Goal: Task Accomplishment & Management: Use online tool/utility

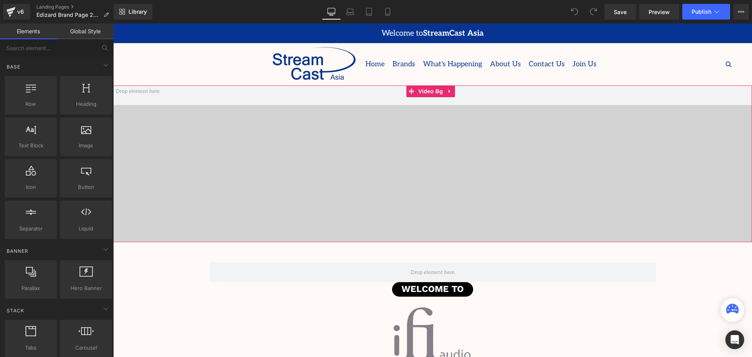
scroll to position [2084, 635]
click at [428, 92] on span "Video Bg" at bounding box center [430, 91] width 29 height 12
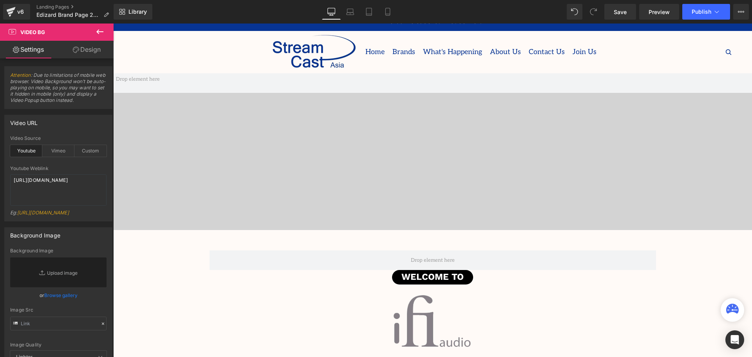
scroll to position [0, 0]
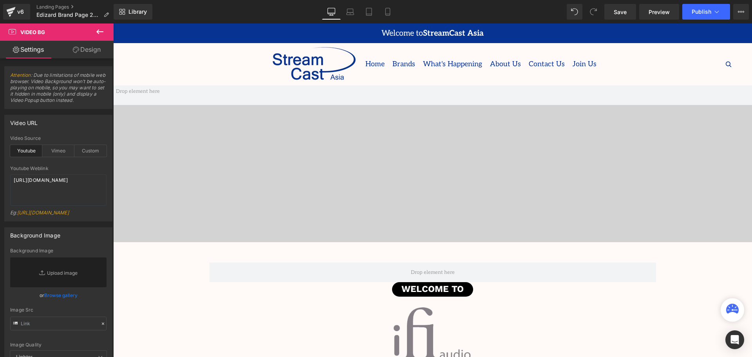
click at [429, 85] on div "Home Brands BOUNDARY SUPPLY CLEER C-MUSIC DOMETIC ENABOT HOHEM" at bounding box center [433, 64] width 608 height 42
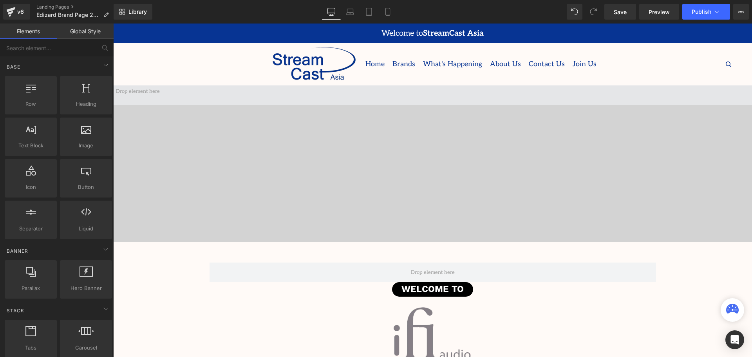
click at [429, 94] on span "Video Bg" at bounding box center [430, 91] width 23 height 9
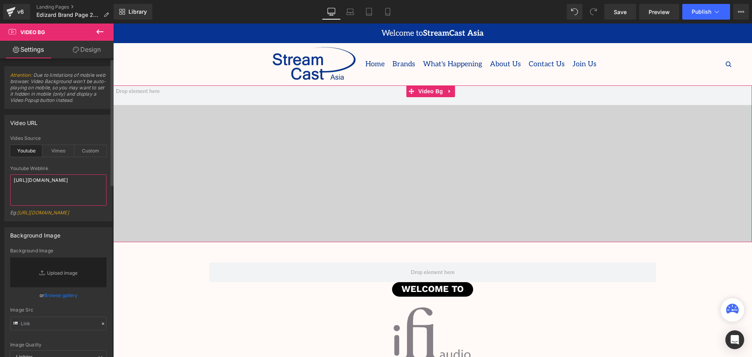
drag, startPoint x: 67, startPoint y: 188, endPoint x: 4, endPoint y: 177, distance: 63.6
click at [4, 177] on div "Video URL youtube Video Source Youtube Vimeo Custom Youtube Weblink [URL][DOMAI…" at bounding box center [58, 165] width 117 height 112
paste textarea "Sc5UaG5jyi0"
click at [90, 166] on div "Youtube Weblink" at bounding box center [58, 168] width 96 height 5
click at [429, 94] on span "Video Bg" at bounding box center [430, 91] width 29 height 12
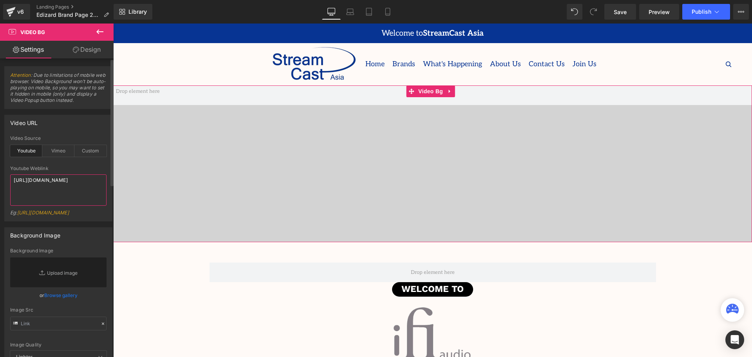
drag, startPoint x: 62, startPoint y: 187, endPoint x: 18, endPoint y: 175, distance: 45.8
click at [7, 179] on div "youtube Video Source Youtube Vimeo Custom [URL][DOMAIN_NAME] Youtube Weblink [U…" at bounding box center [58, 178] width 107 height 85
paste textarea "Lxc3Z59lACA"
click at [72, 166] on div "Youtube Weblink" at bounding box center [58, 168] width 96 height 5
type textarea "[URL][DOMAIN_NAME]"
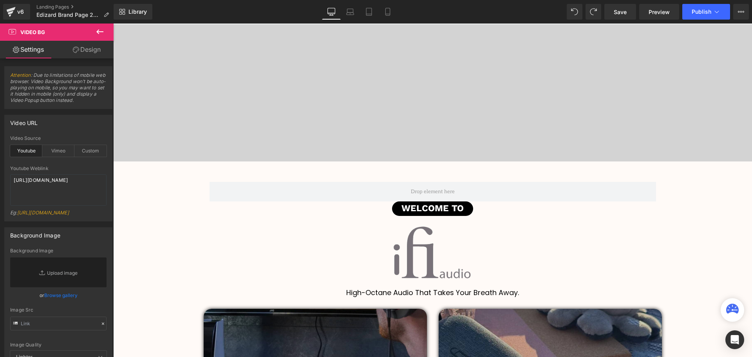
scroll to position [118, 0]
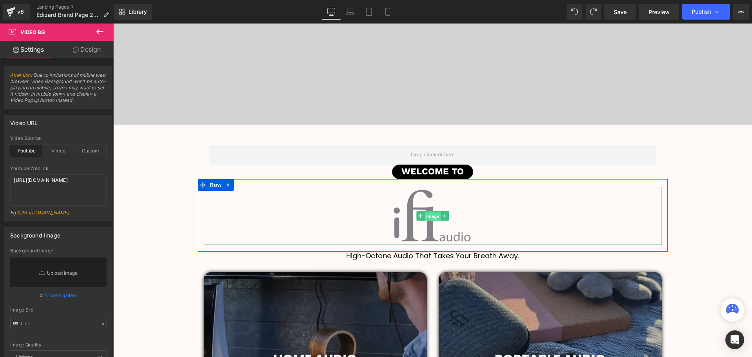
click at [426, 217] on span "Image" at bounding box center [433, 216] width 16 height 9
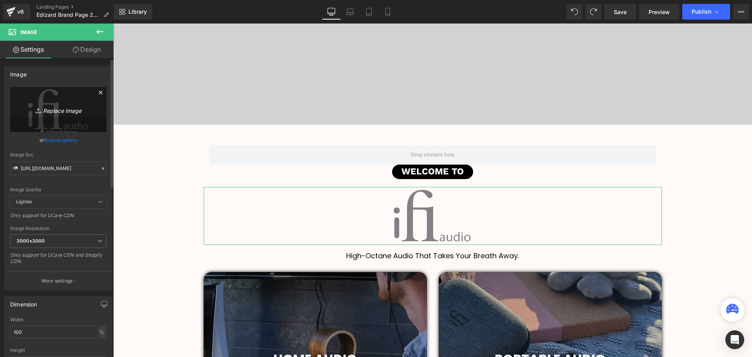
click at [56, 113] on icon "Replace Image" at bounding box center [58, 110] width 63 height 10
type input "C:\fakepath\c001b351e2daf8b24cf900792d2b995e.png"
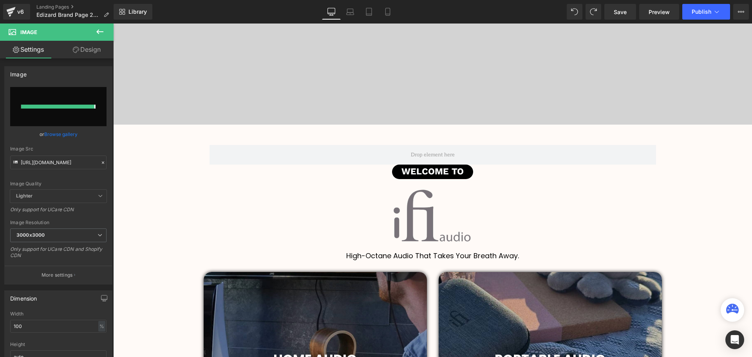
type input "[URL][DOMAIN_NAME]"
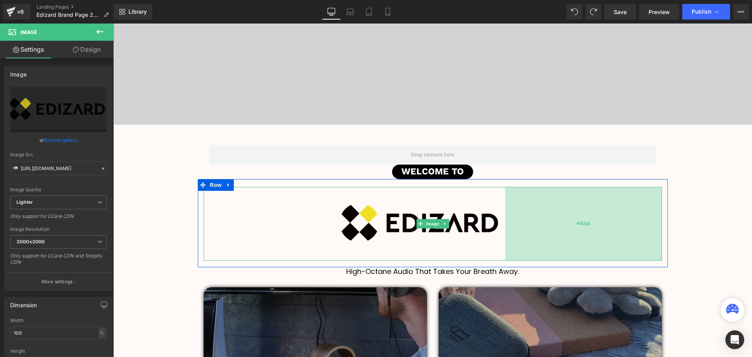
scroll to position [2099, 635]
drag, startPoint x: 660, startPoint y: 219, endPoint x: 638, endPoint y: 216, distance: 21.8
click at [638, 216] on div "400px" at bounding box center [583, 224] width 157 height 74
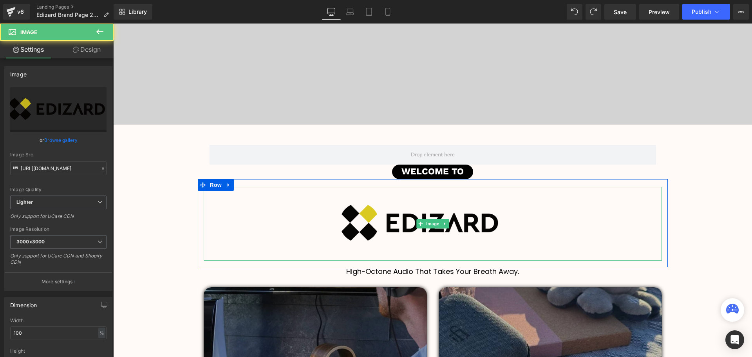
click at [204, 214] on img at bounding box center [433, 224] width 458 height 74
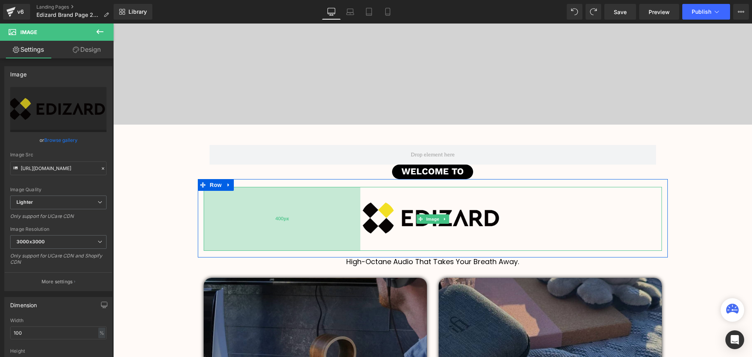
scroll to position [2090, 635]
drag, startPoint x: 202, startPoint y: 215, endPoint x: 223, endPoint y: 212, distance: 21.7
click at [223, 212] on div "400px" at bounding box center [282, 219] width 157 height 64
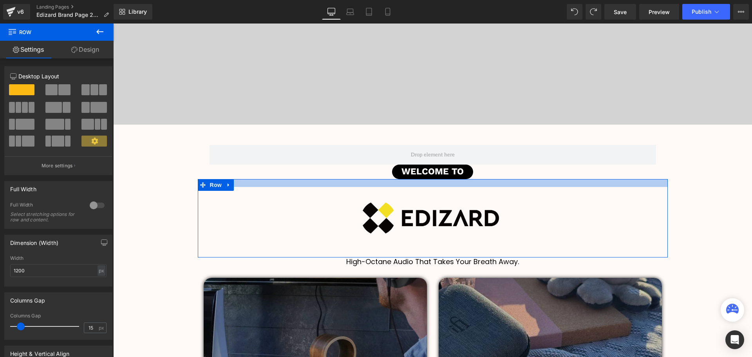
click at [439, 186] on div at bounding box center [433, 183] width 470 height 8
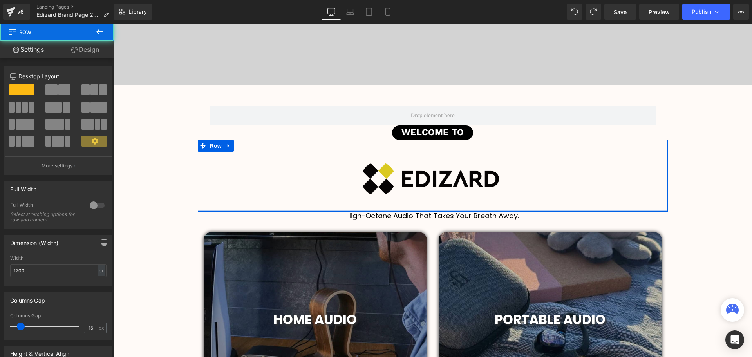
scroll to position [2083, 635]
drag, startPoint x: 449, startPoint y: 214, endPoint x: 449, endPoint y: 203, distance: 11.8
click at [449, 203] on div "Image 400px 400px Row" at bounding box center [433, 176] width 470 height 72
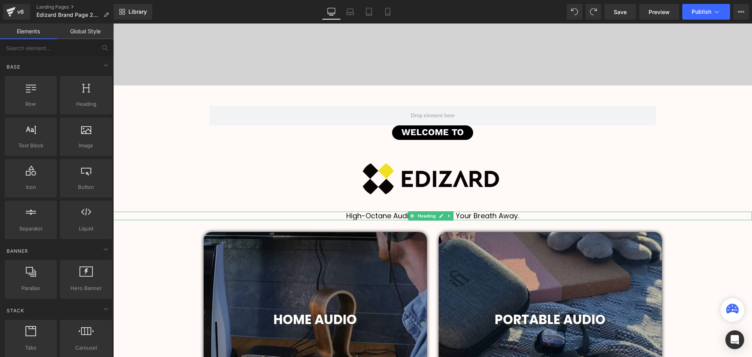
click at [527, 218] on div at bounding box center [432, 219] width 639 height 2
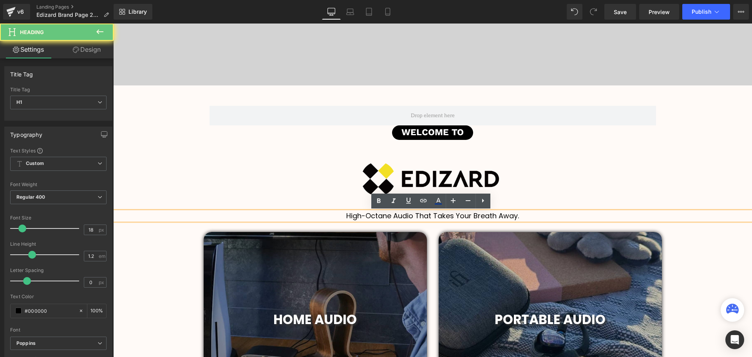
click at [531, 215] on h1 "High-Octane Audio That Takes Your Breath Away." at bounding box center [432, 216] width 639 height 9
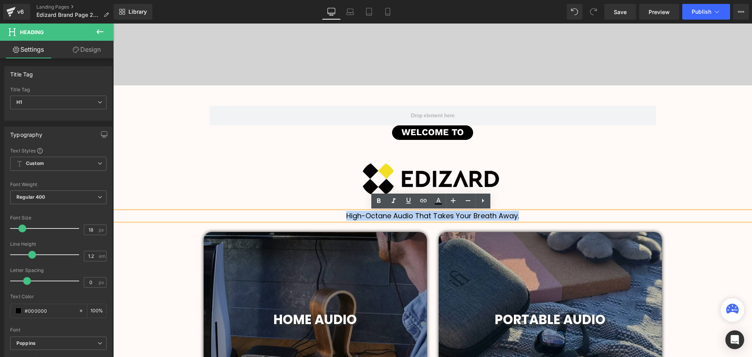
drag, startPoint x: 526, startPoint y: 215, endPoint x: 342, endPoint y: 216, distance: 184.1
click at [342, 216] on h1 "High-Octane Audio That Takes Your Breath Away." at bounding box center [432, 216] width 639 height 9
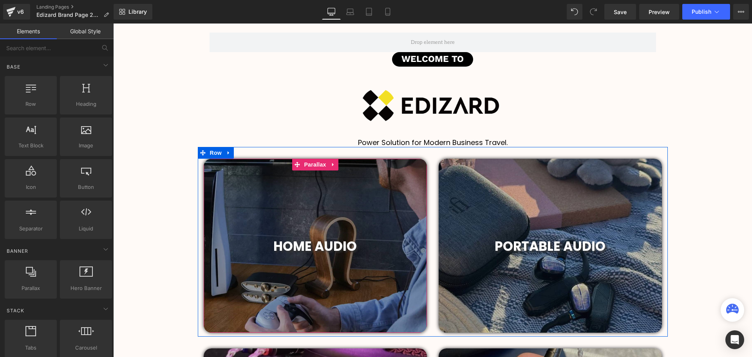
scroll to position [235, 0]
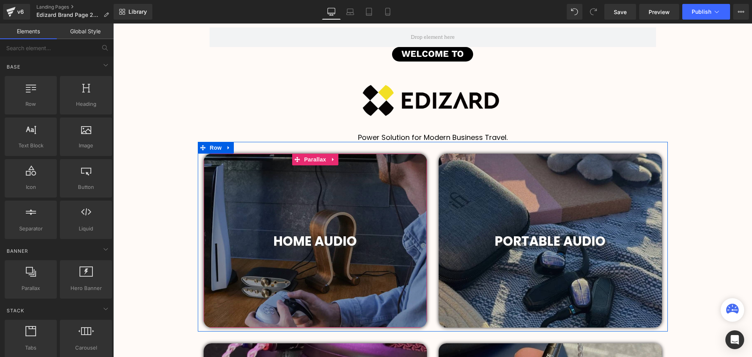
click at [326, 242] on div "HOME AUDIO Heading" at bounding box center [316, 241] width 212 height 16
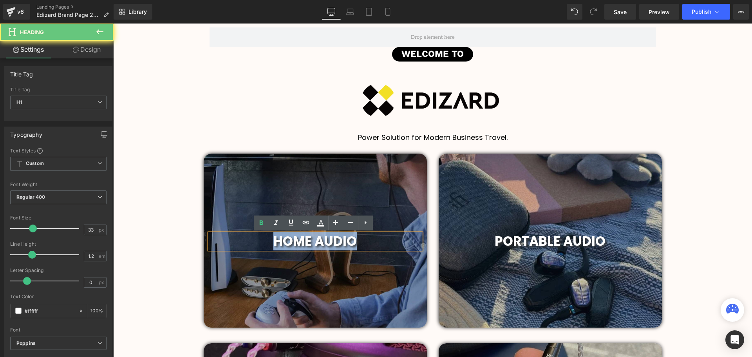
drag, startPoint x: 356, startPoint y: 241, endPoint x: 263, endPoint y: 239, distance: 92.5
click at [263, 239] on h1 "HOME AUDIO" at bounding box center [316, 241] width 212 height 16
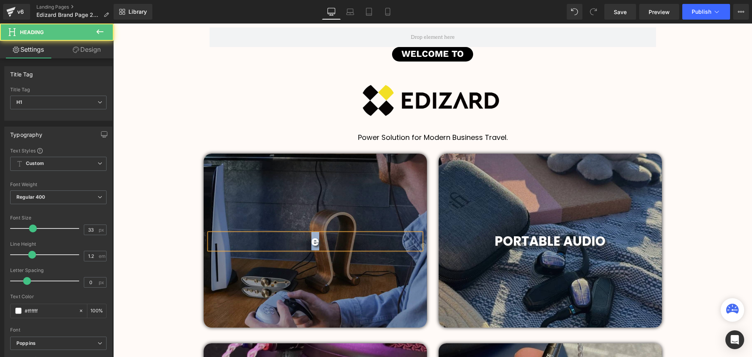
drag, startPoint x: 311, startPoint y: 243, endPoint x: 299, endPoint y: 243, distance: 12.5
click at [299, 243] on h1 "e" at bounding box center [316, 241] width 212 height 16
click at [319, 242] on span "EAZE" at bounding box center [315, 241] width 31 height 18
click at [332, 242] on h1 "EASE" at bounding box center [316, 241] width 212 height 16
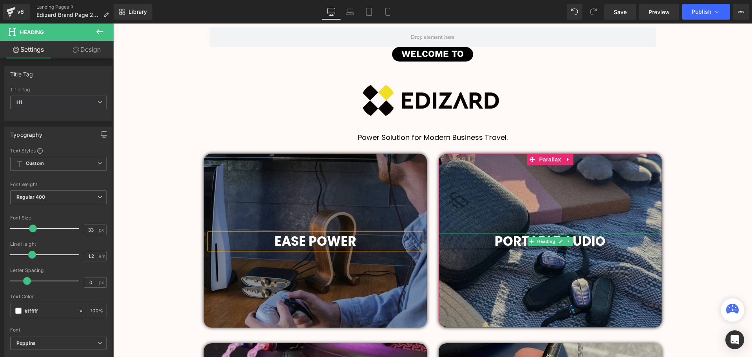
click at [597, 242] on span "PORTABLE AUDIO" at bounding box center [550, 241] width 111 height 18
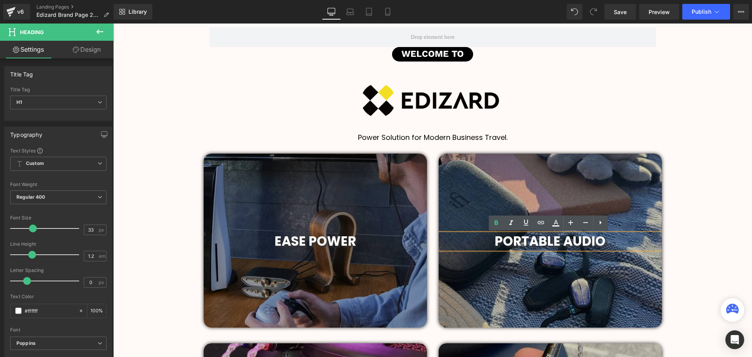
click at [601, 241] on span "PORTABLE AUDIO" at bounding box center [550, 241] width 111 height 18
drag, startPoint x: 609, startPoint y: 240, endPoint x: 494, endPoint y: 237, distance: 115.2
click at [494, 237] on h1 "PORTABLE AUDIO" at bounding box center [550, 241] width 223 height 16
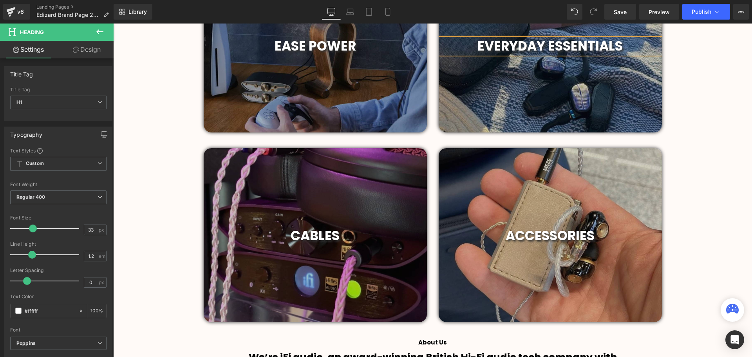
scroll to position [431, 0]
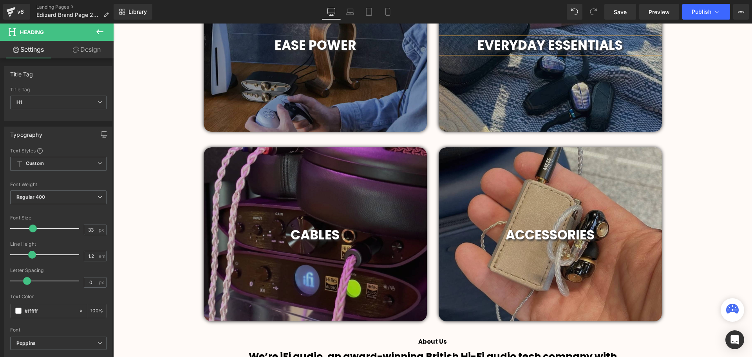
click at [317, 236] on div "CABLES Heading" at bounding box center [315, 235] width 223 height 16
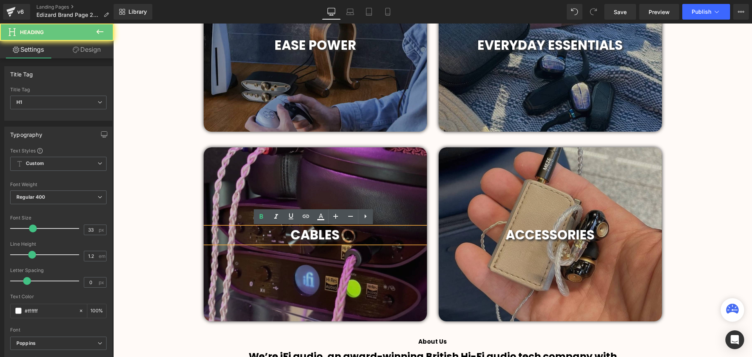
click at [347, 233] on h1 "CABLES" at bounding box center [315, 235] width 223 height 16
click at [358, 232] on h1 "CABLES" at bounding box center [315, 235] width 223 height 16
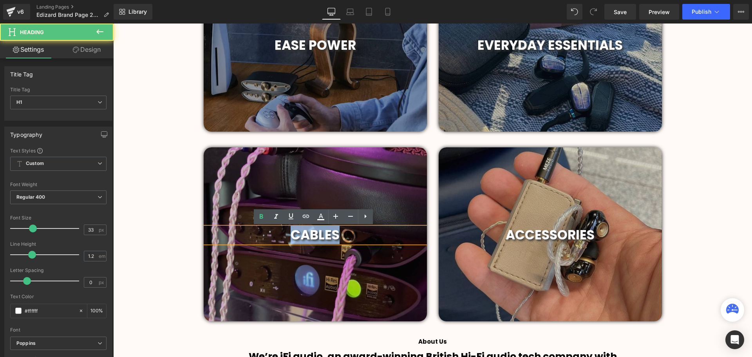
drag, startPoint x: 344, startPoint y: 234, endPoint x: 273, endPoint y: 235, distance: 71.3
click at [273, 235] on h1 "CABLES" at bounding box center [315, 235] width 223 height 16
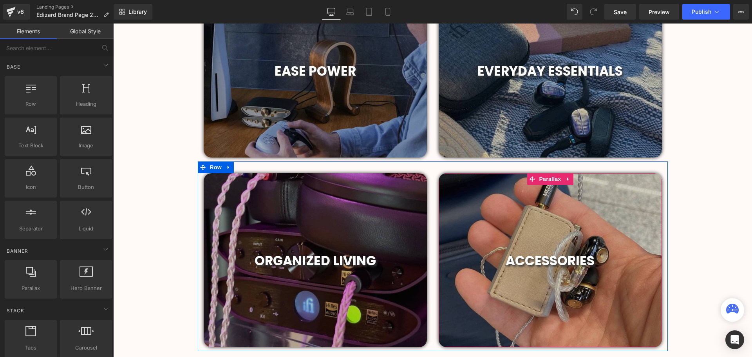
scroll to position [392, 0]
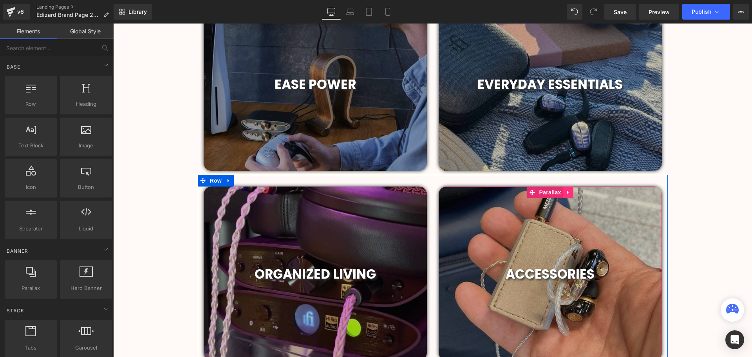
click at [566, 195] on link at bounding box center [568, 192] width 10 height 12
click at [571, 194] on icon at bounding box center [573, 192] width 5 height 5
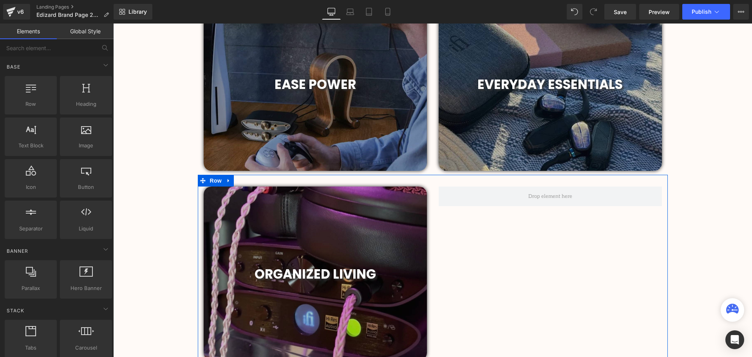
scroll to position [2076, 635]
click at [573, 196] on span at bounding box center [550, 196] width 223 height 20
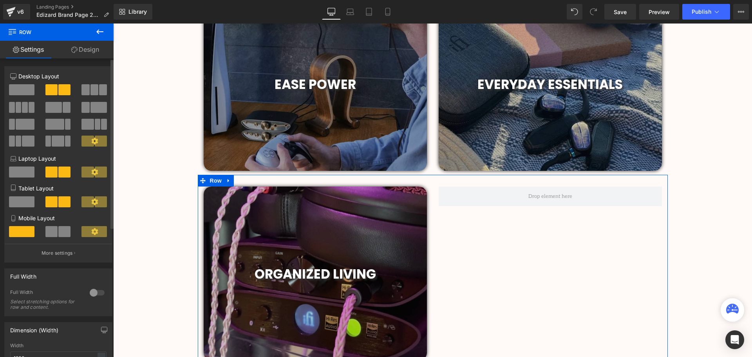
drag, startPoint x: 30, startPoint y: 86, endPoint x: 254, endPoint y: 148, distance: 232.1
click at [30, 86] on span at bounding box center [21, 89] width 25 height 11
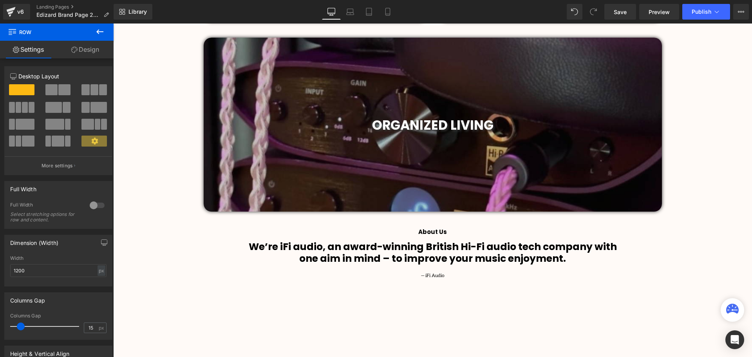
scroll to position [548, 0]
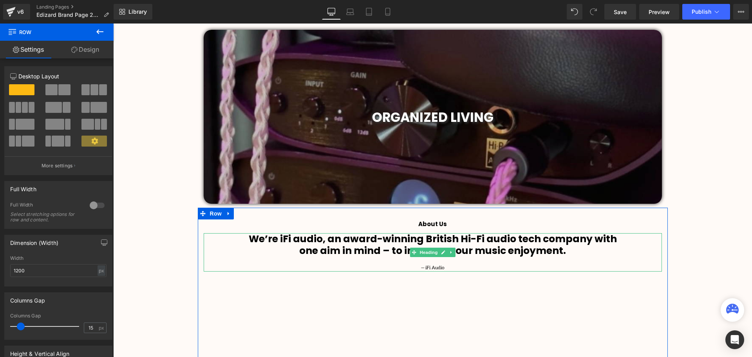
click at [574, 252] on h1 "one aim in mind – to improve your music enjoyment." at bounding box center [433, 251] width 458 height 12
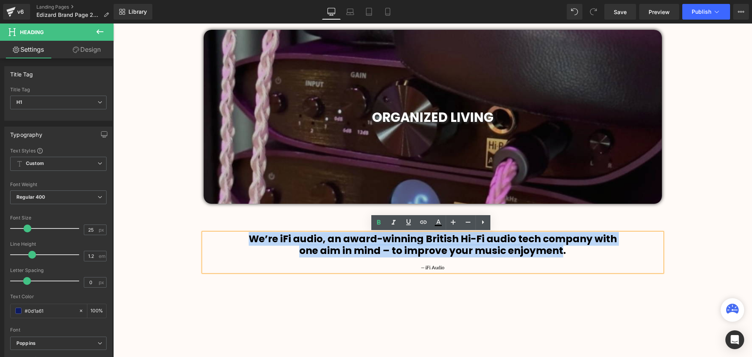
drag, startPoint x: 561, startPoint y: 250, endPoint x: 250, endPoint y: 243, distance: 311.1
click at [250, 243] on div "We’re iFi audio, an award-winning British Hi-Fi audio tech company with one aim…" at bounding box center [433, 252] width 458 height 38
paste div
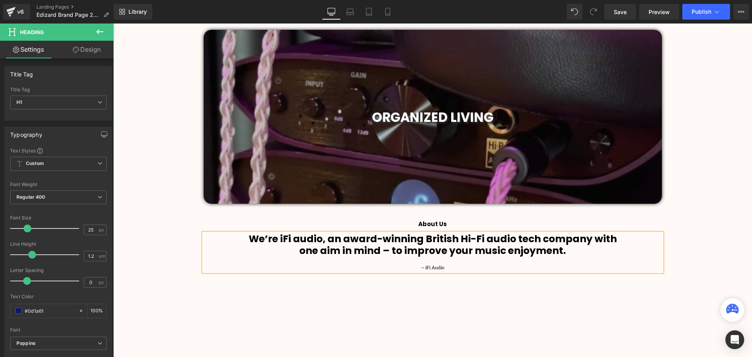
scroll to position [4, 4]
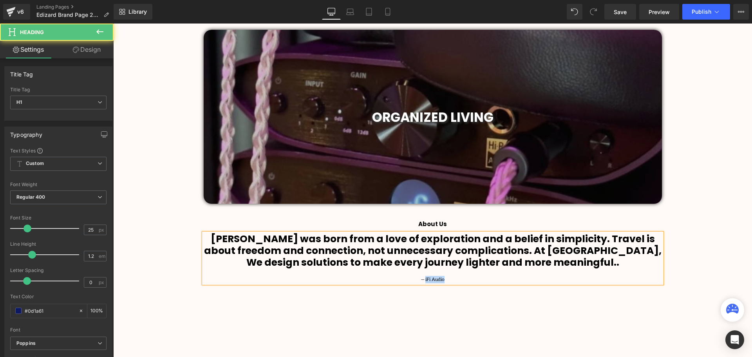
drag, startPoint x: 425, startPoint y: 280, endPoint x: 444, endPoint y: 279, distance: 19.6
click at [444, 279] on div "— iFi Audio" at bounding box center [433, 279] width 458 height 7
drag, startPoint x: 432, startPoint y: 280, endPoint x: 425, endPoint y: 280, distance: 6.3
click at [425, 280] on div "— eDIZARD" at bounding box center [433, 279] width 458 height 7
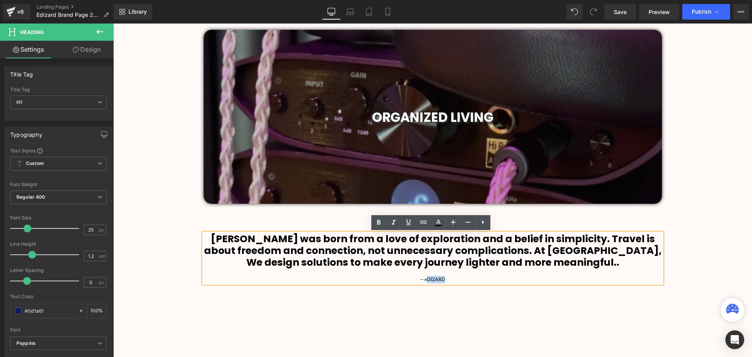
click at [426, 279] on span "— eDIZARD" at bounding box center [432, 280] width 25 height 6
click at [424, 279] on span "— eDIZARD" at bounding box center [432, 280] width 25 height 6
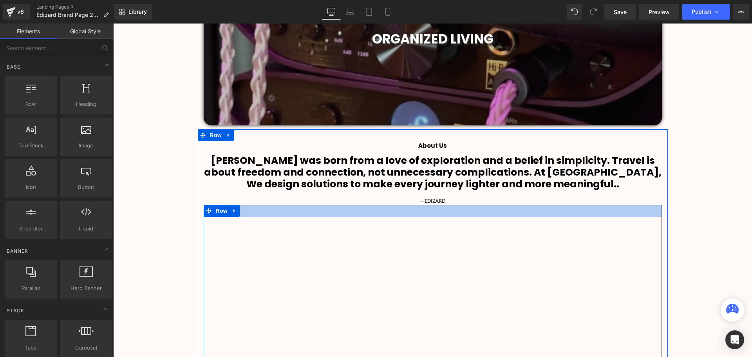
scroll to position [666, 0]
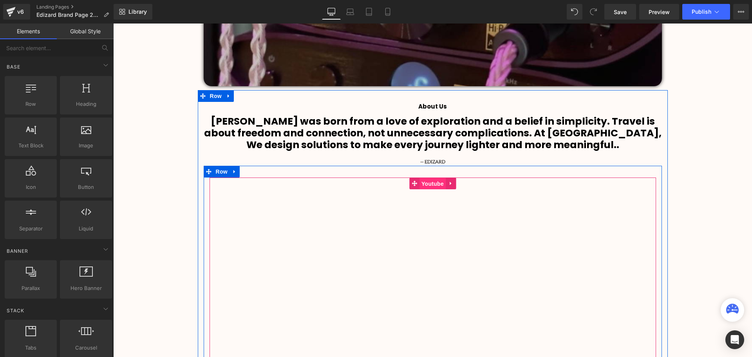
click at [432, 180] on span "Youtube" at bounding box center [433, 184] width 26 height 12
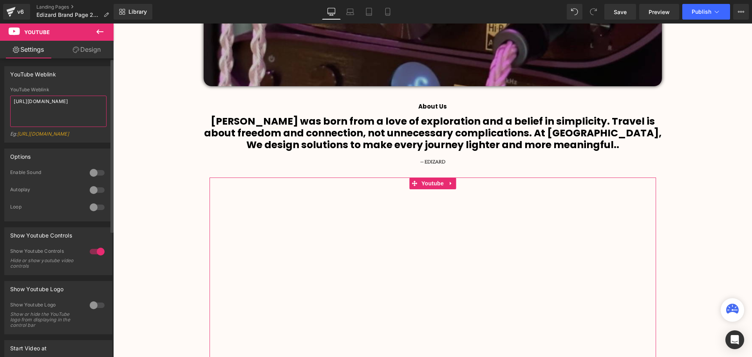
drag, startPoint x: 58, startPoint y: 108, endPoint x: 5, endPoint y: 100, distance: 53.9
click at [5, 100] on div "YouTube Weblink [URL][DOMAIN_NAME] Eg: [URL][DOMAIN_NAME]" at bounding box center [58, 114] width 107 height 55
paste textarea "jjXs-JMaP8w"
type textarea "[URL][DOMAIN_NAME]"
click at [85, 81] on div "YouTube Weblink" at bounding box center [58, 74] width 107 height 15
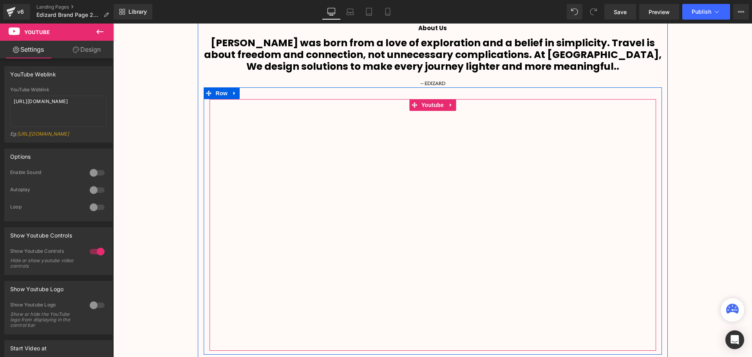
click at [677, 237] on div "Video Bg Row Welcome to Button Row 42px Image 400px 400px Row Power Solution fo…" at bounding box center [432, 324] width 639 height 1967
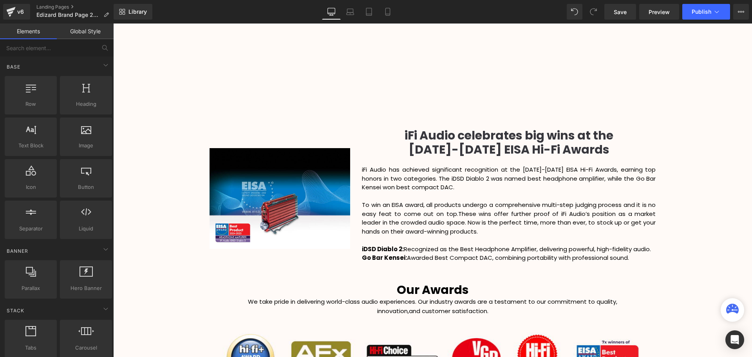
scroll to position [979, 0]
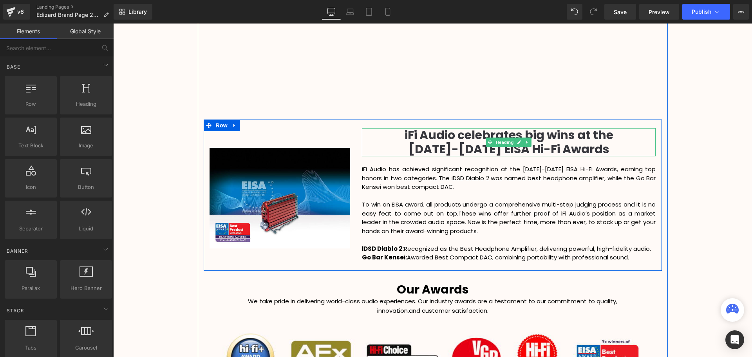
click at [601, 148] on h1 "[DATE]-[DATE] EISA Hi-Fi Awards" at bounding box center [509, 149] width 294 height 14
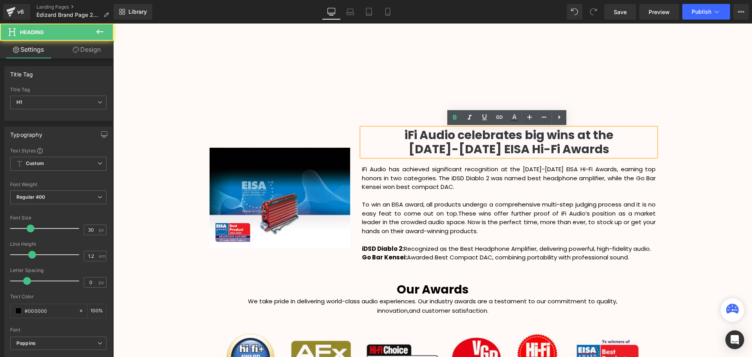
click at [597, 148] on h1 "[DATE]-[DATE] EISA Hi-Fi Awards" at bounding box center [509, 149] width 294 height 14
click at [711, 184] on div "Video Bg Row Welcome to Button Row 42px Image 400px 400px Row Power Solution fo…" at bounding box center [432, 89] width 639 height 1967
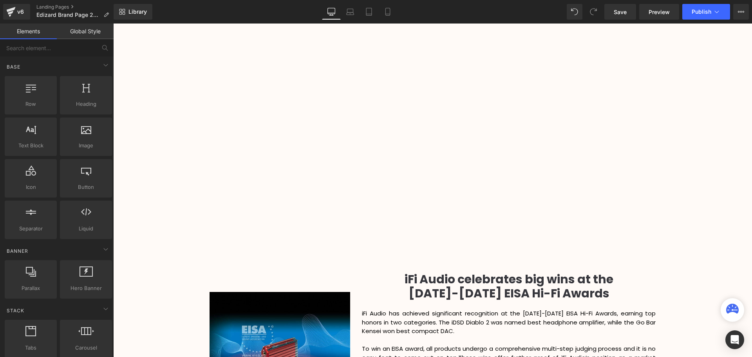
scroll to position [784, 0]
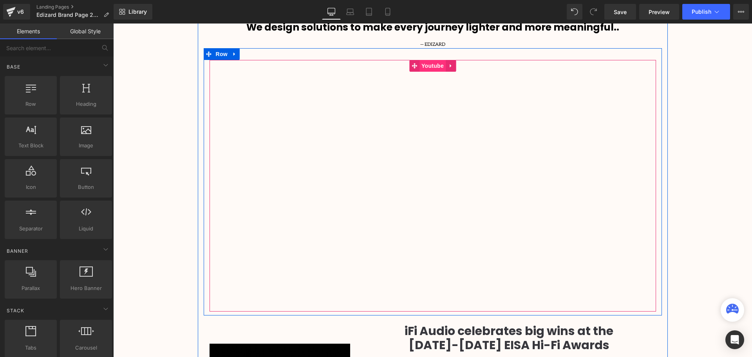
click at [431, 64] on span "Youtube" at bounding box center [433, 66] width 26 height 12
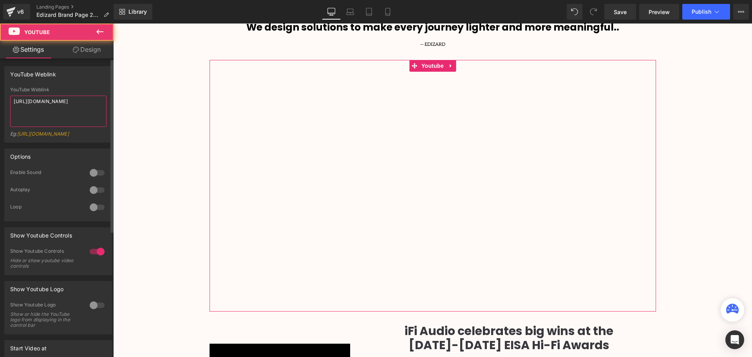
click at [9, 101] on div "YouTube Weblink [URL][DOMAIN_NAME] Eg: [URL][DOMAIN_NAME]" at bounding box center [58, 114] width 107 height 55
paste textarea "Sc5UaG5jyi0"
type textarea "[URL][DOMAIN_NAME]"
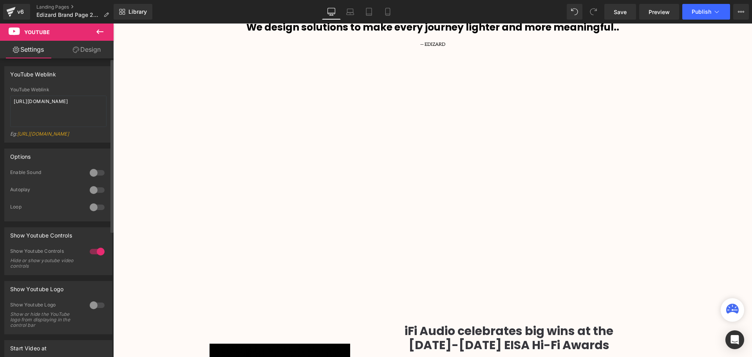
click at [94, 85] on div "YouTube Weblink [URL][DOMAIN_NAME] YouTube Weblink [URL][DOMAIN_NAME] Eg: [URL]…" at bounding box center [58, 104] width 108 height 76
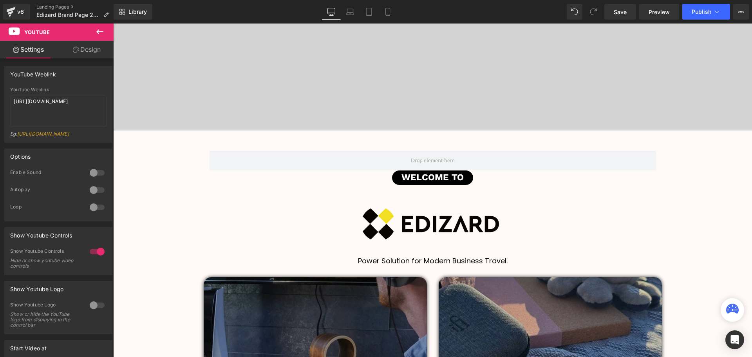
scroll to position [39, 0]
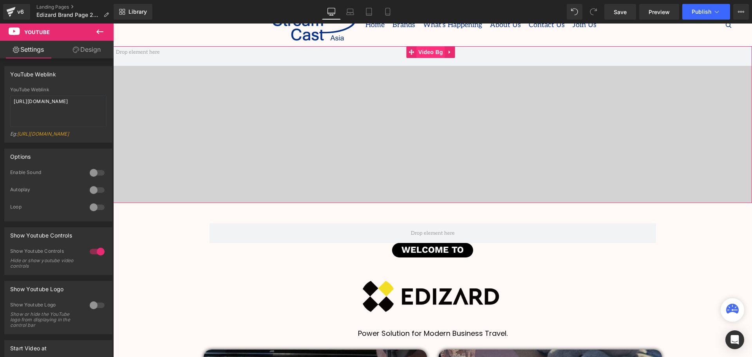
click at [427, 51] on span "Video Bg" at bounding box center [430, 52] width 29 height 12
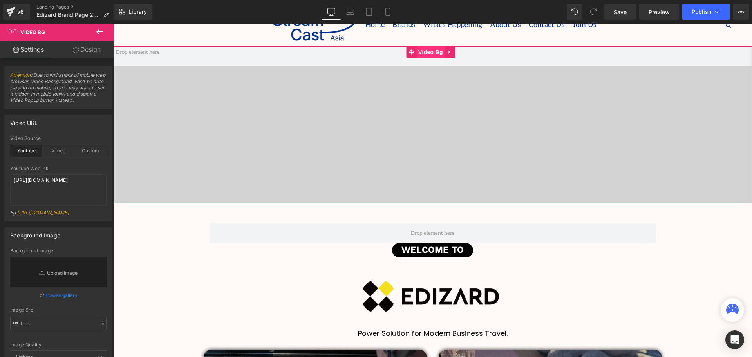
click at [423, 56] on span "Video Bg" at bounding box center [430, 52] width 29 height 12
drag, startPoint x: 60, startPoint y: 185, endPoint x: -10, endPoint y: 179, distance: 70.0
click at [0, 179] on html "Video Bg You are previewing how the will restyle your page. You can not edit El…" at bounding box center [376, 178] width 752 height 357
click at [89, 164] on div at bounding box center [58, 163] width 96 height 5
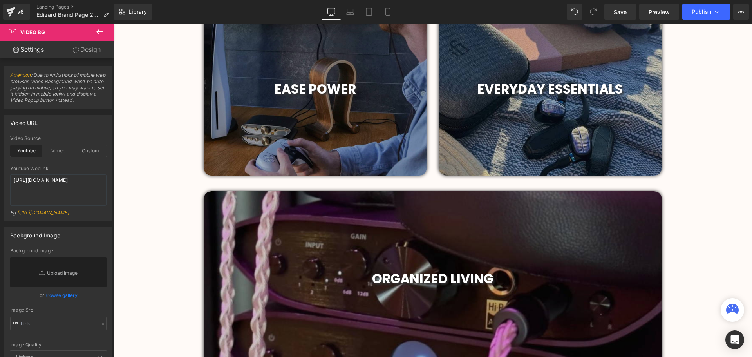
scroll to position [431, 0]
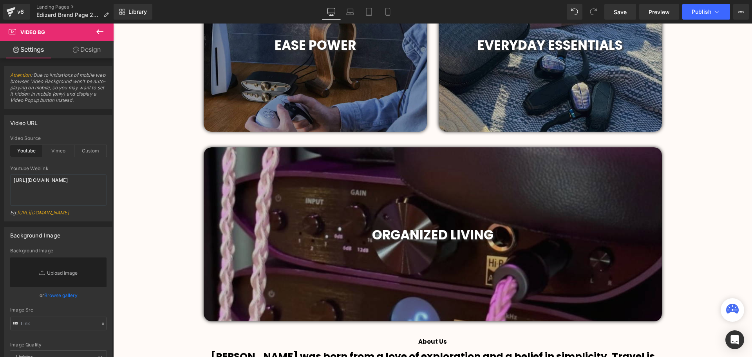
click at [437, 201] on div at bounding box center [433, 234] width 458 height 174
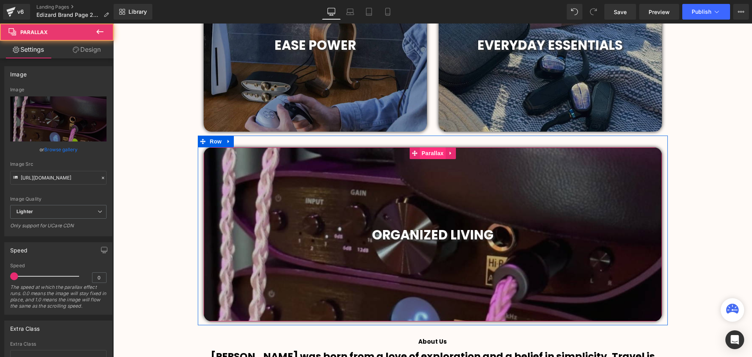
click at [424, 156] on span "Parallax" at bounding box center [433, 153] width 26 height 12
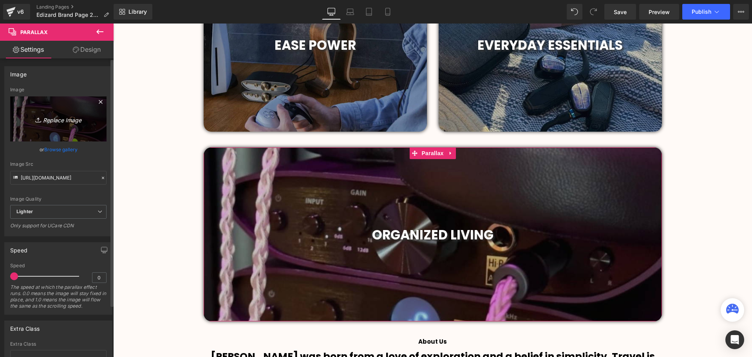
click at [50, 122] on icon "Replace Image" at bounding box center [58, 119] width 63 height 10
type input "C:\fakepath\ece6f426d5a6ca11b748fbe7aa12a110.webp"
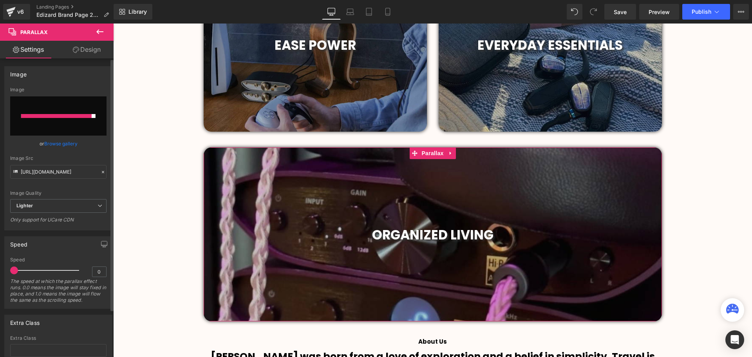
type input "[URL][DOMAIN_NAME]"
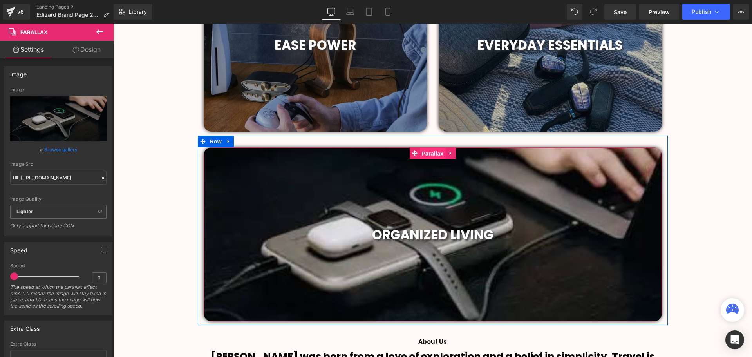
click at [432, 155] on span "Parallax" at bounding box center [433, 154] width 26 height 12
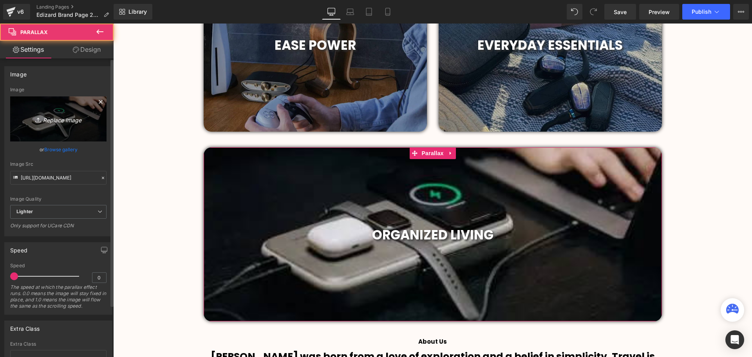
click at [52, 115] on icon "Replace Image" at bounding box center [58, 119] width 63 height 10
type input "C:\fakepath\78ea4f4a4bc6a50aab78491d79ab7a26.webp"
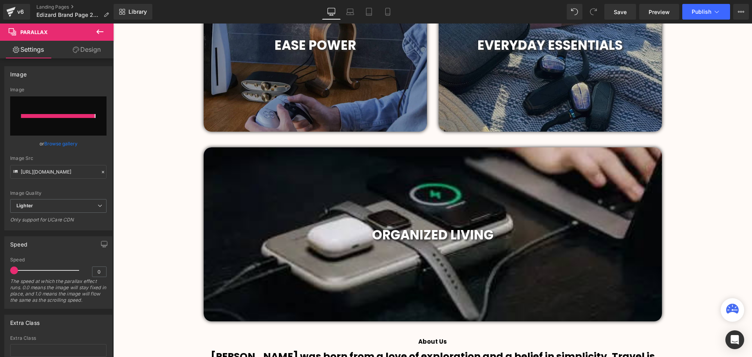
type input "[URL][DOMAIN_NAME]"
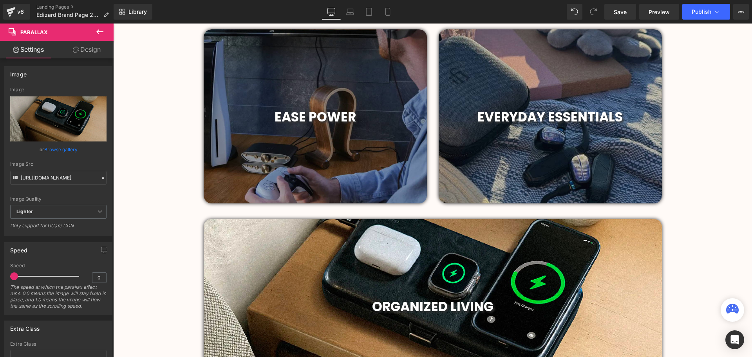
scroll to position [353, 0]
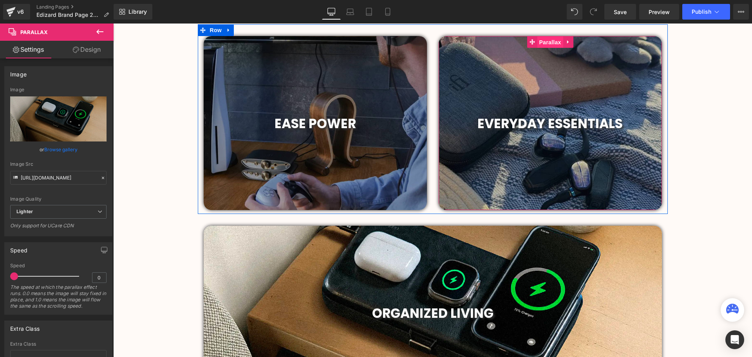
click at [553, 44] on span "Parallax" at bounding box center [550, 42] width 26 height 12
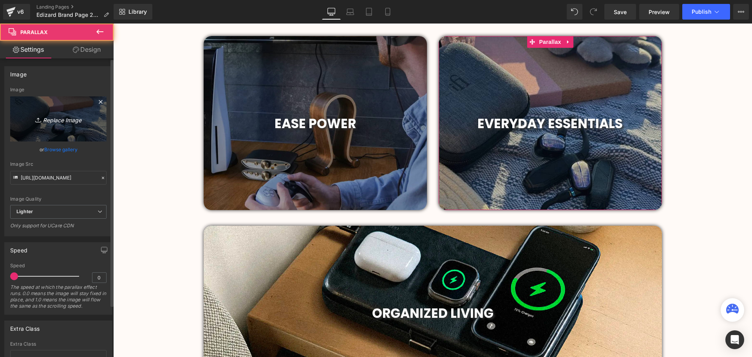
click at [69, 119] on icon "Replace Image" at bounding box center [58, 119] width 63 height 10
type input "C:\fakepath\93b2a24e197450b29f944bc6c9c4a4ce.webp"
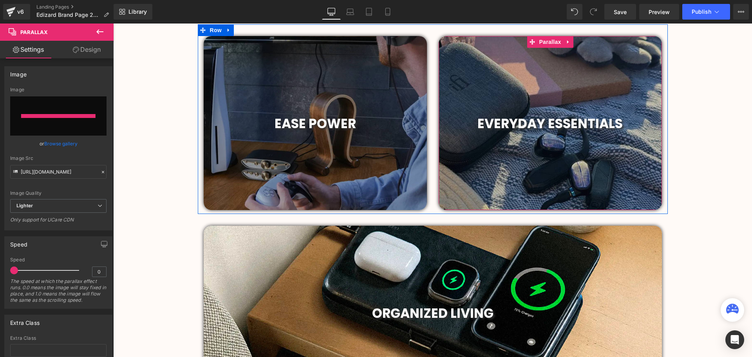
type input "[URL][DOMAIN_NAME]"
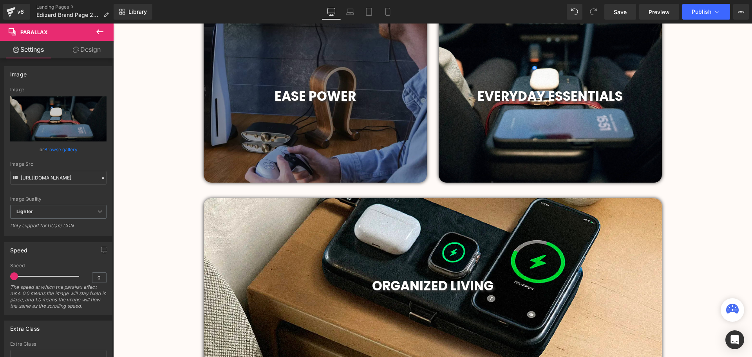
scroll to position [313, 0]
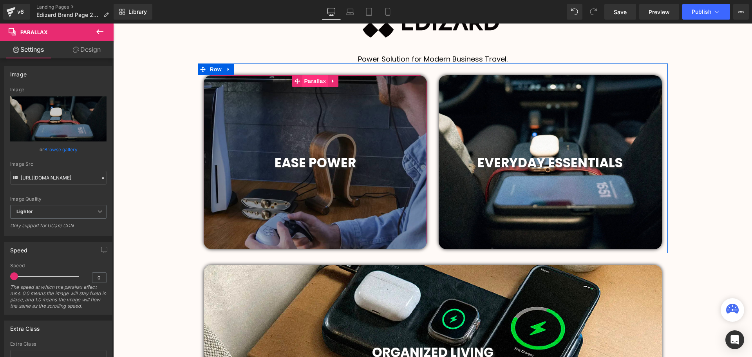
click at [310, 76] on span "Parallax" at bounding box center [315, 81] width 26 height 12
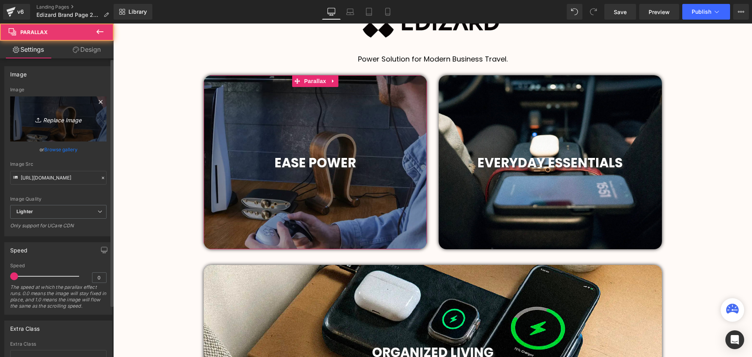
click at [60, 119] on icon "Replace Image" at bounding box center [58, 119] width 63 height 10
type input "C:\fakepath\3198c53f8c5dee943d14e120b1aa90bb.webp"
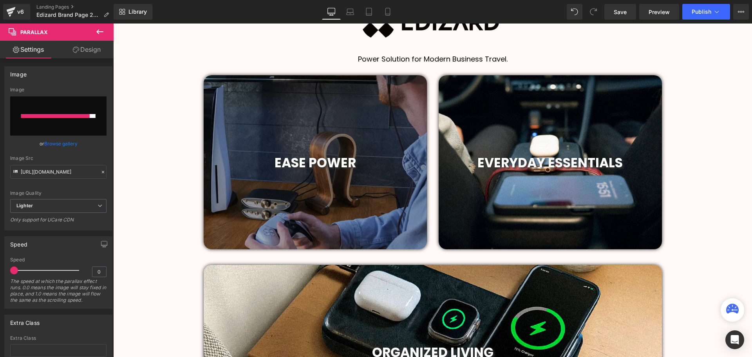
type input "[URL][DOMAIN_NAME]"
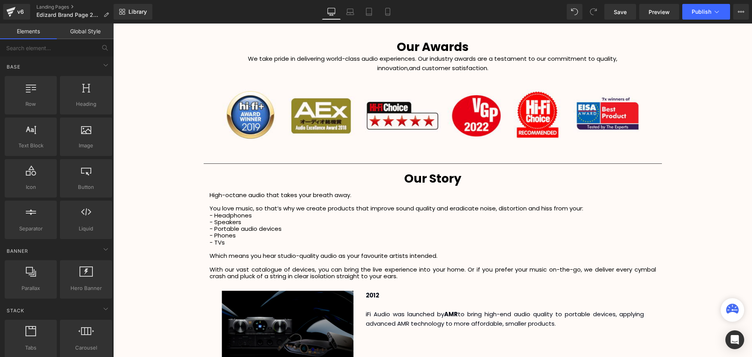
scroll to position [1293, 0]
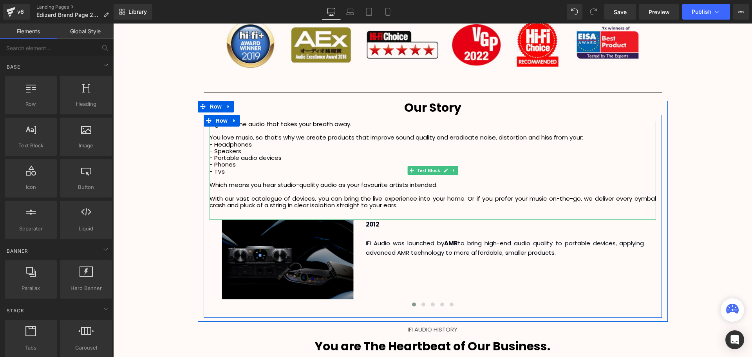
click at [239, 128] on p at bounding box center [433, 130] width 447 height 7
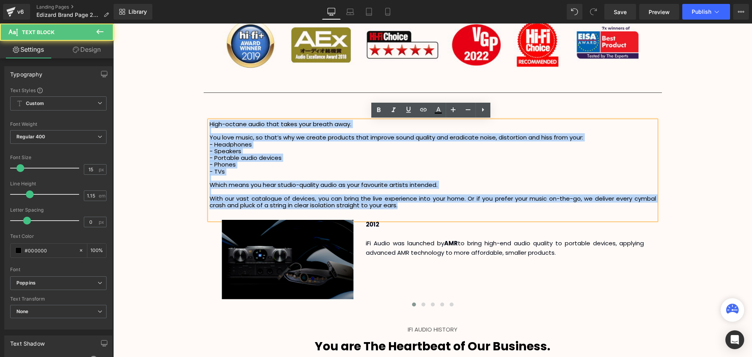
drag, startPoint x: 208, startPoint y: 125, endPoint x: 426, endPoint y: 206, distance: 233.4
click at [426, 206] on div "High-octane audio that takes your breath away. You love music, so that’s why we…" at bounding box center [433, 170] width 447 height 99
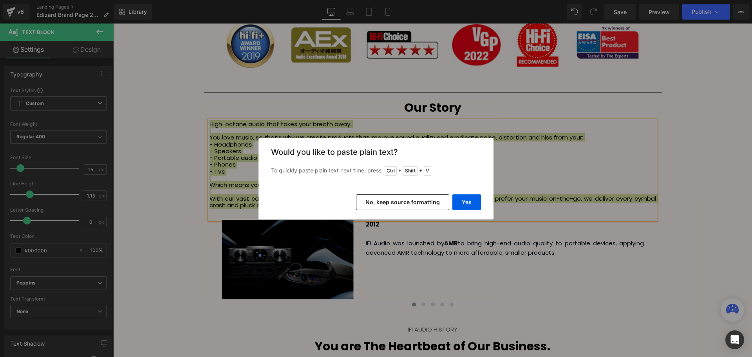
click at [431, 202] on button "No, keep source formatting" at bounding box center [402, 202] width 93 height 16
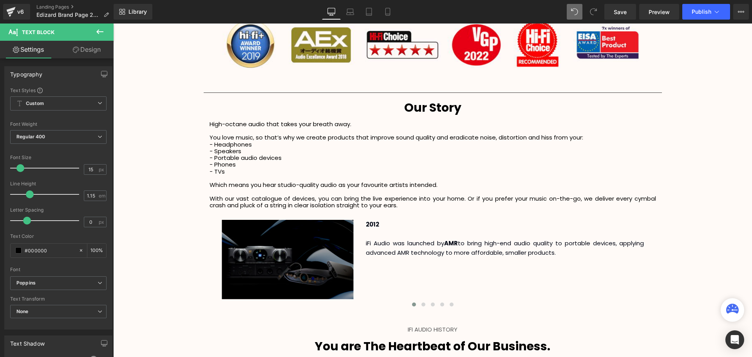
scroll to position [2088, 635]
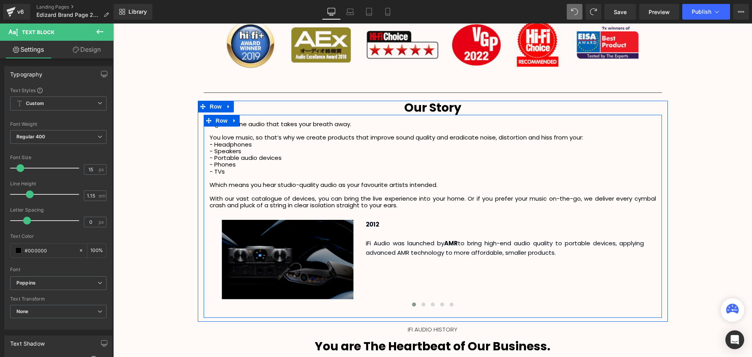
click at [245, 143] on p "- Headphones" at bounding box center [433, 144] width 447 height 7
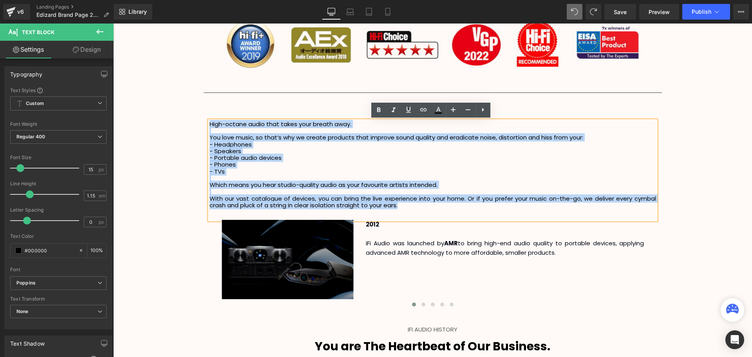
drag, startPoint x: 238, startPoint y: 131, endPoint x: 179, endPoint y: 118, distance: 60.6
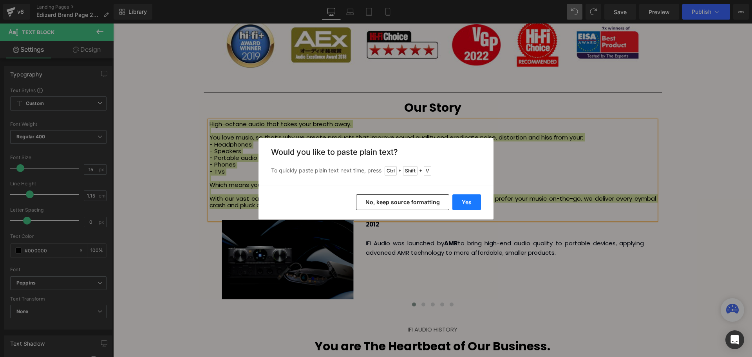
drag, startPoint x: 456, startPoint y: 198, endPoint x: 344, endPoint y: 175, distance: 114.4
click at [456, 198] on button "Yes" at bounding box center [466, 202] width 29 height 16
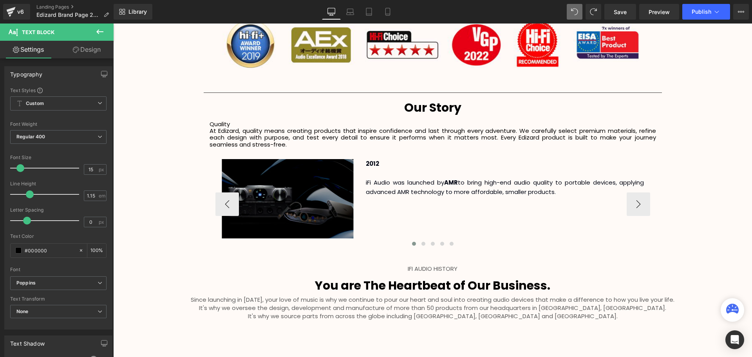
scroll to position [2027, 635]
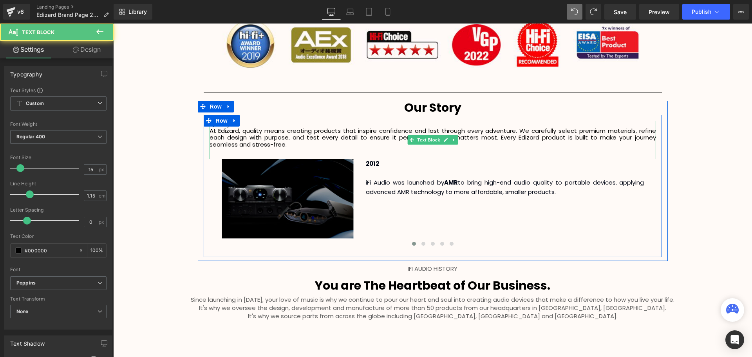
click at [267, 144] on p "At Edizard, quality means creating products that inspire confidence and last th…" at bounding box center [433, 137] width 447 height 20
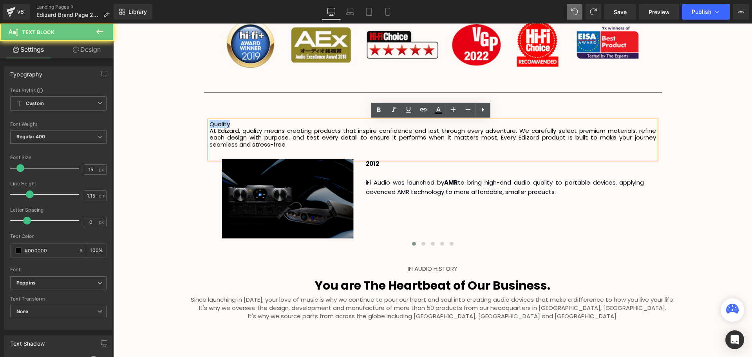
drag, startPoint x: 241, startPoint y: 123, endPoint x: 199, endPoint y: 121, distance: 41.6
click at [199, 121] on div "Our Story Heading Quality At Edizard, quality means creating products that ins…" at bounding box center [433, 179] width 470 height 156
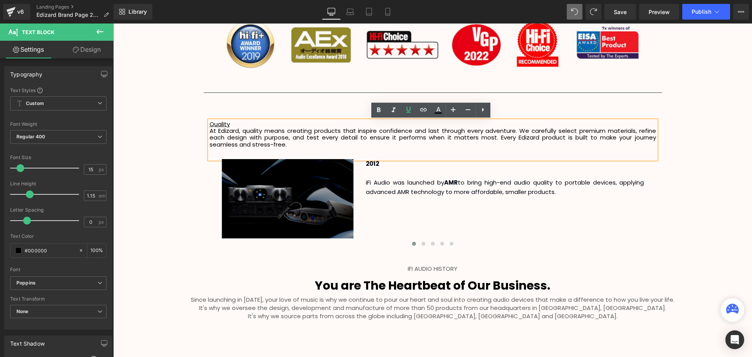
click at [273, 145] on p "At Edizard, quality means creating products that inspire confidence and last th…" at bounding box center [433, 137] width 447 height 20
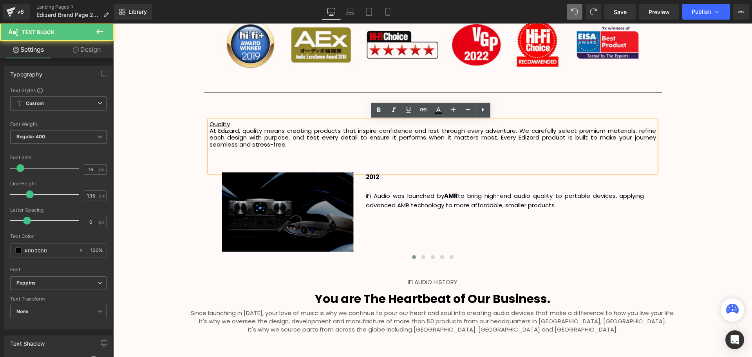
scroll to position [2041, 635]
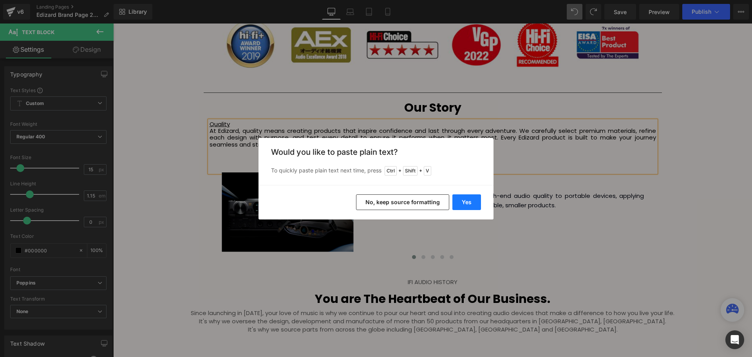
click at [473, 205] on button "Yes" at bounding box center [466, 202] width 29 height 16
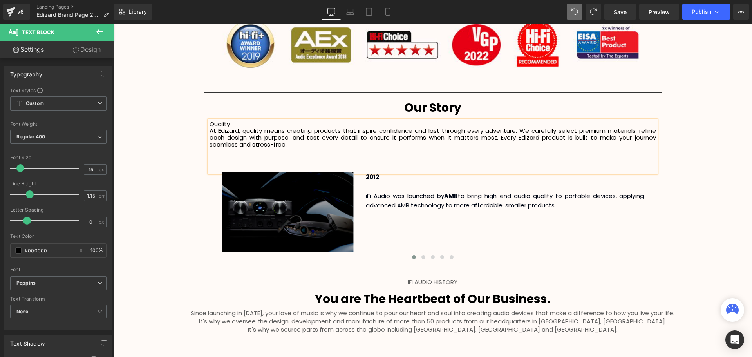
scroll to position [2054, 635]
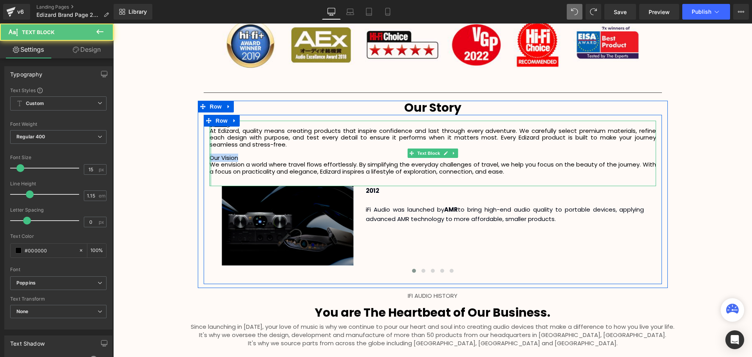
drag, startPoint x: 241, startPoint y: 158, endPoint x: 207, endPoint y: 157, distance: 34.1
click at [226, 157] on div "Quality At Edizard, quality means creating products that inspire confidence an…" at bounding box center [545, 213] width 639 height 333
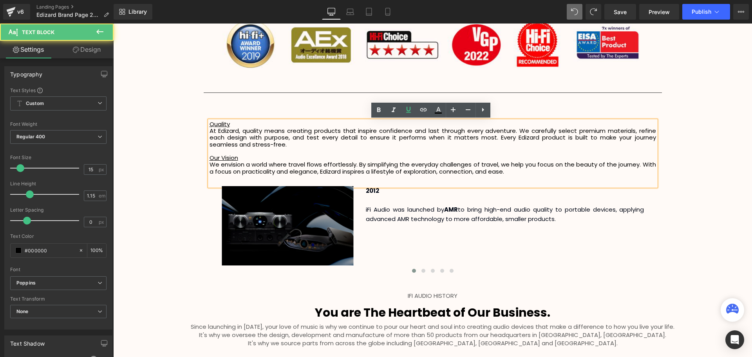
click at [516, 171] on p "We envision a world where travel flows effortlessly. By simplifying the everyda…" at bounding box center [433, 168] width 447 height 14
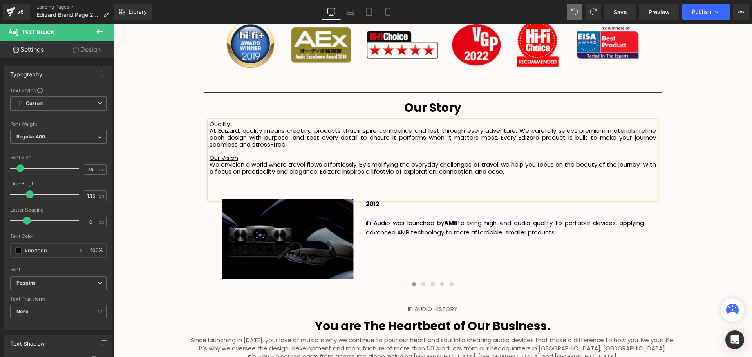
scroll to position [2068, 635]
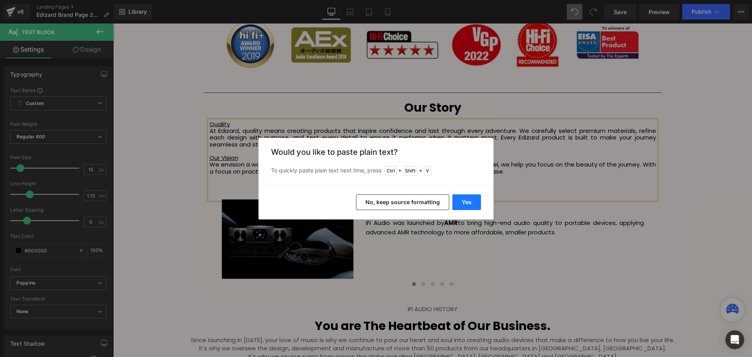
click at [473, 201] on button "Yes" at bounding box center [466, 202] width 29 height 16
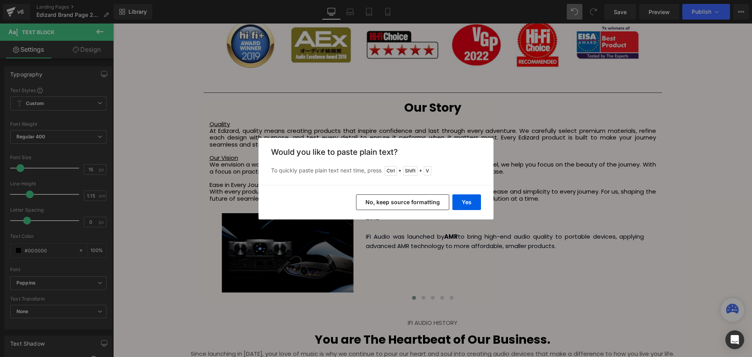
scroll to position [2081, 635]
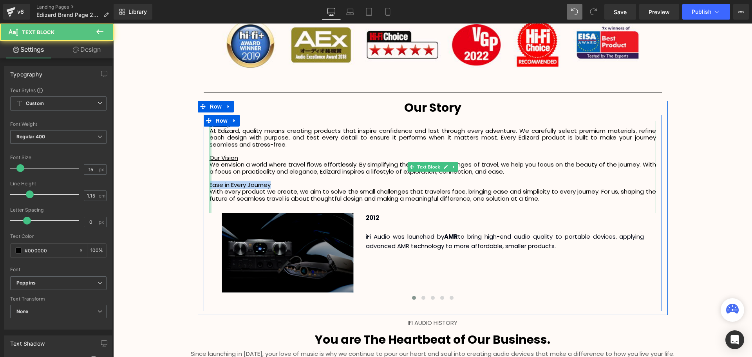
drag, startPoint x: 271, startPoint y: 183, endPoint x: 208, endPoint y: 183, distance: 63.1
click at [226, 183] on div "Quality At Edizard, quality means creating products that inspire confidence an…" at bounding box center [545, 213] width 639 height 333
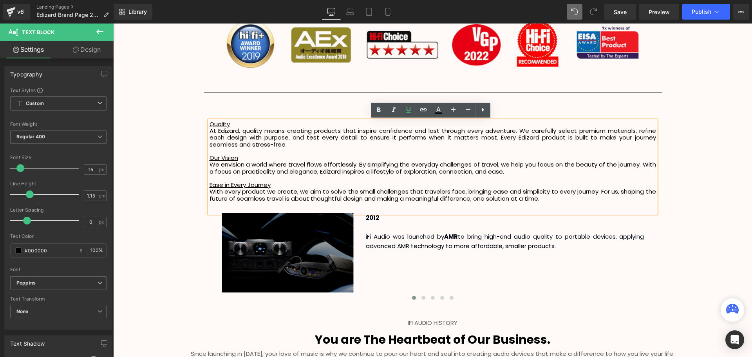
click at [317, 186] on p "Ease in Every Journey" at bounding box center [433, 184] width 447 height 7
click at [600, 192] on p "With every product we create, we aim to solve the small challenges that travele…" at bounding box center [433, 195] width 447 height 14
drag, startPoint x: 585, startPoint y: 201, endPoint x: 673, endPoint y: 207, distance: 88.4
click at [586, 201] on p "With every product we create, we aim to solve the small challenges that travele…" at bounding box center [433, 195] width 447 height 14
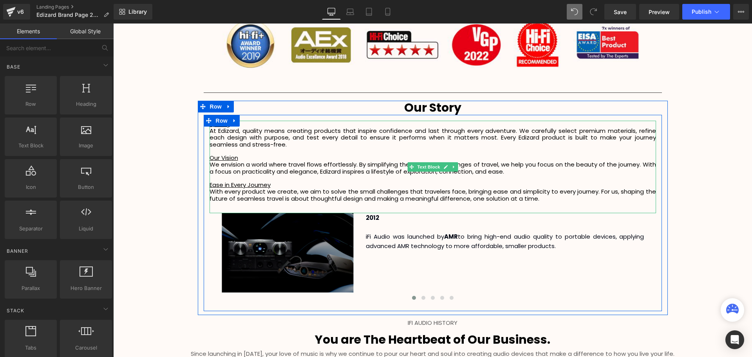
click at [568, 200] on p "With every product we create, we aim to solve the small challenges that travele…" at bounding box center [433, 195] width 447 height 14
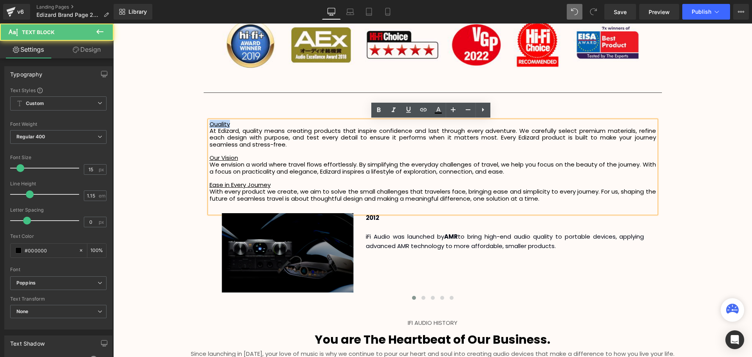
drag, startPoint x: 232, startPoint y: 126, endPoint x: 208, endPoint y: 125, distance: 24.7
click at [210, 125] on p "Quality" at bounding box center [433, 124] width 447 height 7
drag, startPoint x: 239, startPoint y: 156, endPoint x: 207, endPoint y: 159, distance: 32.6
click at [210, 159] on div "Quality At Edizard, quality means creating products that inspire confidence and…" at bounding box center [433, 167] width 447 height 92
drag, startPoint x: 242, startPoint y: 156, endPoint x: 208, endPoint y: 159, distance: 34.2
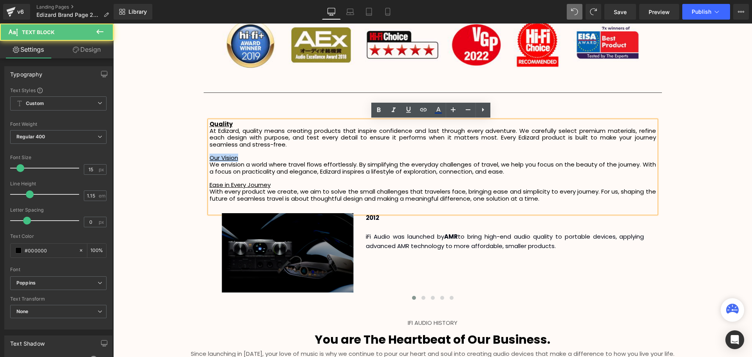
click at [210, 159] on p "Our Vision" at bounding box center [433, 157] width 447 height 7
drag, startPoint x: 285, startPoint y: 183, endPoint x: 207, endPoint y: 183, distance: 78.0
click at [210, 183] on div "Quality At Edizard, quality means creating products that inspire confidence and…" at bounding box center [433, 167] width 447 height 92
click at [271, 183] on p "Ease in Every Journey" at bounding box center [433, 184] width 447 height 7
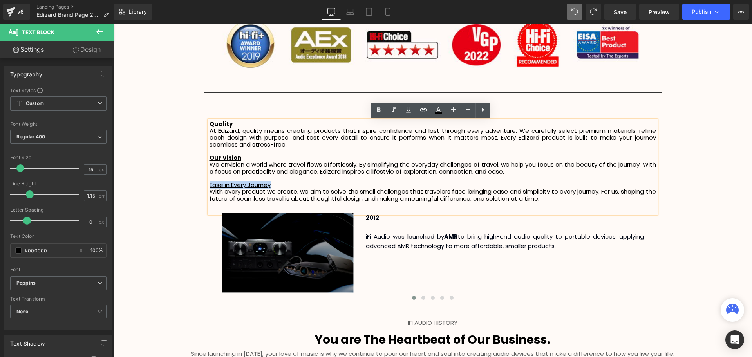
drag, startPoint x: 237, startPoint y: 180, endPoint x: 208, endPoint y: 183, distance: 29.1
click at [210, 183] on p "Ease in Every Journey" at bounding box center [433, 184] width 447 height 7
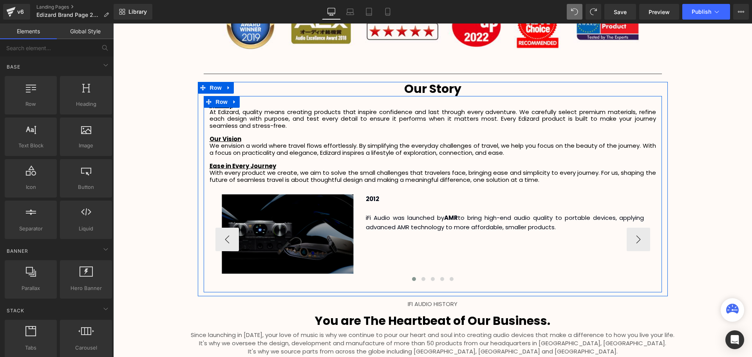
scroll to position [1371, 0]
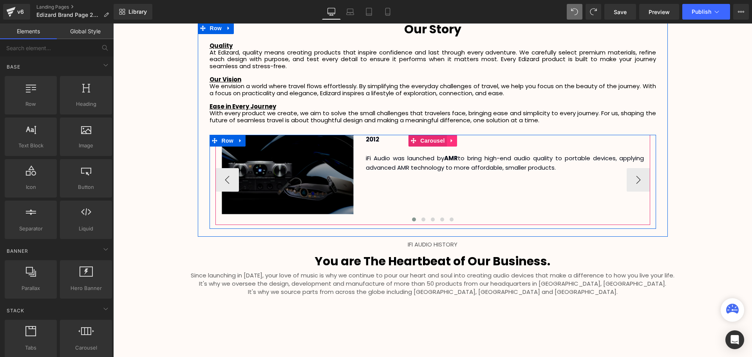
click at [449, 141] on icon at bounding box center [451, 141] width 5 height 6
click at [455, 142] on icon at bounding box center [456, 140] width 5 height 5
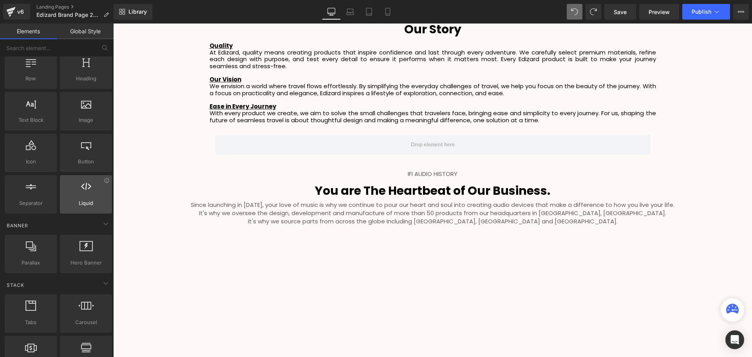
scroll to position [39, 0]
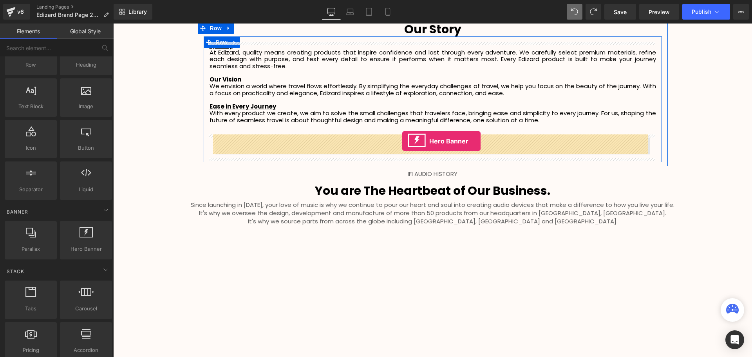
drag, startPoint x: 197, startPoint y: 258, endPoint x: 402, endPoint y: 141, distance: 236.0
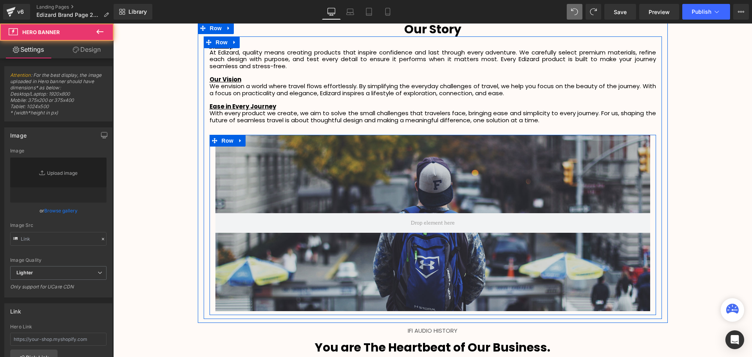
scroll to position [2168, 635]
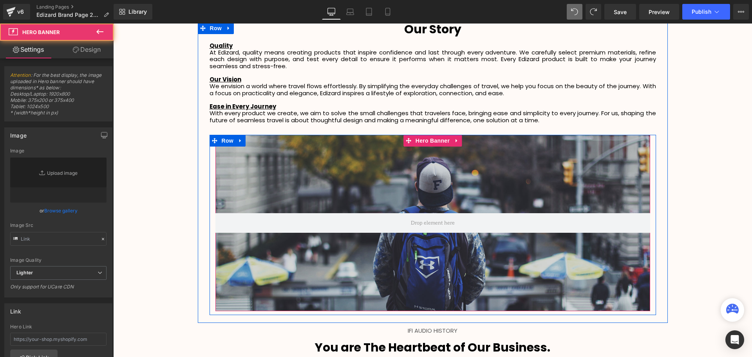
type input "[URL][DOMAIN_NAME]"
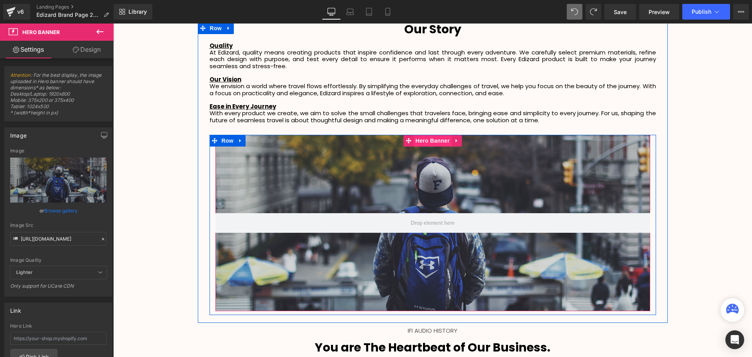
click at [431, 140] on span "Hero Banner" at bounding box center [433, 141] width 38 height 12
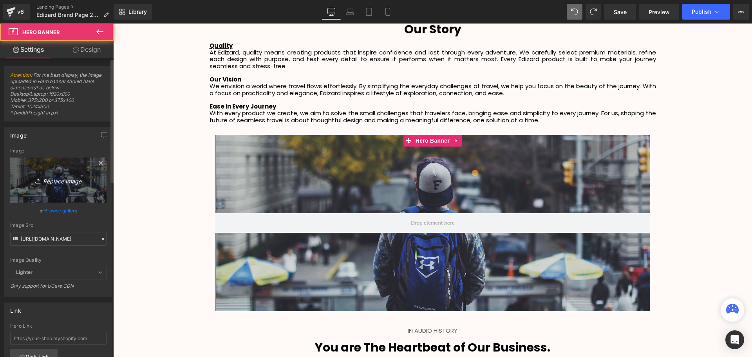
click at [49, 183] on icon "Replace Image" at bounding box center [58, 180] width 63 height 10
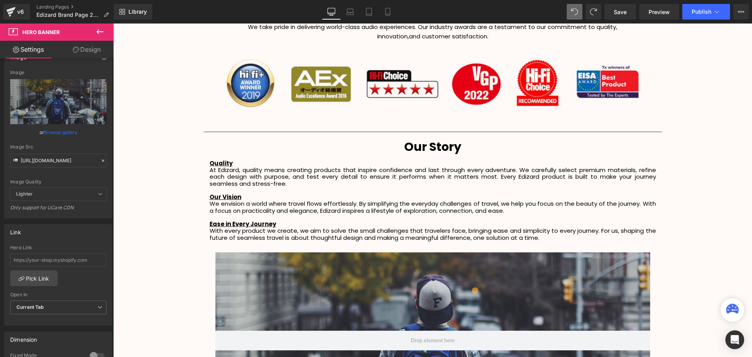
scroll to position [1332, 0]
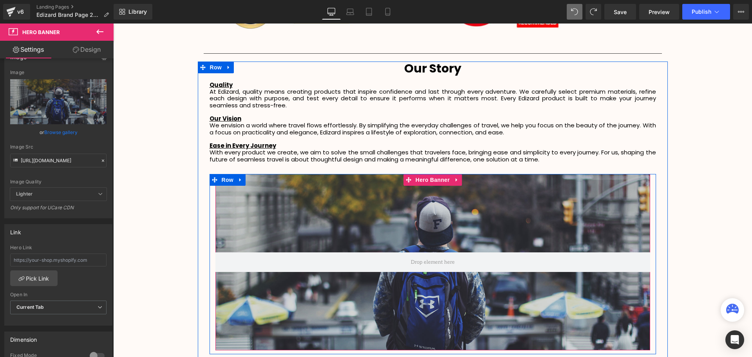
drag, startPoint x: 428, startPoint y: 217, endPoint x: 435, endPoint y: 197, distance: 21.6
click at [429, 217] on div at bounding box center [432, 262] width 435 height 176
click at [452, 177] on link at bounding box center [457, 180] width 10 height 12
click at [459, 179] on icon at bounding box center [461, 180] width 5 height 6
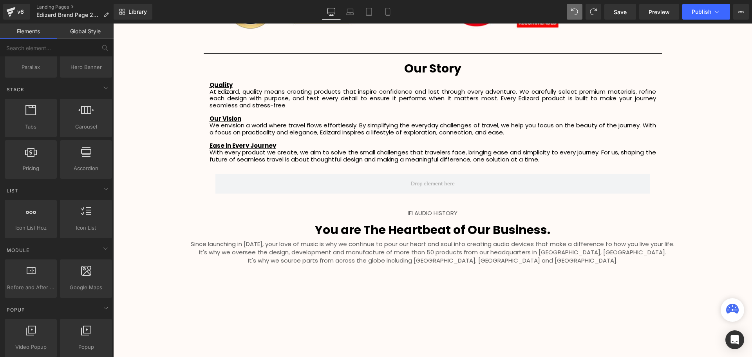
scroll to position [235, 0]
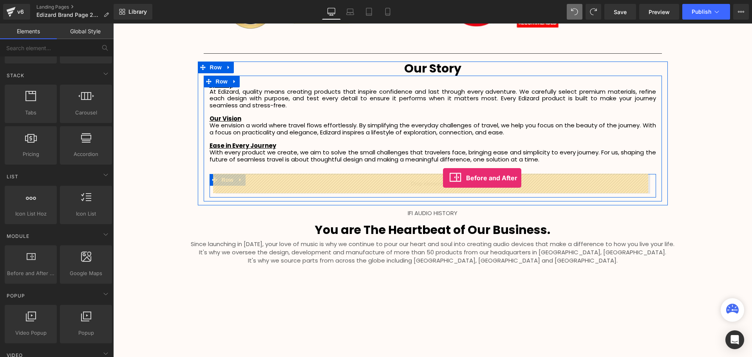
drag, startPoint x: 151, startPoint y: 273, endPoint x: 443, endPoint y: 178, distance: 307.2
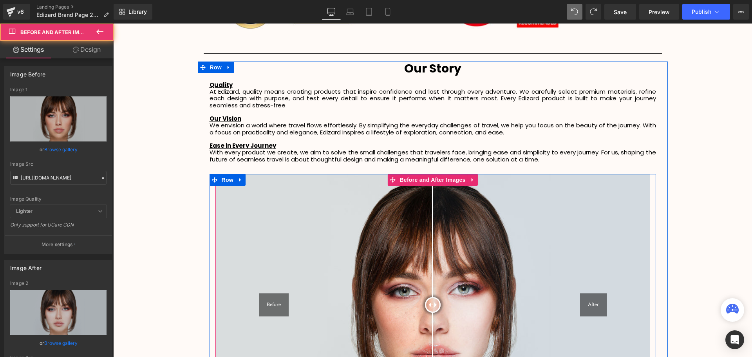
scroll to position [2253, 635]
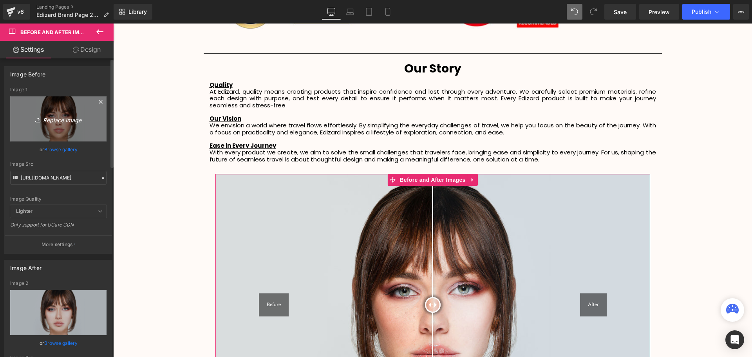
click at [52, 119] on icon "Replace Image" at bounding box center [58, 119] width 63 height 10
type input "C:\fakepath\7eff248ca0ff57df62e7c5ec650ba3dd.webp"
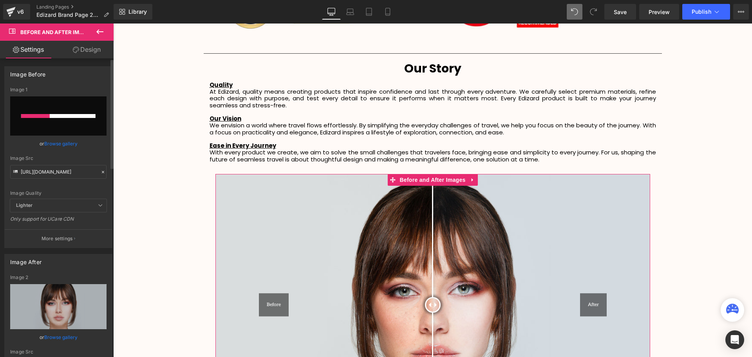
scroll to position [39, 0]
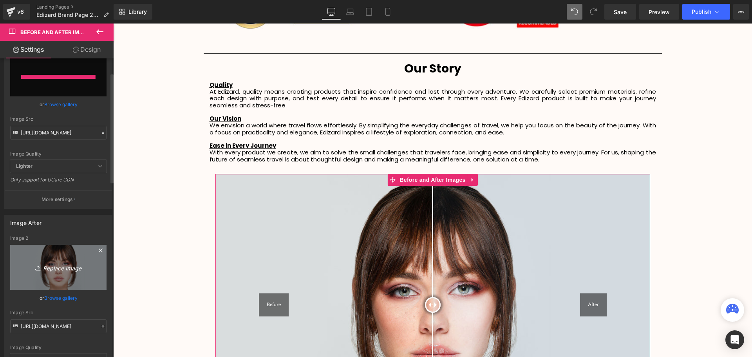
type input "[URL][DOMAIN_NAME]"
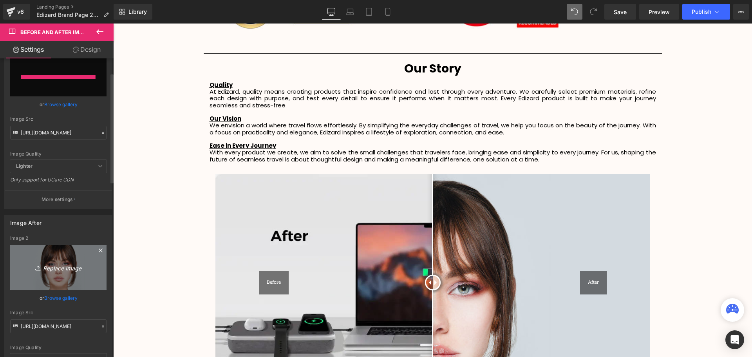
scroll to position [2209, 635]
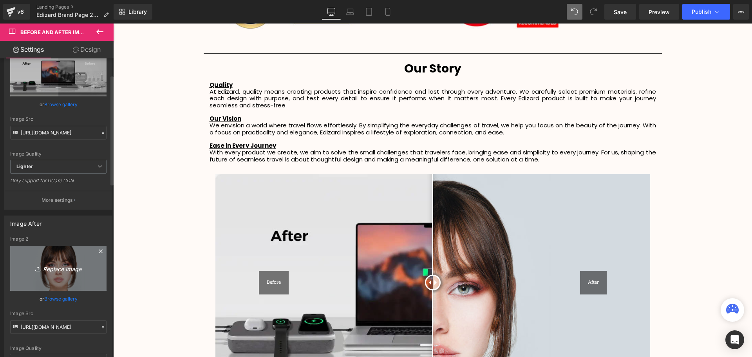
click at [62, 268] on icon "Replace Image" at bounding box center [58, 268] width 63 height 10
type input "C:\fakepath\7eff248ca0ff57df62e7c5ec650ba3dd.webp"
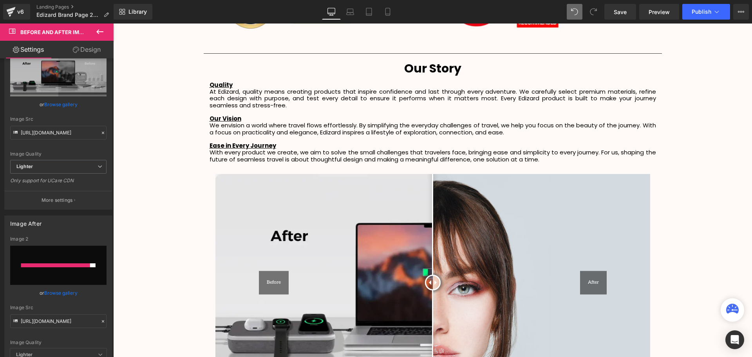
type input "[URL][DOMAIN_NAME]"
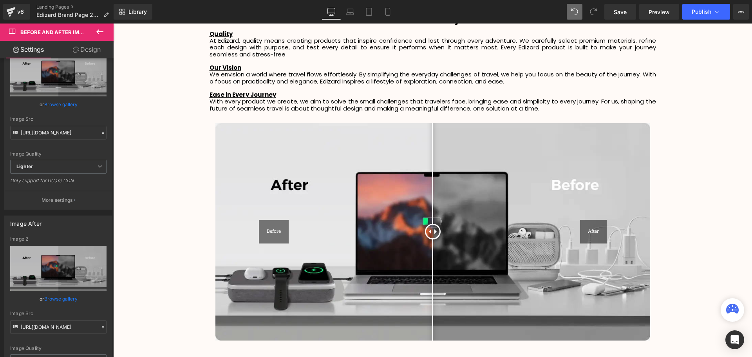
scroll to position [1449, 0]
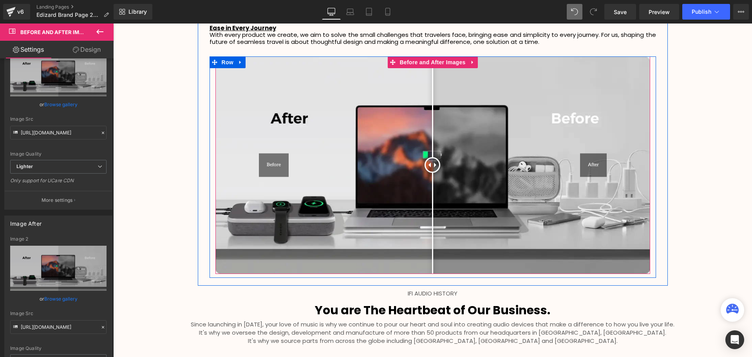
drag, startPoint x: 429, startPoint y: 165, endPoint x: 431, endPoint y: 176, distance: 11.1
click at [431, 173] on div at bounding box center [433, 165] width 16 height 16
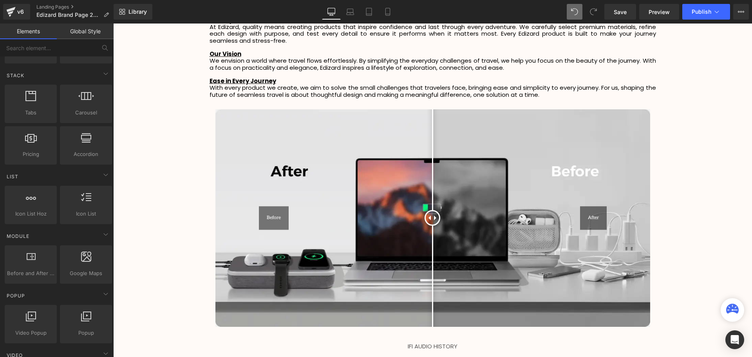
scroll to position [1410, 0]
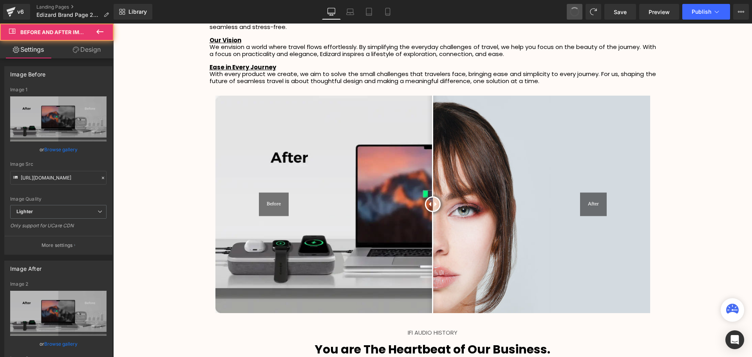
type input "[URL][DOMAIN_NAME]"
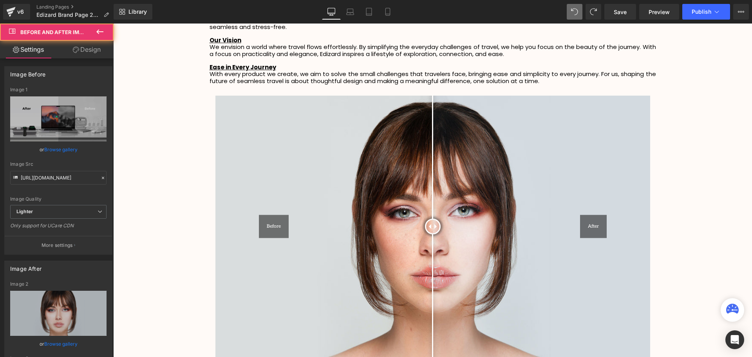
type input "[URL][DOMAIN_NAME]"
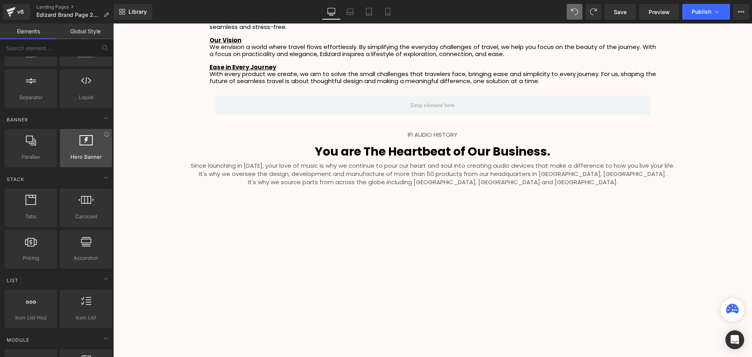
scroll to position [118, 0]
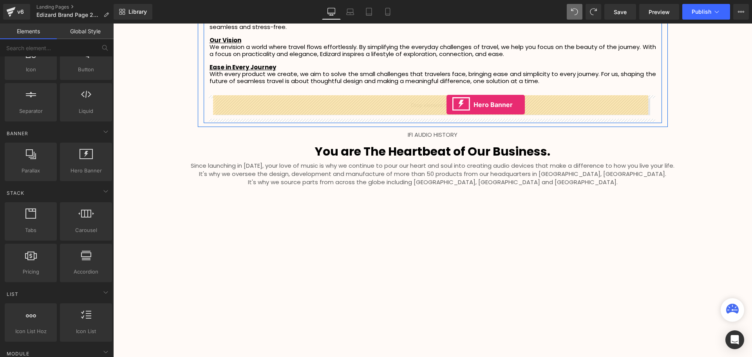
drag, startPoint x: 210, startPoint y: 181, endPoint x: 447, endPoint y: 105, distance: 248.5
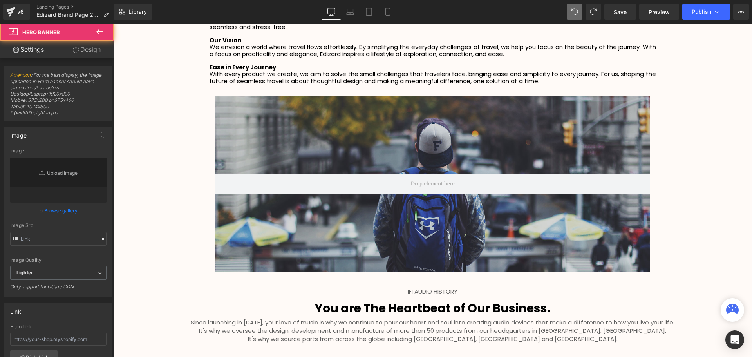
scroll to position [2168, 635]
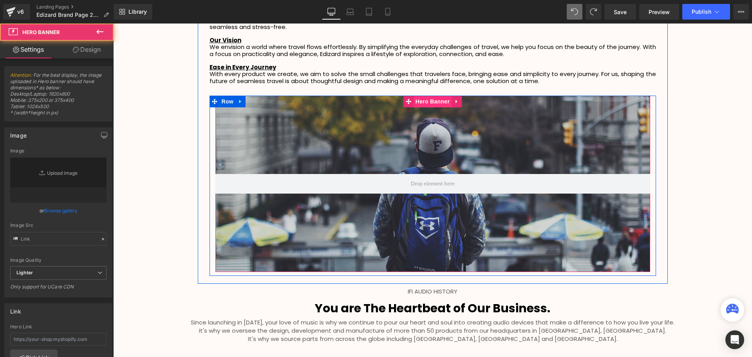
type input "[URL][DOMAIN_NAME]"
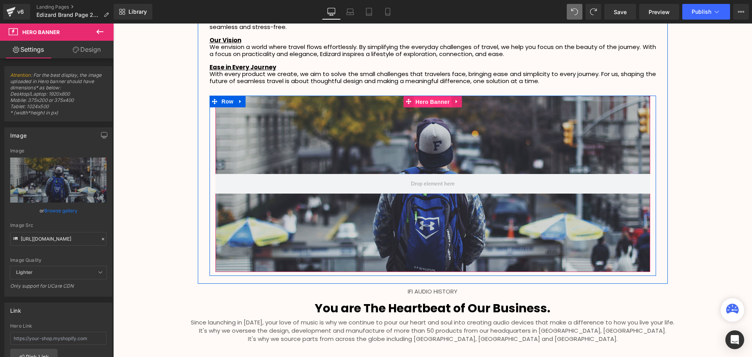
click at [434, 101] on span "Hero Banner" at bounding box center [433, 102] width 38 height 12
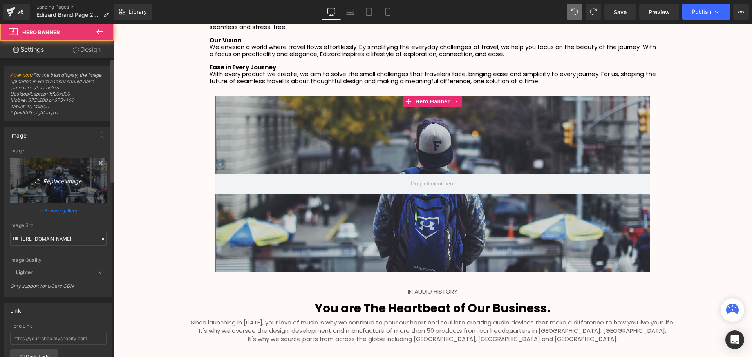
click at [68, 177] on icon "Replace Image" at bounding box center [58, 180] width 63 height 10
type input "C:\fakepath\7eff248ca0ff57df62e7c5ec650ba3dd.webp"
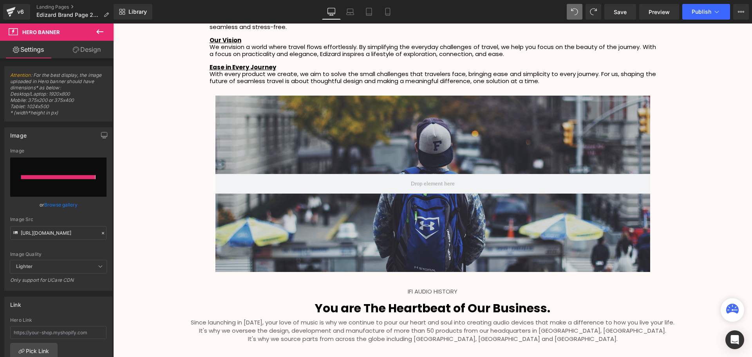
type input "[URL][DOMAIN_NAME]"
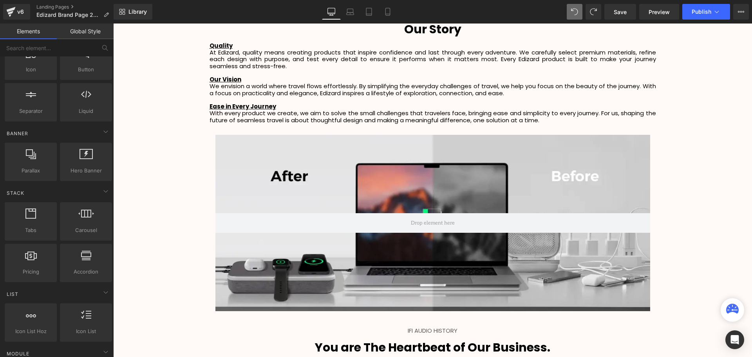
scroll to position [1449, 0]
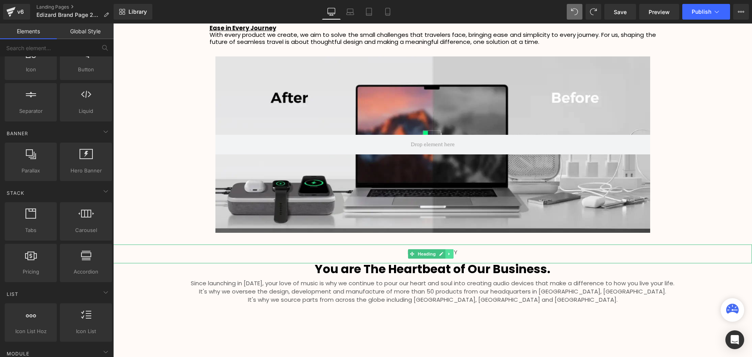
click at [447, 254] on link at bounding box center [449, 253] width 8 height 9
click at [454, 253] on icon at bounding box center [453, 254] width 4 height 4
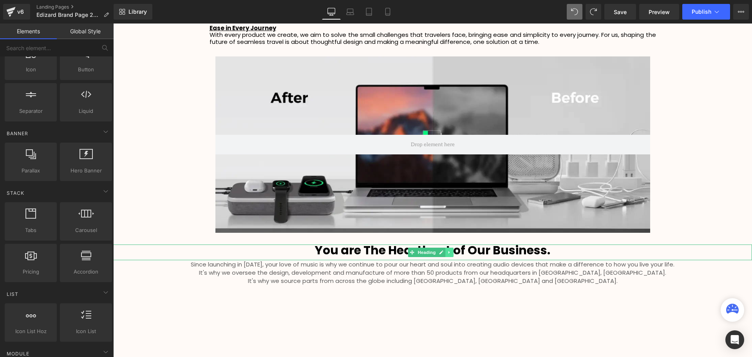
click at [452, 254] on link at bounding box center [449, 252] width 8 height 9
click at [452, 254] on icon at bounding box center [453, 252] width 4 height 5
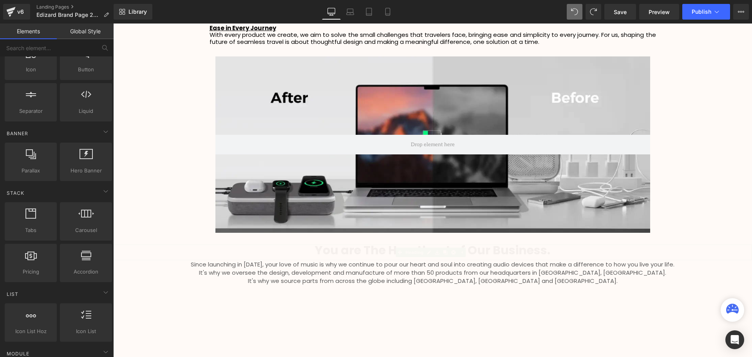
scroll to position [2133, 635]
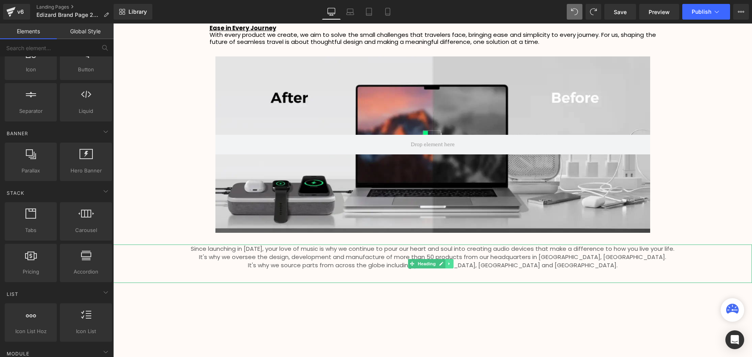
click at [451, 266] on icon at bounding box center [449, 263] width 4 height 5
click at [451, 266] on link at bounding box center [453, 263] width 8 height 9
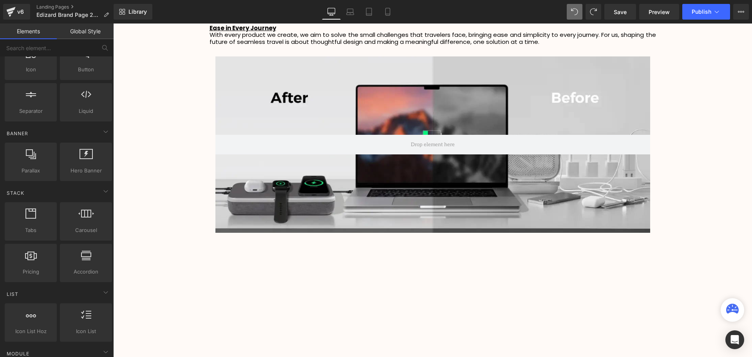
scroll to position [2095, 635]
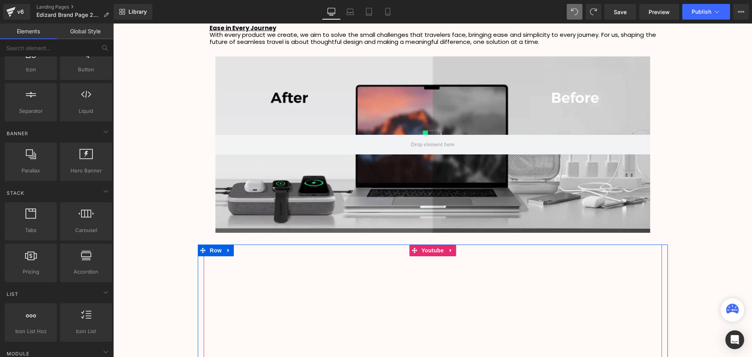
click at [448, 250] on icon at bounding box center [450, 250] width 5 height 6
drag, startPoint x: 449, startPoint y: 250, endPoint x: 454, endPoint y: 249, distance: 4.8
click at [451, 249] on link at bounding box center [456, 250] width 10 height 12
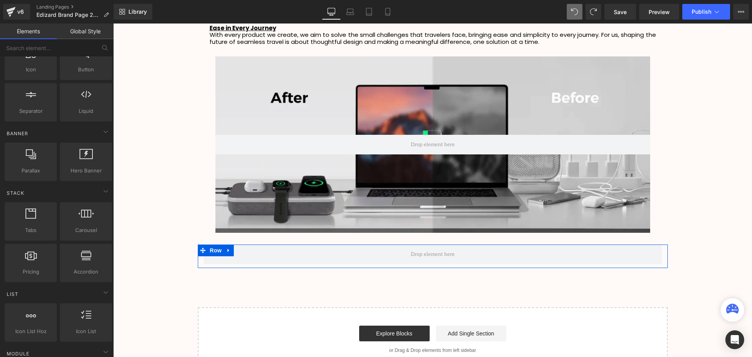
scroll to position [1856, 635]
click at [229, 250] on icon at bounding box center [228, 250] width 5 height 6
click at [246, 251] on icon at bounding box center [248, 250] width 5 height 5
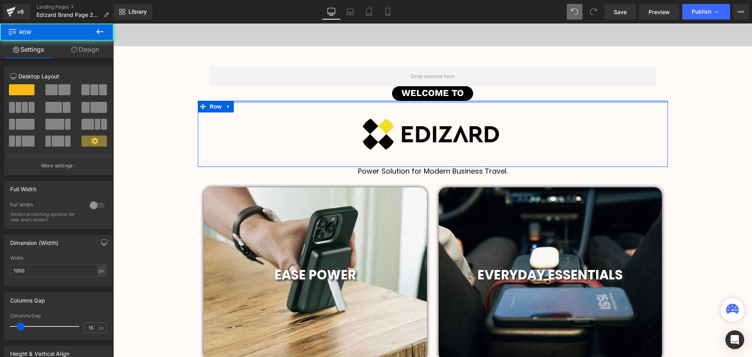
scroll to position [1825, 635]
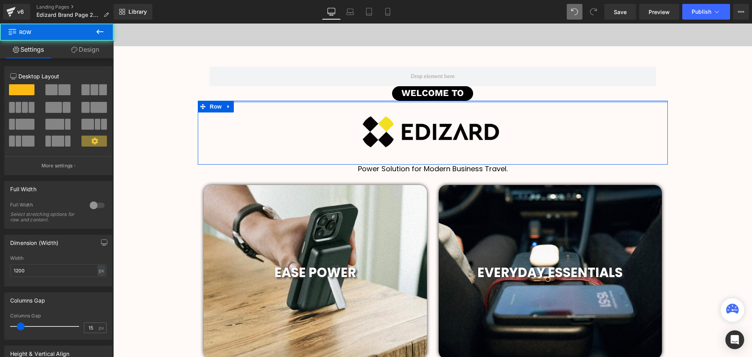
drag, startPoint x: 445, startPoint y: 102, endPoint x: 445, endPoint y: 94, distance: 8.6
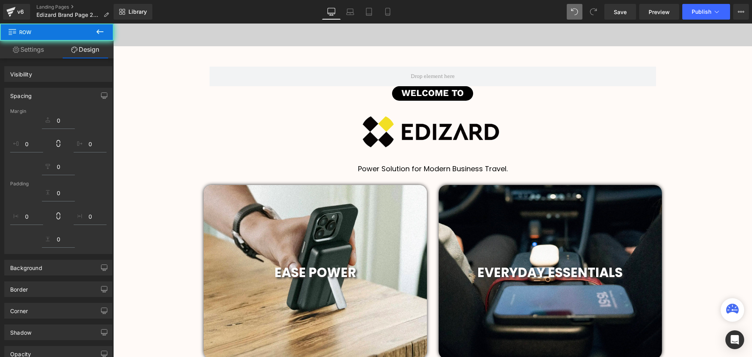
click at [713, 170] on h1 "Power Solution for Modern Business Travel." at bounding box center [432, 169] width 639 height 9
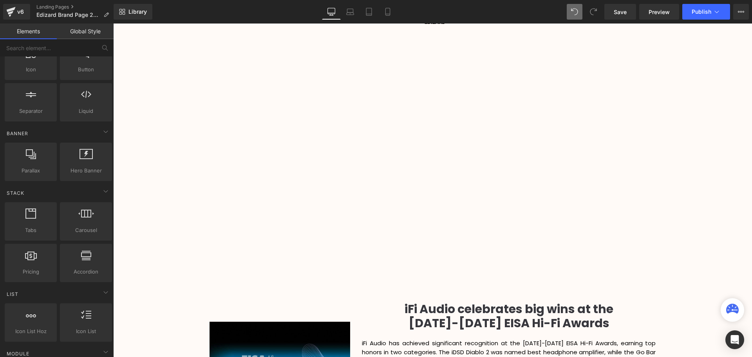
scroll to position [784, 0]
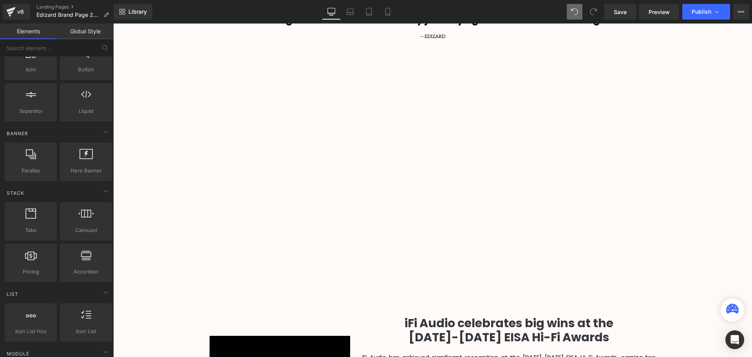
click at [710, 201] on div "Video Bg Row Welcome to Button Row 42px Image 400px 400px Row Power Solution fo…" at bounding box center [432, 154] width 639 height 1704
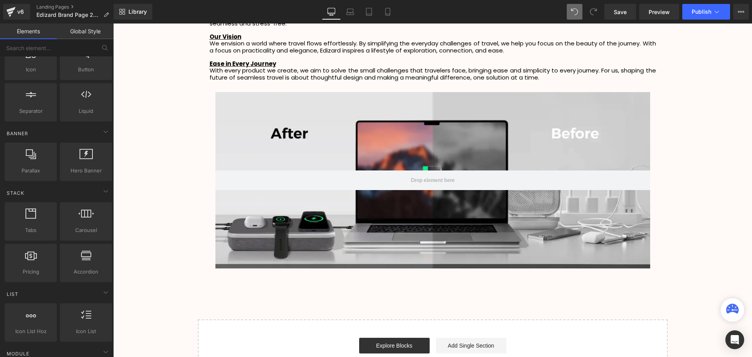
scroll to position [1371, 0]
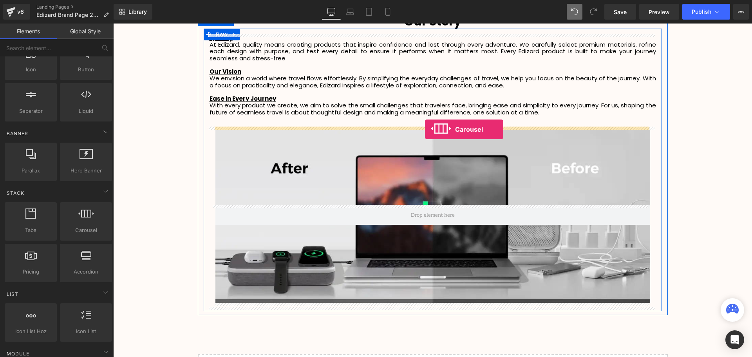
drag, startPoint x: 201, startPoint y: 246, endPoint x: 425, endPoint y: 129, distance: 253.2
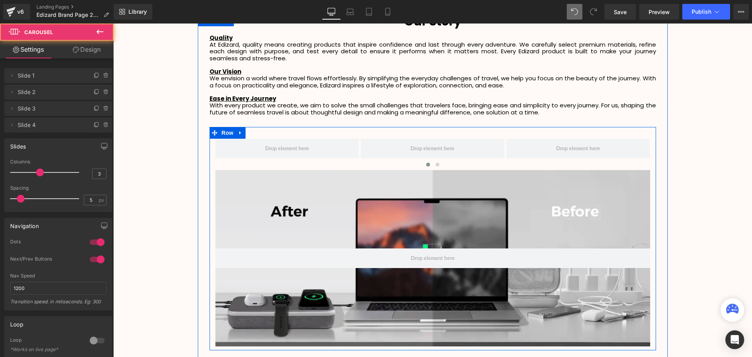
scroll to position [1868, 635]
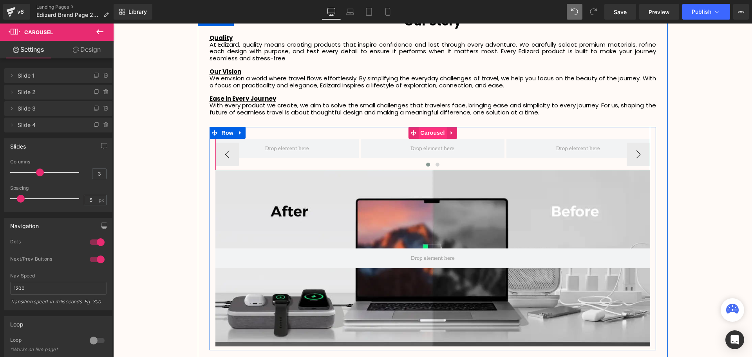
click at [428, 131] on span "Carousel" at bounding box center [432, 133] width 28 height 12
click at [451, 130] on icon at bounding box center [451, 133] width 5 height 6
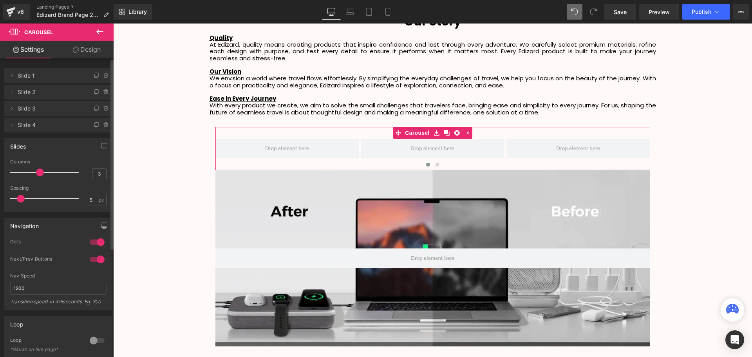
type input "2"
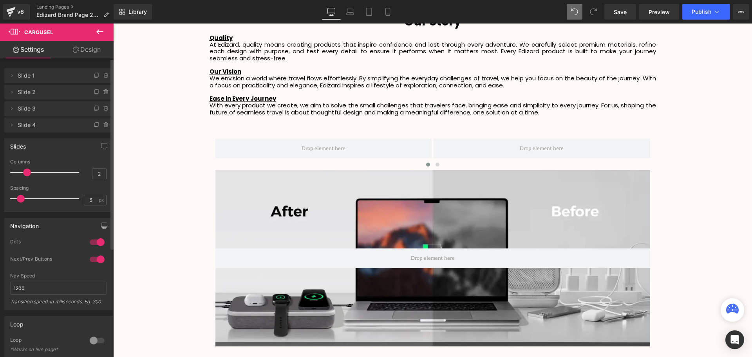
drag, startPoint x: 39, startPoint y: 172, endPoint x: 28, endPoint y: 173, distance: 10.7
click at [28, 173] on span at bounding box center [27, 172] width 8 height 8
click at [102, 30] on icon at bounding box center [99, 31] width 9 height 9
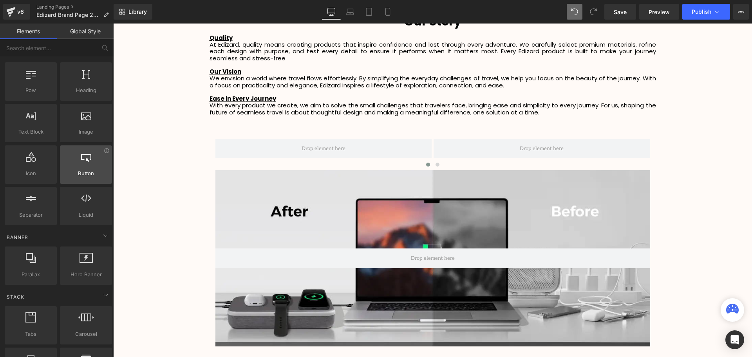
scroll to position [0, 0]
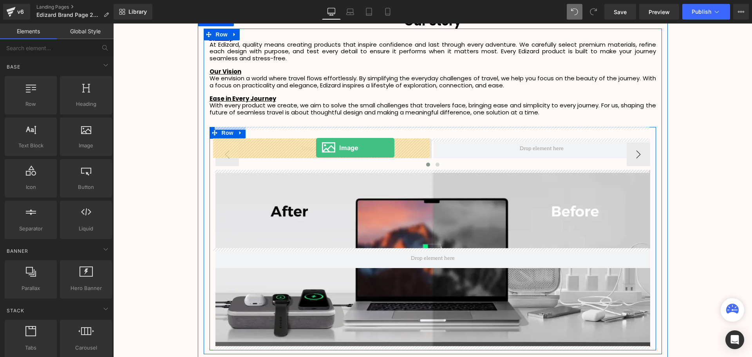
drag, startPoint x: 194, startPoint y: 165, endPoint x: 316, endPoint y: 148, distance: 123.8
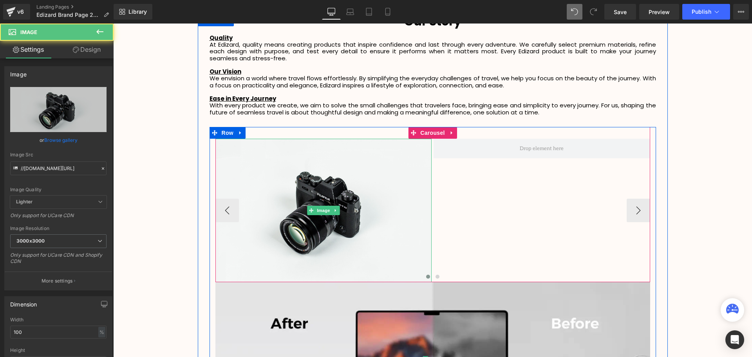
scroll to position [4, 4]
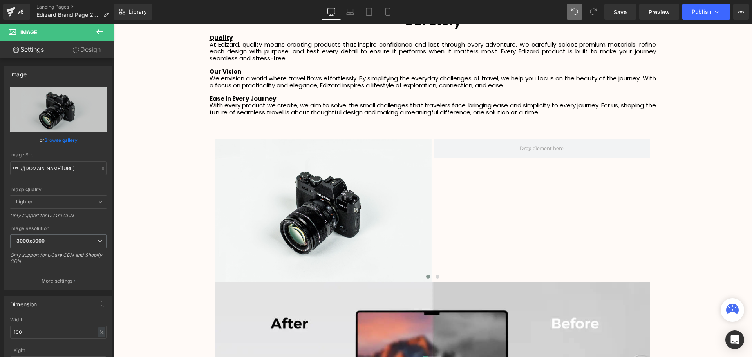
click at [96, 32] on icon at bounding box center [99, 31] width 9 height 9
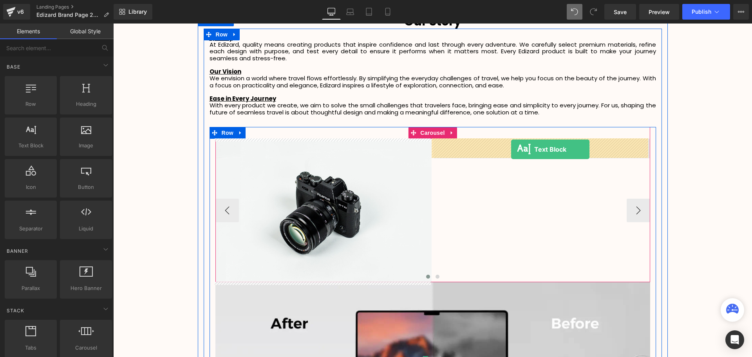
drag, startPoint x: 155, startPoint y: 177, endPoint x: 511, endPoint y: 149, distance: 357.2
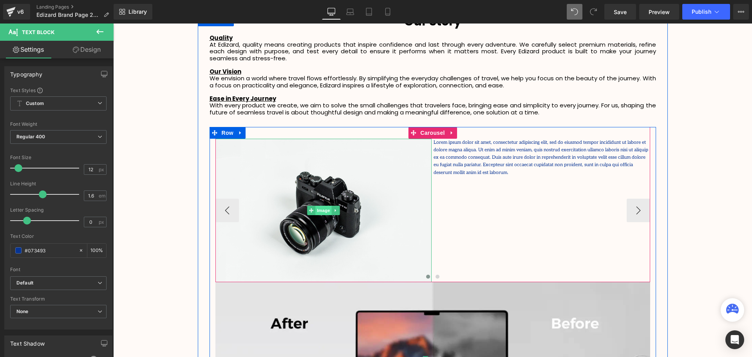
click at [326, 212] on span "Image" at bounding box center [323, 210] width 16 height 9
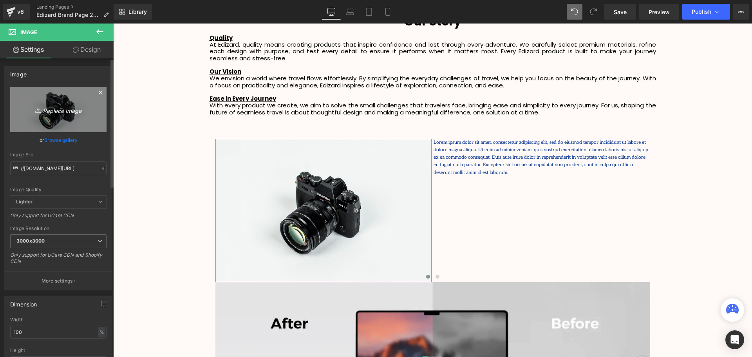
click at [45, 111] on icon "Replace Image" at bounding box center [58, 110] width 63 height 10
type input "C:\fakepath\fb98e4acbc3143449d8e07efb33e4ee3.webp"
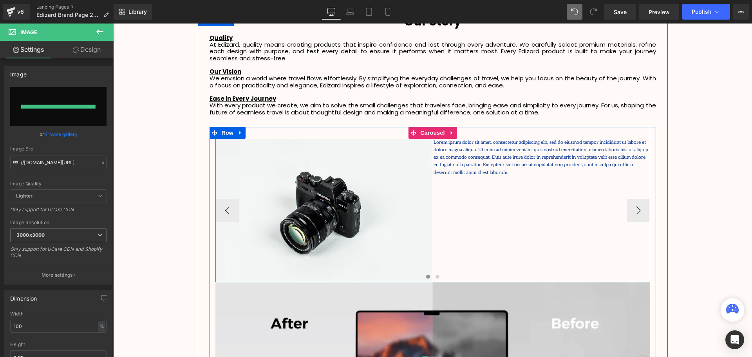
type input "[URL][DOMAIN_NAME]"
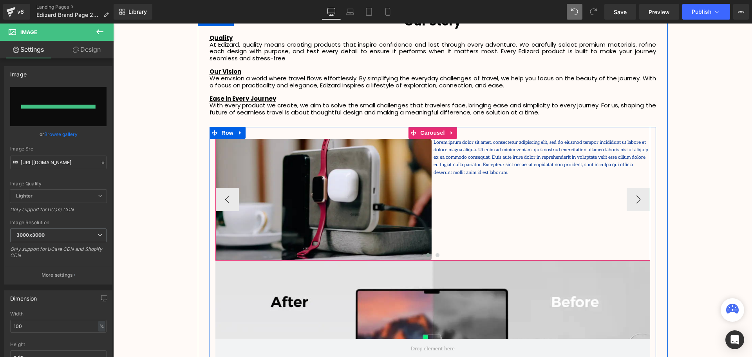
scroll to position [1958, 635]
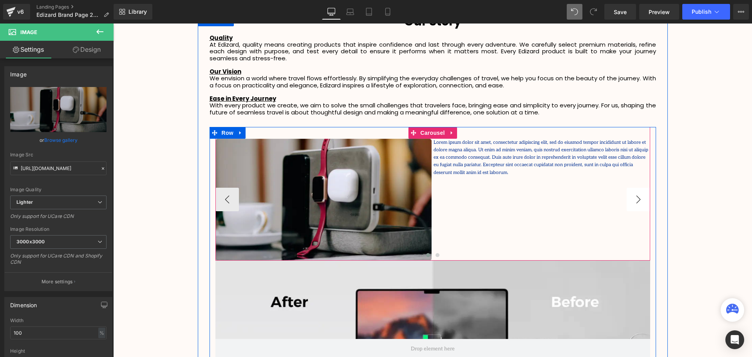
click at [637, 202] on button "›" at bounding box center [639, 200] width 24 height 24
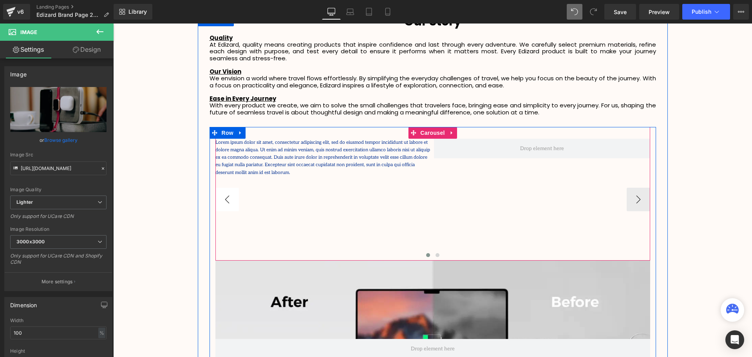
click at [219, 201] on button "‹" at bounding box center [227, 200] width 24 height 24
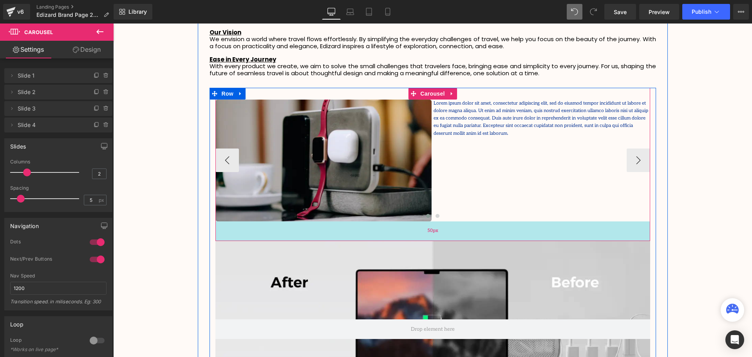
scroll to position [1978, 635]
drag, startPoint x: 453, startPoint y: 230, endPoint x: 454, endPoint y: 239, distance: 9.1
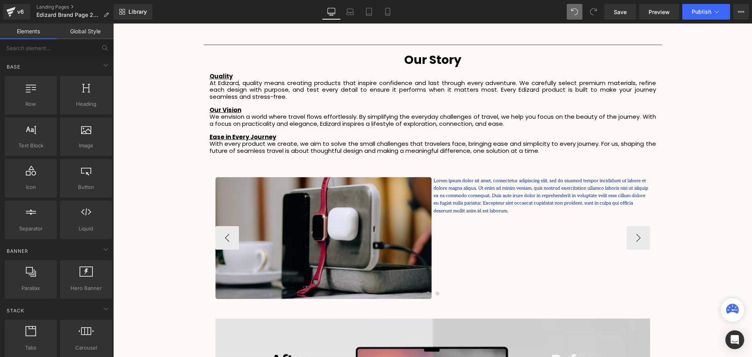
scroll to position [1332, 0]
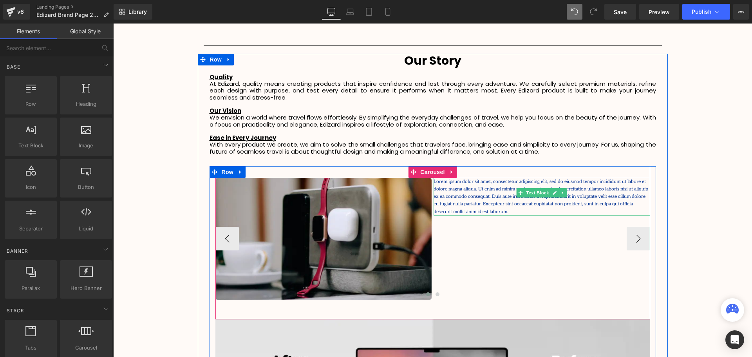
click at [468, 200] on p "Lorem ipsum dolor sit amet, consectetur adipiscing elit, sed do eiusmod tempor …" at bounding box center [542, 197] width 217 height 38
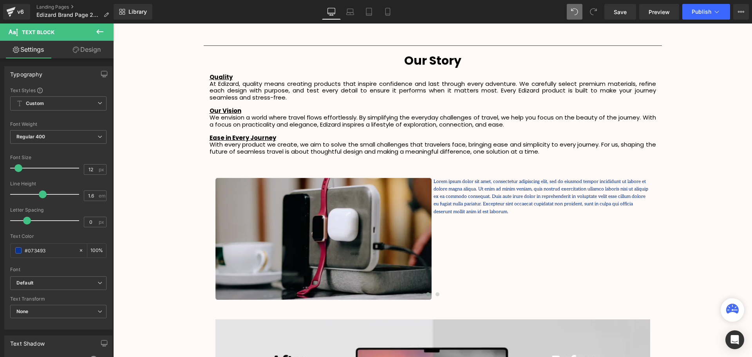
click at [94, 31] on button at bounding box center [99, 32] width 27 height 17
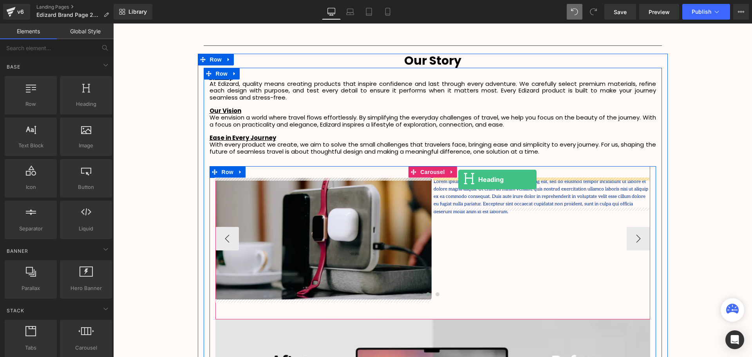
drag, startPoint x: 197, startPoint y: 123, endPoint x: 458, endPoint y: 179, distance: 266.9
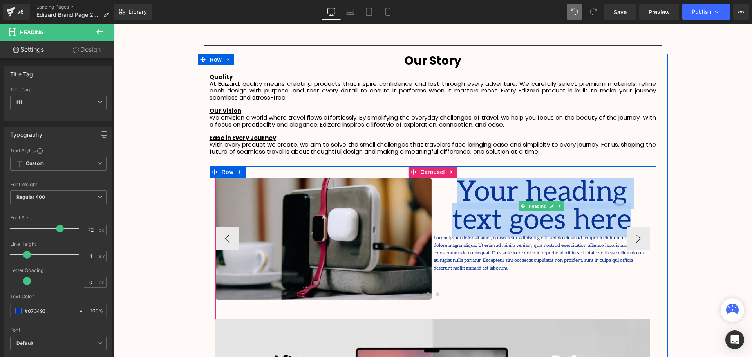
drag, startPoint x: 595, startPoint y: 221, endPoint x: 443, endPoint y: 194, distance: 154.4
click at [443, 194] on h1 "Your heading text goes here" at bounding box center [542, 206] width 217 height 56
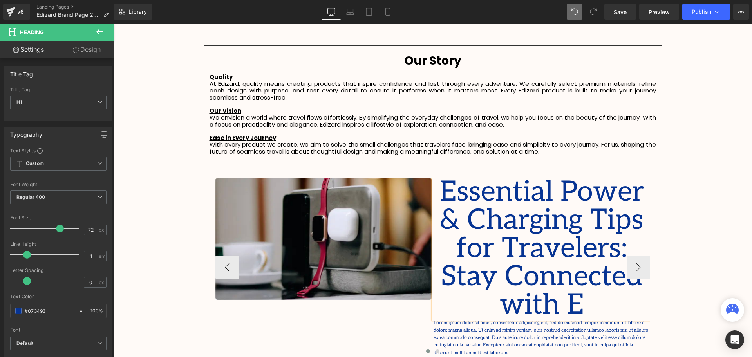
scroll to position [2027, 635]
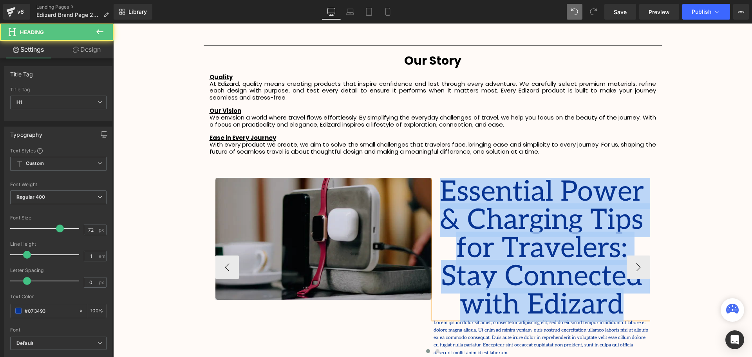
drag, startPoint x: 591, startPoint y: 299, endPoint x: 428, endPoint y: 193, distance: 194.5
click at [428, 193] on div "Image Essential Power & Charging Tips for Travelers: Stay Connected with Edizar…" at bounding box center [652, 267] width 874 height 179
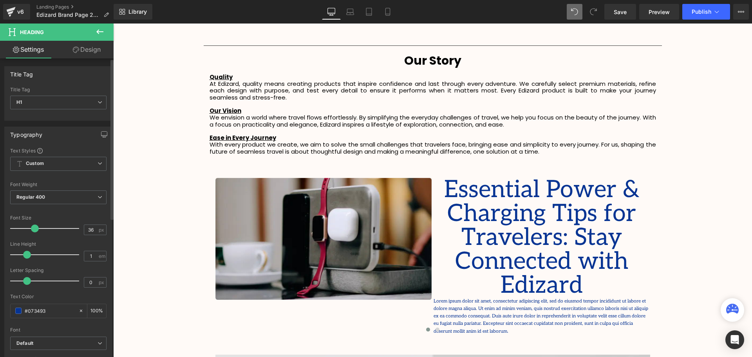
scroll to position [1978, 635]
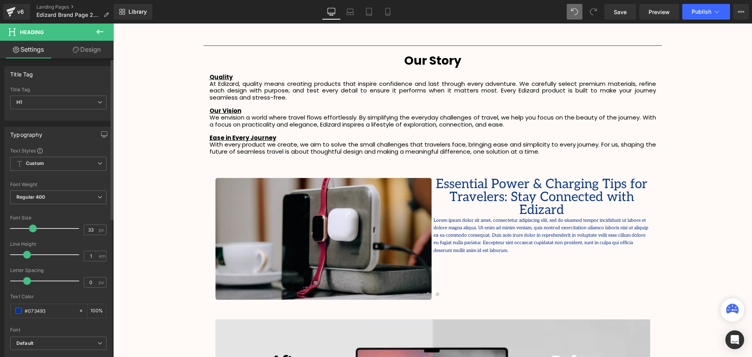
type input "32"
drag, startPoint x: 54, startPoint y: 228, endPoint x: 28, endPoint y: 230, distance: 26.7
click at [28, 230] on span at bounding box center [32, 228] width 8 height 8
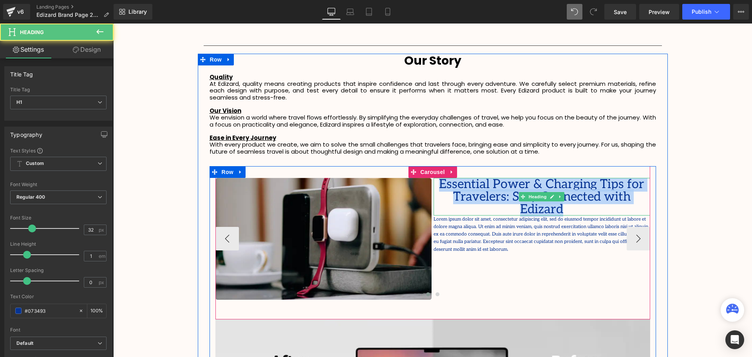
drag, startPoint x: 640, startPoint y: 198, endPoint x: 447, endPoint y: 187, distance: 193.9
click at [447, 187] on h1 "Essential Power & Charging Tips for Travelers: Stay Connected with Edizard" at bounding box center [542, 197] width 217 height 38
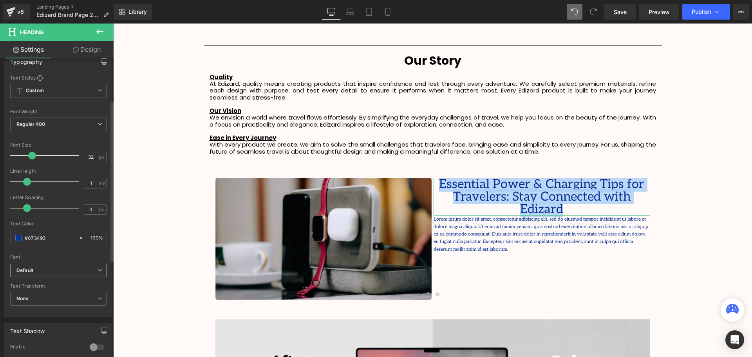
scroll to position [78, 0]
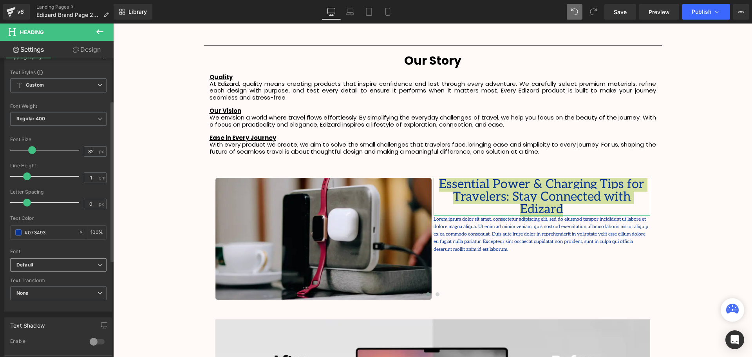
click at [37, 261] on span "Default" at bounding box center [58, 265] width 96 height 14
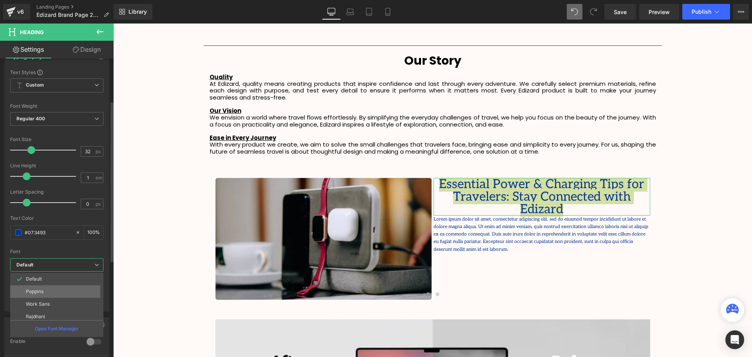
click at [36, 290] on p "Poppins" at bounding box center [35, 291] width 18 height 5
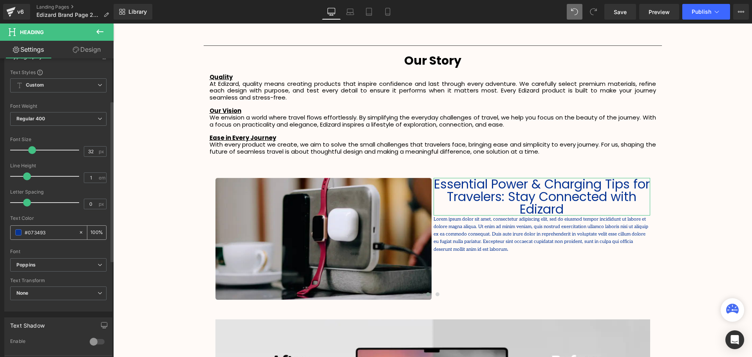
click at [23, 234] on div "#073493" at bounding box center [45, 233] width 68 height 14
click at [38, 232] on input "#073493" at bounding box center [50, 232] width 50 height 9
click at [18, 233] on span at bounding box center [18, 232] width 6 height 6
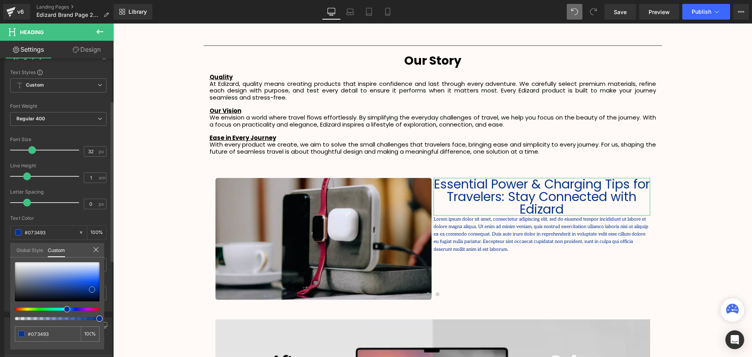
type input "#acbee6"
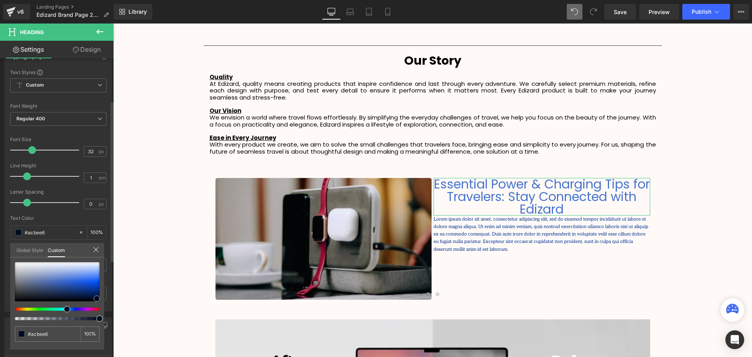
type input "#4873cf"
type input "#000819"
type input "#000614"
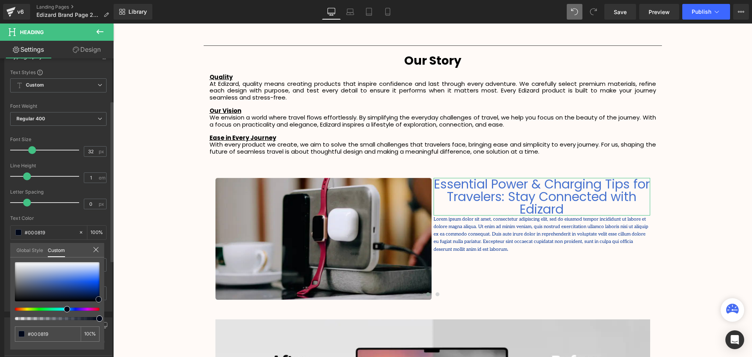
type input "#000614"
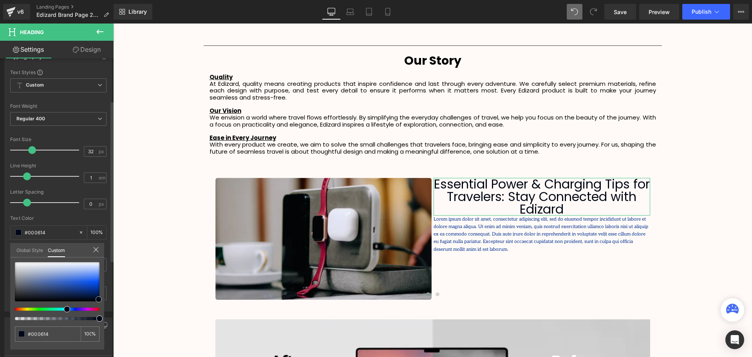
drag, startPoint x: 60, startPoint y: 270, endPoint x: 101, endPoint y: 299, distance: 50.3
click at [100, 301] on div at bounding box center [57, 281] width 85 height 39
type input "#000000"
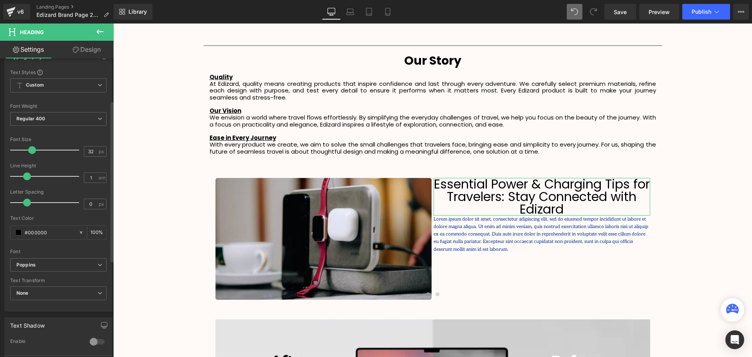
click at [74, 220] on div "Text Color" at bounding box center [58, 217] width 96 height 5
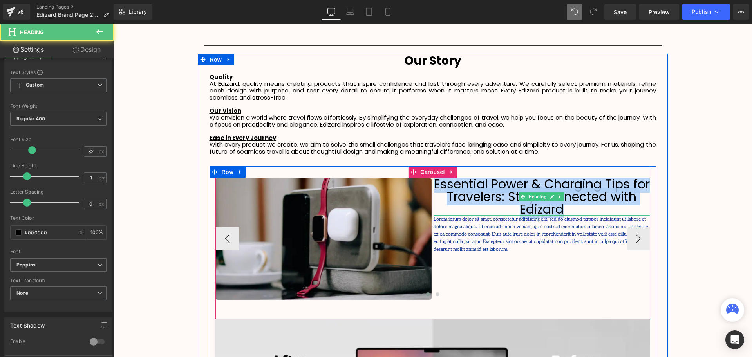
drag, startPoint x: 581, startPoint y: 208, endPoint x: 439, endPoint y: 182, distance: 144.3
click at [439, 182] on h1 "Essential Power & Charging Tips for Travelers: Stay Connected with Edizard" at bounding box center [542, 197] width 217 height 38
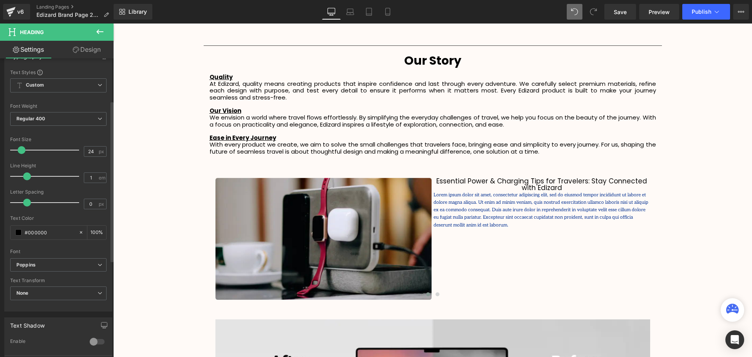
type input "25"
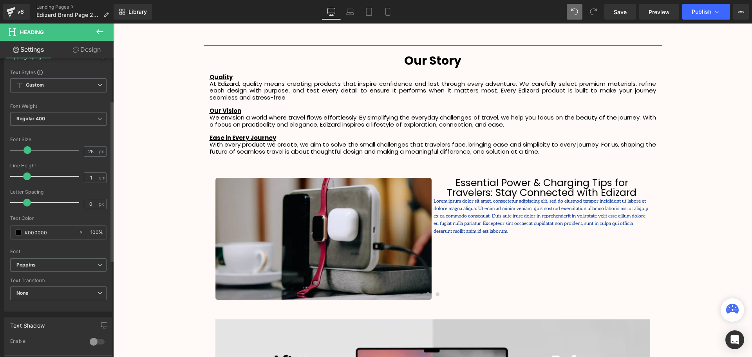
drag, startPoint x: 31, startPoint y: 150, endPoint x: 27, endPoint y: 151, distance: 4.3
click at [27, 151] on span at bounding box center [28, 150] width 8 height 8
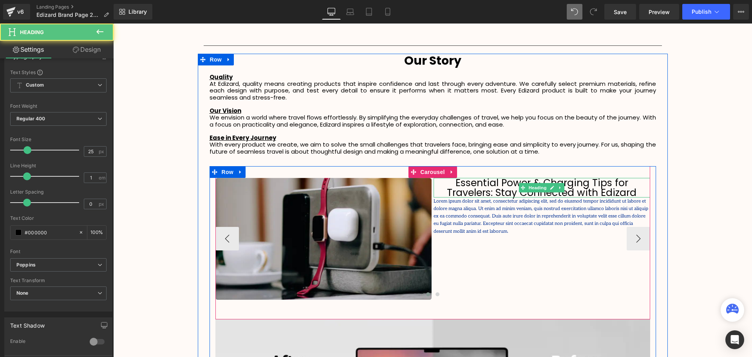
click at [635, 190] on h1 "Essential Power & Charging Tips for Travelers: Stay Connected with Edizard" at bounding box center [542, 188] width 217 height 20
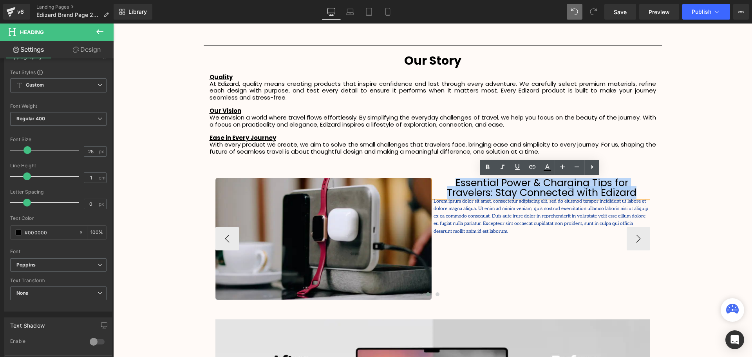
drag, startPoint x: 639, startPoint y: 192, endPoint x: 452, endPoint y: 180, distance: 187.3
click at [452, 180] on h1 "Essential Power & Charging Tips for Travelers: Stay Connected with Edizard" at bounding box center [542, 188] width 217 height 20
click at [618, 190] on h1 "Essential Power & Charging Tips for Travelers: Stay Connected with Edizard" at bounding box center [542, 188] width 217 height 20
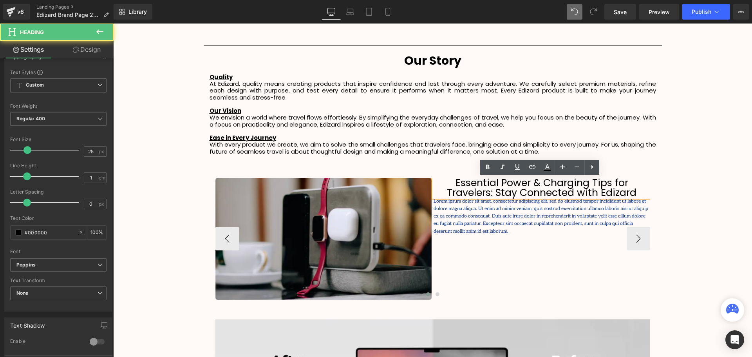
click at [642, 192] on h1 "Essential Power & Charging Tips for Travelers: Stay Connected with Edizard" at bounding box center [542, 188] width 217 height 20
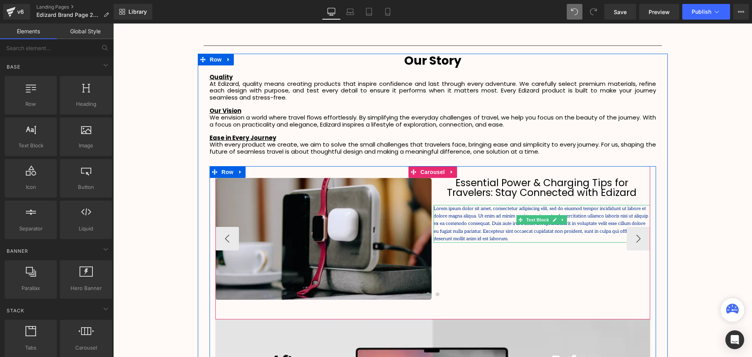
click at [576, 228] on p "Lorem ipsum dolor sit amet, consectetur adipiscing elit, sed do eiusmod tempor …" at bounding box center [542, 224] width 217 height 38
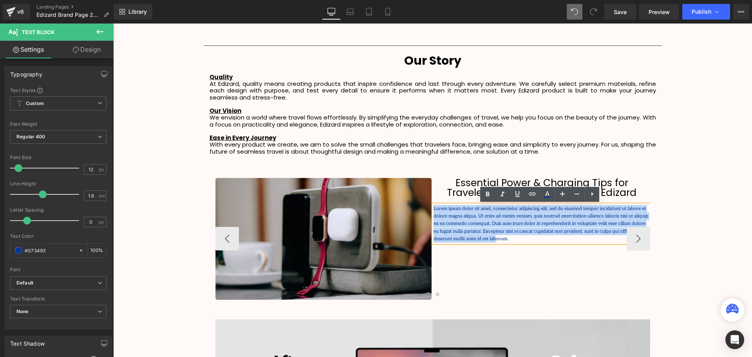
drag, startPoint x: 624, startPoint y: 230, endPoint x: 432, endPoint y: 209, distance: 193.2
click at [434, 209] on p "Lorem ipsum dolor sit amet, consectetur adipiscing elit, sed do eiusmod tempor …" at bounding box center [542, 224] width 217 height 38
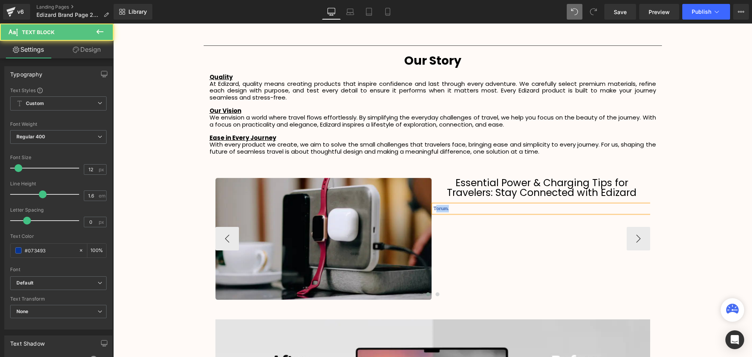
drag, startPoint x: 444, startPoint y: 207, endPoint x: 434, endPoint y: 208, distance: 9.4
click at [434, 208] on p "Torum." at bounding box center [542, 208] width 217 height 7
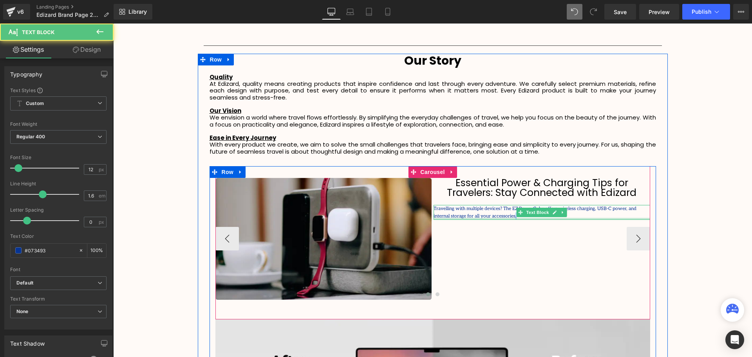
drag, startPoint x: 485, startPoint y: 217, endPoint x: 475, endPoint y: 218, distance: 9.9
click at [475, 218] on div "Travelling with multiple devices? The EZ PowerCube offers wireless charging, US…" at bounding box center [542, 212] width 217 height 15
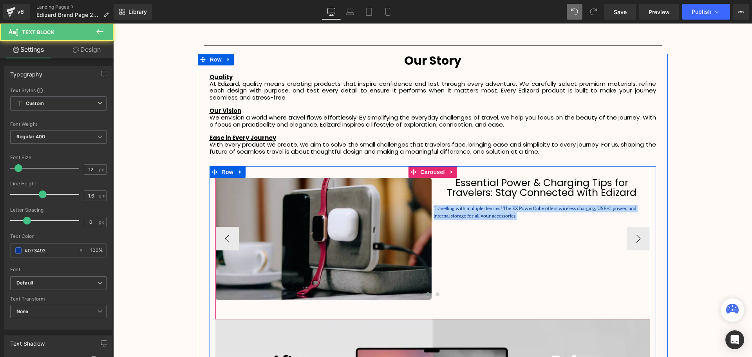
drag, startPoint x: 490, startPoint y: 215, endPoint x: 431, endPoint y: 208, distance: 59.1
click at [431, 208] on div "Image Essential Power & Charging Tips for Travelers: Stay Connected with Edizar…" at bounding box center [652, 239] width 874 height 122
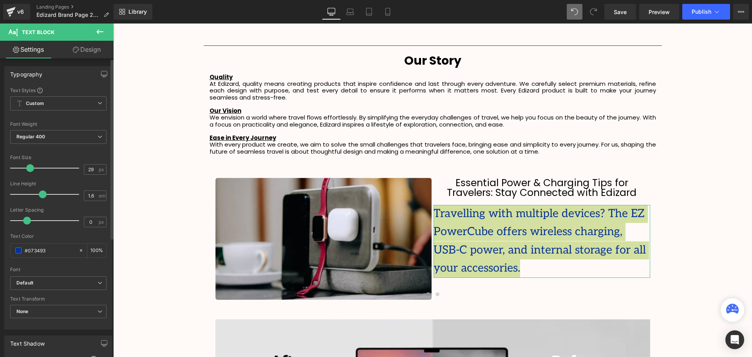
type input "28"
drag, startPoint x: 20, startPoint y: 168, endPoint x: 30, endPoint y: 178, distance: 14.2
click at [30, 168] on span at bounding box center [30, 168] width 8 height 8
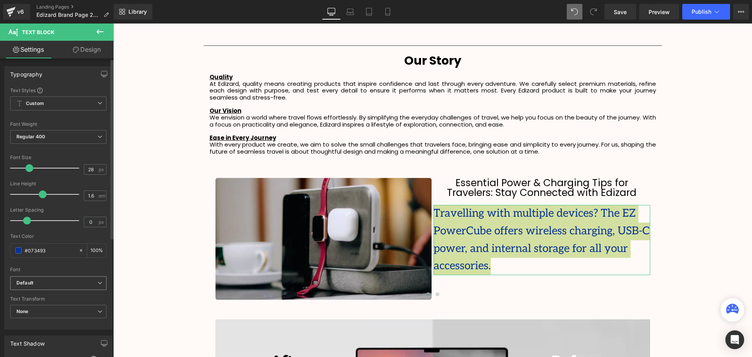
click at [19, 282] on icon "Default" at bounding box center [24, 283] width 17 height 7
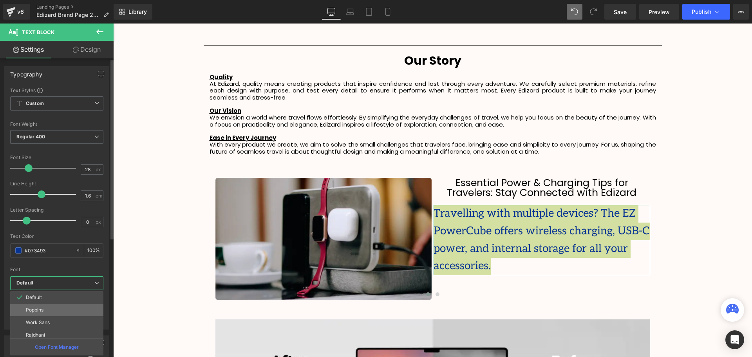
click at [35, 308] on p "Poppins" at bounding box center [35, 309] width 18 height 5
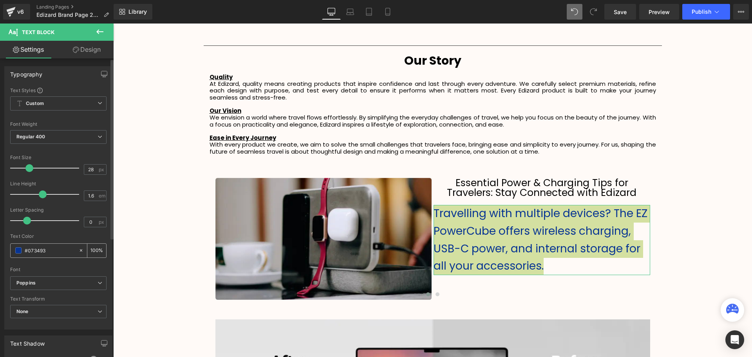
click at [17, 249] on span at bounding box center [18, 250] width 6 height 6
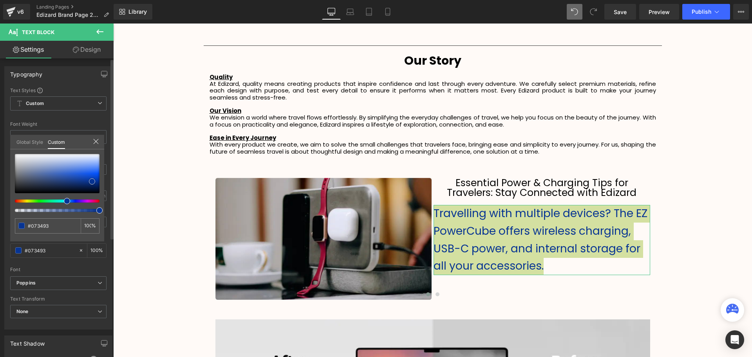
type input "#122d68"
type input "#000000"
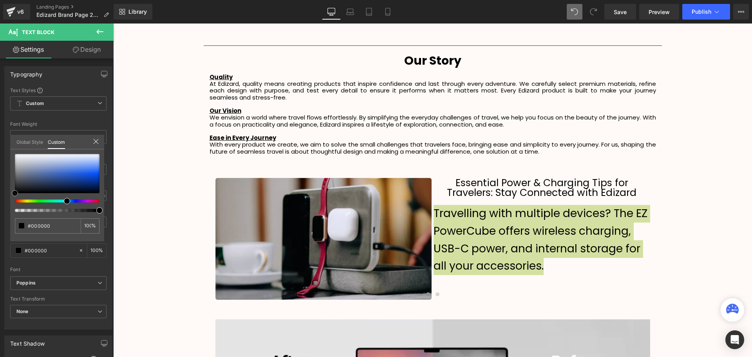
drag, startPoint x: 73, startPoint y: 184, endPoint x: -12, endPoint y: 240, distance: 102.0
click at [0, 240] on html "Heading You are previewing how the will restyle your page. You can not edit Ele…" at bounding box center [376, 178] width 752 height 357
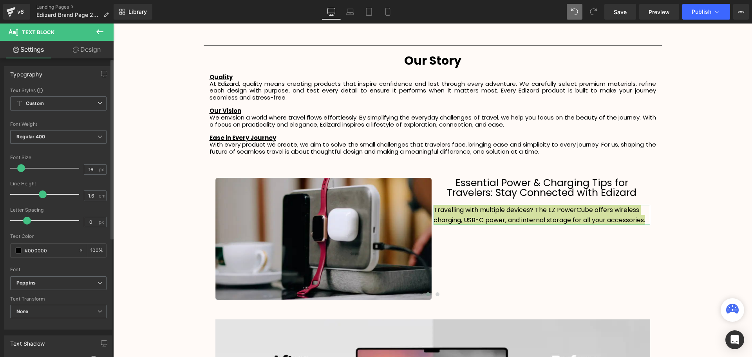
type input "15"
drag, startPoint x: 27, startPoint y: 168, endPoint x: 19, endPoint y: 170, distance: 8.9
click at [19, 170] on span at bounding box center [20, 168] width 8 height 8
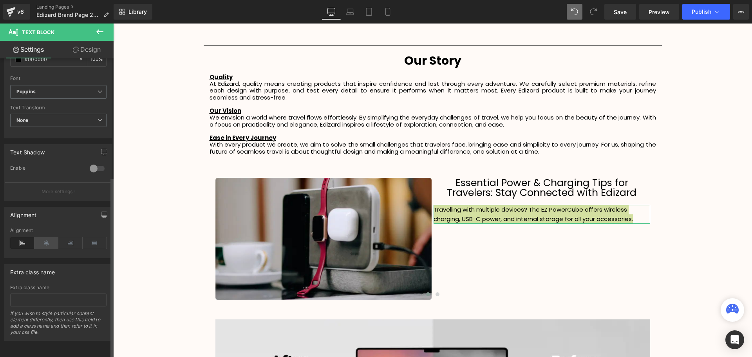
click at [47, 241] on icon at bounding box center [46, 243] width 24 height 12
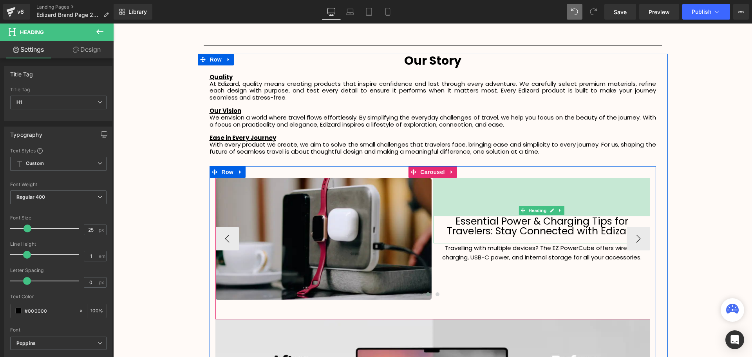
drag, startPoint x: 517, startPoint y: 178, endPoint x: 522, endPoint y: 216, distance: 38.7
click at [522, 216] on div "Essential Power & Charging Tips for Travelers: Stay Connected with Edizard Head…" at bounding box center [542, 210] width 217 height 65
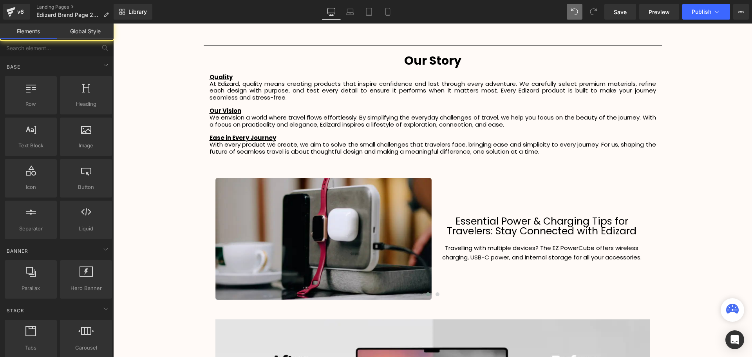
click at [441, 175] on div "Image Essential Power & Charging Tips for Travelers: Stay Connected with Edizar…" at bounding box center [432, 242] width 435 height 153
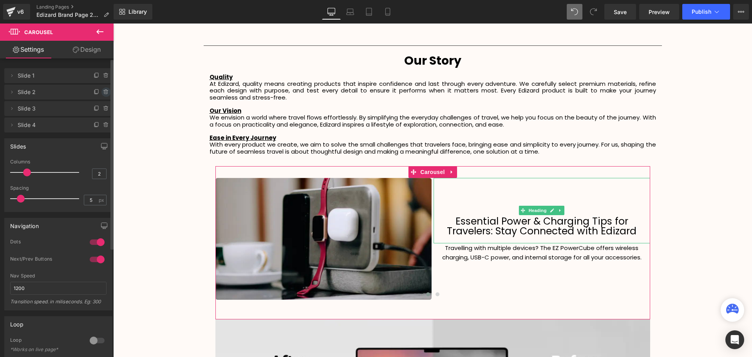
click at [106, 92] on icon at bounding box center [106, 92] width 0 height 2
click at [102, 94] on button "Delete" at bounding box center [97, 92] width 25 height 10
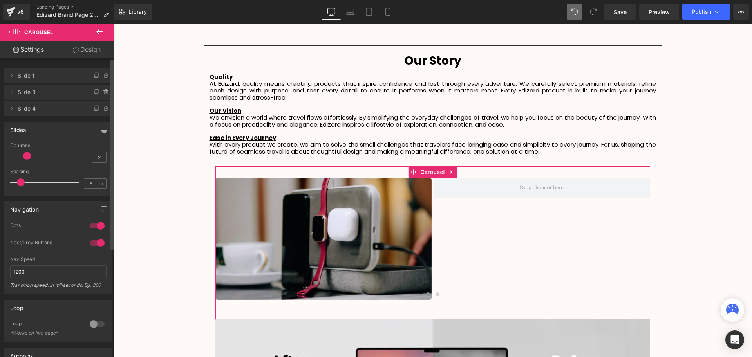
scroll to position [4, 4]
click at [104, 93] on icon at bounding box center [105, 92] width 3 height 4
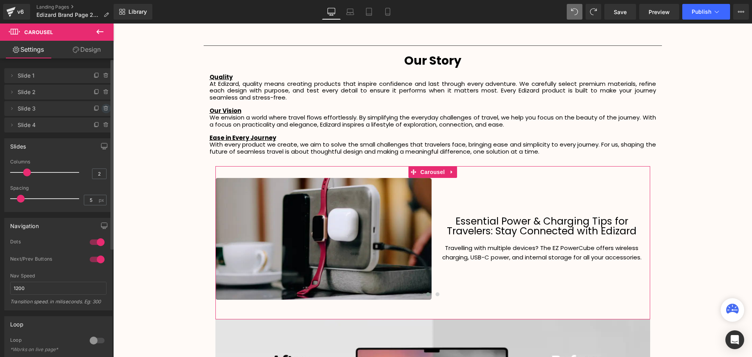
click at [104, 107] on icon at bounding box center [105, 107] width 4 height 0
click at [101, 111] on button "Delete" at bounding box center [97, 109] width 25 height 10
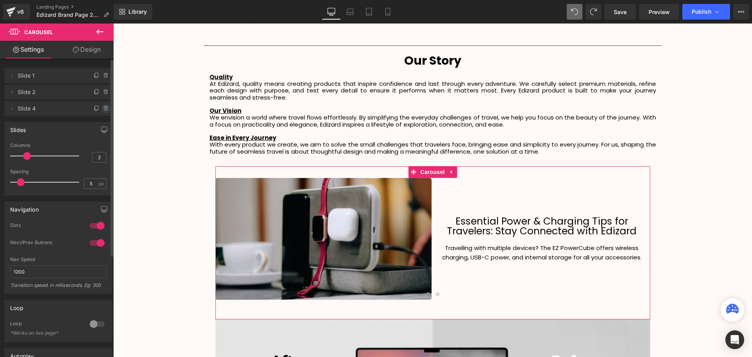
click at [103, 109] on icon at bounding box center [106, 108] width 6 height 6
click at [101, 112] on button "Delete" at bounding box center [97, 109] width 25 height 10
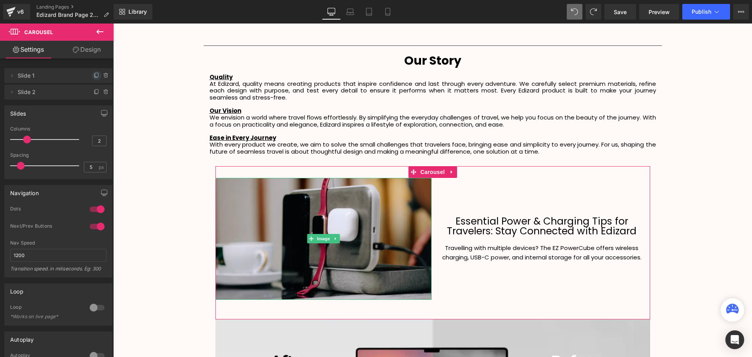
click at [94, 75] on icon at bounding box center [97, 75] width 6 height 6
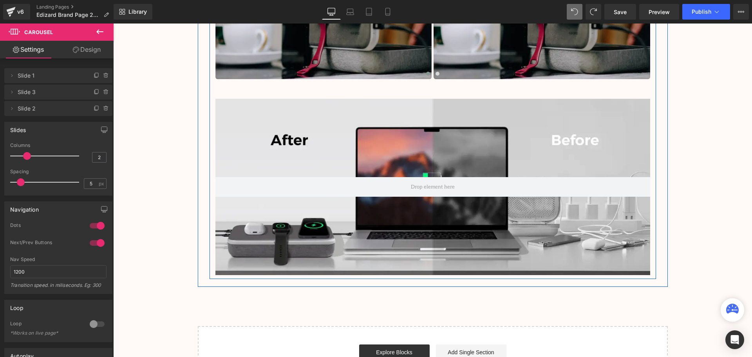
scroll to position [1371, 0]
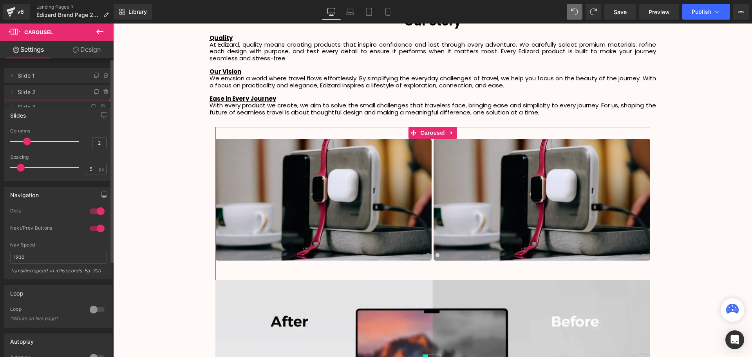
drag, startPoint x: 36, startPoint y: 92, endPoint x: 37, endPoint y: 107, distance: 14.9
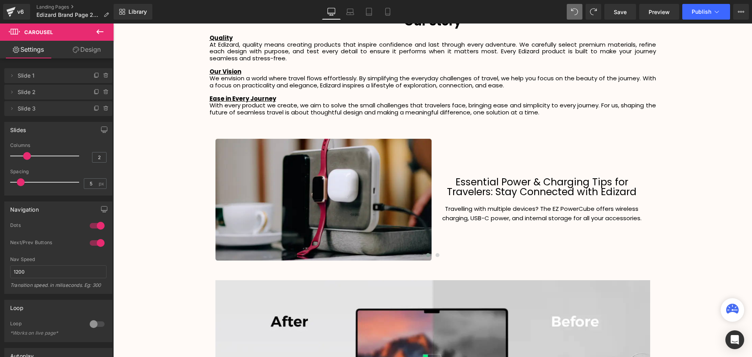
scroll to position [4, 4]
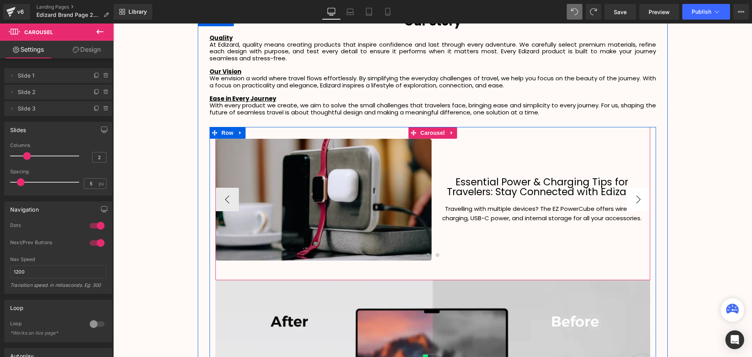
click at [635, 199] on button "›" at bounding box center [639, 200] width 24 height 24
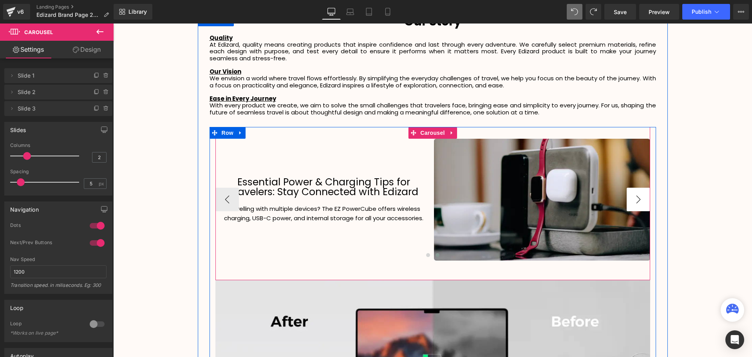
click at [635, 199] on button "›" at bounding box center [639, 200] width 24 height 24
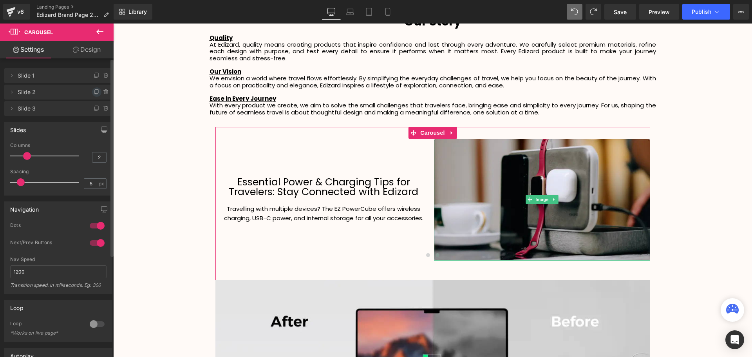
click at [94, 91] on icon at bounding box center [97, 92] width 6 height 6
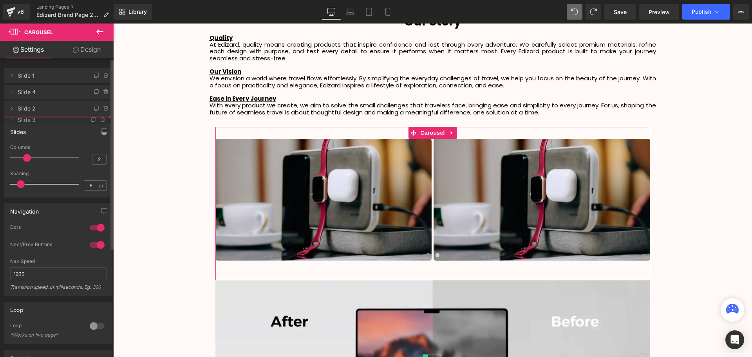
drag, startPoint x: 63, startPoint y: 93, endPoint x: 70, endPoint y: 121, distance: 28.6
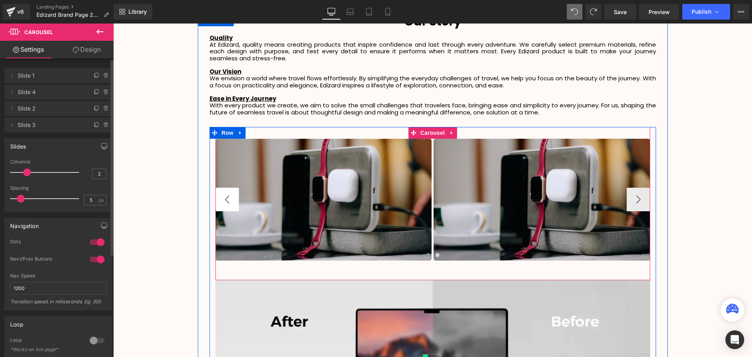
click at [224, 195] on button "‹" at bounding box center [227, 200] width 24 height 24
click at [229, 198] on button "‹" at bounding box center [227, 200] width 24 height 24
click at [426, 253] on span at bounding box center [428, 255] width 4 height 4
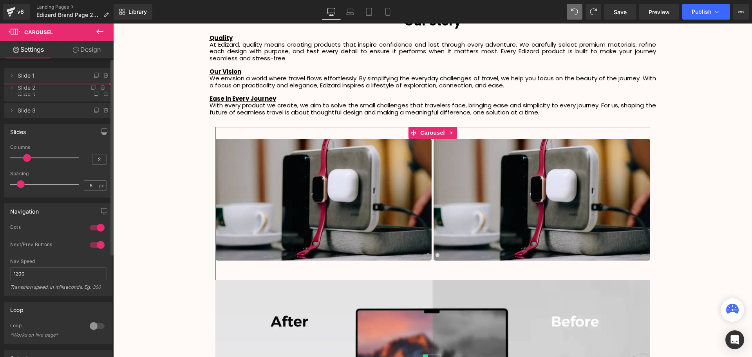
drag, startPoint x: 46, startPoint y: 111, endPoint x: 54, endPoint y: 90, distance: 22.3
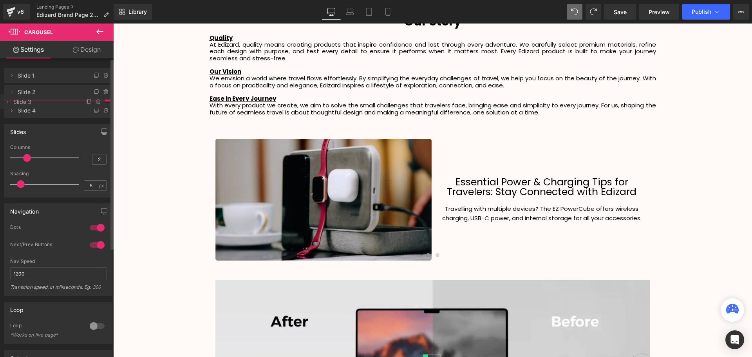
drag, startPoint x: 49, startPoint y: 126, endPoint x: 53, endPoint y: 103, distance: 23.4
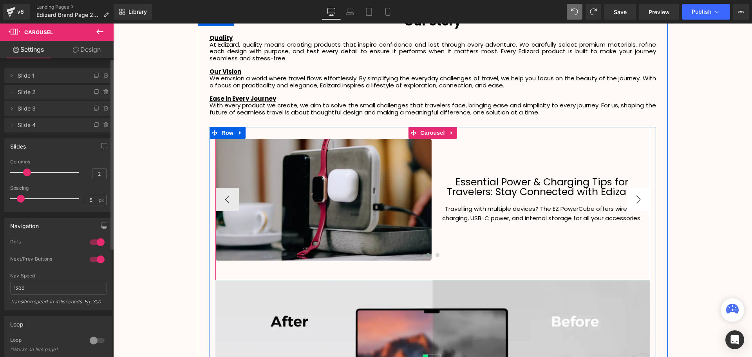
click at [640, 203] on button "›" at bounding box center [639, 200] width 24 height 24
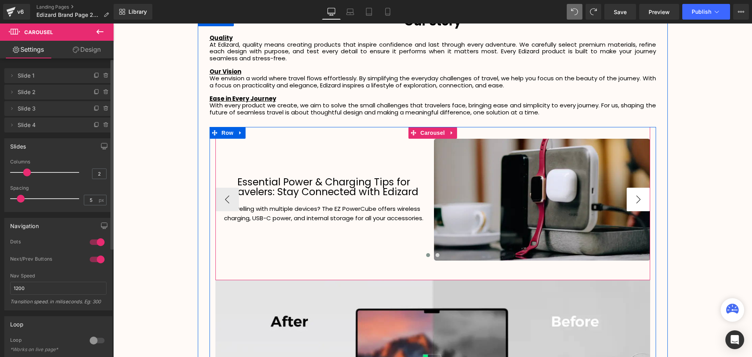
click at [640, 203] on button "›" at bounding box center [639, 200] width 24 height 24
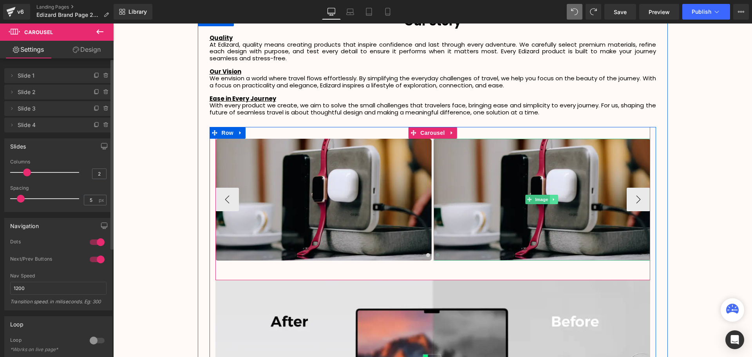
click at [554, 197] on icon at bounding box center [554, 199] width 4 height 5
click at [556, 199] on icon at bounding box center [558, 199] width 4 height 4
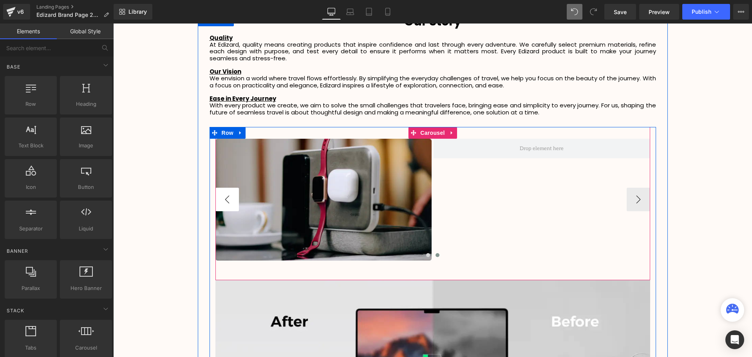
click at [223, 195] on button "‹" at bounding box center [227, 200] width 24 height 24
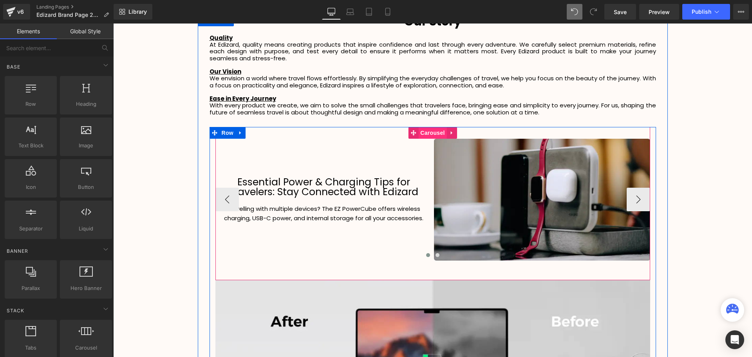
click at [432, 133] on span "Carousel" at bounding box center [432, 133] width 28 height 12
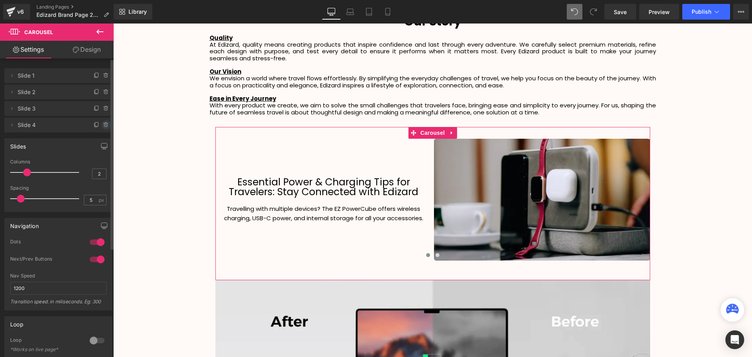
click at [106, 123] on icon at bounding box center [106, 125] width 6 height 6
click at [102, 125] on button "Delete" at bounding box center [97, 125] width 25 height 10
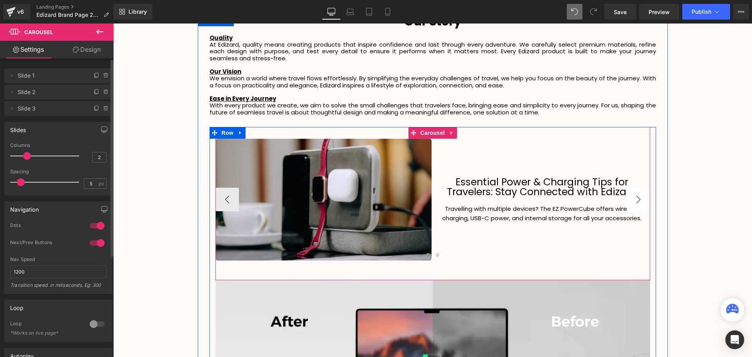
click at [639, 204] on button "›" at bounding box center [639, 200] width 24 height 24
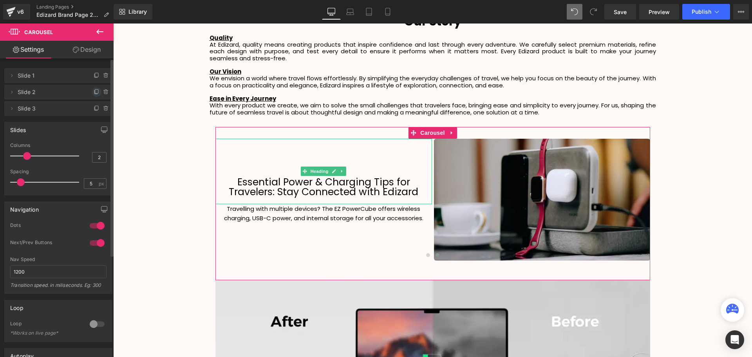
click at [94, 91] on icon at bounding box center [95, 92] width 3 height 4
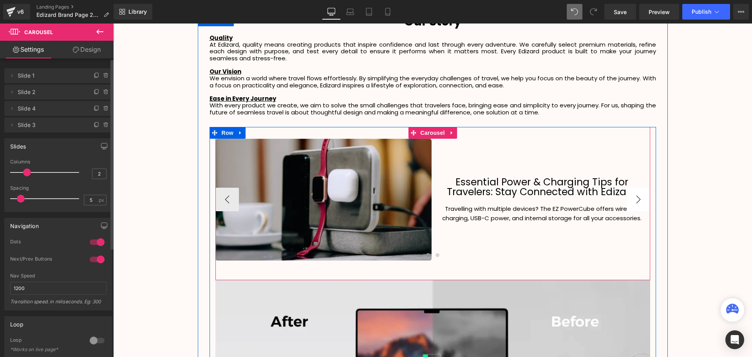
click at [636, 198] on button "›" at bounding box center [639, 200] width 24 height 24
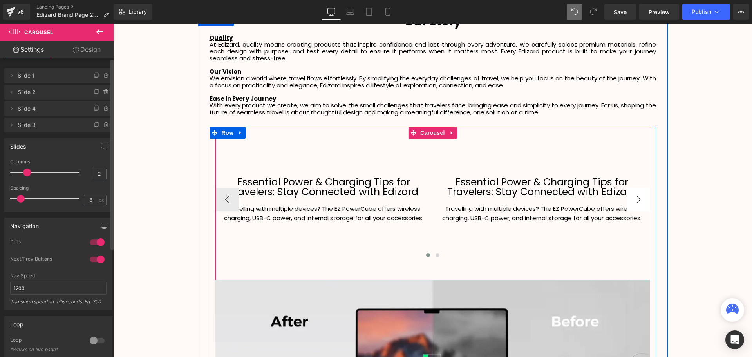
click at [636, 198] on button "›" at bounding box center [639, 200] width 24 height 24
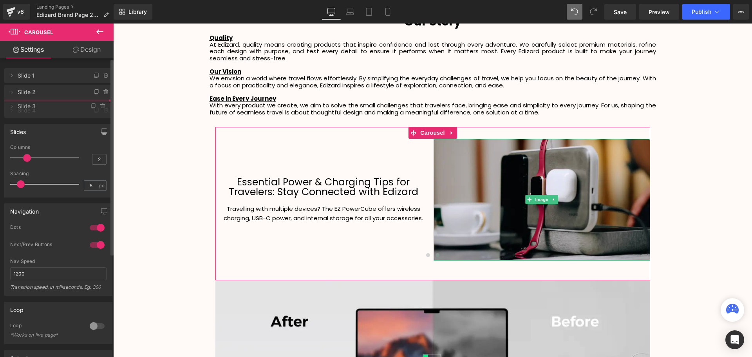
drag, startPoint x: 33, startPoint y: 125, endPoint x: 35, endPoint y: 106, distance: 18.9
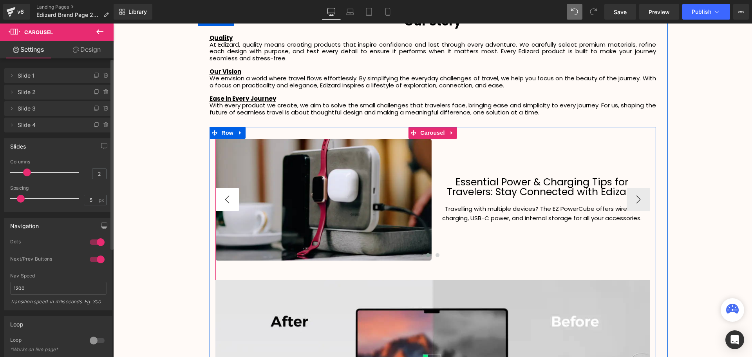
click at [223, 199] on button "‹" at bounding box center [227, 200] width 24 height 24
click at [224, 198] on button "‹" at bounding box center [227, 200] width 24 height 24
click at [639, 205] on button "›" at bounding box center [639, 200] width 24 height 24
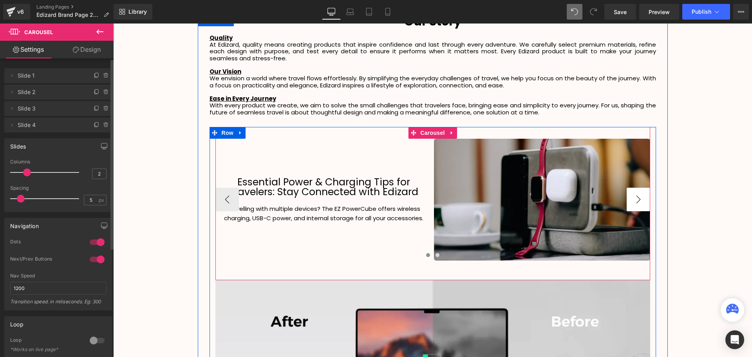
click at [639, 205] on button "›" at bounding box center [639, 200] width 24 height 24
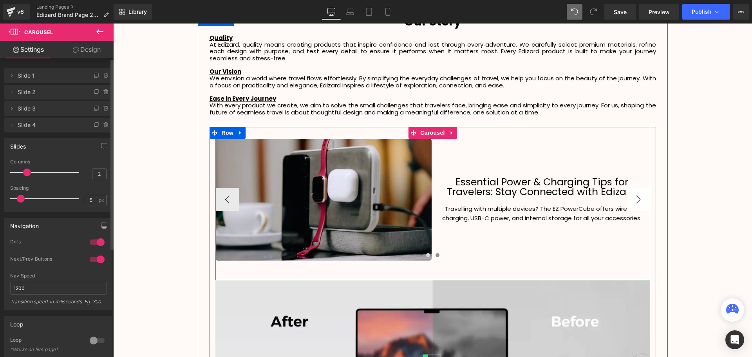
click at [639, 205] on button "›" at bounding box center [639, 200] width 24 height 24
click at [472, 184] on h1 "Essential Power & Charging Tips for Travelers: Stay Connected with Edizard" at bounding box center [542, 187] width 217 height 20
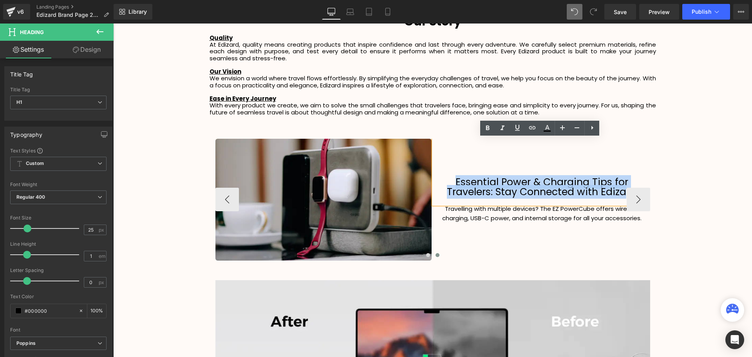
drag, startPoint x: 454, startPoint y: 180, endPoint x: 624, endPoint y: 197, distance: 170.1
click at [624, 197] on h1 "Essential Power & Charging Tips for Travelers: Stay Connected with Edizard" at bounding box center [542, 187] width 217 height 20
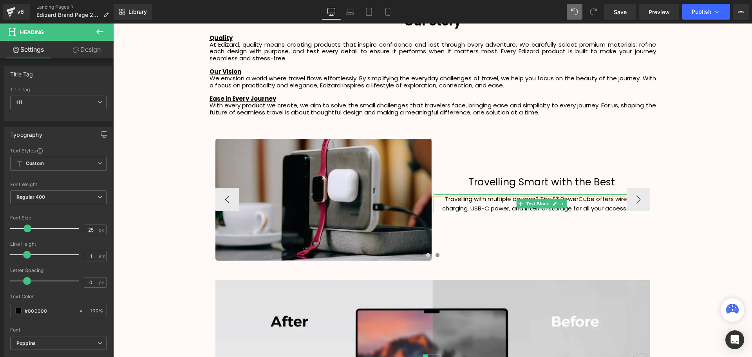
click at [493, 200] on p "Travelling with multiple devices? The EZ PowerCube offers wireless charging, US…" at bounding box center [542, 203] width 217 height 19
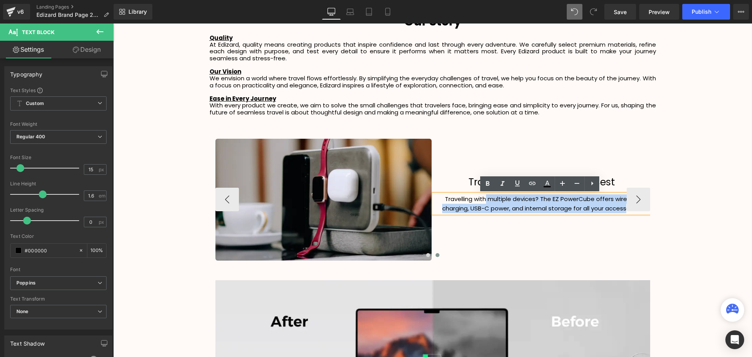
drag, startPoint x: 485, startPoint y: 199, endPoint x: 624, endPoint y: 208, distance: 139.0
click at [624, 208] on p "Travelling with multiple devices? The EZ PowerCube offers wireless charging, US…" at bounding box center [542, 203] width 217 height 19
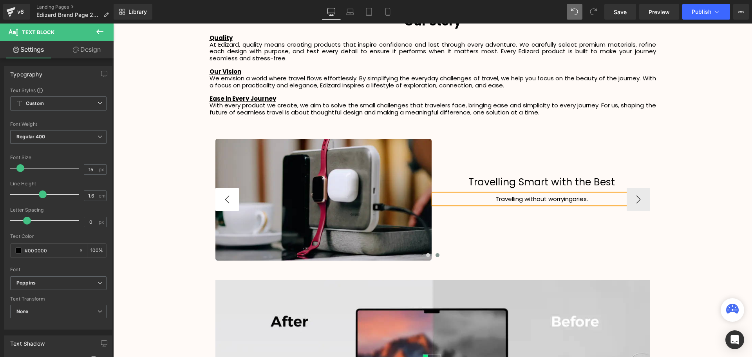
click at [233, 201] on button "‹" at bounding box center [227, 200] width 24 height 24
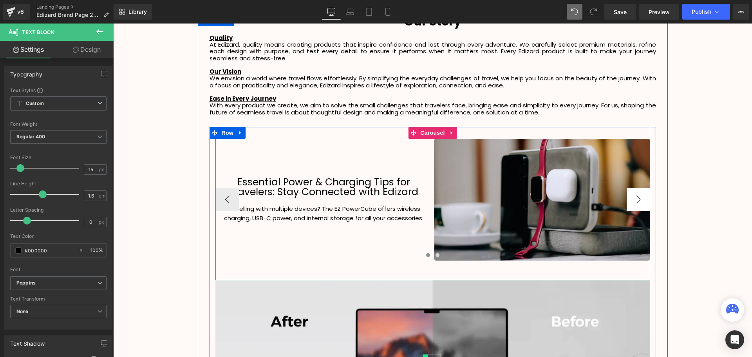
click at [639, 199] on button "›" at bounding box center [639, 200] width 24 height 24
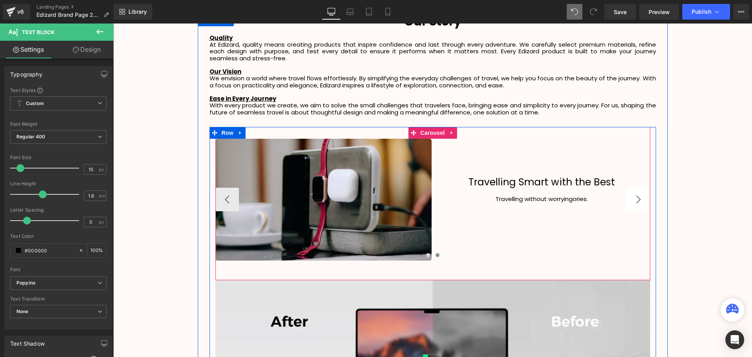
click at [639, 199] on button "›" at bounding box center [639, 200] width 24 height 24
click at [637, 202] on button "›" at bounding box center [639, 200] width 24 height 24
click at [604, 200] on p "Travelling without worryingories." at bounding box center [542, 198] width 217 height 9
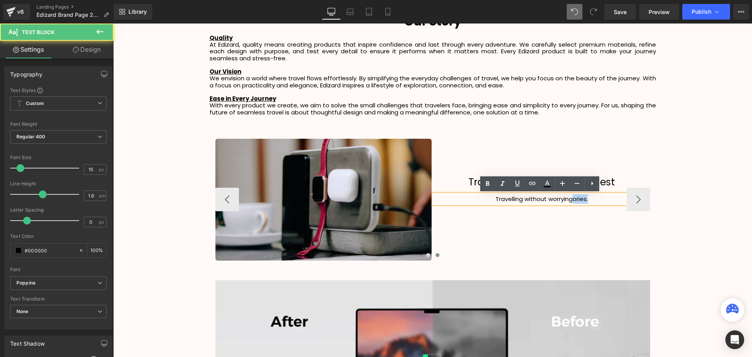
drag, startPoint x: 592, startPoint y: 199, endPoint x: 571, endPoint y: 197, distance: 21.6
click at [571, 197] on p "Travelling without worryingories." at bounding box center [542, 198] width 217 height 9
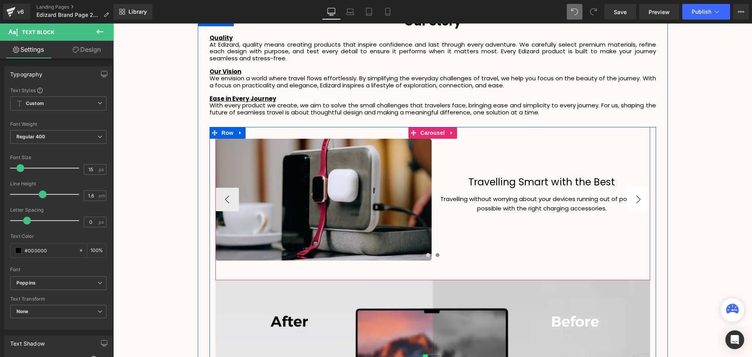
click at [637, 197] on button "›" at bounding box center [639, 200] width 24 height 24
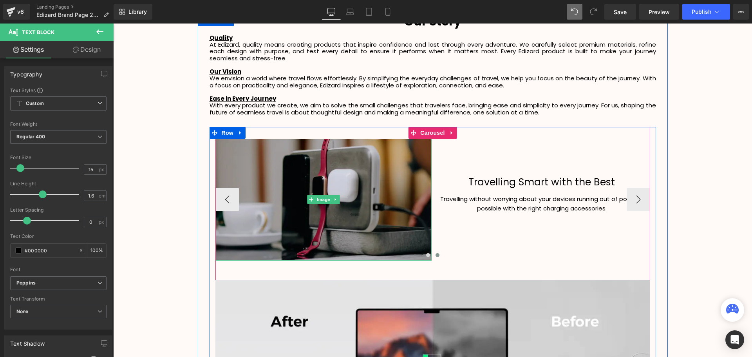
drag, startPoint x: 324, startPoint y: 197, endPoint x: 263, endPoint y: 170, distance: 67.0
click at [324, 197] on span "Image" at bounding box center [323, 199] width 16 height 9
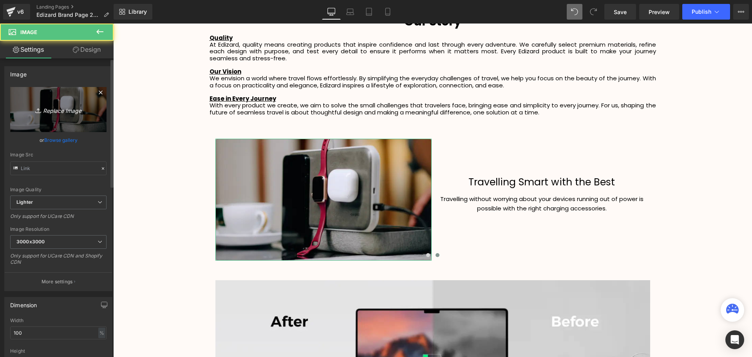
click at [48, 111] on icon "Replace Image" at bounding box center [58, 110] width 63 height 10
type input "C:\fakepath\d6564bf148cfc450a52d1b1a0fce3443 (1).webp"
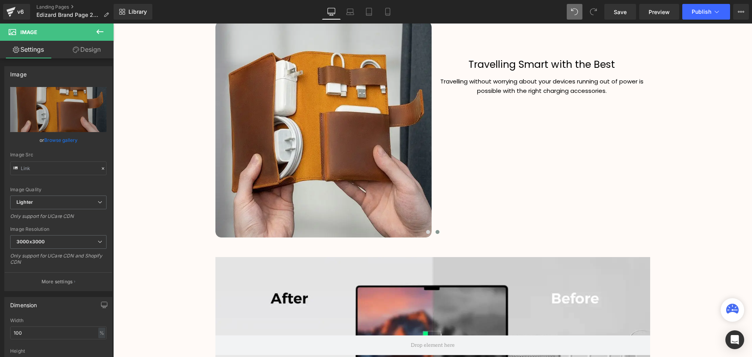
scroll to position [1410, 0]
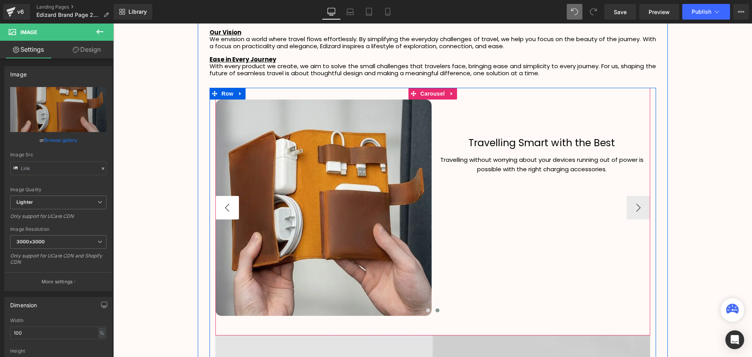
click at [226, 204] on button "‹" at bounding box center [227, 208] width 24 height 24
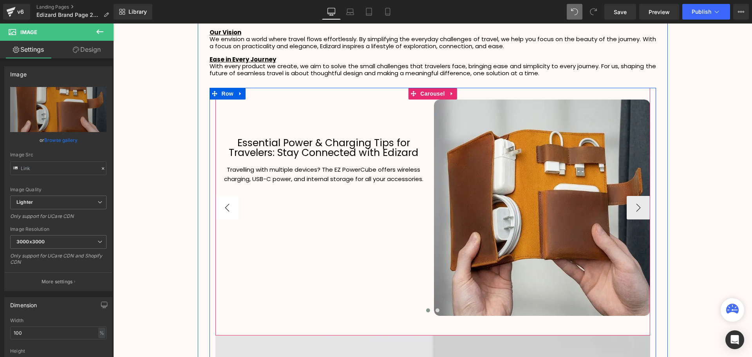
click at [226, 204] on button "‹" at bounding box center [227, 208] width 24 height 24
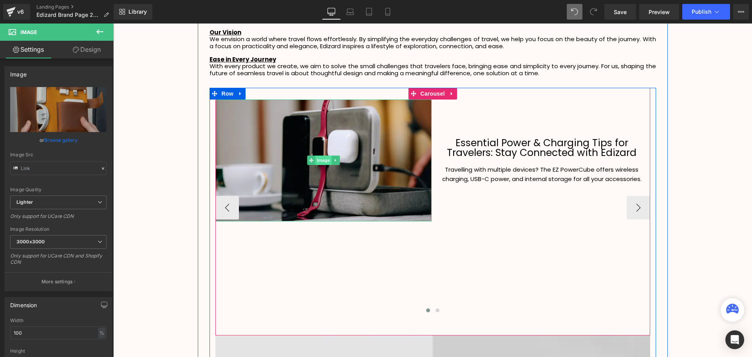
click at [319, 160] on span "Image" at bounding box center [323, 160] width 16 height 9
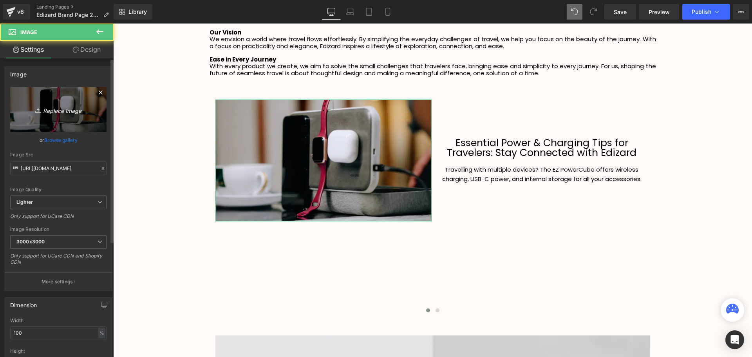
click at [65, 107] on icon "Replace Image" at bounding box center [58, 110] width 63 height 10
type input "C:\fakepath\SCA Giveaway Voucher (12).svg"
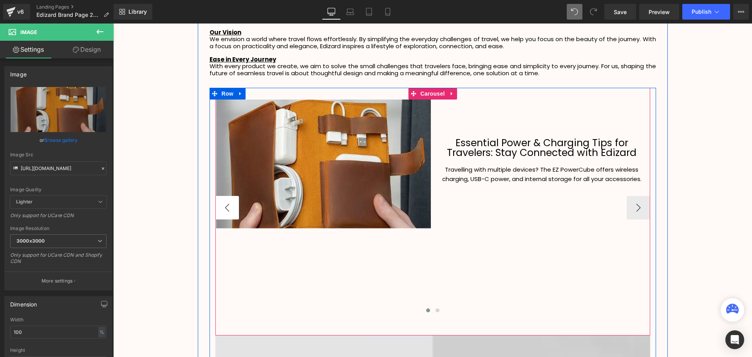
click at [222, 213] on button "‹" at bounding box center [227, 208] width 24 height 24
click at [228, 210] on button "‹" at bounding box center [227, 208] width 24 height 24
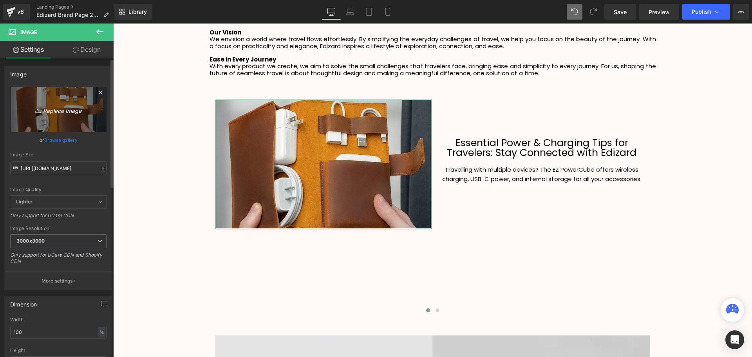
click at [54, 110] on icon "Replace Image" at bounding box center [58, 110] width 63 height 10
type input "C:\fakepath\SCA Giveaway Voucher (13).svg"
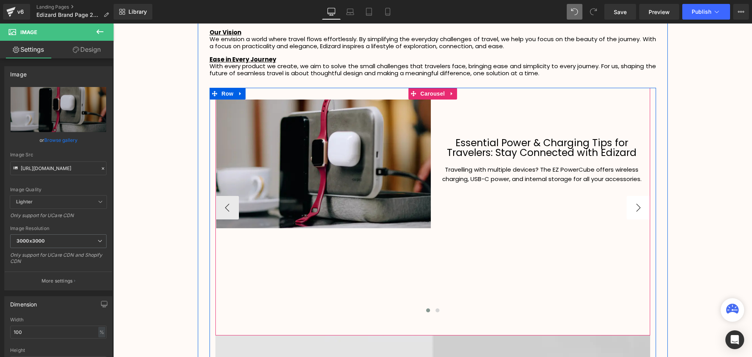
click at [637, 209] on button "›" at bounding box center [639, 208] width 24 height 24
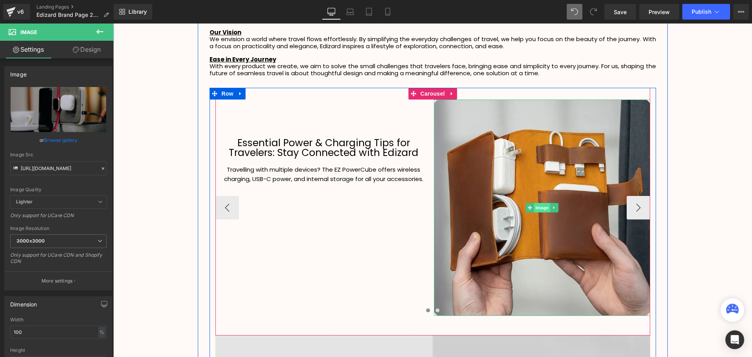
click at [539, 209] on span "Image" at bounding box center [542, 207] width 16 height 9
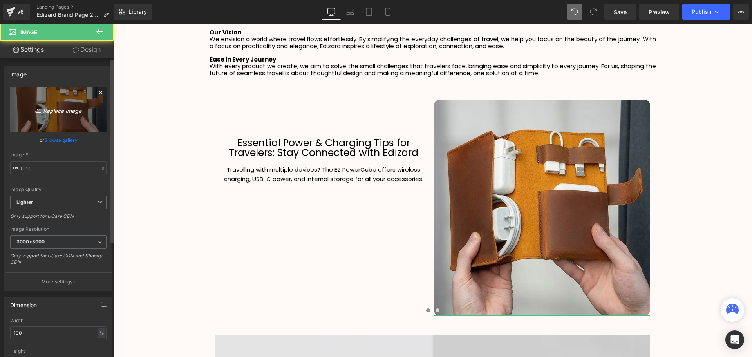
click at [83, 118] on link "Replace Image" at bounding box center [58, 109] width 96 height 45
type input "C:\fakepath\SCA Giveaway Voucher (12).svg"
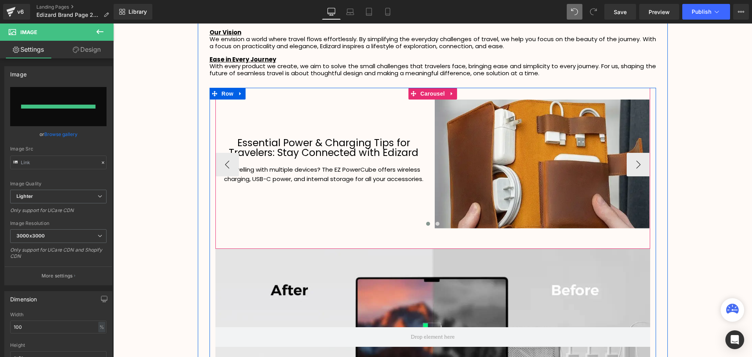
scroll to position [1986, 635]
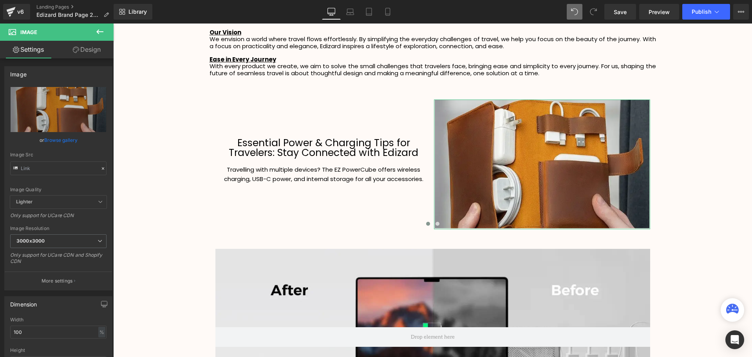
drag, startPoint x: 85, startPoint y: 51, endPoint x: 86, endPoint y: 57, distance: 6.7
click at [86, 51] on link "Design" at bounding box center [86, 50] width 57 height 18
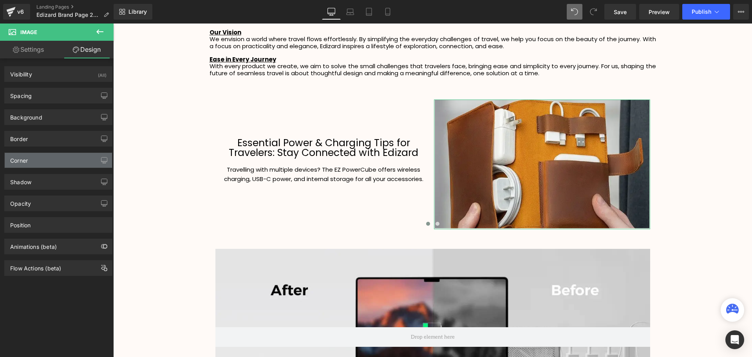
click at [43, 161] on div "Corner" at bounding box center [58, 160] width 107 height 15
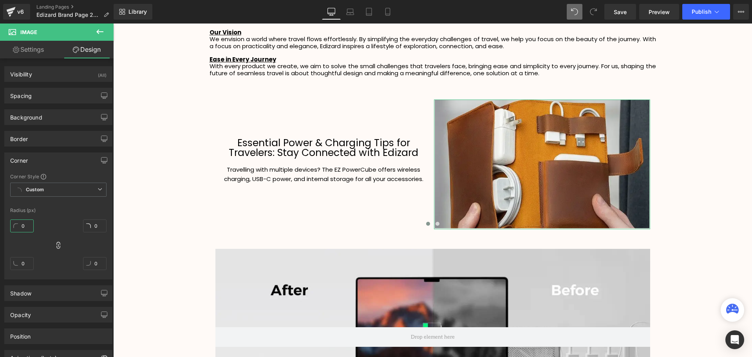
click at [22, 225] on input "0" at bounding box center [22, 225] width 24 height 13
click at [75, 209] on div "Radius (px)" at bounding box center [58, 210] width 96 height 5
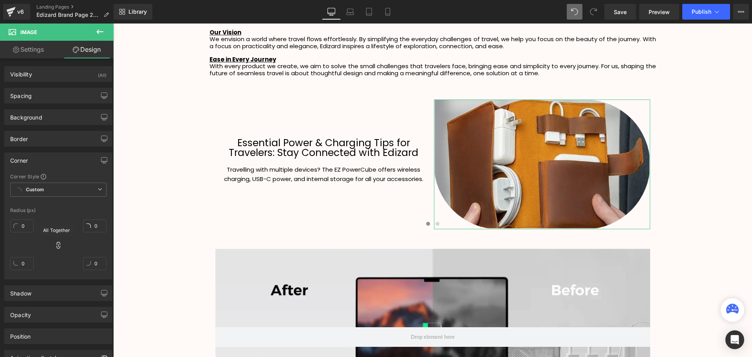
click at [60, 246] on icon at bounding box center [58, 245] width 8 height 8
click at [53, 246] on div "0 0 0 0" at bounding box center [58, 247] width 96 height 63
click at [56, 245] on icon at bounding box center [58, 245] width 8 height 8
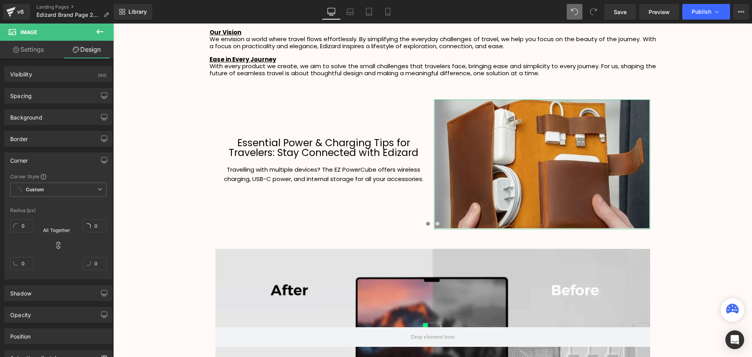
click at [55, 245] on icon at bounding box center [58, 245] width 8 height 8
click at [25, 226] on input "0" at bounding box center [22, 225] width 24 height 13
type input "30"
drag, startPoint x: 25, startPoint y: 225, endPoint x: 21, endPoint y: 226, distance: 4.0
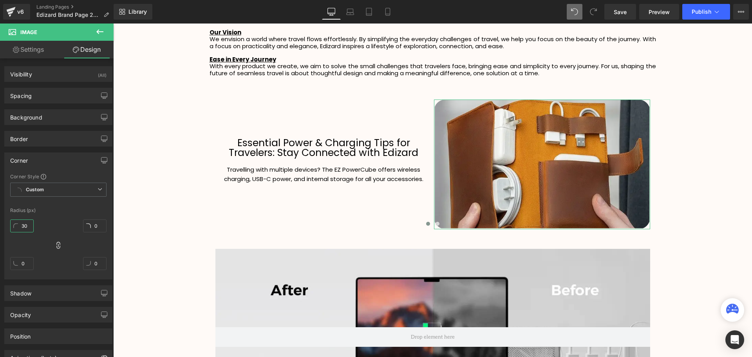
click at [21, 226] on input "30" at bounding box center [22, 225] width 24 height 13
drag, startPoint x: 25, startPoint y: 226, endPoint x: 26, endPoint y: 217, distance: 9.1
click at [26, 217] on div "30" at bounding box center [22, 228] width 24 height 25
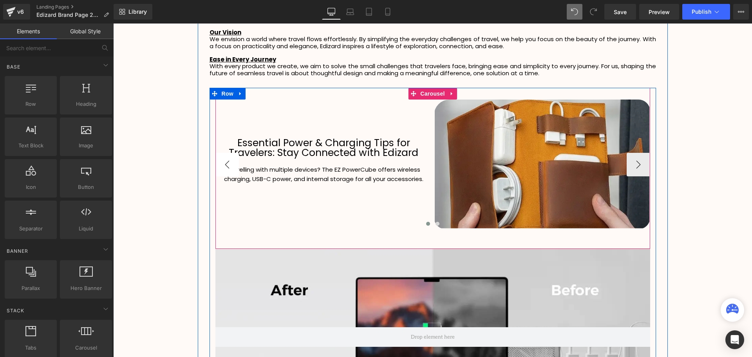
click at [226, 166] on button "‹" at bounding box center [227, 165] width 24 height 24
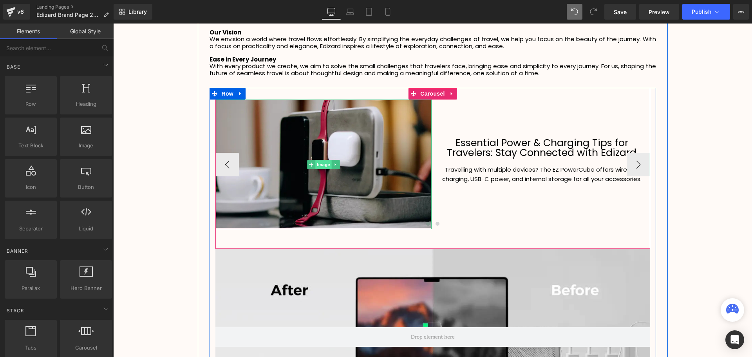
click at [320, 165] on span "Image" at bounding box center [323, 164] width 16 height 9
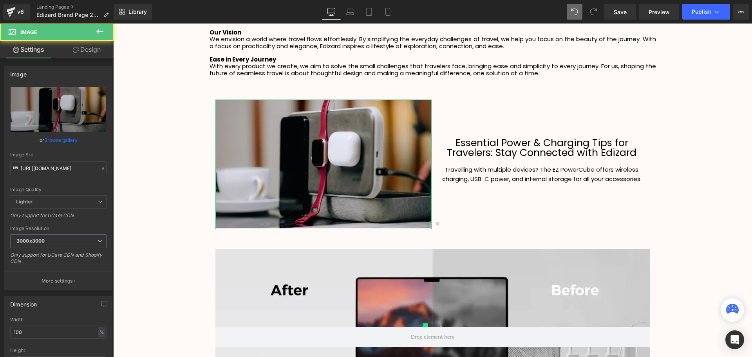
drag, startPoint x: 84, startPoint y: 46, endPoint x: 84, endPoint y: 141, distance: 94.8
click at [84, 46] on link "Design" at bounding box center [86, 50] width 57 height 18
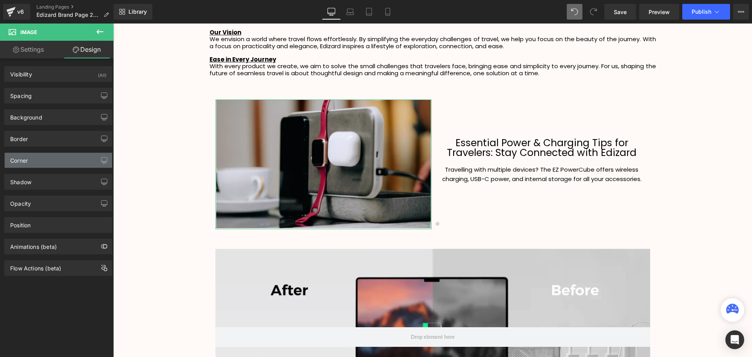
click at [53, 155] on div "Corner" at bounding box center [58, 160] width 107 height 15
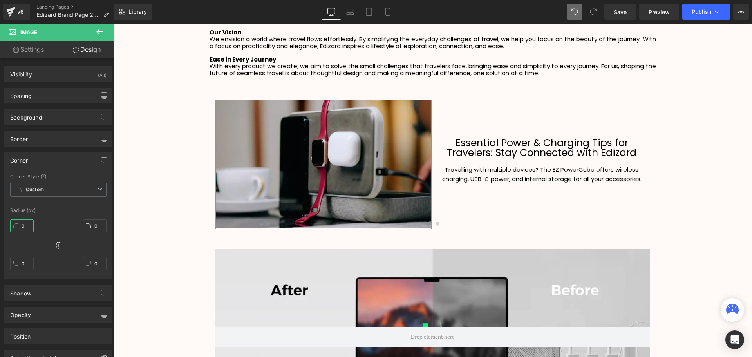
click at [23, 226] on input "0" at bounding box center [22, 225] width 24 height 13
type input "40"
click at [62, 218] on div "40 0 0 0" at bounding box center [58, 247] width 96 height 63
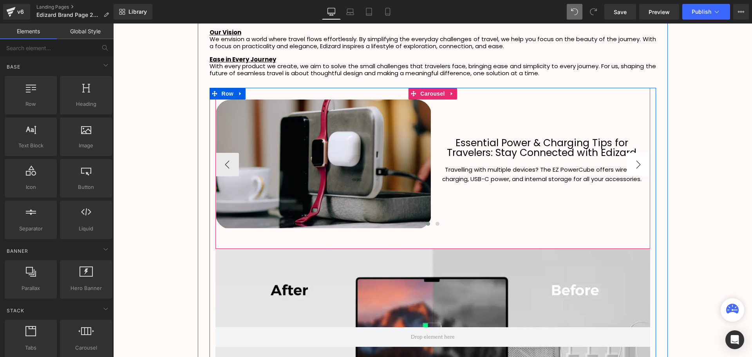
click at [635, 168] on button "›" at bounding box center [639, 165] width 24 height 24
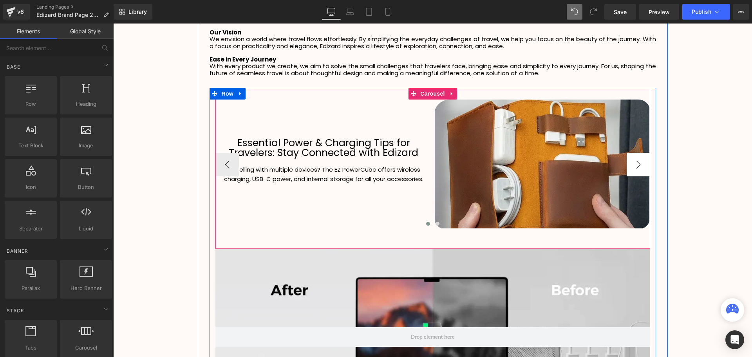
click at [635, 168] on button "›" at bounding box center [639, 165] width 24 height 24
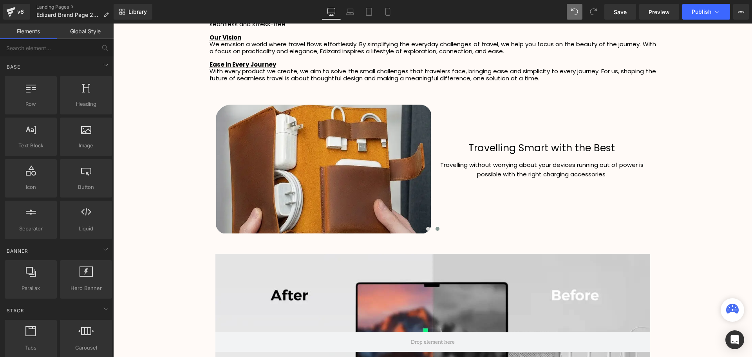
scroll to position [1449, 0]
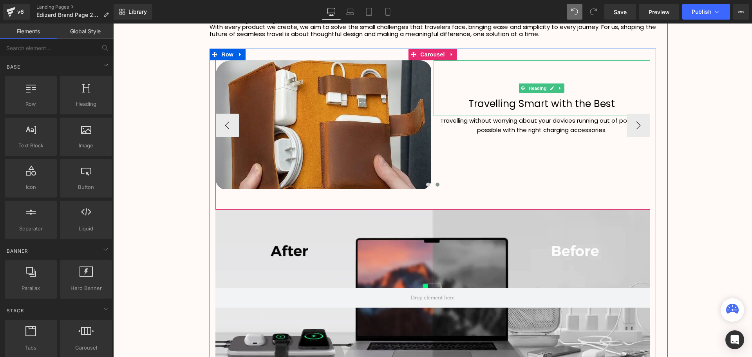
click at [613, 105] on h1 "Travelling Smart with the Best" at bounding box center [542, 104] width 217 height 10
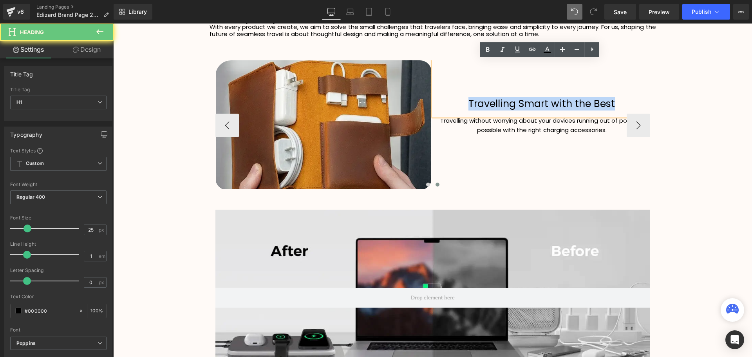
drag, startPoint x: 502, startPoint y: 98, endPoint x: 467, endPoint y: 101, distance: 35.7
click at [467, 101] on h1 "Travelling Smart with the Best" at bounding box center [542, 104] width 217 height 10
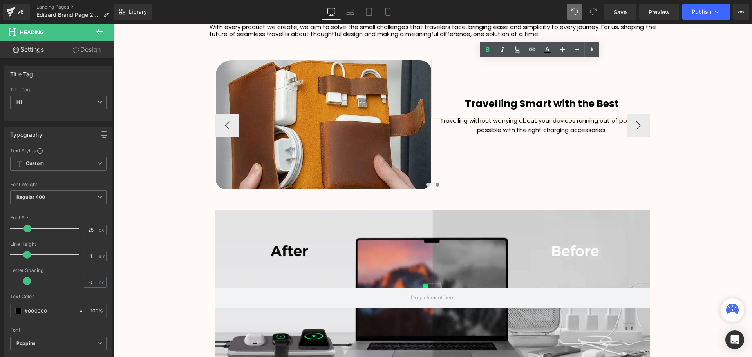
click at [626, 103] on h1 "Travelling Smart with the Best" at bounding box center [542, 104] width 217 height 10
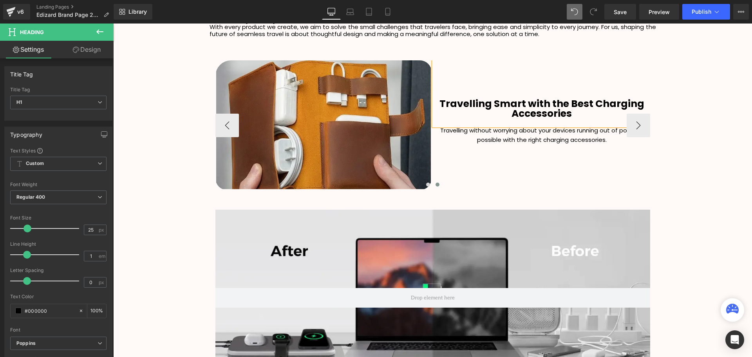
click at [570, 104] on strong "Travelling Smart with the Best Charging Accessories" at bounding box center [542, 109] width 205 height 24
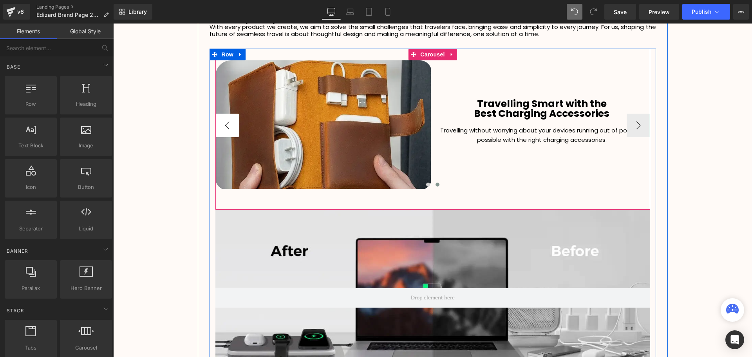
click at [232, 128] on button "‹" at bounding box center [227, 126] width 24 height 24
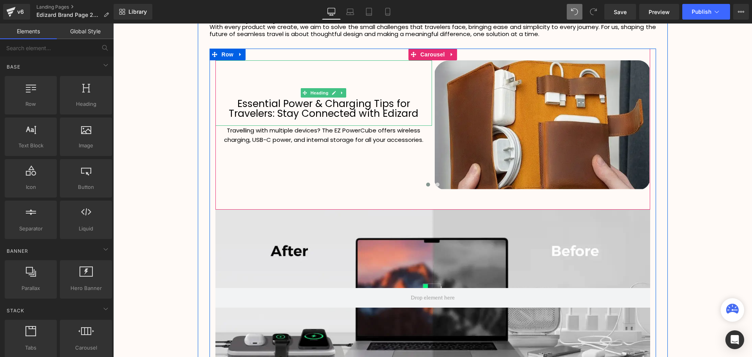
click at [412, 113] on h1 "Essential Power & Charging Tips for Travelers: Stay Connected with Edizard" at bounding box center [323, 109] width 217 height 20
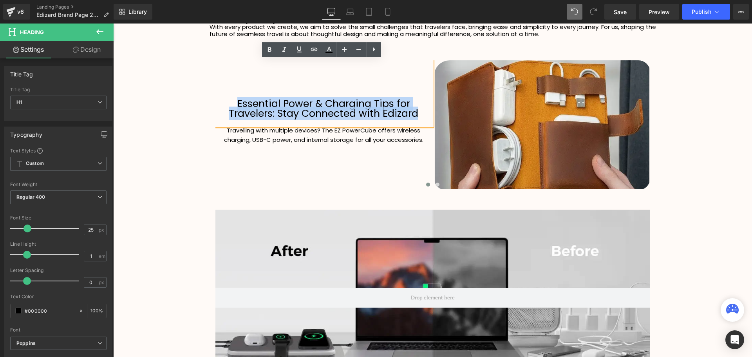
drag, startPoint x: 418, startPoint y: 113, endPoint x: 239, endPoint y: 103, distance: 179.3
click at [239, 103] on h1 "Essential Power & Charging Tips for Travelers: Stay Connected with Edizard" at bounding box center [323, 109] width 217 height 20
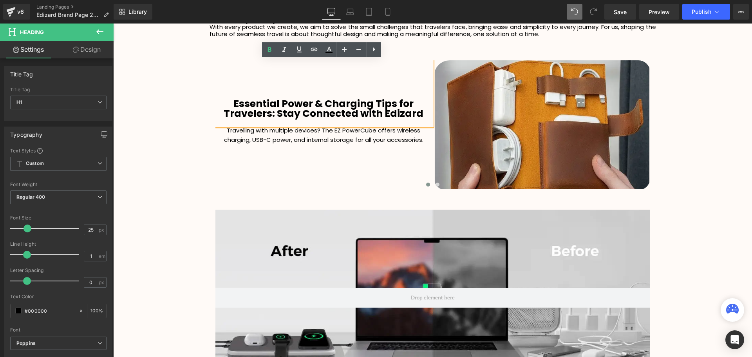
click at [650, 128] on button "›" at bounding box center [662, 126] width 24 height 24
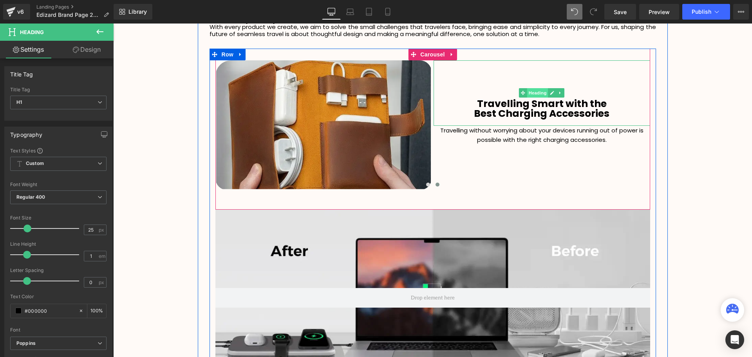
click at [540, 95] on span "Heading" at bounding box center [537, 92] width 21 height 9
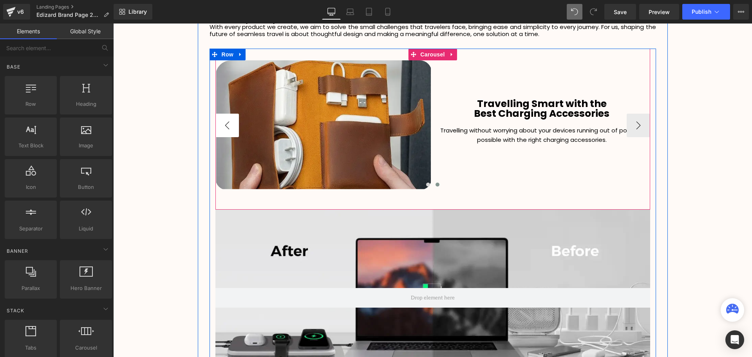
click at [230, 125] on button "‹" at bounding box center [227, 126] width 24 height 24
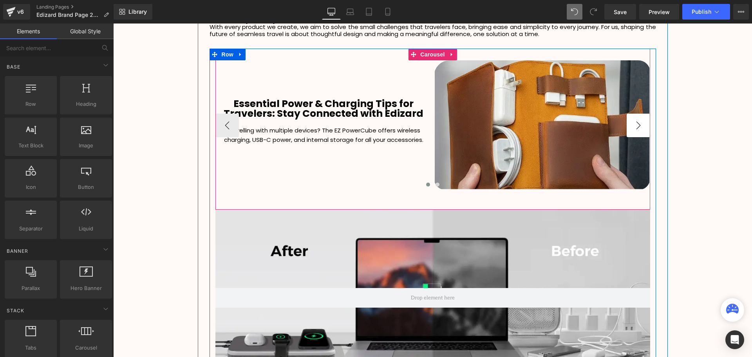
click at [643, 125] on button "›" at bounding box center [639, 126] width 24 height 24
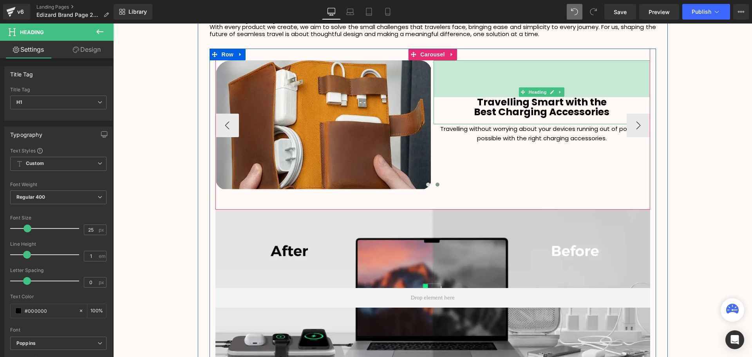
click at [532, 59] on div "Image Essential Power & Charging Tips for Travelers: Stay Connected with Edizar…" at bounding box center [432, 129] width 435 height 161
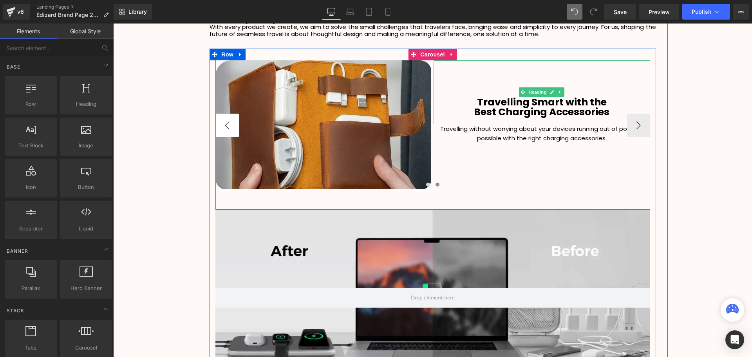
click at [226, 125] on button "‹" at bounding box center [227, 126] width 24 height 24
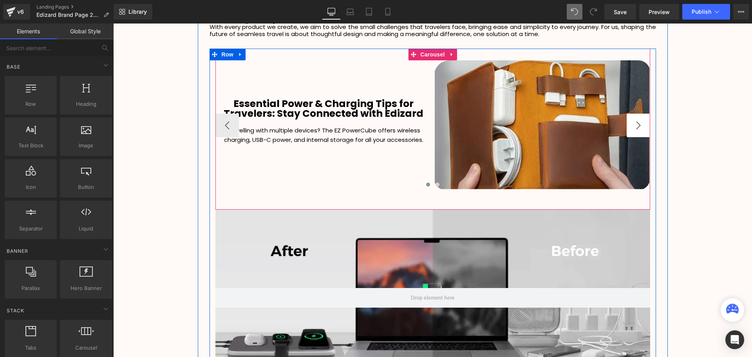
click at [629, 121] on button "›" at bounding box center [639, 126] width 24 height 24
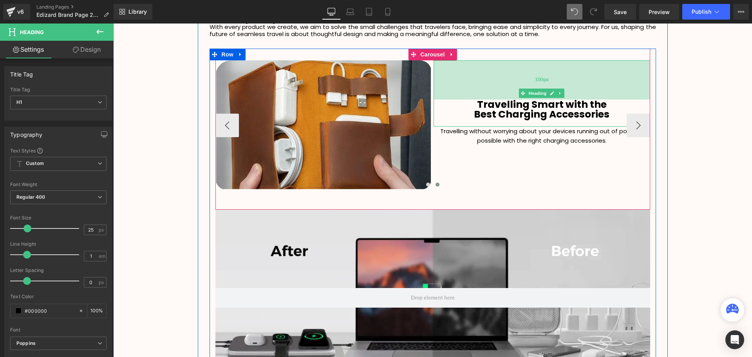
click at [544, 74] on div "100px" at bounding box center [542, 79] width 217 height 39
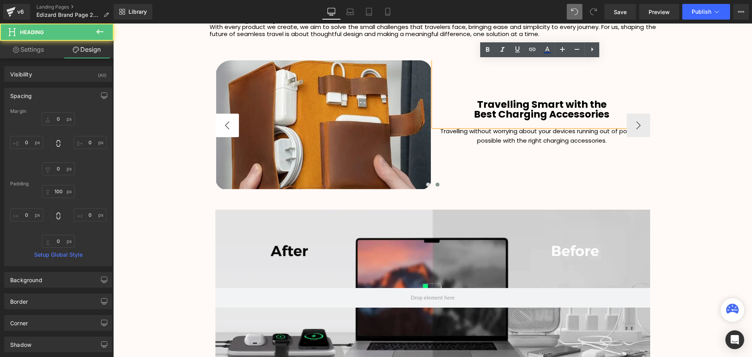
click at [229, 118] on button "‹" at bounding box center [227, 126] width 24 height 24
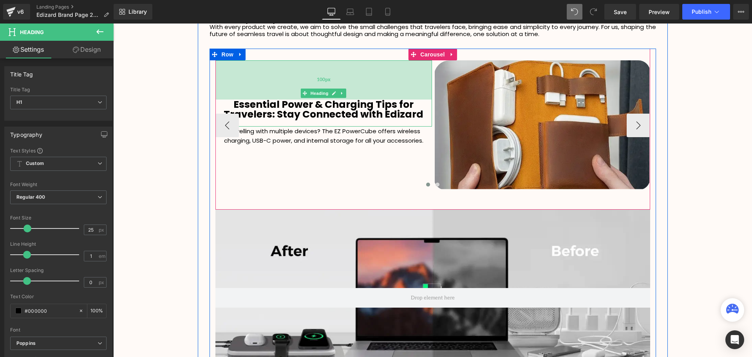
click at [331, 62] on div "100px" at bounding box center [323, 79] width 217 height 39
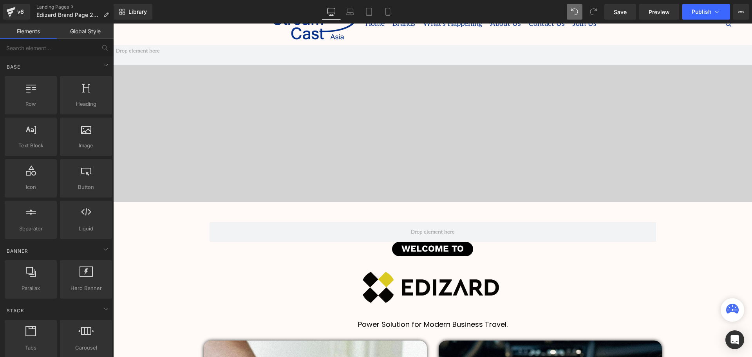
scroll to position [78, 0]
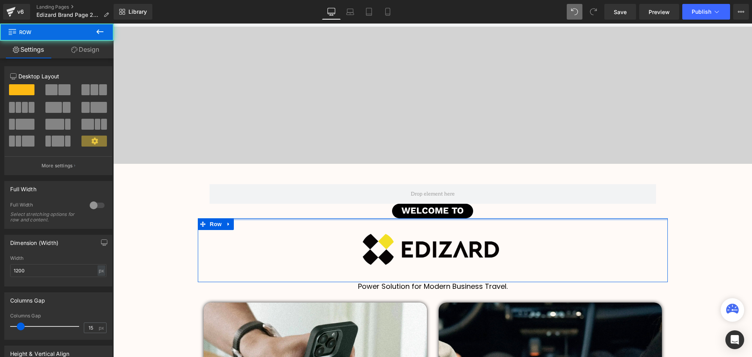
drag, startPoint x: 431, startPoint y: 218, endPoint x: 432, endPoint y: 209, distance: 9.1
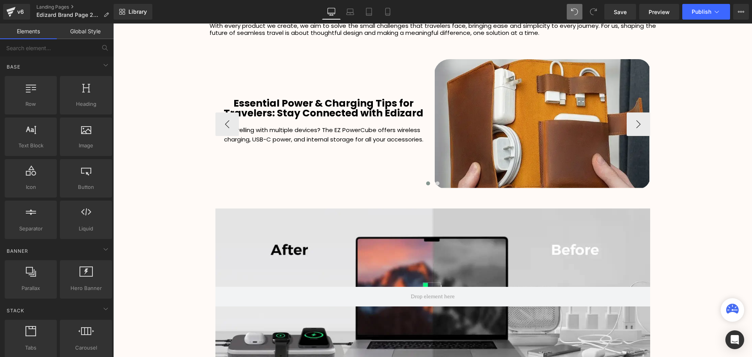
scroll to position [1449, 0]
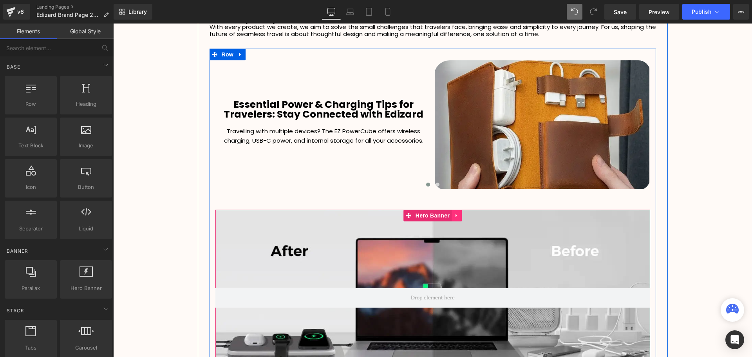
click at [453, 219] on link at bounding box center [457, 216] width 10 height 12
click at [459, 217] on icon at bounding box center [461, 216] width 5 height 6
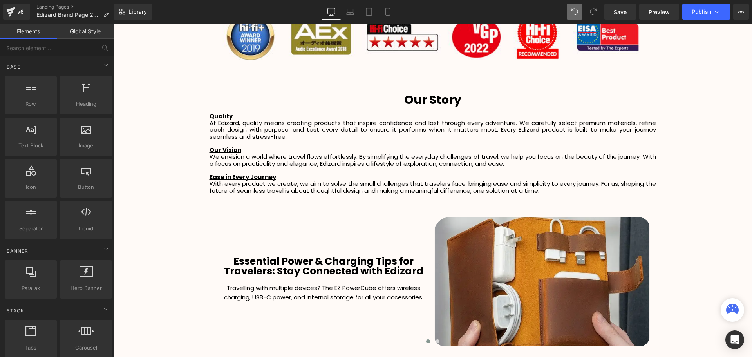
scroll to position [1371, 0]
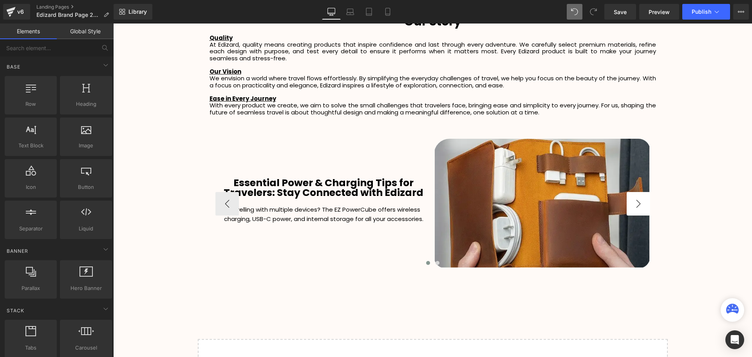
click at [633, 210] on button "›" at bounding box center [639, 204] width 24 height 24
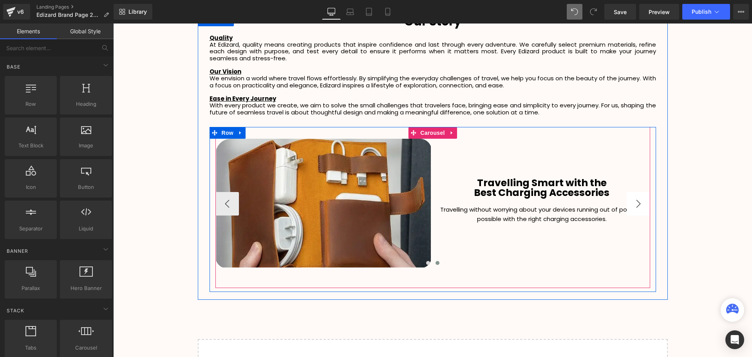
click at [633, 210] on button "›" at bounding box center [639, 204] width 24 height 24
click at [226, 200] on button "‹" at bounding box center [227, 204] width 24 height 24
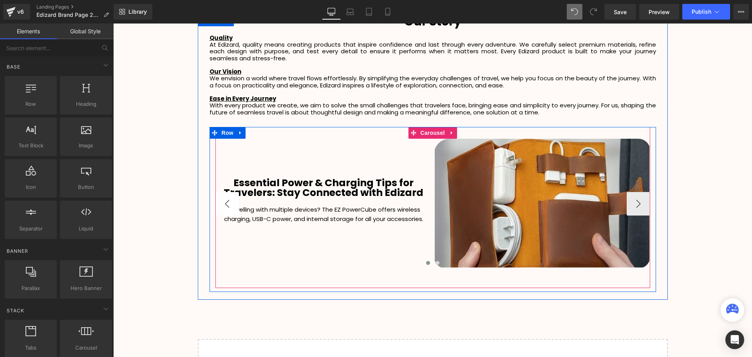
click at [226, 200] on button "‹" at bounding box center [227, 204] width 24 height 24
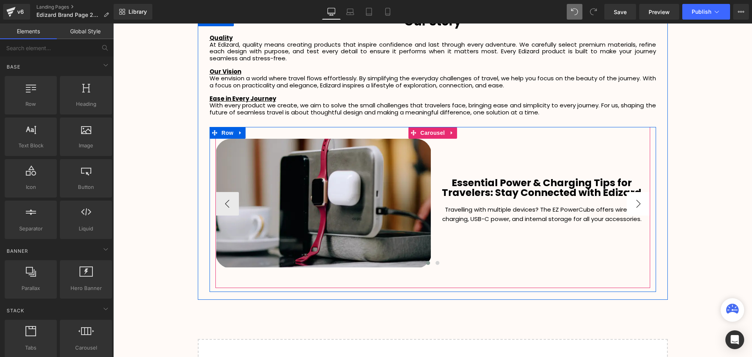
click at [638, 206] on button "›" at bounding box center [639, 204] width 24 height 24
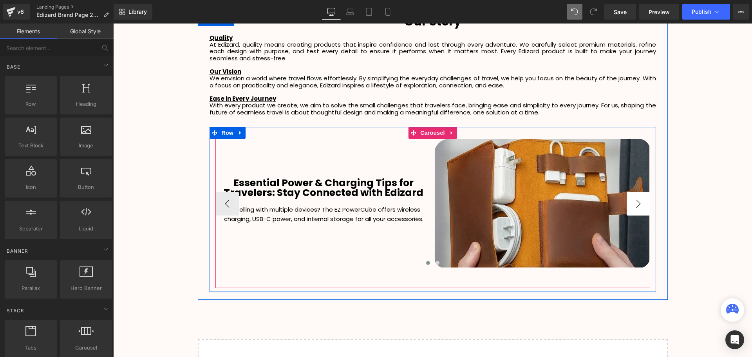
click at [638, 206] on button "›" at bounding box center [639, 204] width 24 height 24
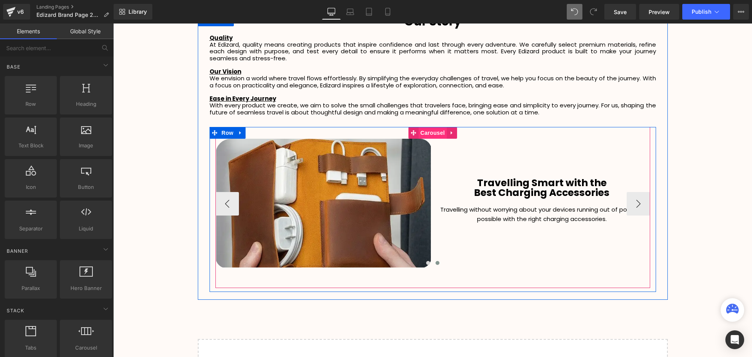
click at [432, 137] on span "Carousel" at bounding box center [432, 133] width 28 height 12
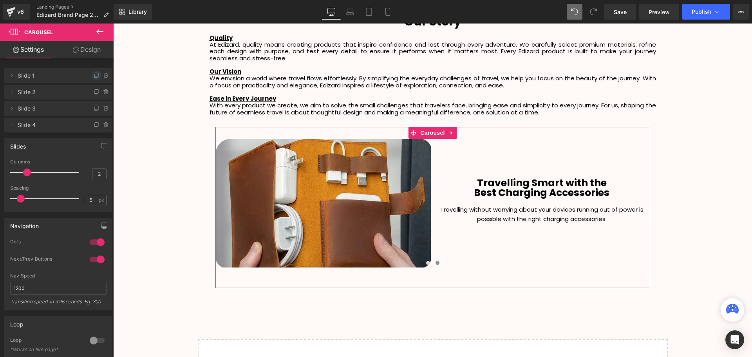
click at [95, 78] on icon at bounding box center [97, 75] width 6 height 6
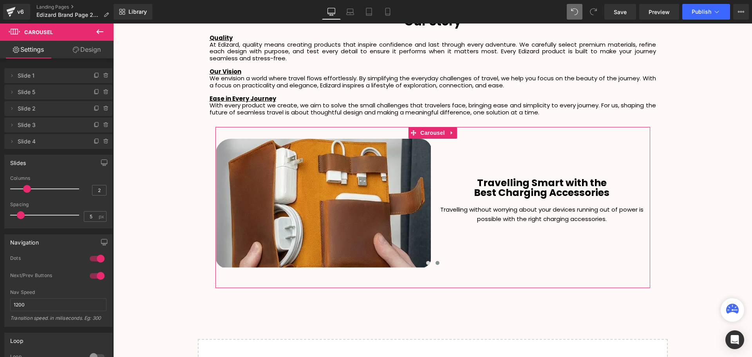
scroll to position [4, 4]
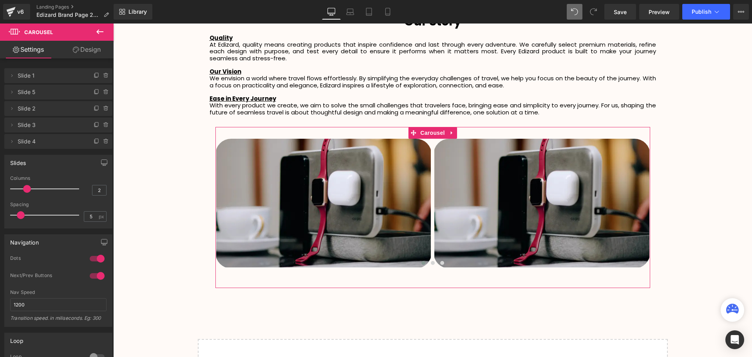
click at [66, 142] on span "Slide 4" at bounding box center [51, 141] width 66 height 15
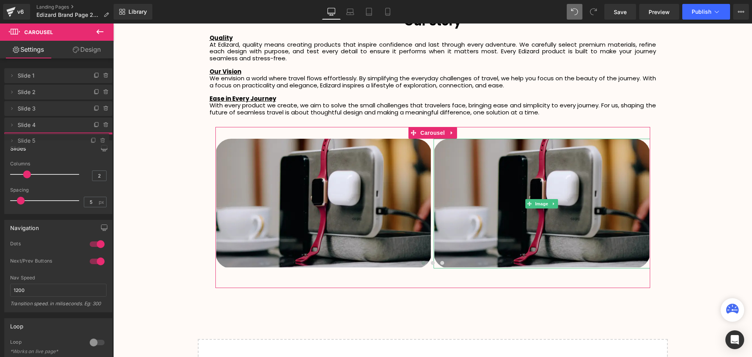
drag, startPoint x: 45, startPoint y: 92, endPoint x: 48, endPoint y: 139, distance: 46.7
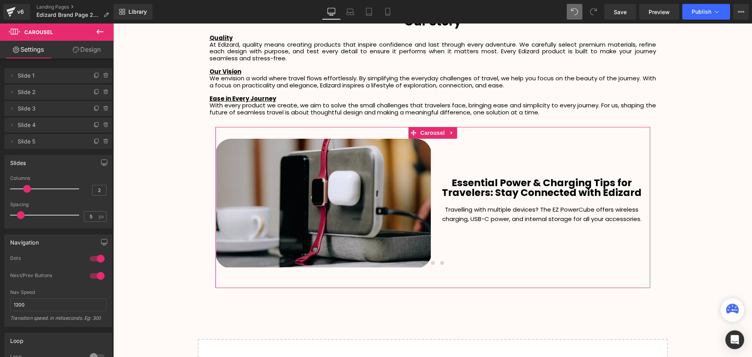
click at [54, 139] on span "Slide 5" at bounding box center [51, 141] width 66 height 15
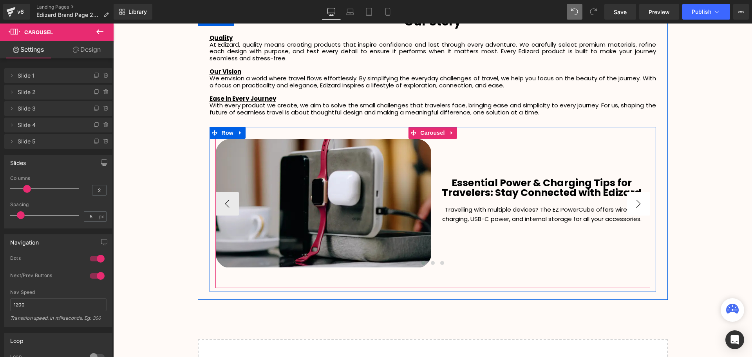
click at [642, 210] on button "›" at bounding box center [639, 204] width 24 height 24
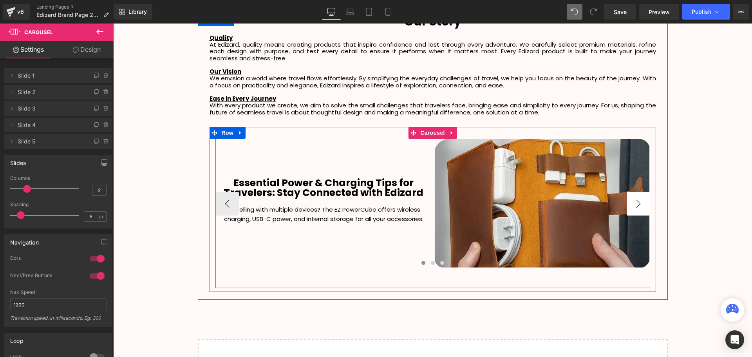
click at [642, 208] on button "›" at bounding box center [639, 204] width 24 height 24
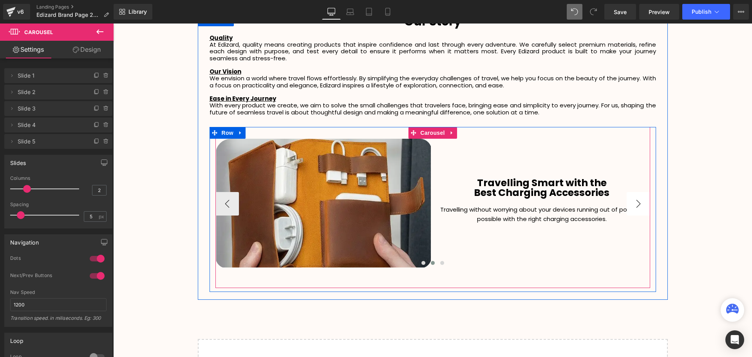
click at [642, 208] on button "›" at bounding box center [639, 204] width 24 height 24
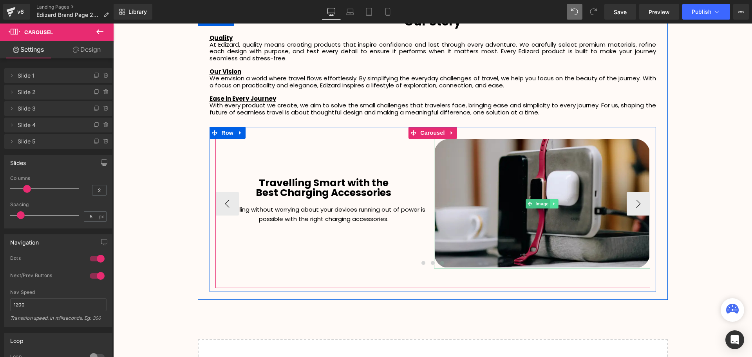
click at [552, 203] on icon at bounding box center [554, 203] width 4 height 5
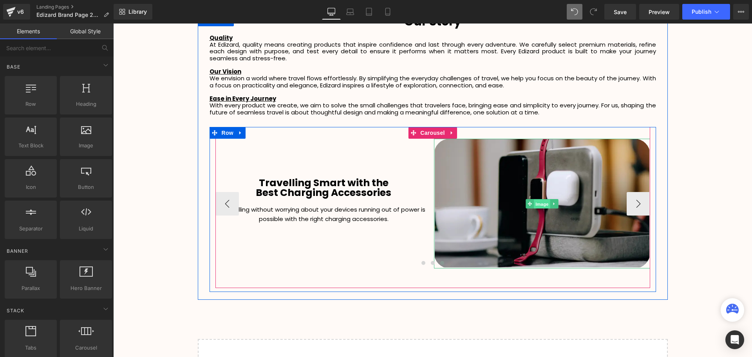
click at [534, 203] on span "Image" at bounding box center [542, 203] width 16 height 9
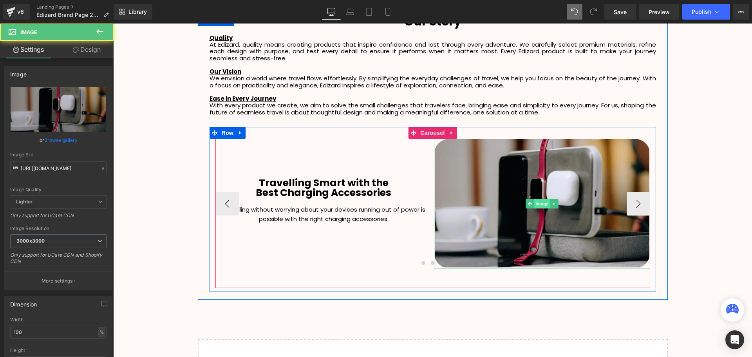
click at [539, 202] on span "Image" at bounding box center [542, 203] width 16 height 9
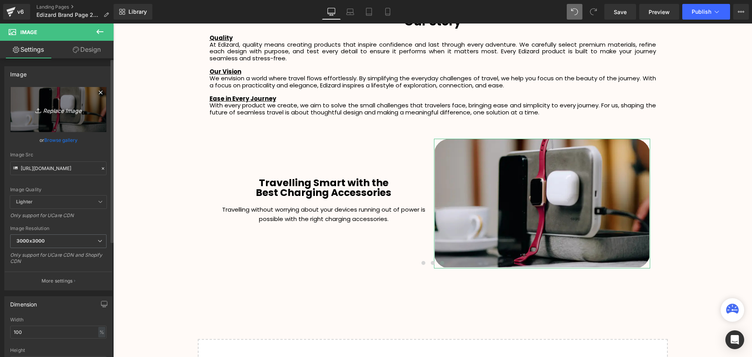
click at [48, 112] on icon "Replace Image" at bounding box center [58, 110] width 63 height 10
type input "C:\fakepath\7eff248ca0ff57df62e7c5ec650ba3dd.webp"
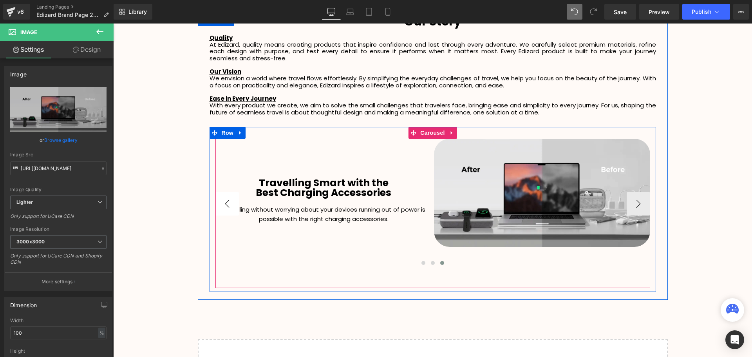
click at [228, 199] on button "‹" at bounding box center [227, 204] width 24 height 24
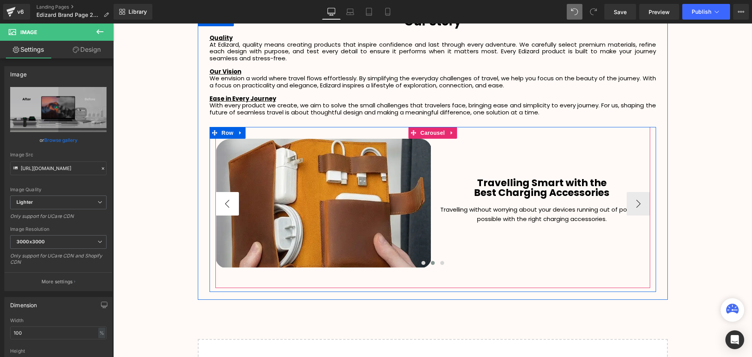
click at [228, 199] on button "‹" at bounding box center [227, 204] width 24 height 24
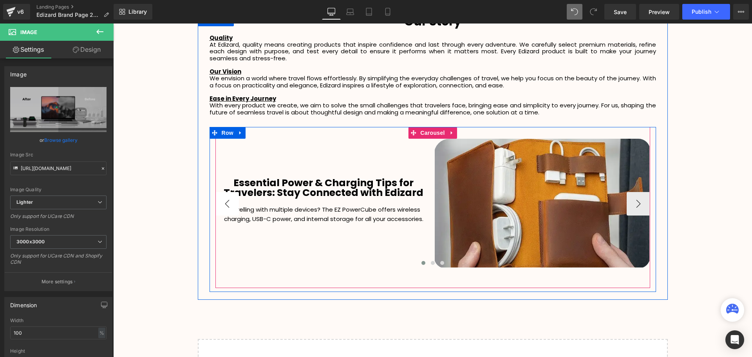
click at [228, 199] on button "‹" at bounding box center [227, 204] width 24 height 24
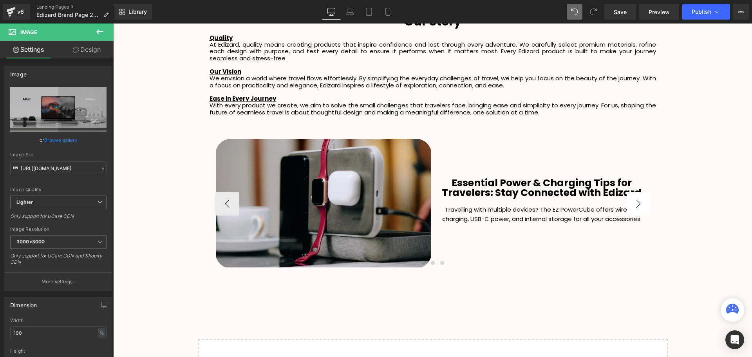
click at [638, 204] on button "›" at bounding box center [639, 204] width 24 height 24
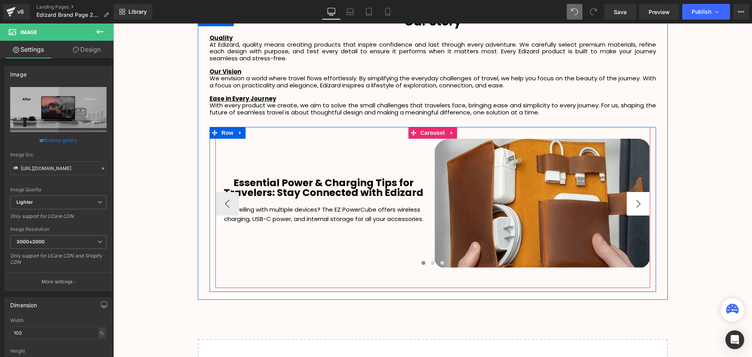
click at [637, 204] on button "›" at bounding box center [639, 204] width 24 height 24
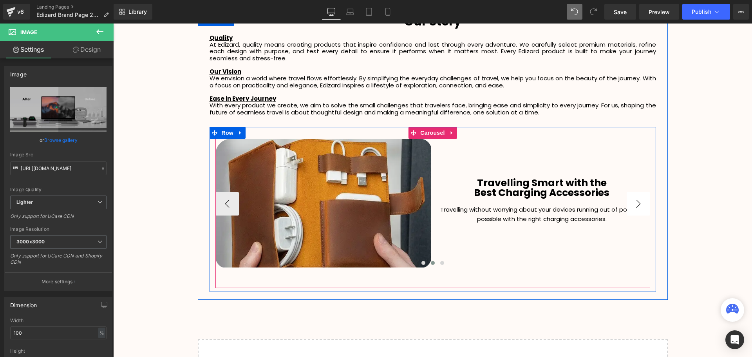
click at [637, 204] on button "›" at bounding box center [639, 204] width 24 height 24
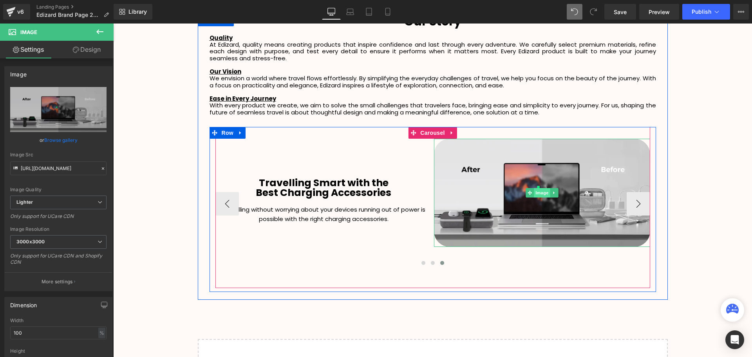
click at [540, 195] on span "Image" at bounding box center [542, 192] width 16 height 9
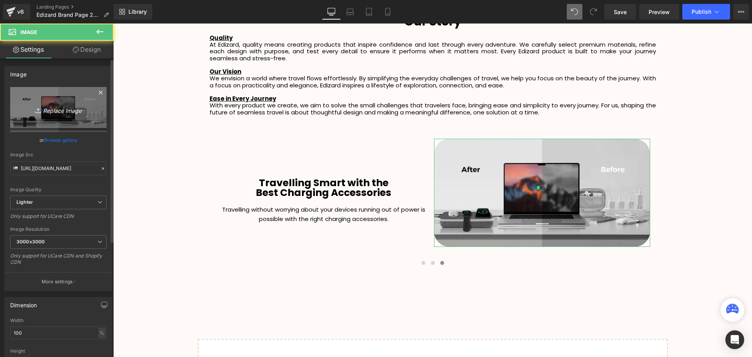
click at [62, 112] on icon "Replace Image" at bounding box center [58, 110] width 63 height 10
type input "C:\fakepath\SCA Giveaway Voucher (14).svg"
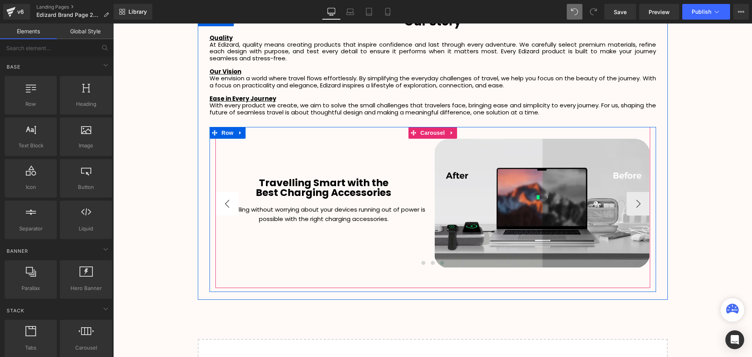
click at [230, 203] on button "‹" at bounding box center [227, 204] width 24 height 24
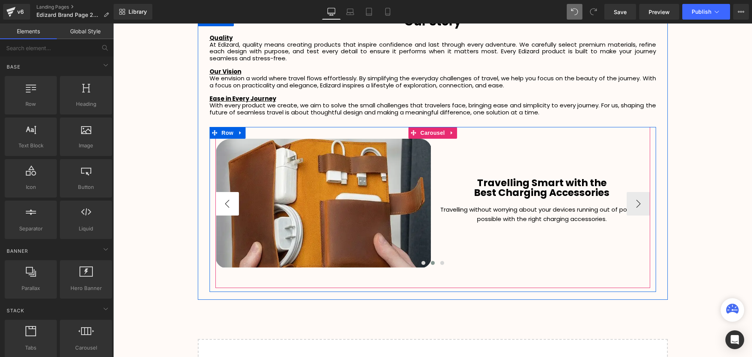
click at [230, 203] on button "‹" at bounding box center [227, 204] width 24 height 24
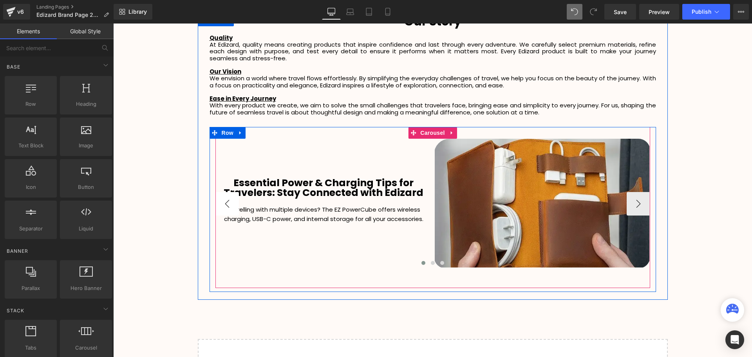
click at [230, 203] on button "‹" at bounding box center [227, 204] width 24 height 24
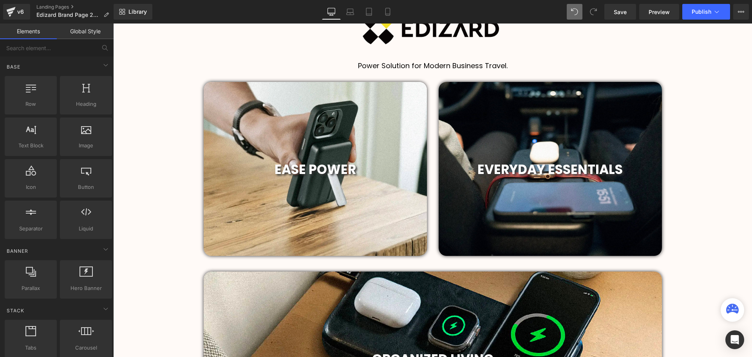
scroll to position [353, 0]
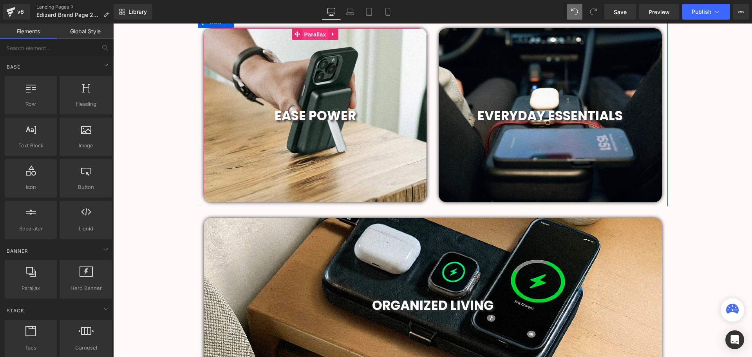
click at [313, 34] on span "Parallax" at bounding box center [315, 35] width 26 height 12
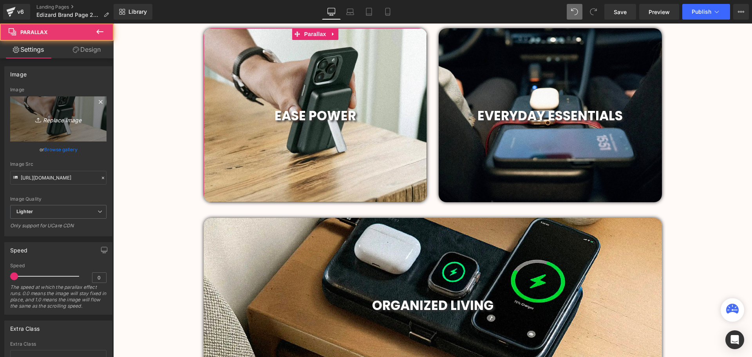
click at [47, 120] on icon "Replace Image" at bounding box center [58, 119] width 63 height 10
type input "C:\fakepath\2019 (3).svg"
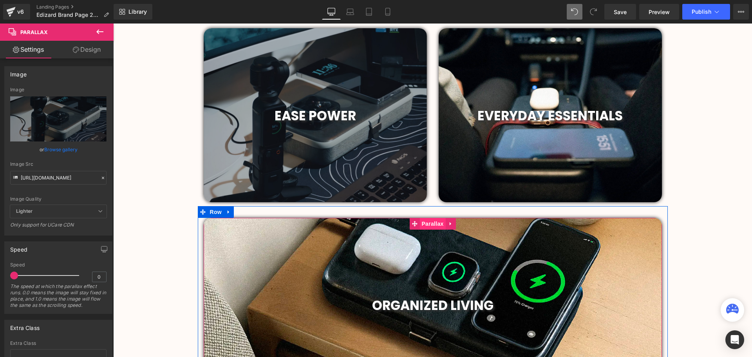
click at [430, 226] on span "Parallax" at bounding box center [433, 224] width 26 height 12
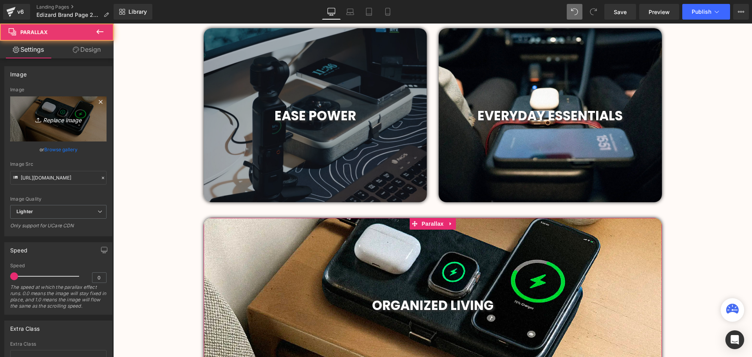
click at [57, 119] on icon "Replace Image" at bounding box center [58, 119] width 63 height 10
type input "C:\fakepath\2019 (3).svg"
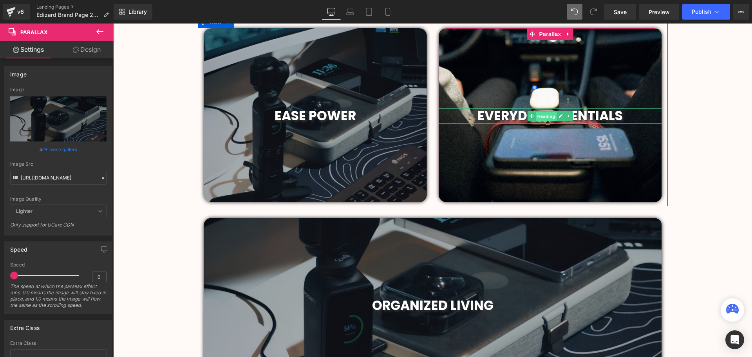
click at [545, 116] on span "Heading" at bounding box center [546, 116] width 21 height 9
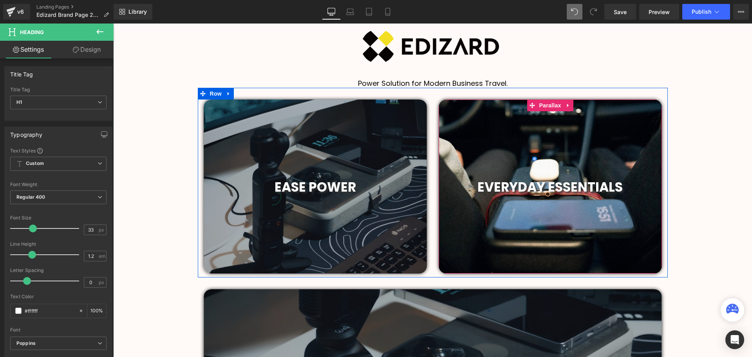
scroll to position [274, 0]
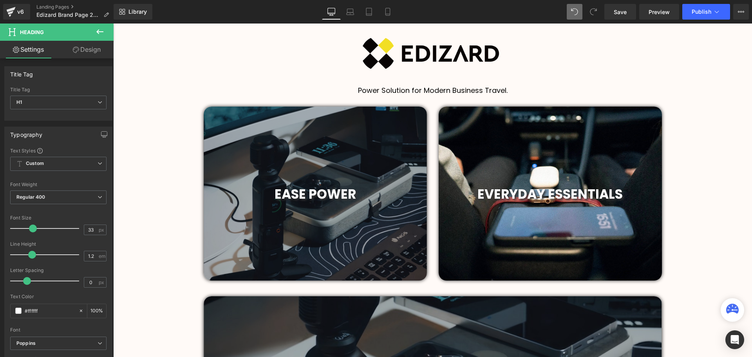
click at [543, 112] on div "Heading EVERYDAY ESSENTIALS Heading Parallax 190px" at bounding box center [550, 194] width 223 height 174
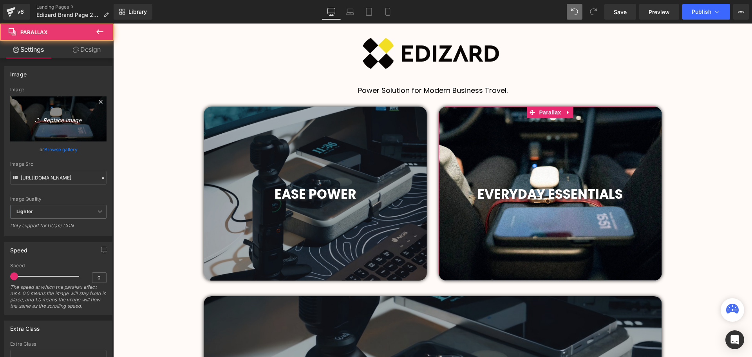
click at [61, 118] on icon "Replace Image" at bounding box center [58, 119] width 63 height 10
type input "C:\fakepath\2019 (2).svg"
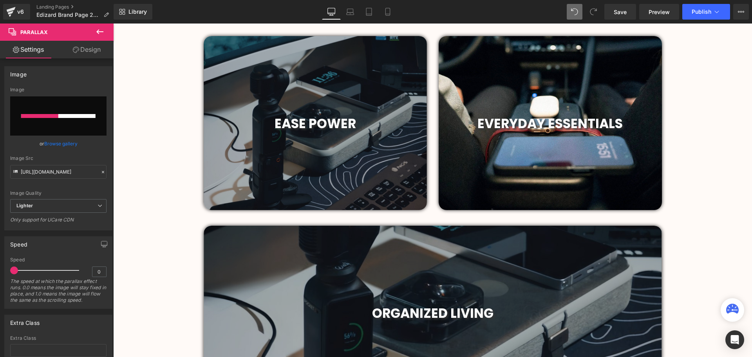
scroll to position [353, 0]
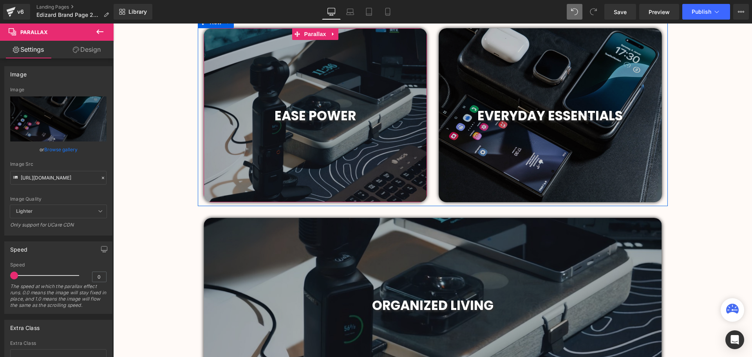
drag, startPoint x: 314, startPoint y: 35, endPoint x: 291, endPoint y: 41, distance: 24.2
click at [314, 35] on span "Parallax" at bounding box center [315, 34] width 26 height 12
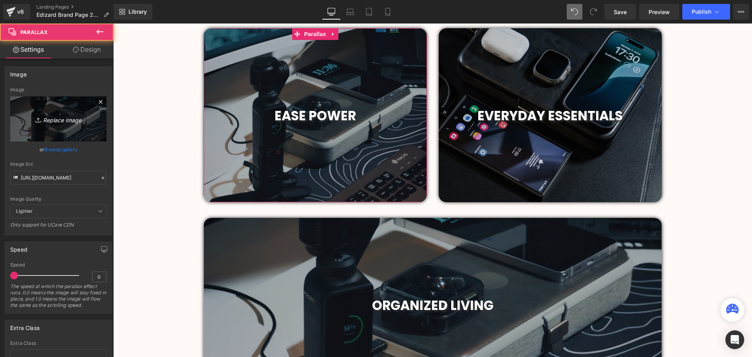
click at [52, 120] on icon "Replace Image" at bounding box center [58, 119] width 63 height 10
type input "C:\fakepath\2019 (1).svg"
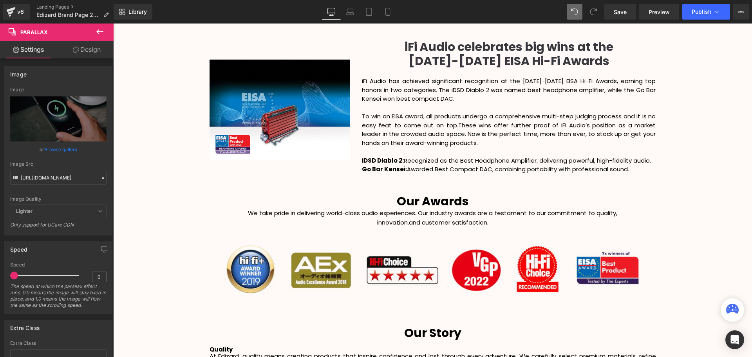
scroll to position [940, 0]
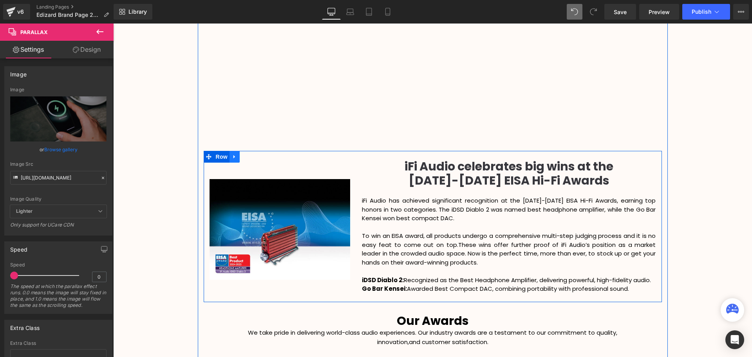
click at [234, 159] on icon at bounding box center [234, 157] width 5 height 6
click at [252, 157] on icon at bounding box center [254, 156] width 5 height 5
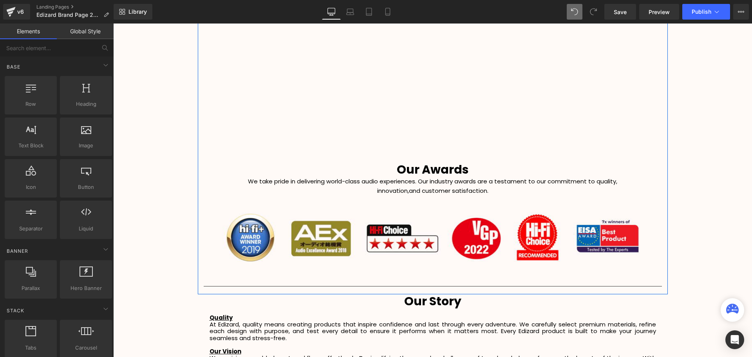
scroll to position [1658, 635]
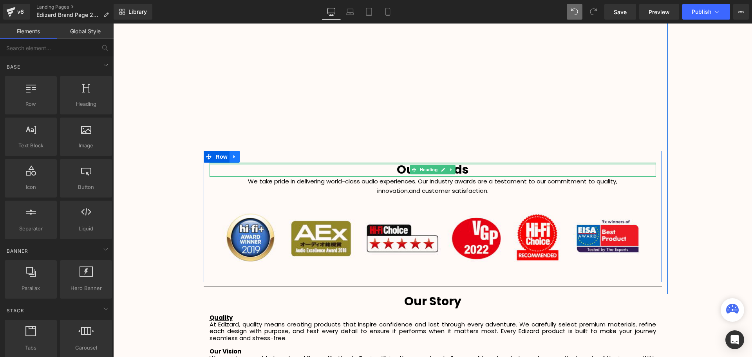
click at [232, 156] on icon at bounding box center [234, 157] width 5 height 6
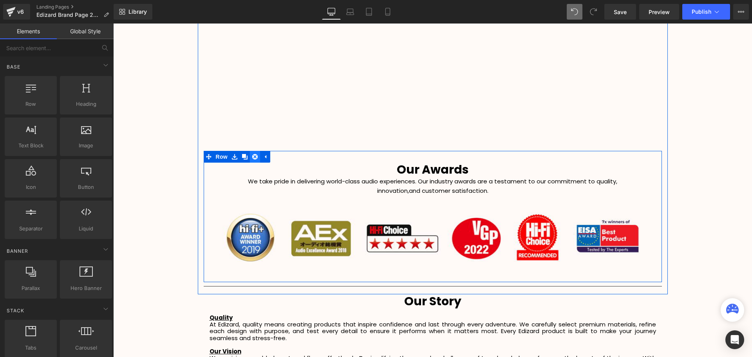
click at [252, 157] on icon at bounding box center [254, 156] width 5 height 5
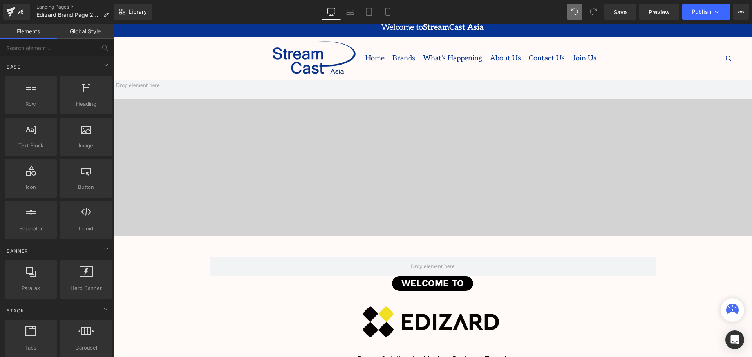
scroll to position [0, 0]
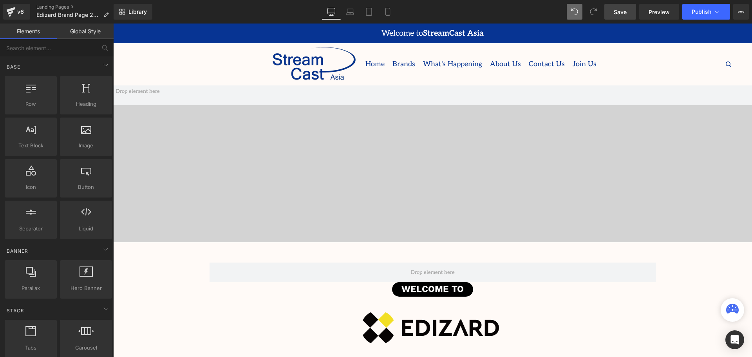
click at [622, 13] on span "Save" at bounding box center [620, 12] width 13 height 8
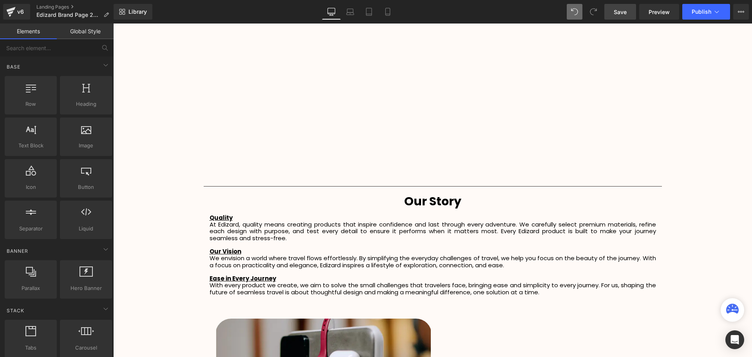
scroll to position [802, 0]
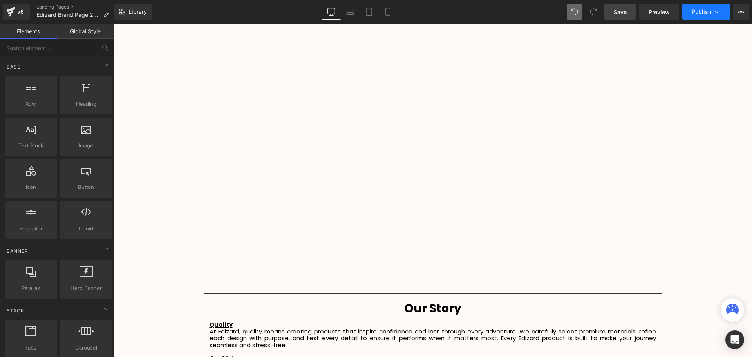
click at [701, 12] on span "Publish" at bounding box center [702, 12] width 20 height 6
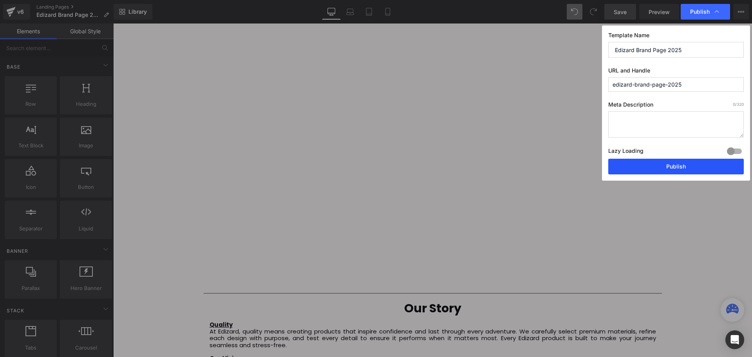
drag, startPoint x: 674, startPoint y: 167, endPoint x: 571, endPoint y: 148, distance: 104.3
click at [674, 167] on button "Publish" at bounding box center [676, 167] width 136 height 16
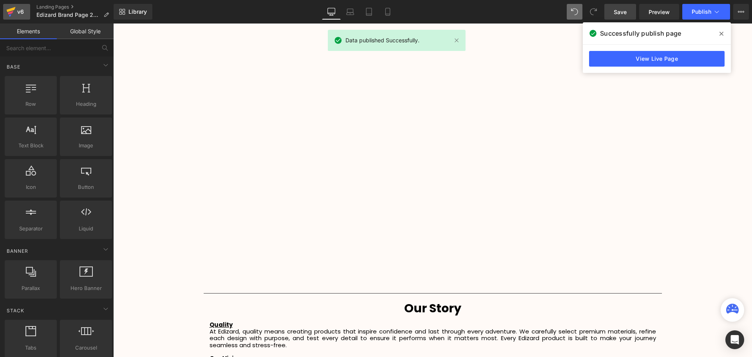
click at [7, 10] on icon at bounding box center [11, 9] width 9 height 5
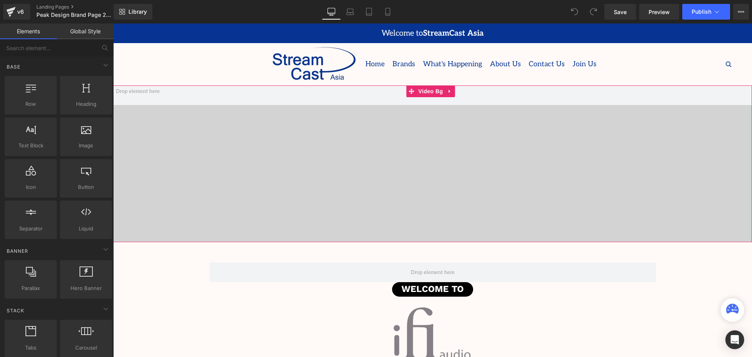
scroll to position [2084, 635]
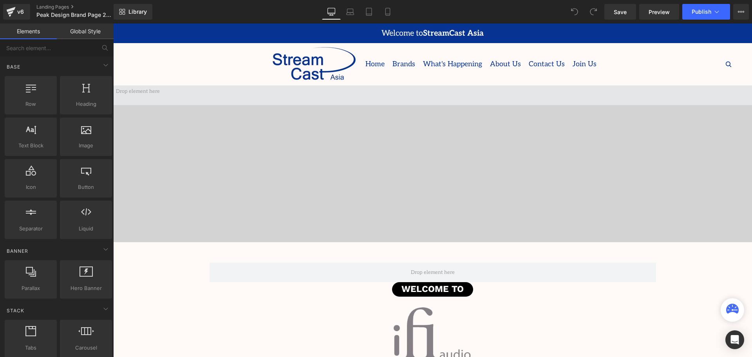
click at [427, 90] on span "Video Bg" at bounding box center [430, 91] width 23 height 9
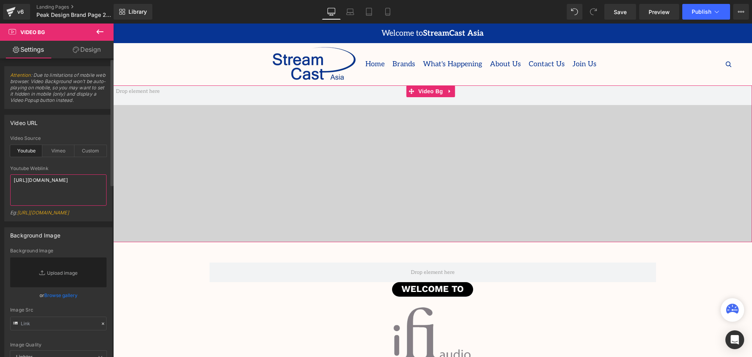
drag, startPoint x: 66, startPoint y: 189, endPoint x: 12, endPoint y: 183, distance: 54.4
click at [12, 183] on textarea "[URL][DOMAIN_NAME]" at bounding box center [58, 189] width 96 height 31
paste textarea "eq5KPhA0O3E"
click at [74, 168] on div "Youtube Weblink" at bounding box center [58, 168] width 96 height 5
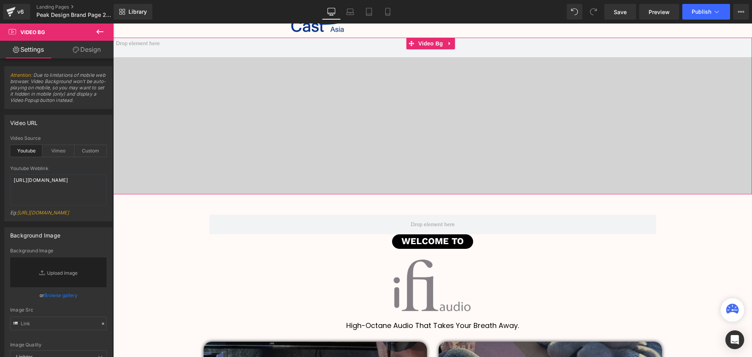
scroll to position [0, 0]
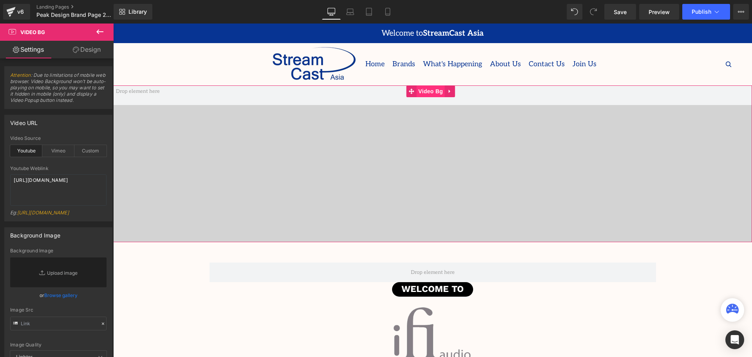
click at [429, 91] on span "Video Bg" at bounding box center [430, 91] width 29 height 12
drag, startPoint x: 61, startPoint y: 187, endPoint x: 10, endPoint y: 180, distance: 51.8
click at [10, 180] on div "youtube Video Source Youtube Vimeo Custom https://www.youtube.com/watch?v=eq5KP…" at bounding box center [58, 178] width 107 height 85
paste textarea "WYnpMITK5kU"
click at [78, 166] on div "Youtube Weblink" at bounding box center [58, 168] width 96 height 5
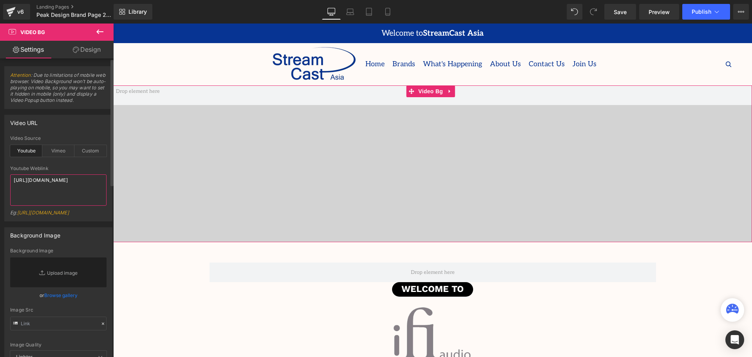
drag, startPoint x: 52, startPoint y: 187, endPoint x: 10, endPoint y: 180, distance: 42.4
click at [10, 180] on div "youtube Video Source Youtube Vimeo Custom https://www.youtube.com/watch?v=eq5KP…" at bounding box center [58, 178] width 107 height 85
paste textarea "Tj4irTbOGJw"
click at [83, 166] on div "Youtube Weblink" at bounding box center [58, 168] width 96 height 5
click at [429, 93] on span "Video Bg" at bounding box center [430, 91] width 29 height 12
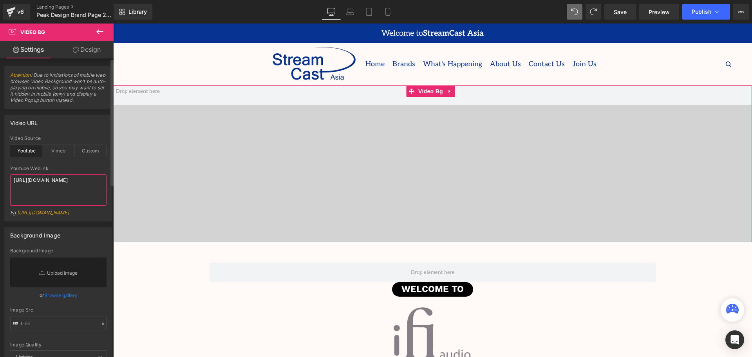
drag, startPoint x: 68, startPoint y: 188, endPoint x: 0, endPoint y: 175, distance: 68.8
click at [0, 175] on div "Video URL youtube Video Source Youtube Vimeo Custom https://www.youtube.com/wat…" at bounding box center [58, 165] width 117 height 112
paste textarea "m58AThGoOFo"
type textarea "https://www.youtube.com/watch?v=m58AThGoOFo"
click at [86, 164] on div at bounding box center [58, 163] width 96 height 5
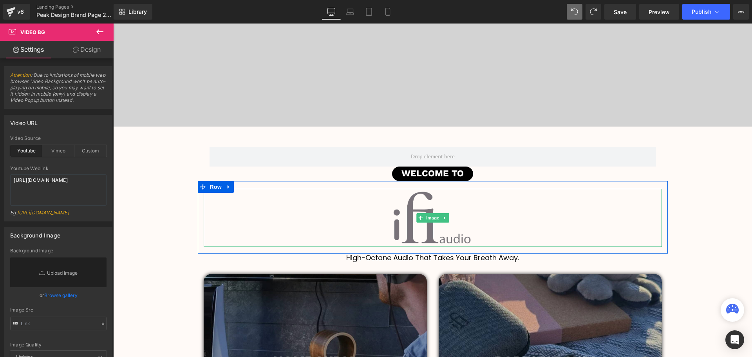
scroll to position [118, 0]
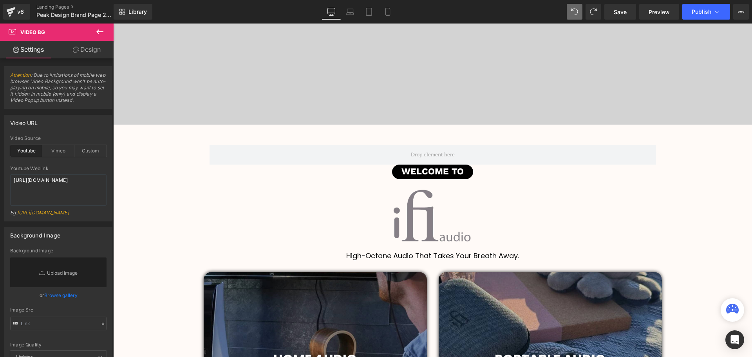
click at [429, 213] on div "Image" at bounding box center [433, 216] width 458 height 58
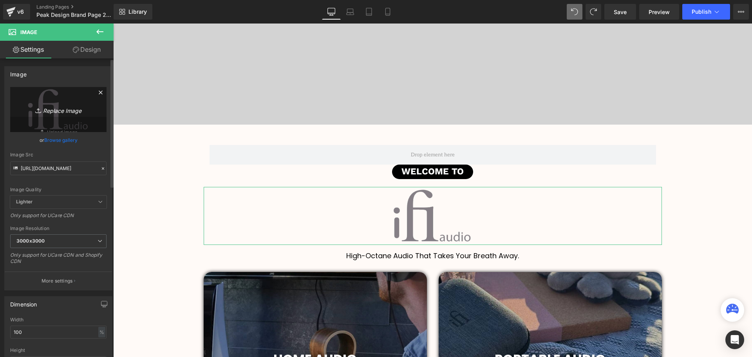
click at [63, 111] on icon "Replace Image" at bounding box center [58, 110] width 63 height 10
type input "C:\fakepath\peak-design.png"
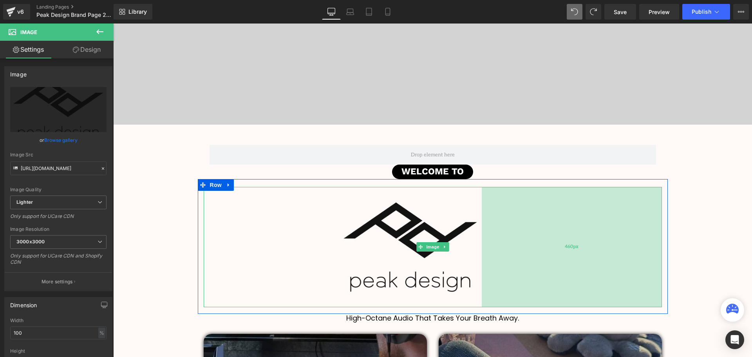
scroll to position [2146, 635]
drag, startPoint x: 659, startPoint y: 267, endPoint x: 614, endPoint y: 264, distance: 45.1
click at [614, 264] on div "460px" at bounding box center [572, 247] width 180 height 120
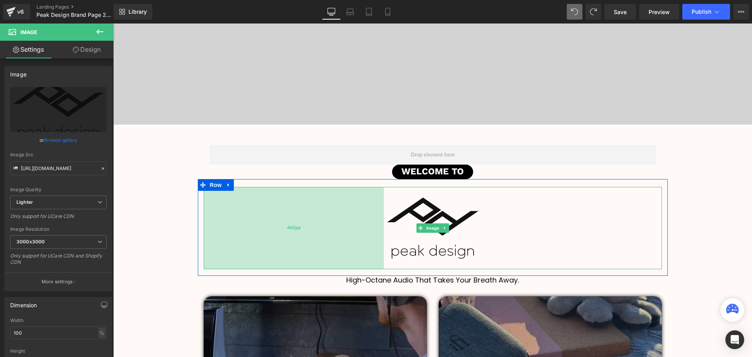
scroll to position [2108, 635]
drag, startPoint x: 202, startPoint y: 225, endPoint x: 247, endPoint y: 224, distance: 45.1
click at [247, 224] on div "460px" at bounding box center [294, 228] width 180 height 82
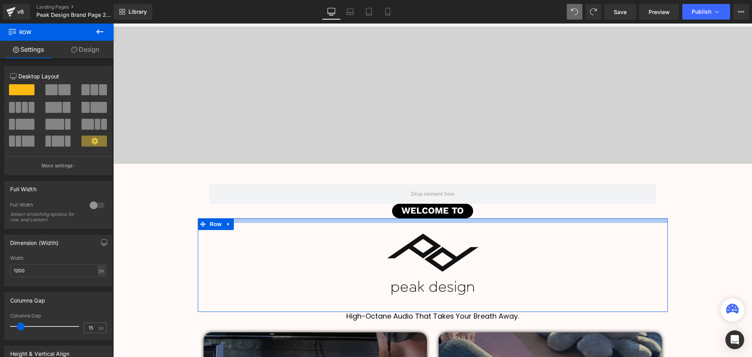
scroll to position [2104, 635]
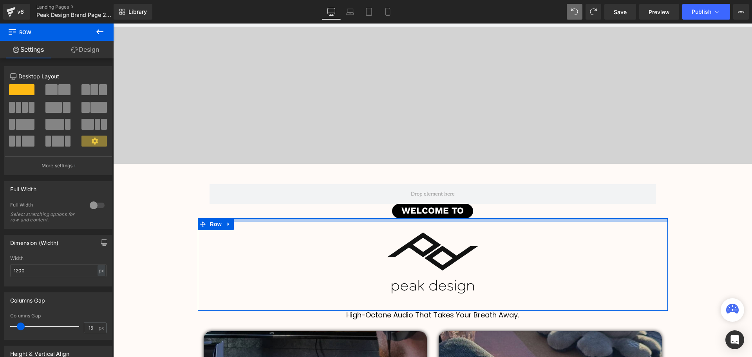
drag, startPoint x: 475, startPoint y: 221, endPoint x: 474, endPoint y: 216, distance: 4.5
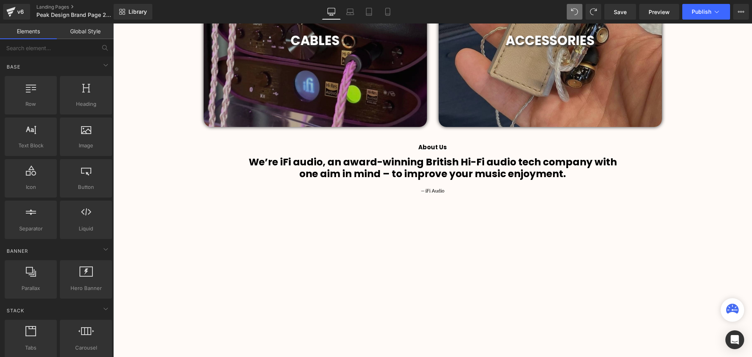
scroll to position [705, 0]
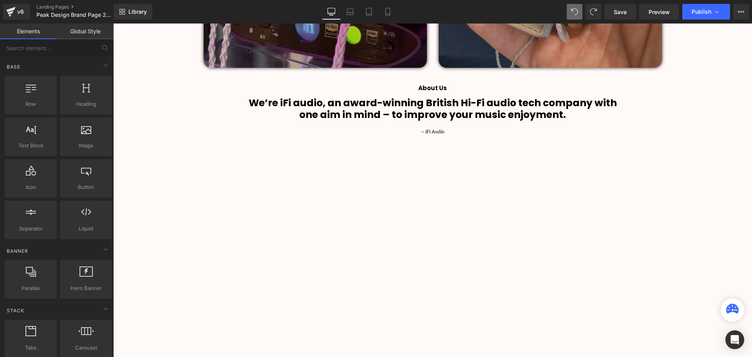
click at [561, 111] on b "one aim in mind – to improve your music enjoyment." at bounding box center [432, 115] width 267 height 14
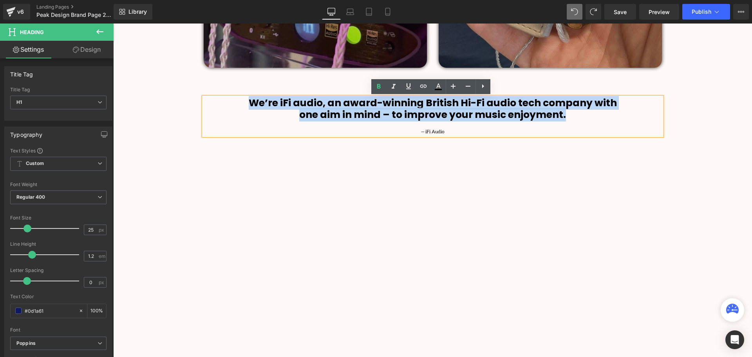
drag, startPoint x: 577, startPoint y: 115, endPoint x: 242, endPoint y: 105, distance: 335.5
click at [242, 105] on div "We’re iFi audio, an award-winning British Hi-Fi audio tech company with one aim…" at bounding box center [433, 116] width 458 height 38
paste div
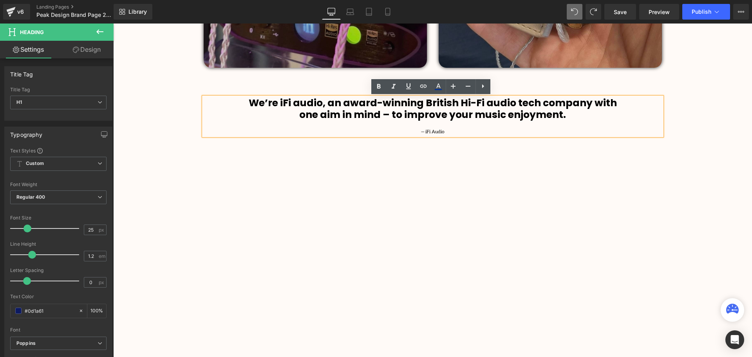
scroll to position [2092, 635]
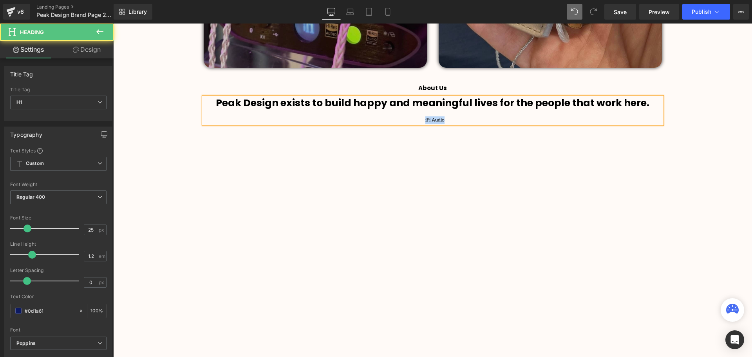
drag, startPoint x: 450, startPoint y: 121, endPoint x: 424, endPoint y: 120, distance: 25.9
click at [424, 120] on div "— iFi Audio" at bounding box center [433, 119] width 458 height 7
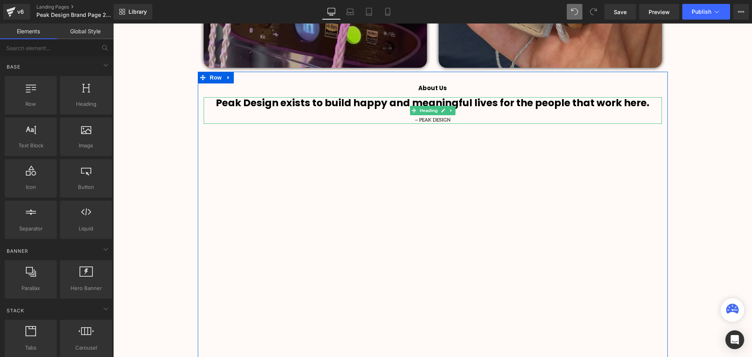
click at [490, 107] on b "Peak Design exists to build happy and meaningful lives for the people that work…" at bounding box center [433, 103] width 434 height 14
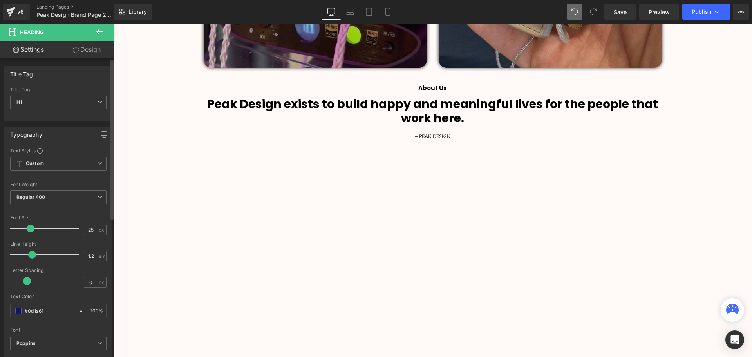
scroll to position [2109, 635]
click at [29, 228] on span at bounding box center [31, 228] width 8 height 8
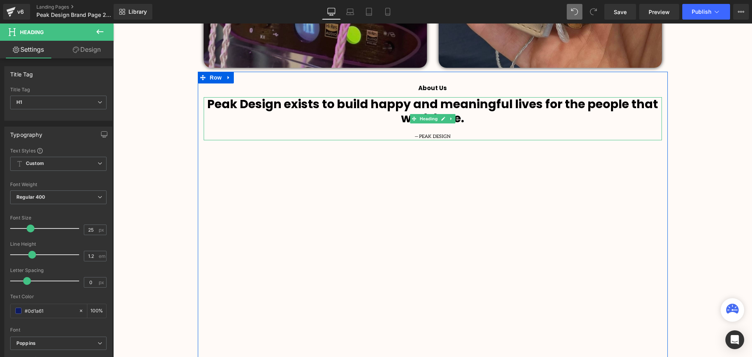
click at [546, 104] on b "Peak Design exists to build happy and meaningful lives for the people that work…" at bounding box center [432, 111] width 451 height 31
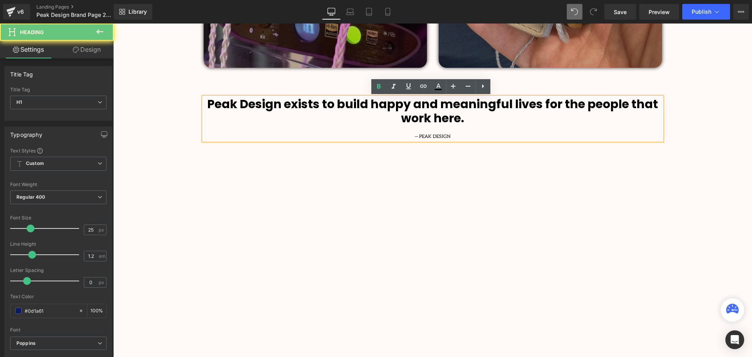
click at [544, 105] on b "Peak Design exists to build happy and meaningful lives for the people that work…" at bounding box center [432, 111] width 451 height 31
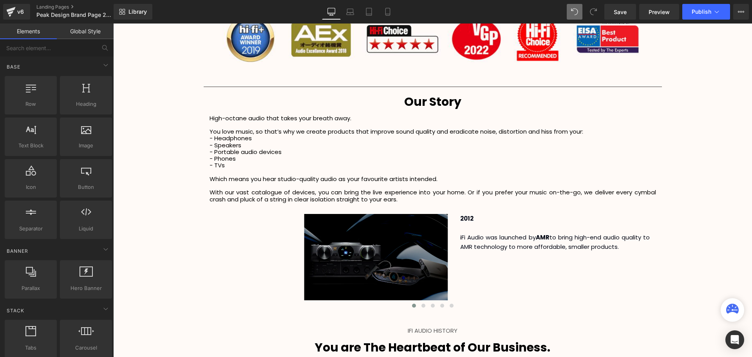
scroll to position [1293, 0]
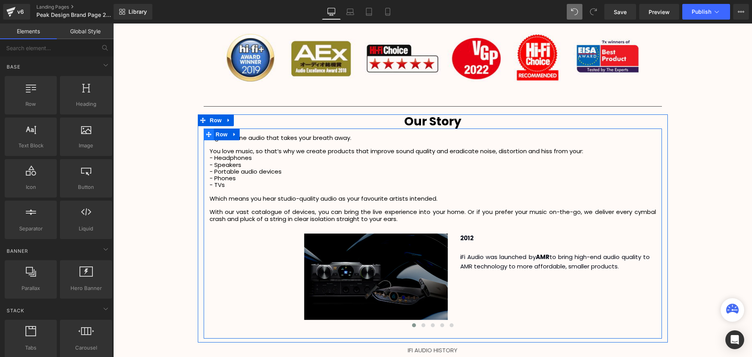
click at [210, 138] on span at bounding box center [209, 134] width 10 height 12
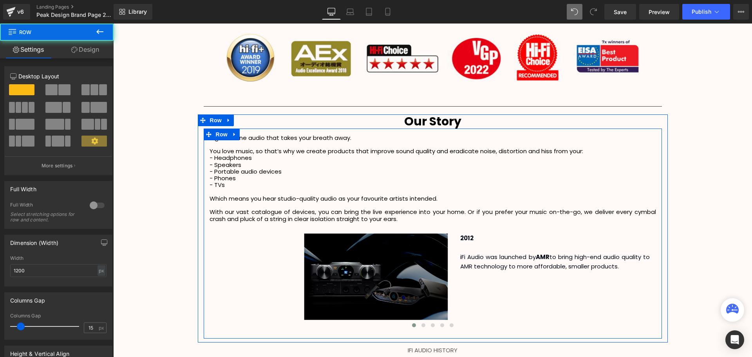
click at [262, 139] on p "High-octane audio that takes your breath away." at bounding box center [433, 137] width 447 height 7
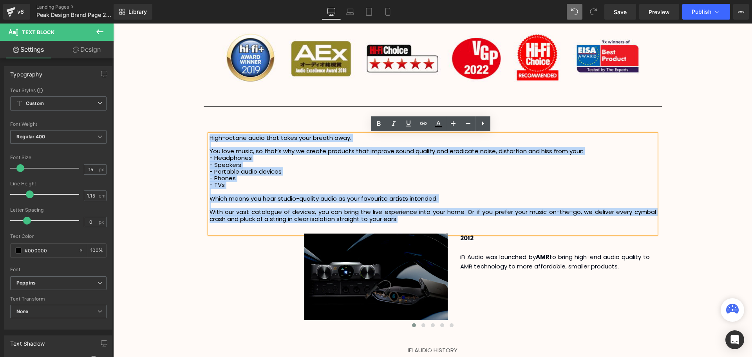
drag, startPoint x: 208, startPoint y: 138, endPoint x: 435, endPoint y: 219, distance: 240.8
click at [435, 219] on div "High-octane audio that takes your breath away. You love music, so that’s why we…" at bounding box center [433, 183] width 447 height 99
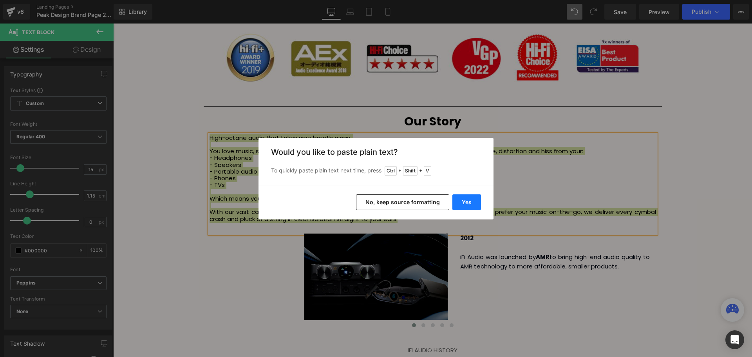
drag, startPoint x: 468, startPoint y: 206, endPoint x: 351, endPoint y: 193, distance: 117.5
click at [468, 206] on button "Yes" at bounding box center [466, 202] width 29 height 16
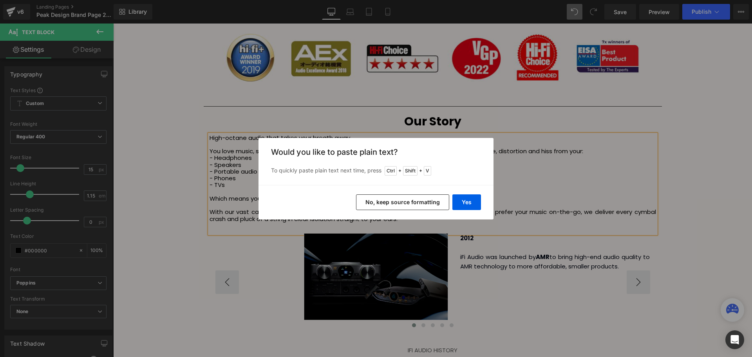
scroll to position [2041, 635]
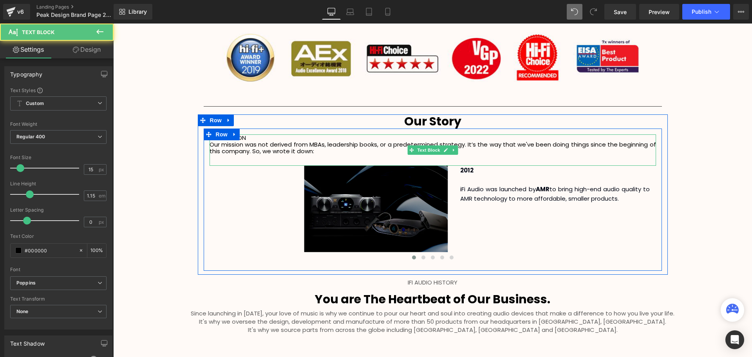
click at [258, 139] on p "OUR MISSION" at bounding box center [433, 137] width 447 height 7
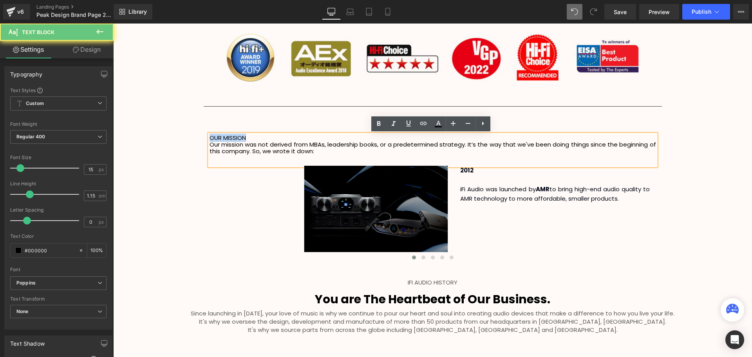
drag, startPoint x: 262, startPoint y: 138, endPoint x: 207, endPoint y: 137, distance: 55.2
click at [210, 137] on p "OUR MISSION" at bounding box center [433, 137] width 447 height 7
click at [330, 154] on p "Our mission was not derived from MBAs, leadership books, or a predetermined str…" at bounding box center [433, 148] width 447 height 14
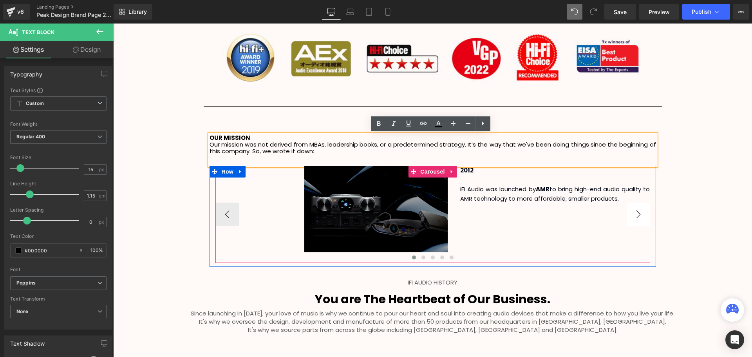
click at [633, 213] on button "›" at bounding box center [639, 215] width 24 height 24
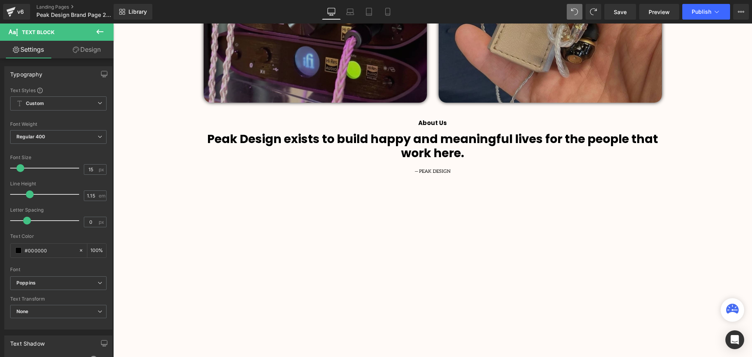
scroll to position [666, 0]
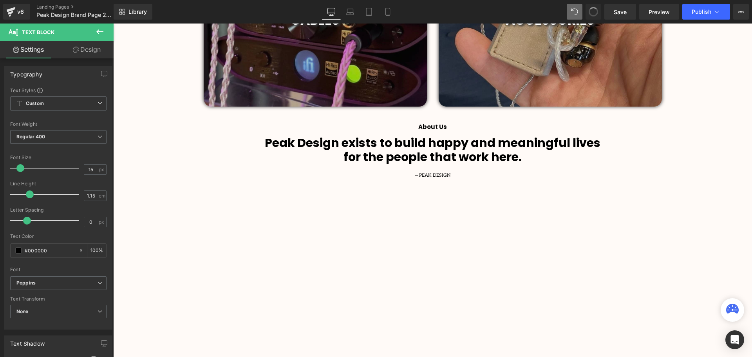
drag, startPoint x: 600, startPoint y: 8, endPoint x: 486, endPoint y: 22, distance: 115.2
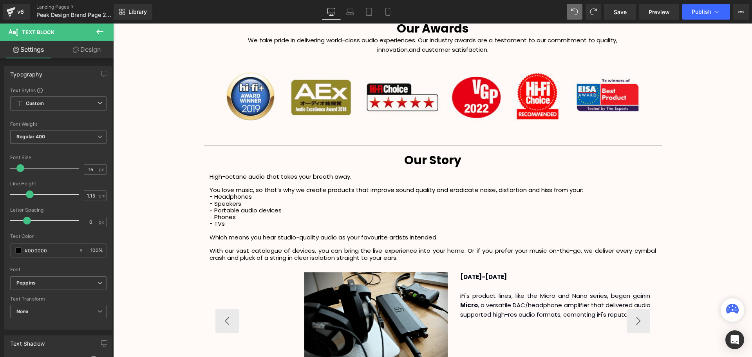
scroll to position [1411, 0]
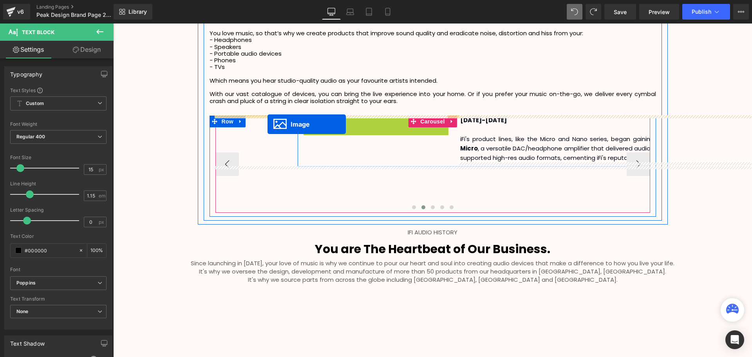
drag, startPoint x: 362, startPoint y: 157, endPoint x: 268, endPoint y: 124, distance: 99.7
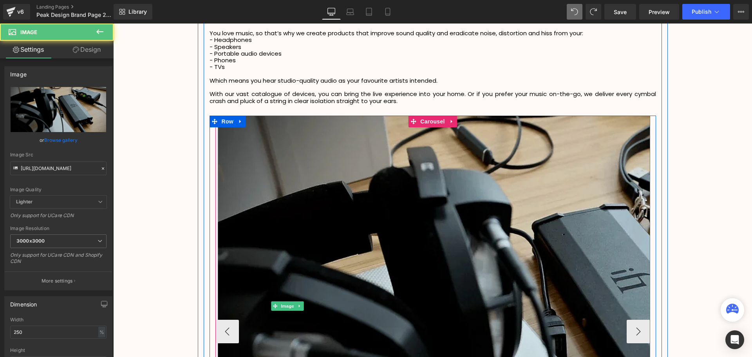
scroll to position [2443, 635]
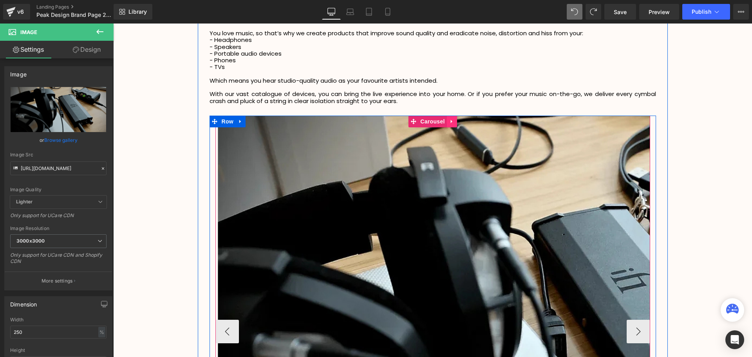
click at [449, 123] on icon at bounding box center [451, 121] width 5 height 6
click at [455, 122] on icon at bounding box center [456, 121] width 5 height 5
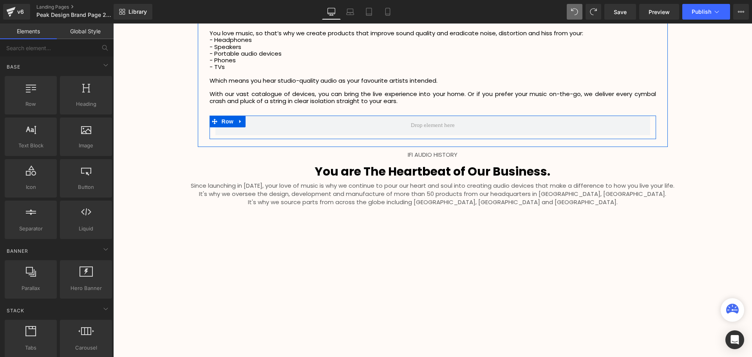
scroll to position [2031, 635]
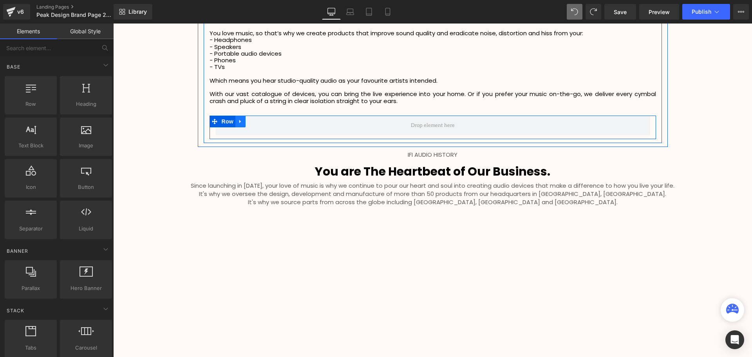
click at [239, 122] on icon at bounding box center [240, 122] width 2 height 4
click at [259, 123] on icon at bounding box center [260, 121] width 5 height 5
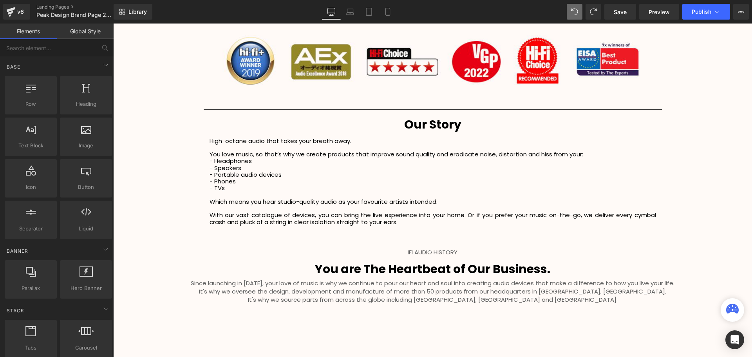
scroll to position [1332, 0]
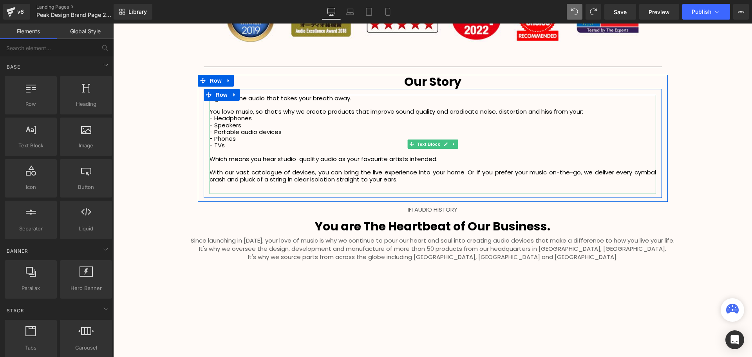
click at [424, 177] on p "With our vast catalogue of devices, you can bring the live experience into your…" at bounding box center [433, 176] width 447 height 14
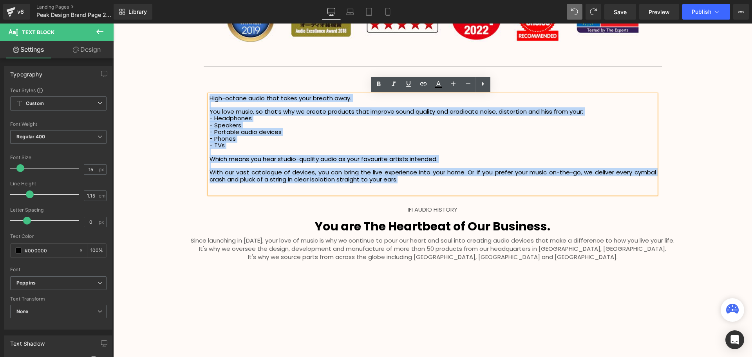
drag, startPoint x: 282, startPoint y: 139, endPoint x: 207, endPoint y: 99, distance: 84.8
click at [210, 99] on div "High-octane audio that takes your breath away. You love music, so that’s why we…" at bounding box center [433, 144] width 447 height 99
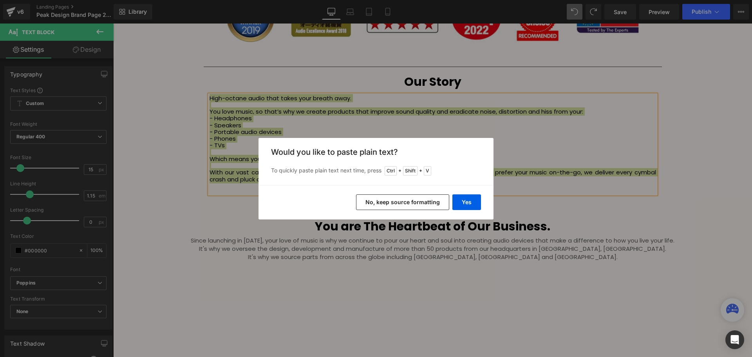
click at [434, 203] on button "No, keep source formatting" at bounding box center [402, 202] width 93 height 16
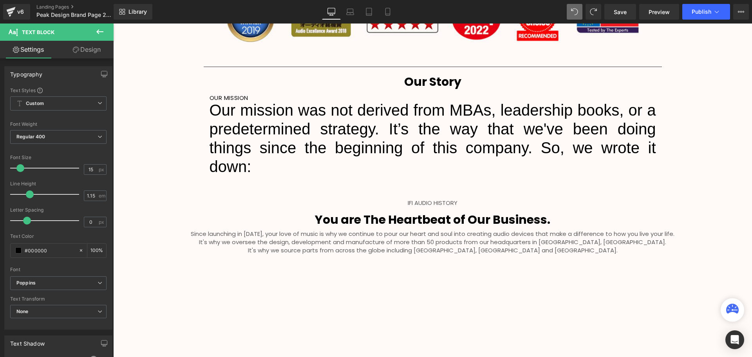
scroll to position [2001, 635]
drag, startPoint x: 574, startPoint y: 11, endPoint x: 388, endPoint y: 47, distance: 189.4
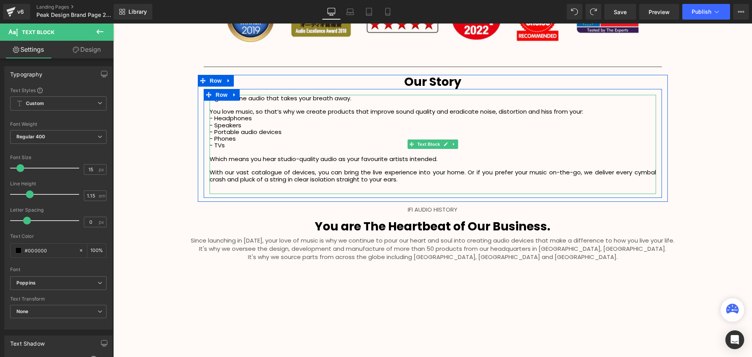
click at [412, 180] on p "With our vast catalogue of devices, you can bring the live experience into your…" at bounding box center [433, 176] width 447 height 14
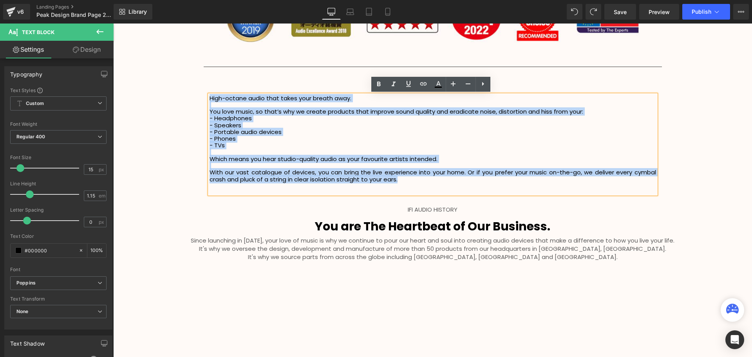
drag, startPoint x: 426, startPoint y: 181, endPoint x: 208, endPoint y: 99, distance: 233.1
click at [210, 99] on div "High-octane audio that takes your breath away. You love music, so that’s why we…" at bounding box center [433, 144] width 447 height 99
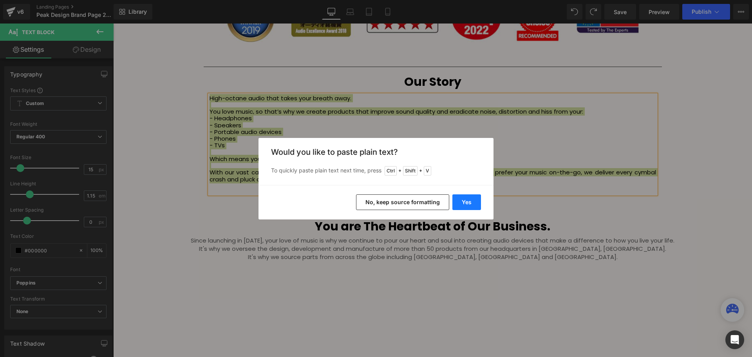
click at [473, 206] on button "Yes" at bounding box center [466, 202] width 29 height 16
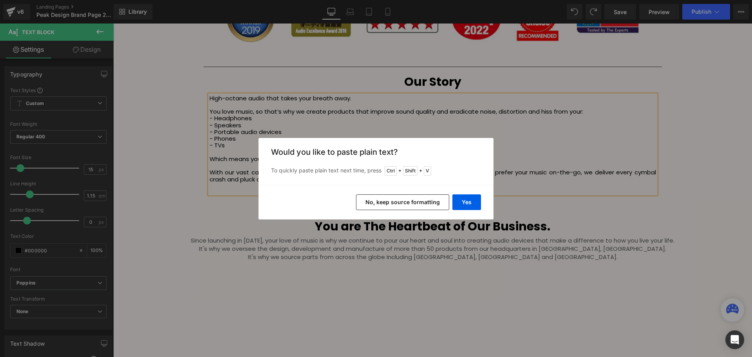
scroll to position [1940, 635]
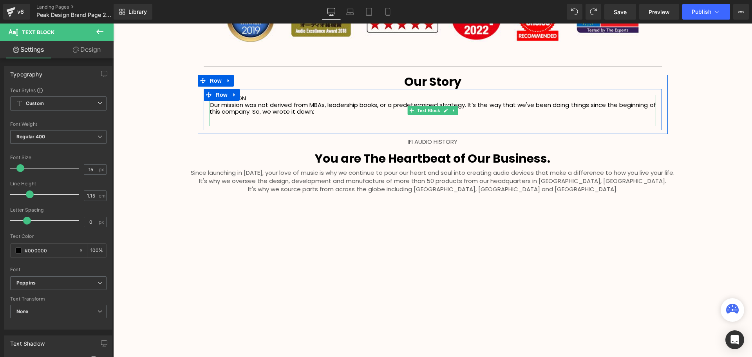
click at [265, 97] on p "OUR MISSION" at bounding box center [433, 98] width 447 height 7
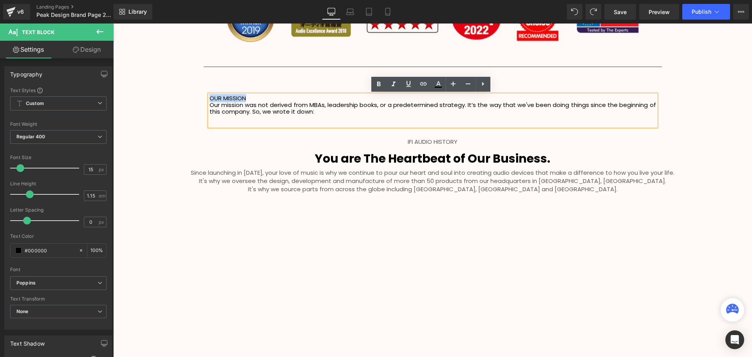
drag, startPoint x: 239, startPoint y: 96, endPoint x: 208, endPoint y: 96, distance: 31.4
click at [210, 96] on p "OUR MISSION" at bounding box center [433, 98] width 447 height 7
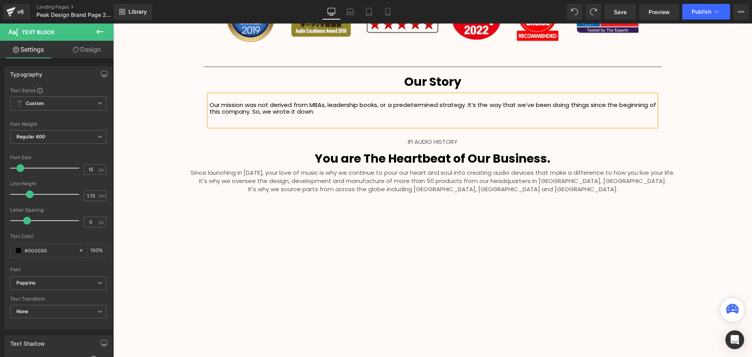
scroll to position [1933, 635]
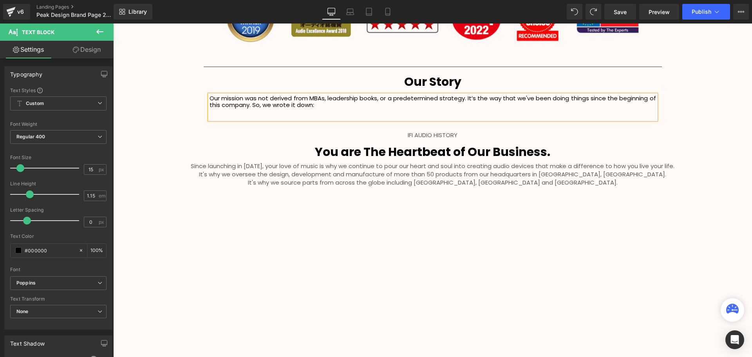
click at [715, 144] on div "IFI AUDIO HISTORY" at bounding box center [432, 136] width 639 height 19
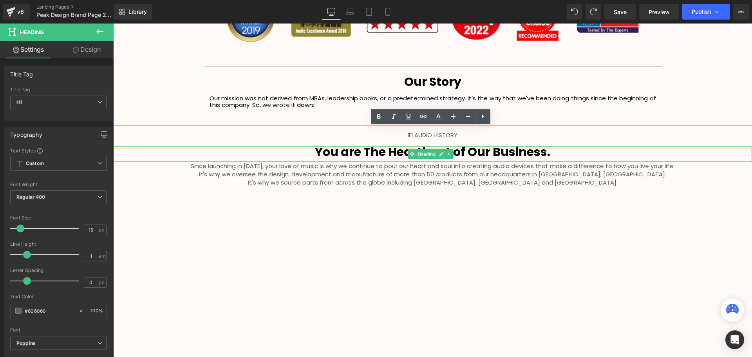
click at [556, 155] on h1 "You are The Heartbeat of Our Business." at bounding box center [432, 152] width 639 height 12
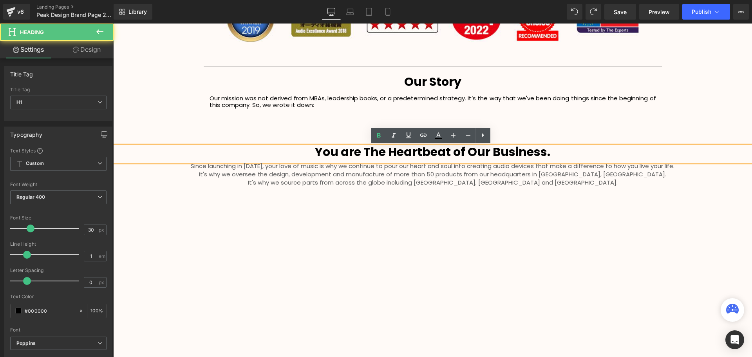
drag, startPoint x: 523, startPoint y: 131, endPoint x: 519, endPoint y: 132, distance: 4.0
click at [523, 131] on div "IFI AUDIO HISTORY" at bounding box center [432, 136] width 639 height 19
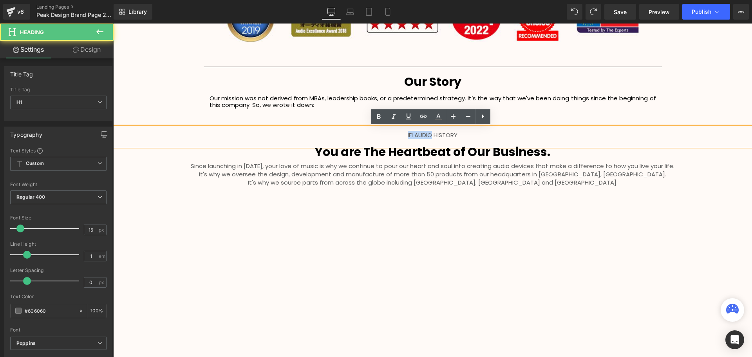
drag, startPoint x: 431, startPoint y: 133, endPoint x: 398, endPoint y: 132, distance: 32.9
click at [398, 132] on h1 "IFI AUDIO HISTORY" at bounding box center [432, 135] width 639 height 6
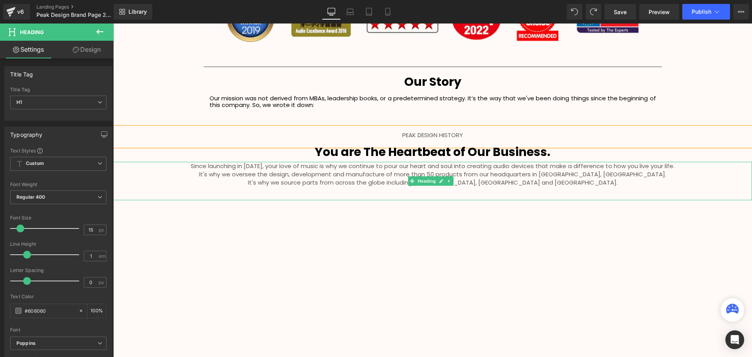
click at [555, 181] on h1 "It's why we source parts from across the globe including [GEOGRAPHIC_DATA], [GE…" at bounding box center [432, 182] width 639 height 8
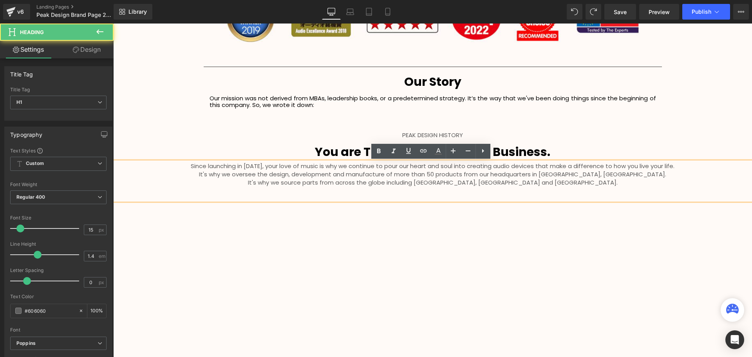
click at [557, 183] on h1 "It's why we source parts from across the globe including [GEOGRAPHIC_DATA], [GE…" at bounding box center [432, 182] width 639 height 8
paste div
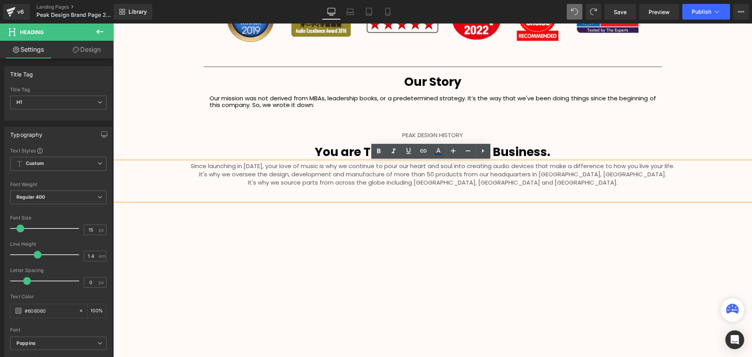
click at [555, 183] on h1 "It's why we source parts from across the globe including [GEOGRAPHIC_DATA], [GE…" at bounding box center [432, 182] width 639 height 8
click at [550, 183] on span "It's why we source parts from across the globe including [GEOGRAPHIC_DATA], [GE…" at bounding box center [433, 182] width 370 height 8
click at [531, 181] on span "It's why we source parts from across the globe including [GEOGRAPHIC_DATA], [GE…" at bounding box center [433, 182] width 370 height 8
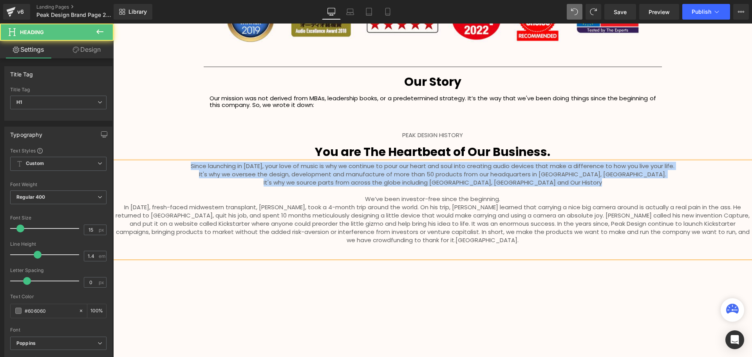
drag, startPoint x: 450, startPoint y: 190, endPoint x: 185, endPoint y: 165, distance: 266.1
click at [185, 165] on div "Since launching in 2012, your love of music is why we continue to pour our hear…" at bounding box center [432, 210] width 639 height 96
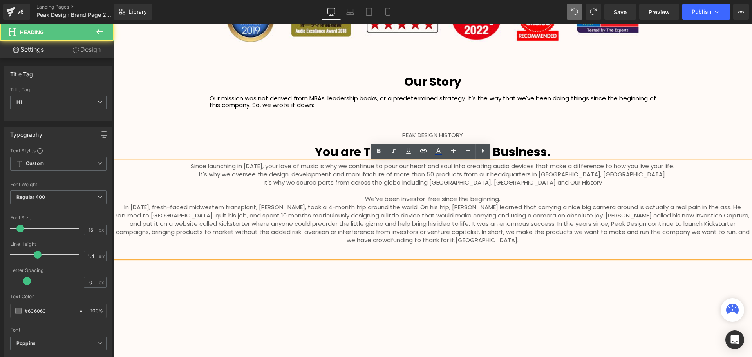
scroll to position [1966, 635]
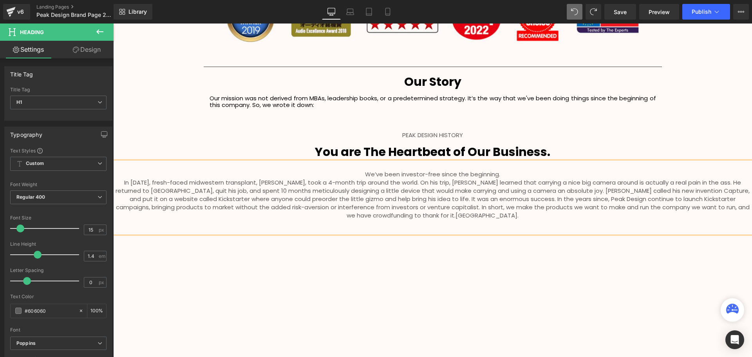
click at [366, 173] on span "We’ve been investor-free since the beginning." at bounding box center [432, 174] width 135 height 8
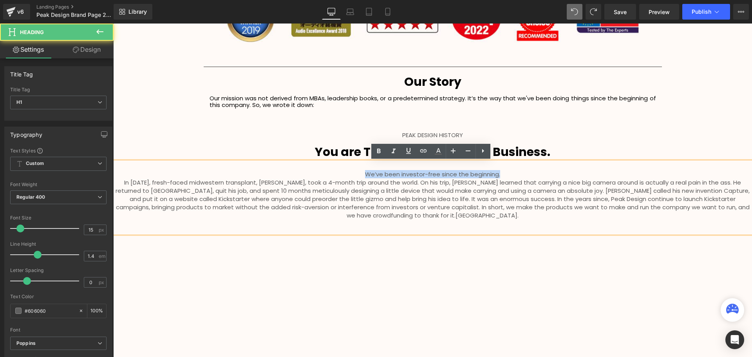
drag, startPoint x: 519, startPoint y: 174, endPoint x: 347, endPoint y: 174, distance: 171.2
click at [347, 174] on h1 "We’ve been investor-free since the beginning." at bounding box center [432, 174] width 639 height 8
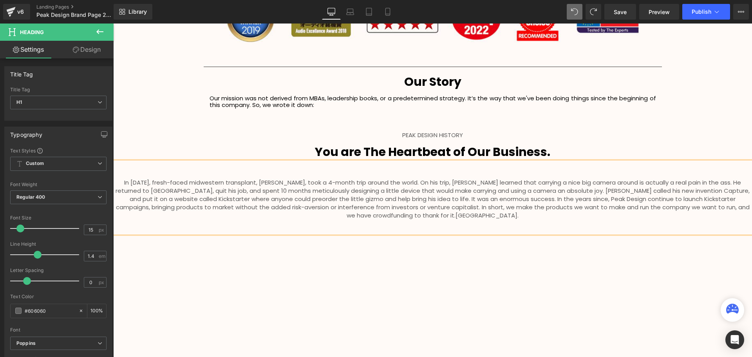
click at [543, 151] on b "You are The Heartbeat of Our Business." at bounding box center [432, 151] width 235 height 17
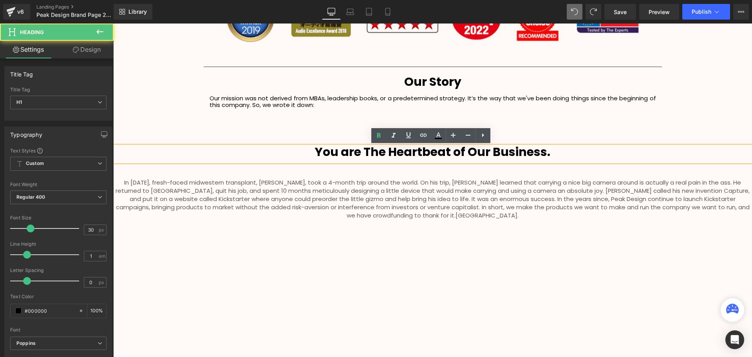
paste div
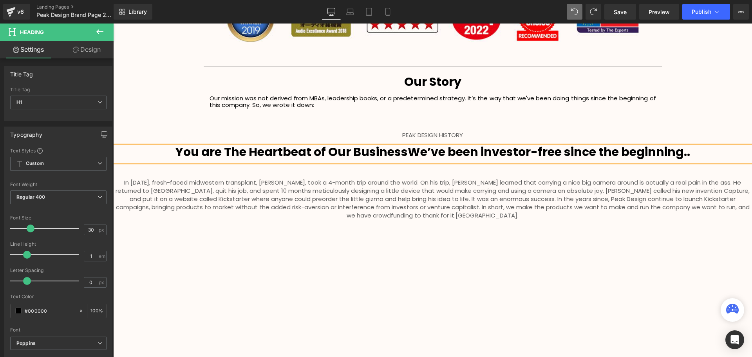
click at [689, 153] on h1 "You are The Heartbeat of Our BusinessWe’ve been investor-free since the beginni…" at bounding box center [432, 152] width 639 height 12
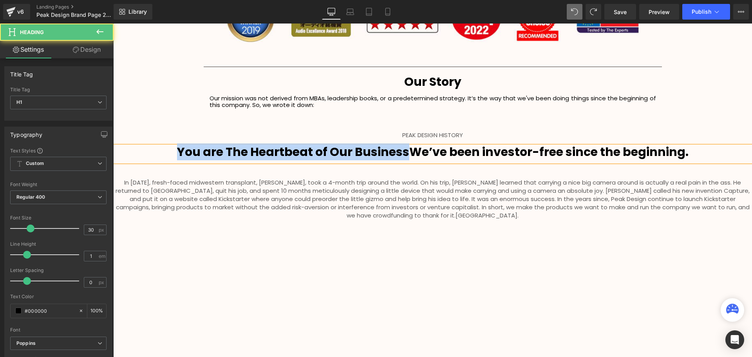
drag, startPoint x: 406, startPoint y: 152, endPoint x: 179, endPoint y: 149, distance: 227.2
click at [179, 149] on b "You are The Heartbeat of Our BusinessWe’ve been investor-free since the beginni…" at bounding box center [433, 151] width 512 height 17
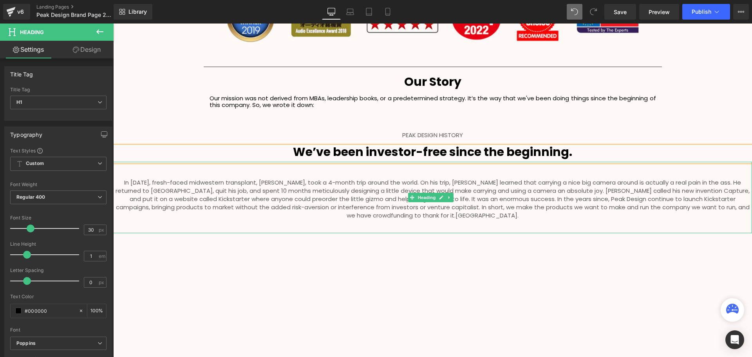
click at [118, 185] on h1 "In 2010, fresh-faced midwestern transplant, Peter Dering, took a 4-month trip a…" at bounding box center [432, 198] width 639 height 41
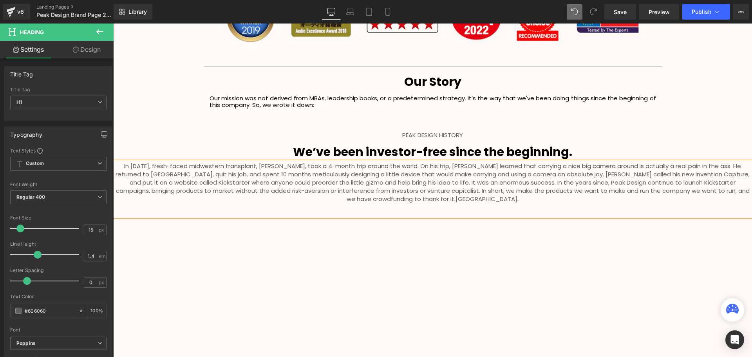
scroll to position [1949, 635]
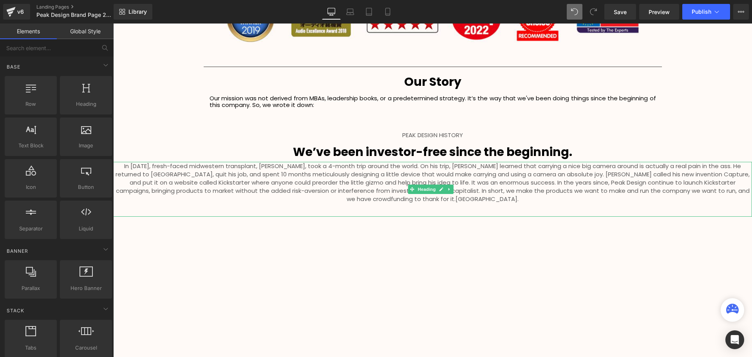
drag, startPoint x: 452, startPoint y: 200, endPoint x: 458, endPoint y: 200, distance: 5.1
click at [452, 200] on h1 "In 2010, fresh-faced midwestern transplant, Peter Dering, took a 4-month trip a…" at bounding box center [432, 182] width 639 height 41
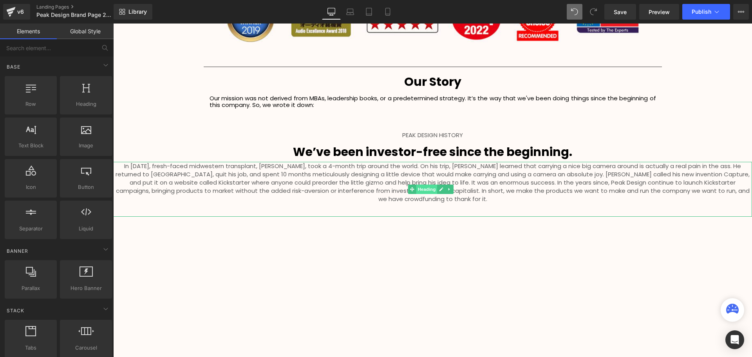
click at [431, 189] on span "Heading" at bounding box center [426, 189] width 21 height 9
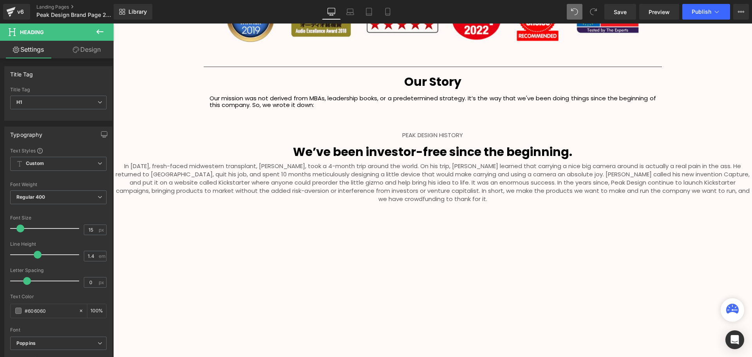
click at [96, 30] on icon at bounding box center [99, 31] width 9 height 9
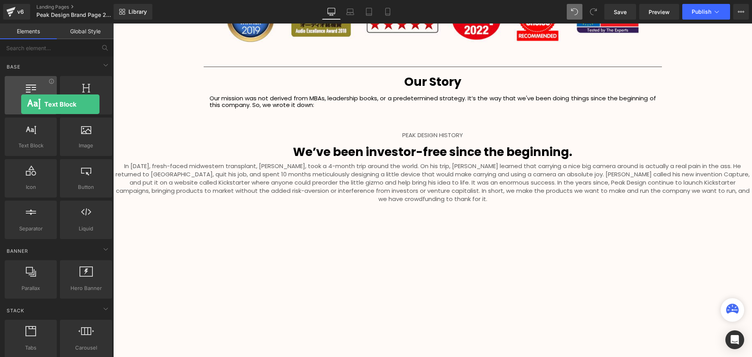
drag, startPoint x: 33, startPoint y: 138, endPoint x: 27, endPoint y: 101, distance: 38.0
click at [27, 101] on div "Row rows, columns, layouts, div Heading headings, titles, h1,h2,h3,h4,h5,h6 Tex…" at bounding box center [58, 157] width 110 height 166
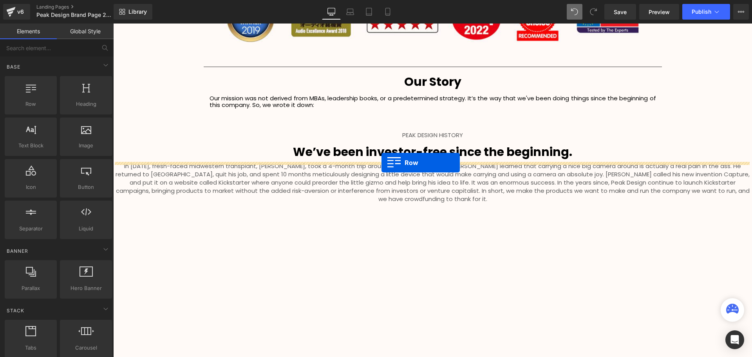
drag, startPoint x: 149, startPoint y: 121, endPoint x: 382, endPoint y: 163, distance: 235.9
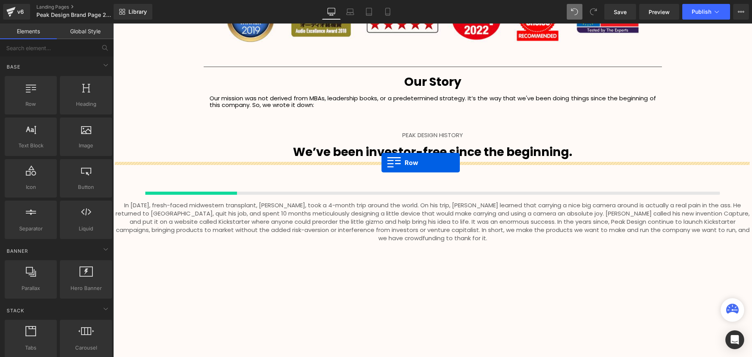
scroll to position [4, 4]
click at [382, 163] on div at bounding box center [432, 181] width 639 height 39
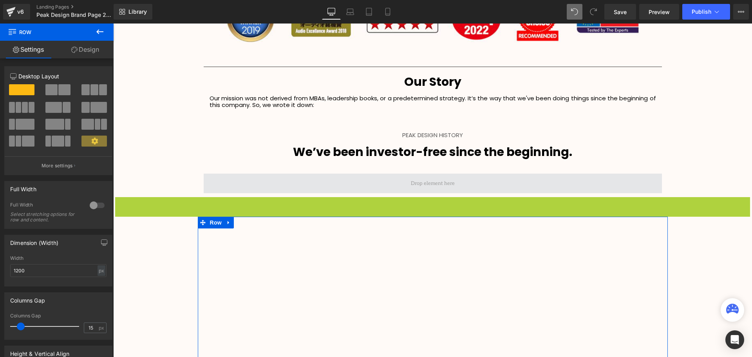
scroll to position [1949, 635]
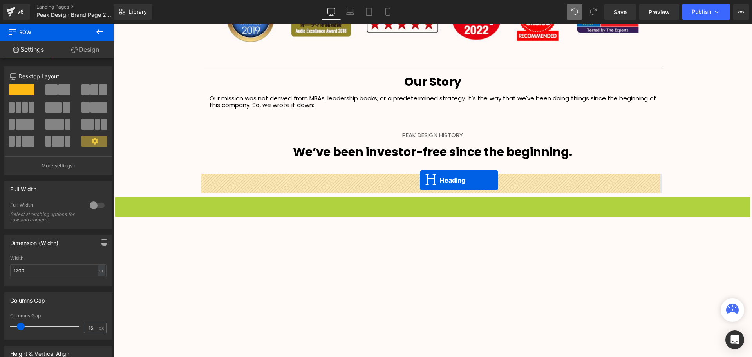
drag, startPoint x: 413, startPoint y: 224, endPoint x: 420, endPoint y: 180, distance: 44.9
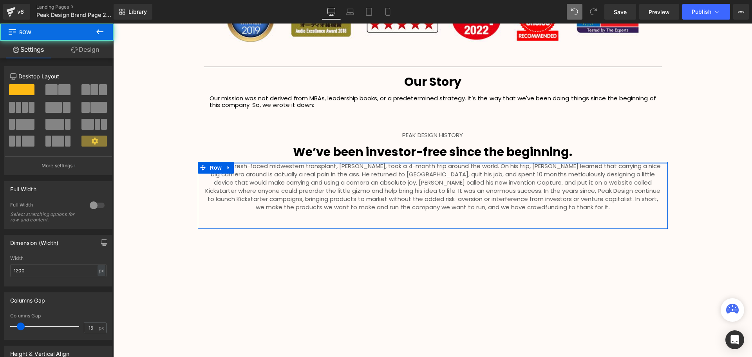
scroll to position [1962, 635]
drag, startPoint x: 422, startPoint y: 165, endPoint x: 465, endPoint y: 157, distance: 43.4
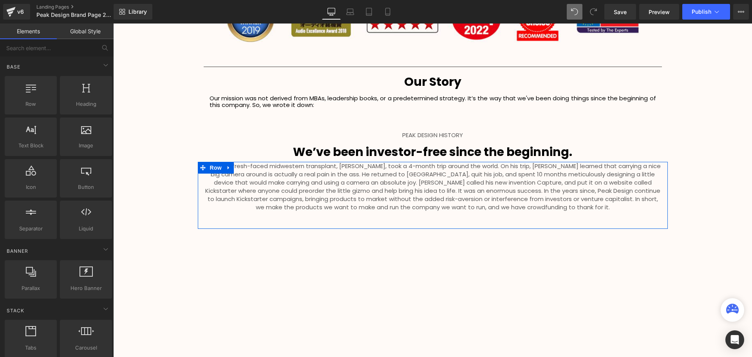
drag, startPoint x: 715, startPoint y: 240, endPoint x: 697, endPoint y: 262, distance: 28.8
click at [352, 215] on div "In 2010, fresh-faced midwestern transplant, Peter Dering, took a 4-month trip a…" at bounding box center [433, 193] width 458 height 63
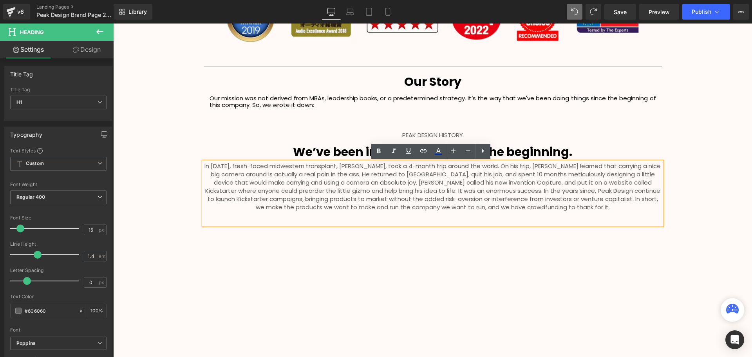
click at [360, 182] on span "In 2010, fresh-faced midwestern transplant, Peter Dering, took a 4-month trip a…" at bounding box center [432, 186] width 456 height 49
click at [362, 181] on span "In 2010, fresh-faced midwestern transplant, Peter Dering, took a 4-month trip a…" at bounding box center [432, 186] width 456 height 49
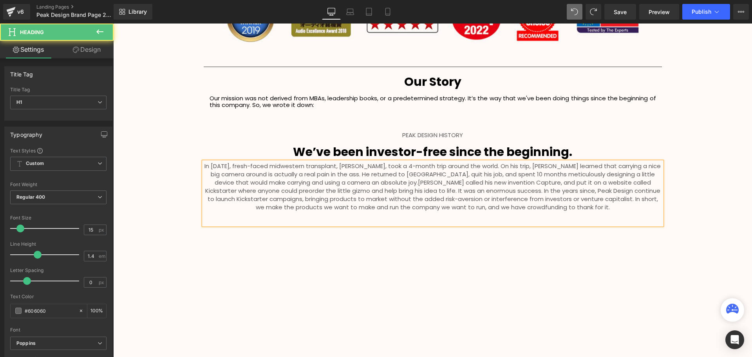
click at [378, 192] on span "Pete called his new invention Capture, and put it on a website called Kickstart…" at bounding box center [432, 194] width 455 height 33
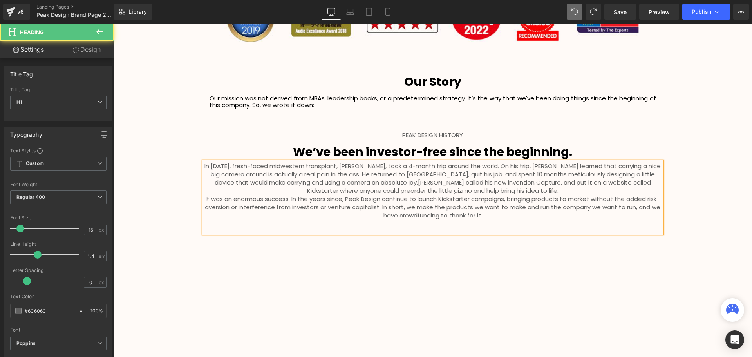
scroll to position [1978, 635]
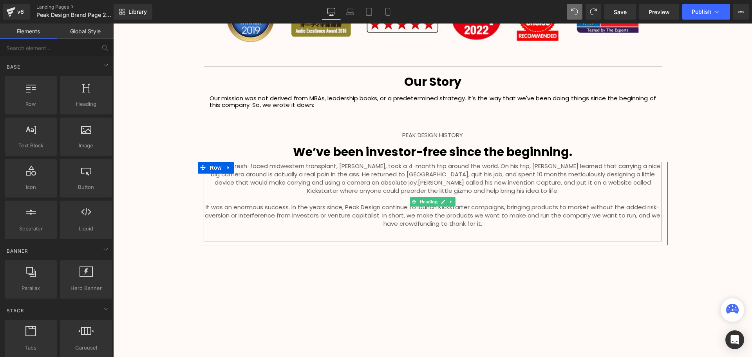
click at [523, 225] on h1 "It was an enormous success. In the years since, Peak Design continue to launch …" at bounding box center [433, 215] width 458 height 25
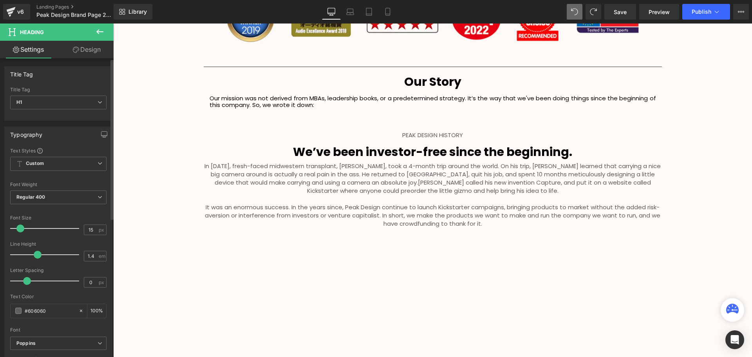
click at [21, 228] on span at bounding box center [20, 228] width 8 height 8
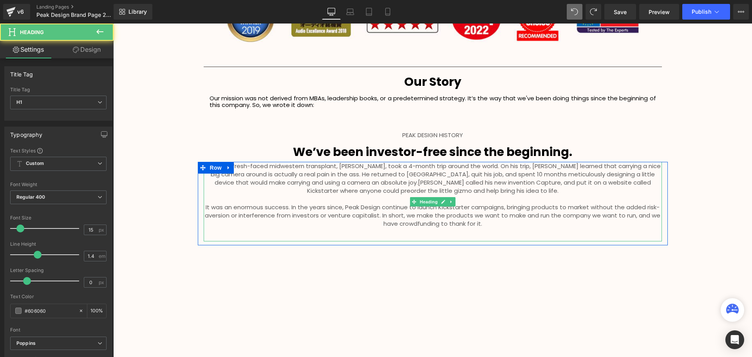
click at [205, 208] on span "It was an enormous success. In the years since, Peak Design continue to launch …" at bounding box center [433, 215] width 456 height 25
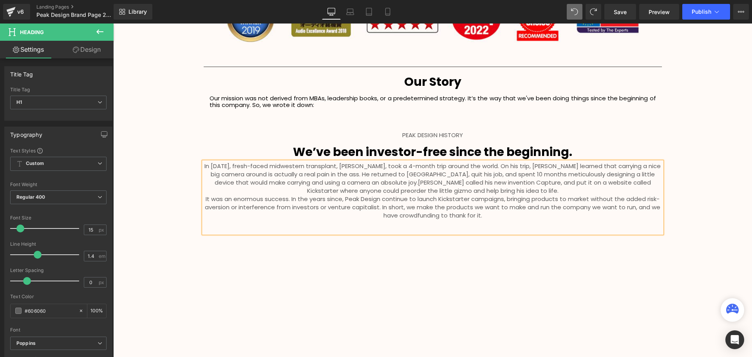
scroll to position [1962, 635]
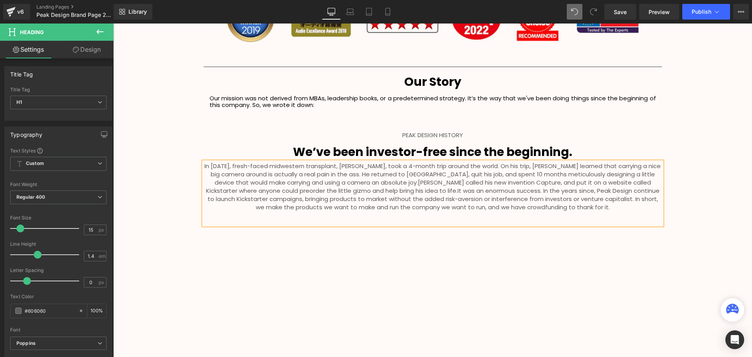
click at [519, 192] on span "It was an enormous success. In the years since, Peak Design continue to launch …" at bounding box center [434, 198] width 452 height 25
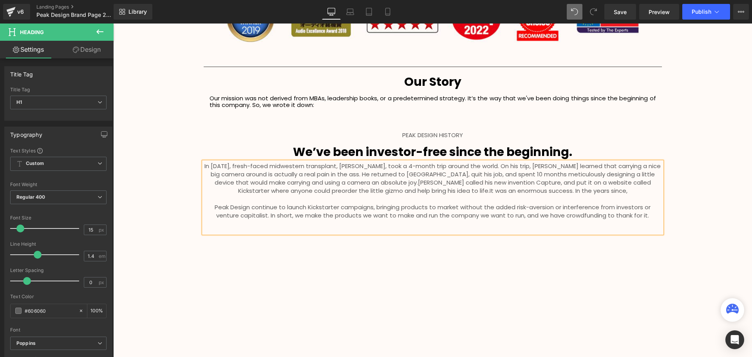
scroll to position [1970, 635]
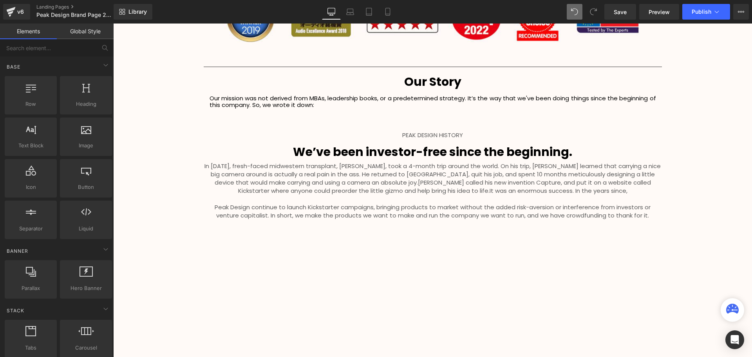
scroll to position [1372, 0]
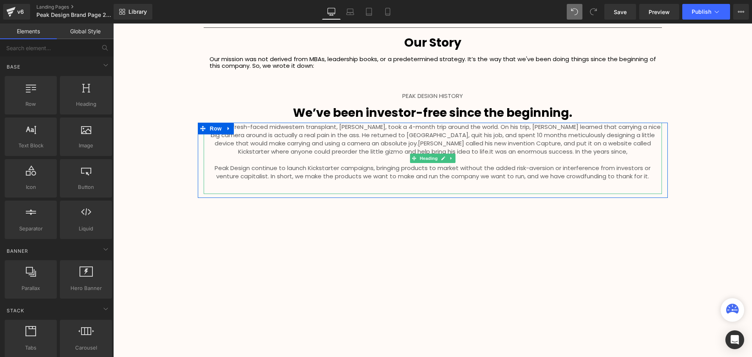
drag, startPoint x: 442, startPoint y: 190, endPoint x: 530, endPoint y: 197, distance: 88.4
click at [442, 190] on div "In 2010, fresh-faced midwestern transplant, Peter Dering, took a 4-month trip a…" at bounding box center [433, 158] width 458 height 71
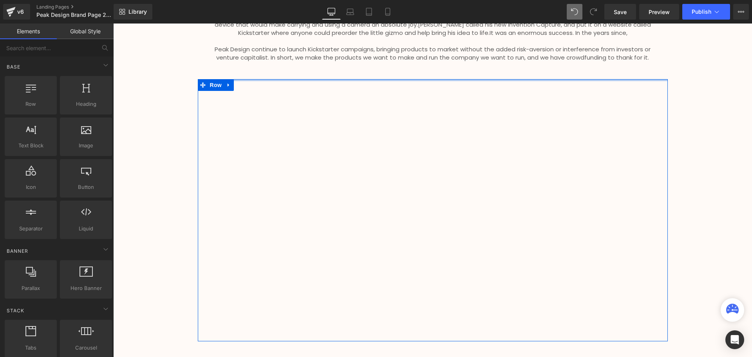
scroll to position [1528, 0]
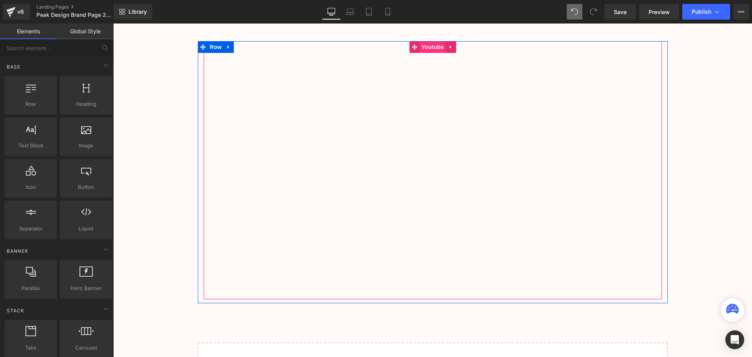
click at [431, 51] on span "Youtube" at bounding box center [433, 47] width 26 height 12
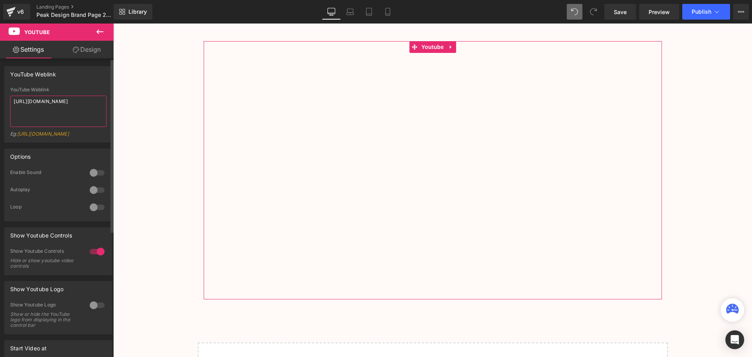
drag, startPoint x: 71, startPoint y: 115, endPoint x: 5, endPoint y: 100, distance: 68.0
click at [5, 100] on div "YouTube Weblink https://www.youtube.com/watch?v=FiNJ0KLxQNg Eg: https://www.you…" at bounding box center [58, 114] width 107 height 55
paste textarea "yYXr3l-mycM"
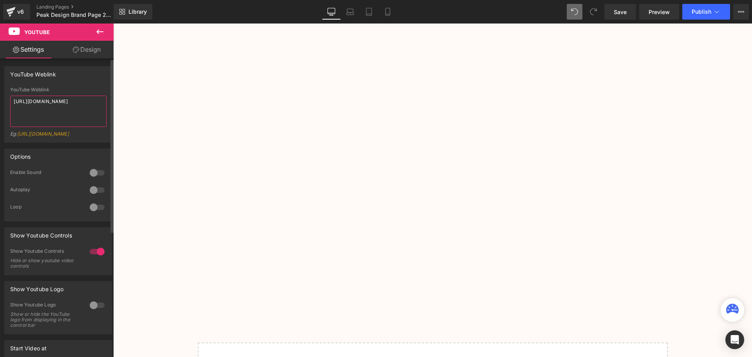
type textarea "https://www.youtube.com/watch?v=yYXr3l-mycM"
click at [80, 89] on div "YouTube Weblink" at bounding box center [58, 89] width 96 height 5
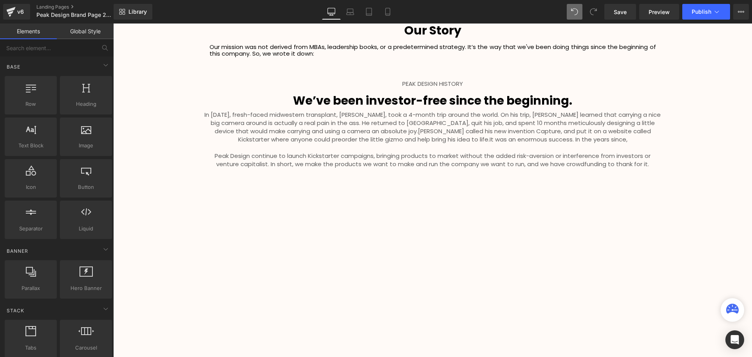
scroll to position [1372, 0]
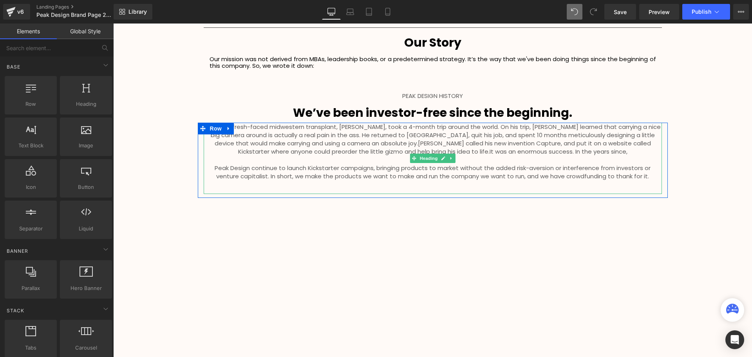
click at [427, 187] on div "In 2010, fresh-faced midwestern transplant, Peter Dering, took a 4-month trip a…" at bounding box center [433, 158] width 458 height 71
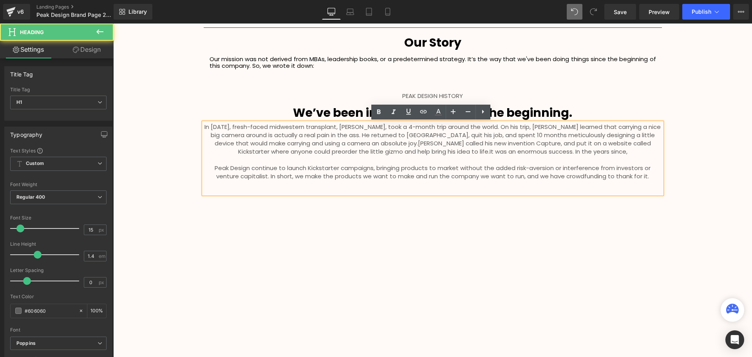
click at [482, 190] on div "In 2010, fresh-faced midwestern transplant, Peter Dering, took a 4-month trip a…" at bounding box center [433, 158] width 458 height 71
click at [648, 174] on h1 "Peak Design continue to launch Kickstarter campaigns, bringing products to mark…" at bounding box center [433, 172] width 458 height 16
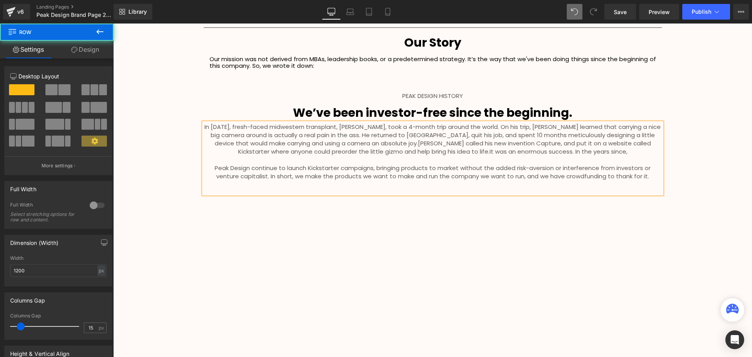
drag, startPoint x: 447, startPoint y: 199, endPoint x: 447, endPoint y: 193, distance: 6.3
click at [466, 186] on div "In 2010, fresh-faced midwestern transplant, Peter Dering, took a 4-month trip a…" at bounding box center [433, 158] width 458 height 71
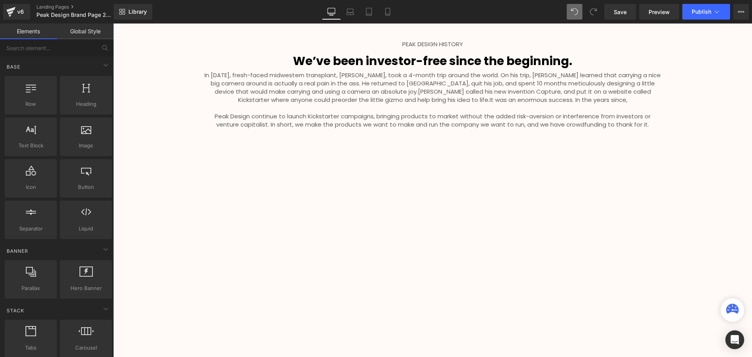
scroll to position [1489, 0]
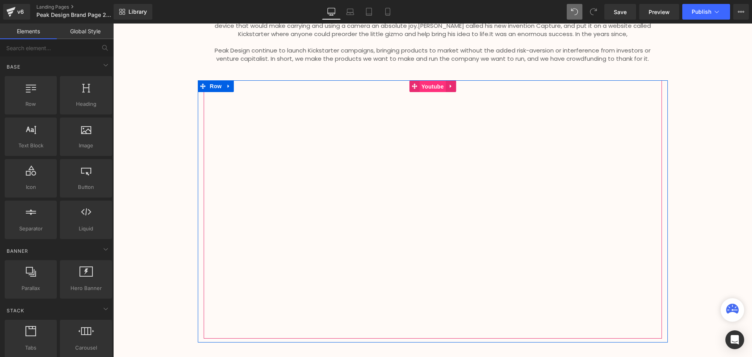
click at [424, 88] on span "Youtube" at bounding box center [433, 87] width 26 height 12
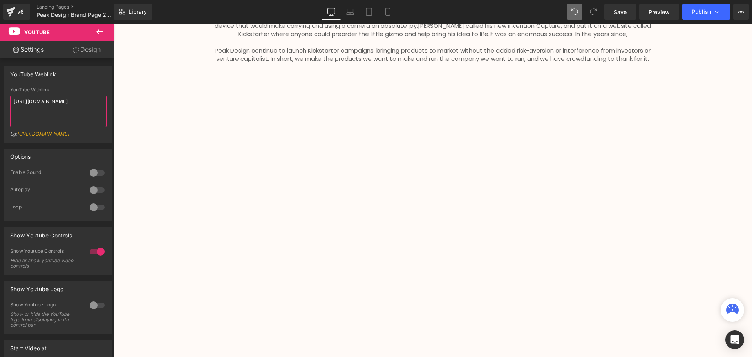
drag, startPoint x: 56, startPoint y: 110, endPoint x: -7, endPoint y: 100, distance: 64.0
click at [0, 100] on html "Youtube You are previewing how the will restyle your page. You can not edit Ele…" at bounding box center [376, 178] width 752 height 357
paste textarea "w8t06FGJz6E"
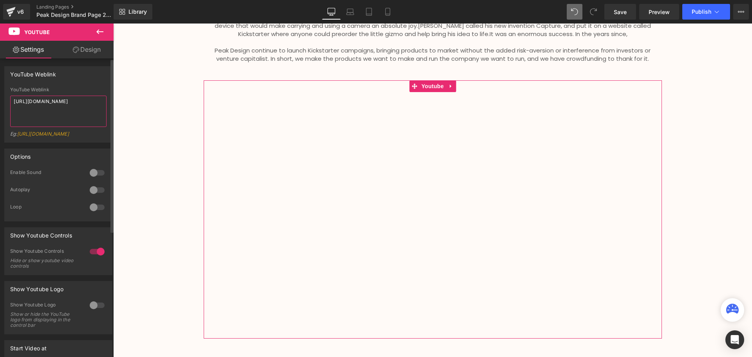
type textarea "https://www.youtube.com/watch?v=w8t06FGJz6E"
click at [94, 87] on div "YouTube Weblink" at bounding box center [58, 89] width 96 height 5
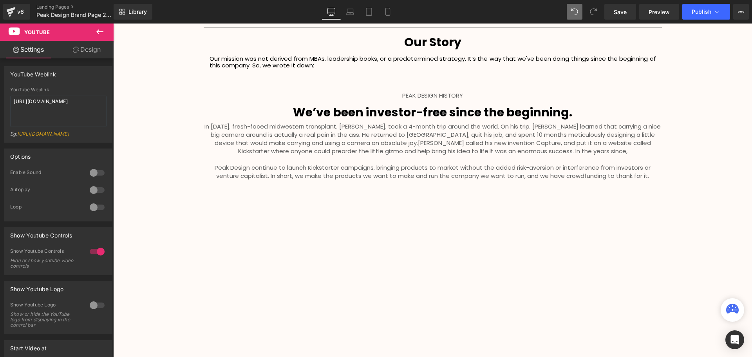
scroll to position [1372, 0]
click at [479, 192] on div "In 2010, fresh-faced midwestern transplant, Peter Dering, took a 4-month trip a…" at bounding box center [433, 158] width 458 height 71
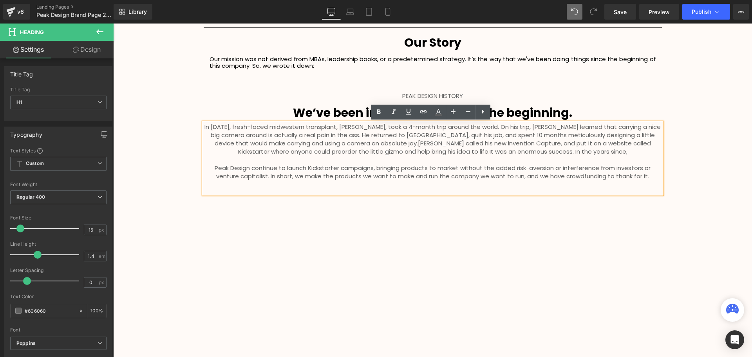
click at [648, 177] on h1 "Peak Design continue to launch Kickstarter campaigns, bringing products to mark…" at bounding box center [433, 172] width 458 height 16
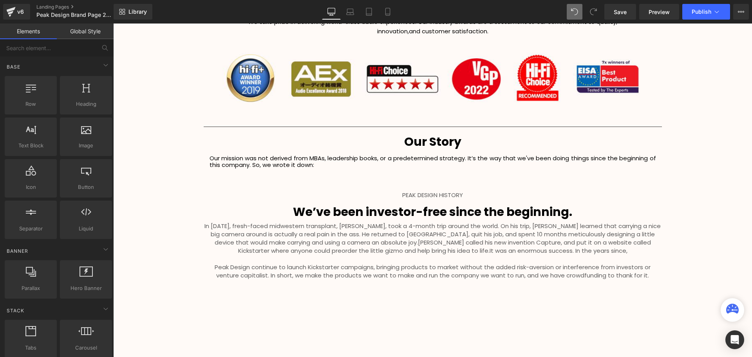
scroll to position [1284, 0]
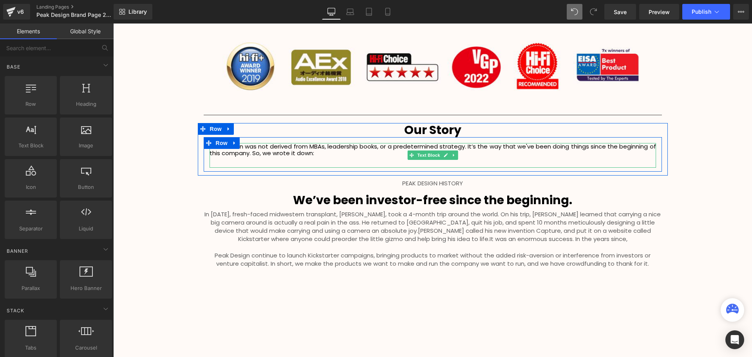
click at [241, 166] on div at bounding box center [433, 167] width 447 height 2
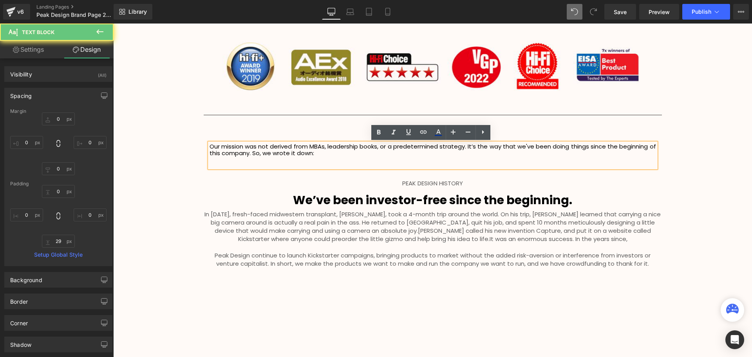
click at [333, 160] on div "Our mission was not derived from MBAs, leadership books, or a predetermined str…" at bounding box center [433, 155] width 447 height 25
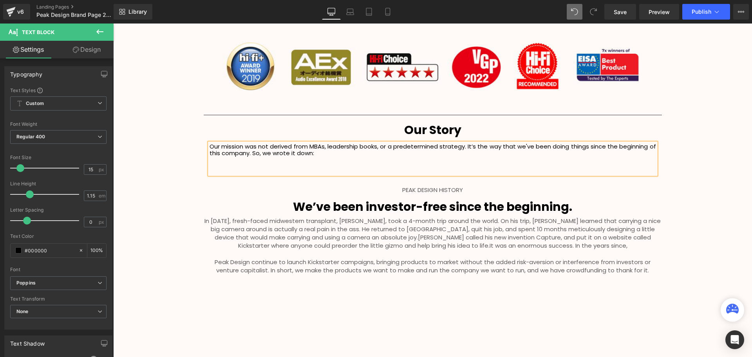
scroll to position [1983, 635]
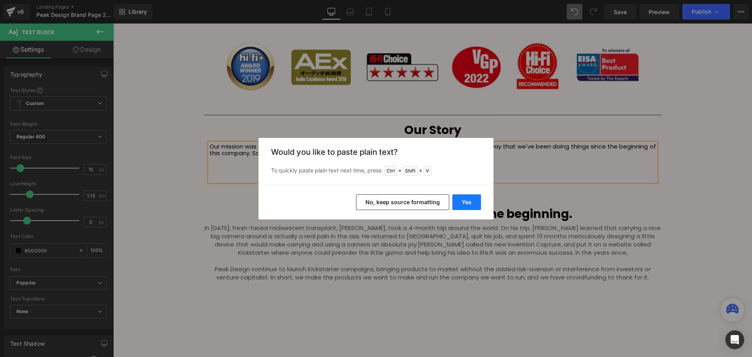
click at [458, 201] on button "Yes" at bounding box center [466, 202] width 29 height 16
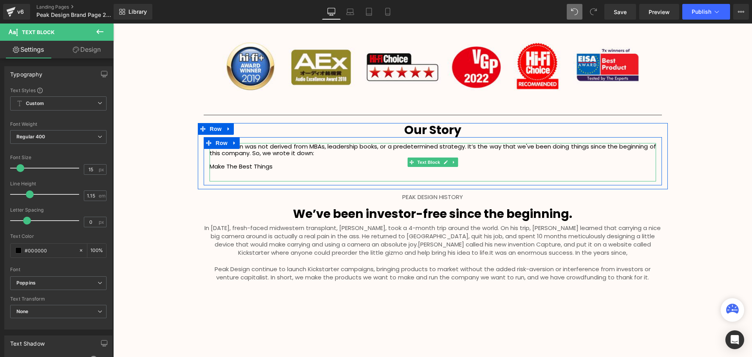
click at [283, 167] on p "Make The Best Things" at bounding box center [433, 166] width 447 height 7
click at [257, 176] on div at bounding box center [433, 175] width 447 height 11
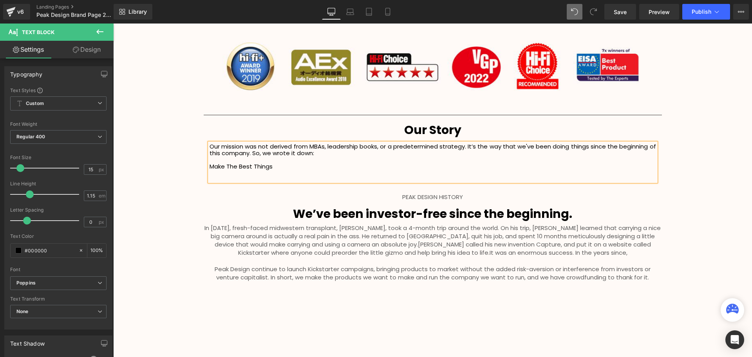
click at [223, 174] on div "Our mission was not derived from MBAs, leadership books, or a predetermined str…" at bounding box center [433, 162] width 447 height 38
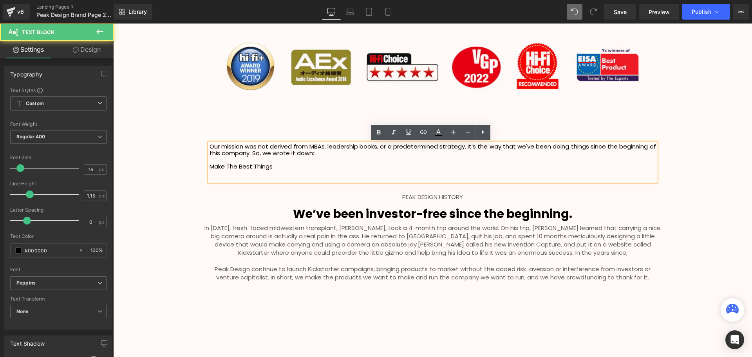
click at [291, 166] on p "Make The Best Things" at bounding box center [433, 166] width 447 height 7
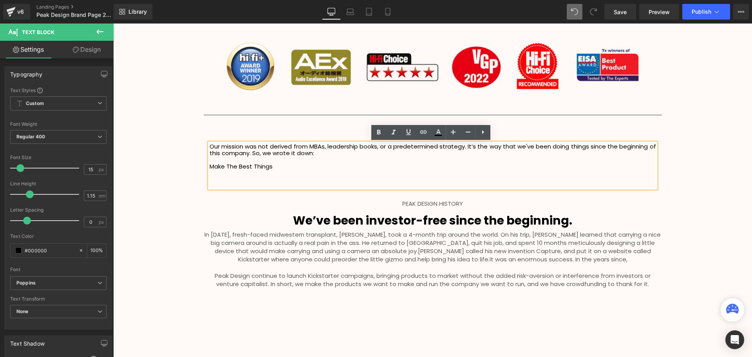
scroll to position [1991, 635]
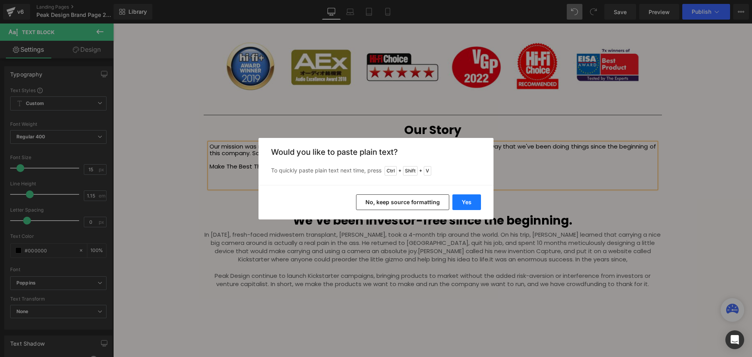
click at [458, 202] on button "Yes" at bounding box center [466, 202] width 29 height 16
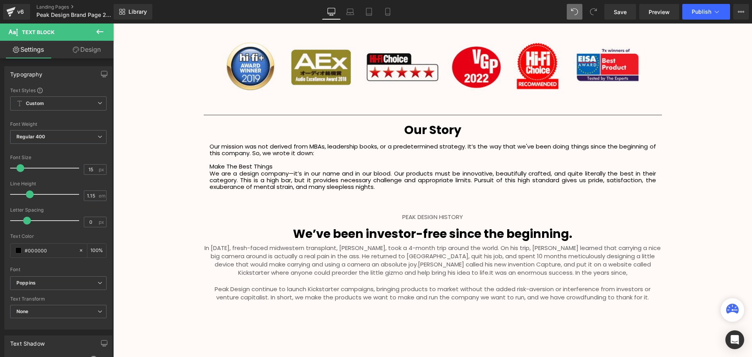
scroll to position [2004, 635]
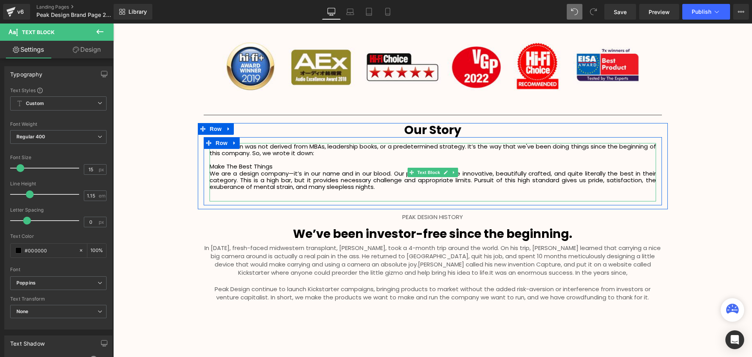
click at [379, 187] on p "We are a design company—it’s in our name and in our blood. Our products must be…" at bounding box center [433, 180] width 447 height 20
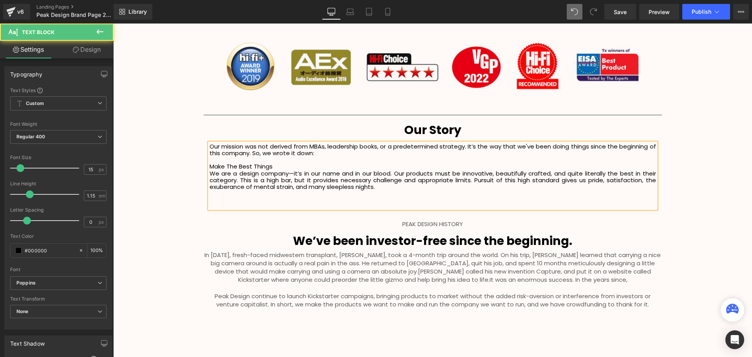
scroll to position [2018, 635]
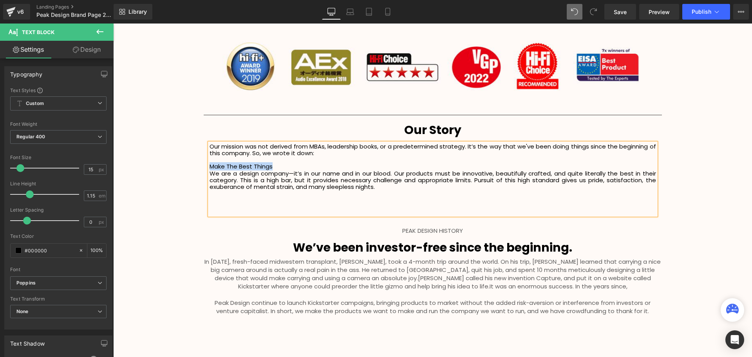
drag, startPoint x: 262, startPoint y: 166, endPoint x: 209, endPoint y: 168, distance: 52.9
click at [210, 168] on p "Make The Best Things" at bounding box center [433, 166] width 447 height 7
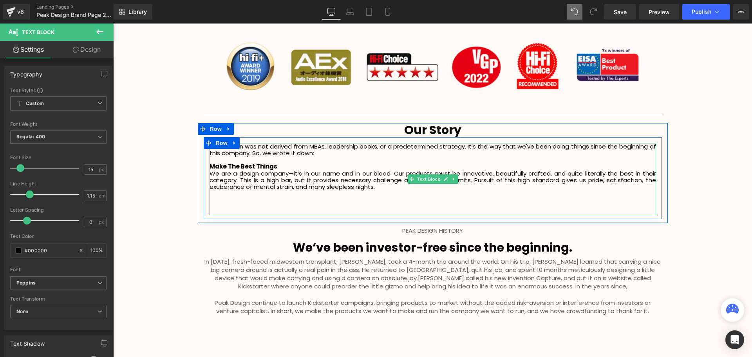
click at [230, 201] on p at bounding box center [433, 200] width 447 height 7
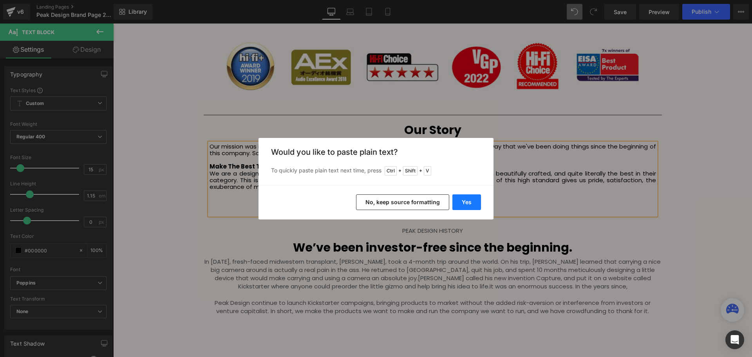
click at [466, 201] on button "Yes" at bounding box center [466, 202] width 29 height 16
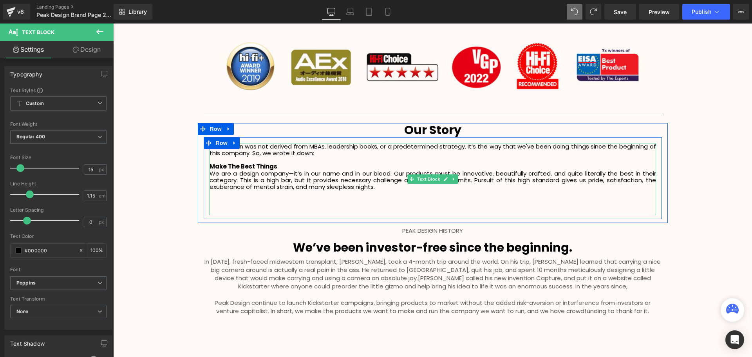
click at [227, 206] on div at bounding box center [433, 209] width 447 height 11
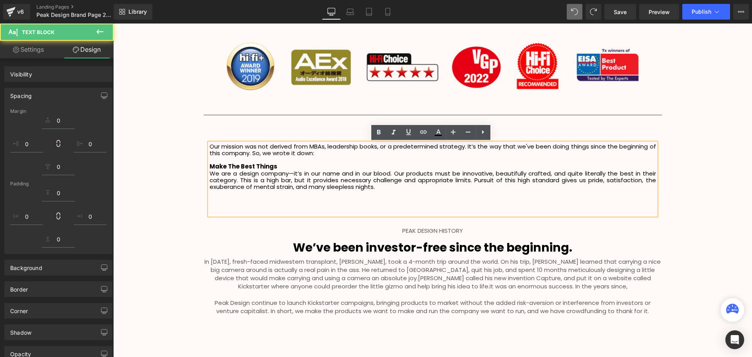
click at [224, 199] on p at bounding box center [433, 200] width 447 height 7
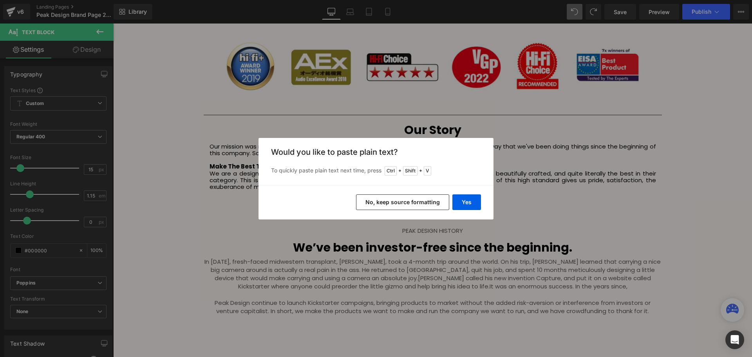
click at [451, 199] on div "Yes No, keep source formatting" at bounding box center [376, 202] width 235 height 34
click at [458, 201] on button "Yes" at bounding box center [466, 202] width 29 height 16
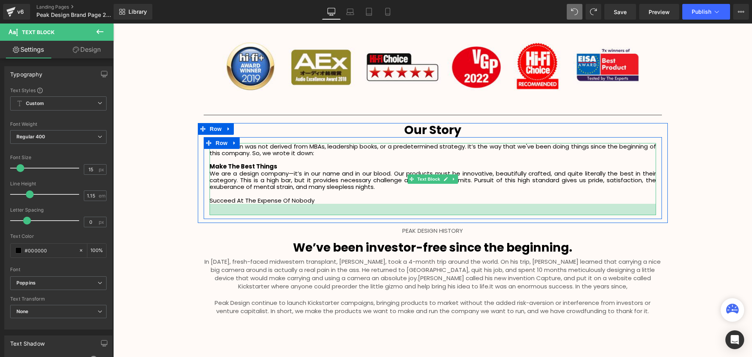
click at [261, 211] on div at bounding box center [433, 209] width 447 height 11
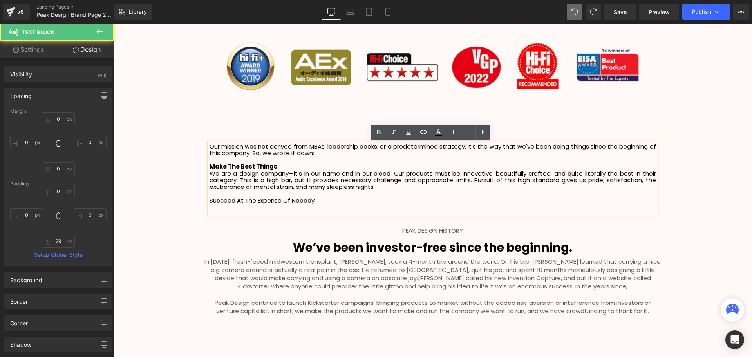
click at [243, 209] on div "Our mission was not derived from MBAs, leadership books, or a predetermined str…" at bounding box center [433, 179] width 447 height 72
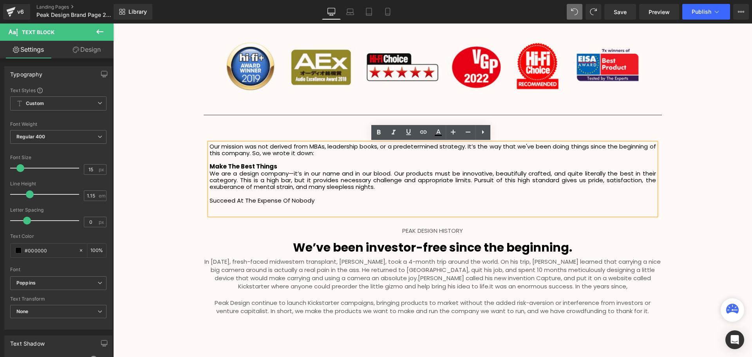
click at [344, 198] on p "Succeed At The Expense Of Nobody" at bounding box center [433, 200] width 447 height 7
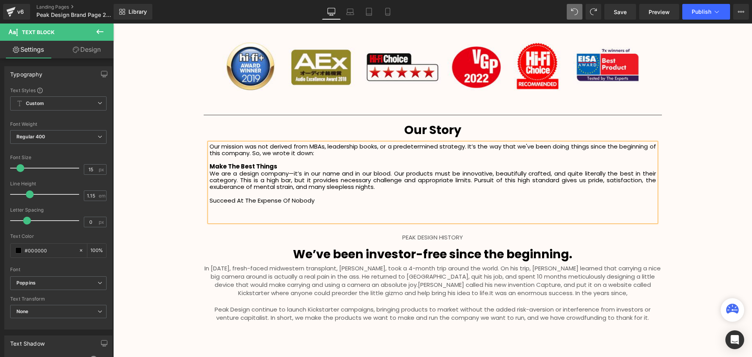
scroll to position [2024, 635]
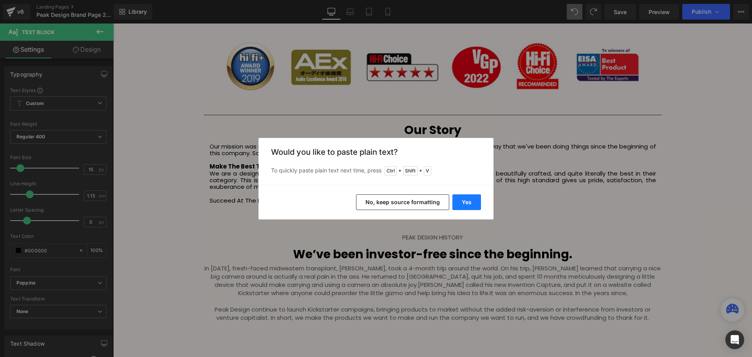
click at [466, 201] on button "Yes" at bounding box center [466, 202] width 29 height 16
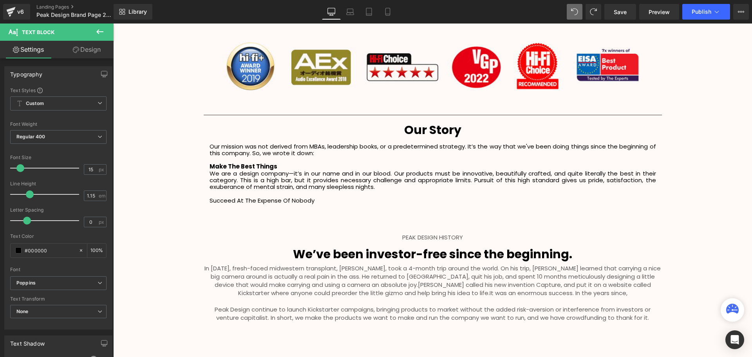
scroll to position [2038, 635]
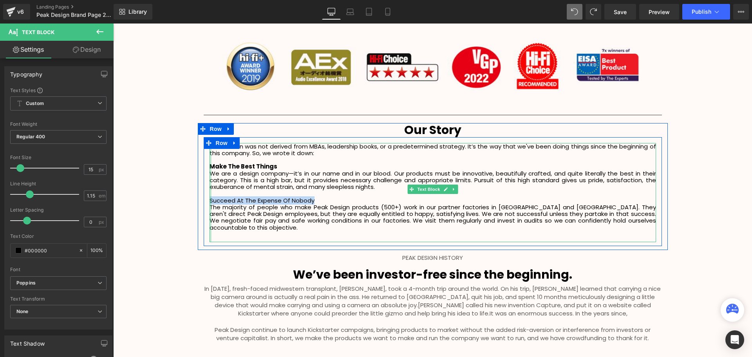
drag, startPoint x: 322, startPoint y: 201, endPoint x: 207, endPoint y: 200, distance: 114.4
click at [210, 200] on div "Our mission was not derived from MBAs, leadership books, or a predetermined str…" at bounding box center [433, 192] width 447 height 99
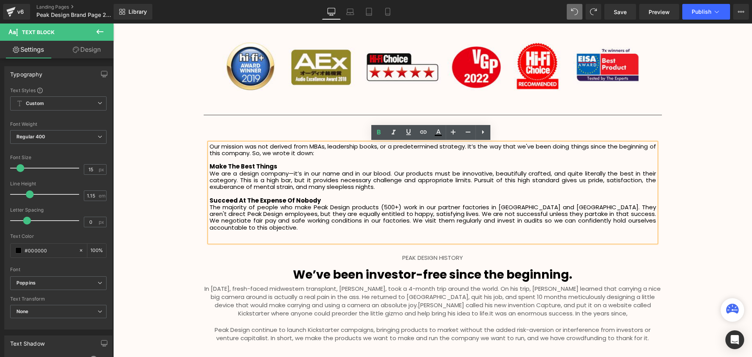
click at [397, 230] on div "Our mission was not derived from MBAs, leadership books, or a predetermined str…" at bounding box center [433, 192] width 447 height 99
click at [649, 220] on p "The majority of people who make Peak Design products (500+) work in our partner…" at bounding box center [433, 217] width 447 height 27
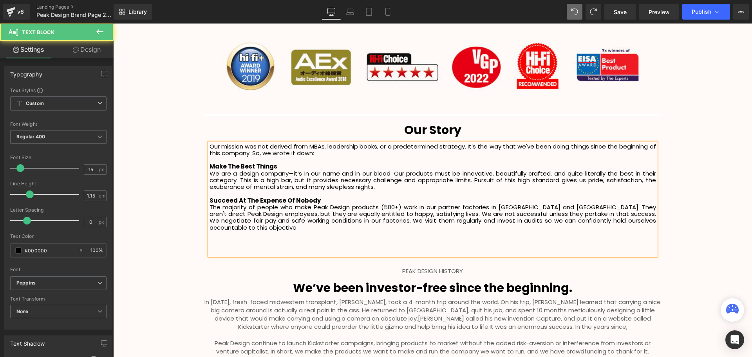
scroll to position [2051, 635]
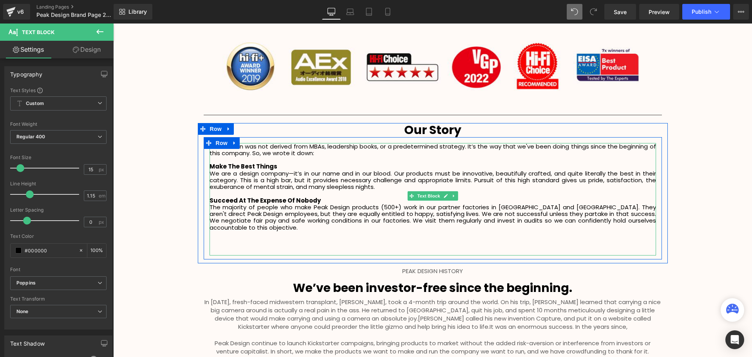
click at [226, 237] on p at bounding box center [433, 240] width 447 height 7
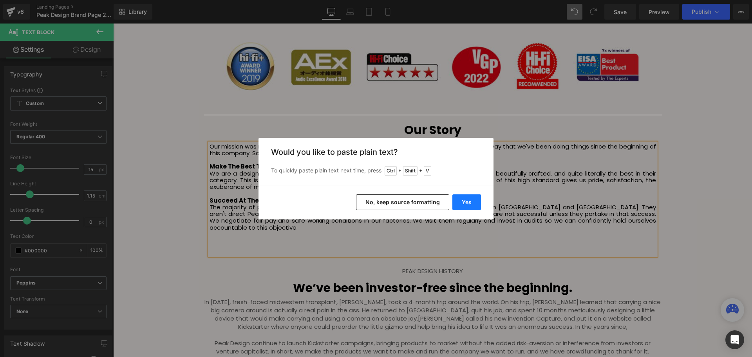
drag, startPoint x: 461, startPoint y: 202, endPoint x: 296, endPoint y: 198, distance: 165.0
click at [461, 202] on button "Yes" at bounding box center [466, 202] width 29 height 16
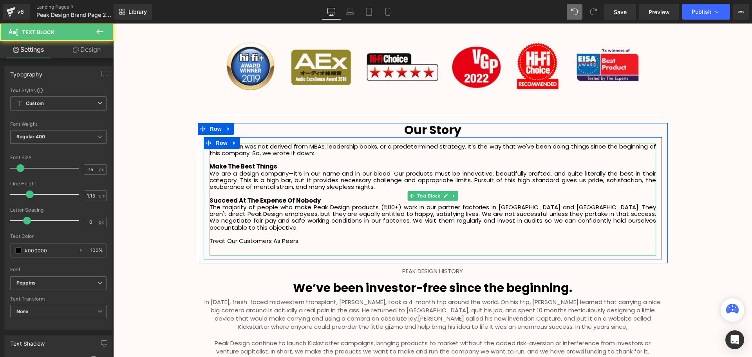
click at [306, 237] on p "Treat Our Customers As Peers" at bounding box center [433, 240] width 447 height 7
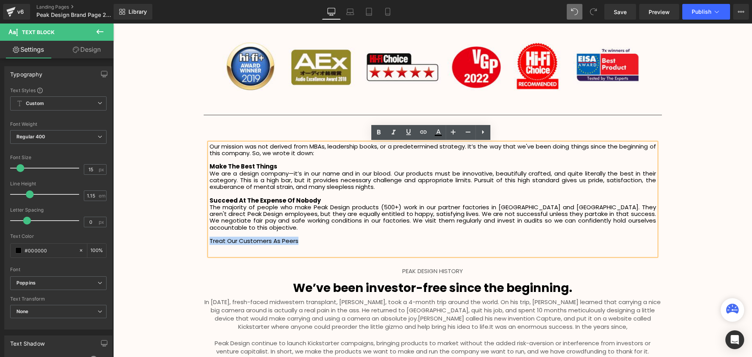
drag, startPoint x: 312, startPoint y: 233, endPoint x: 207, endPoint y: 231, distance: 104.6
click at [210, 237] on p "Treat Our Customers As Peers" at bounding box center [433, 240] width 447 height 7
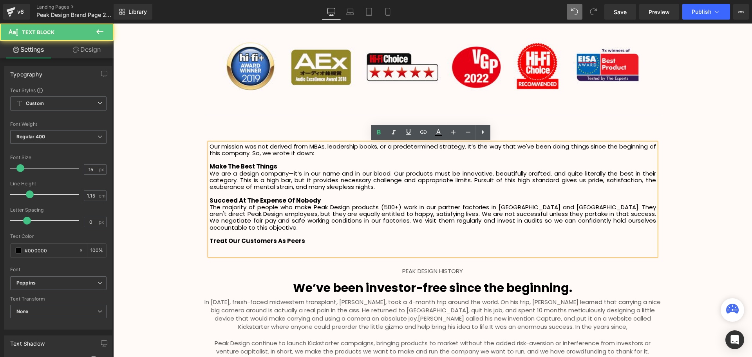
click at [311, 237] on p "Treat Our Customers As Peers" at bounding box center [433, 240] width 447 height 7
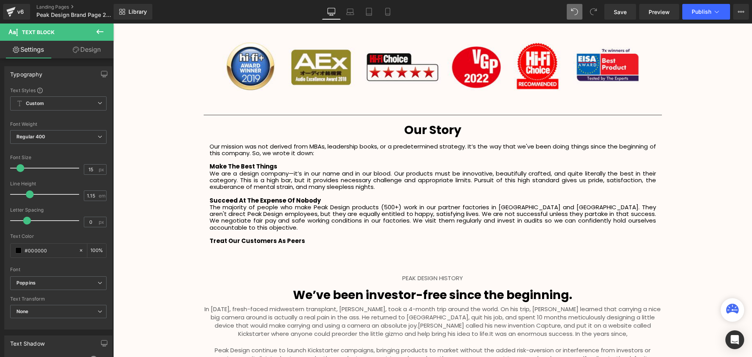
click at [217, 244] on p at bounding box center [433, 247] width 447 height 7
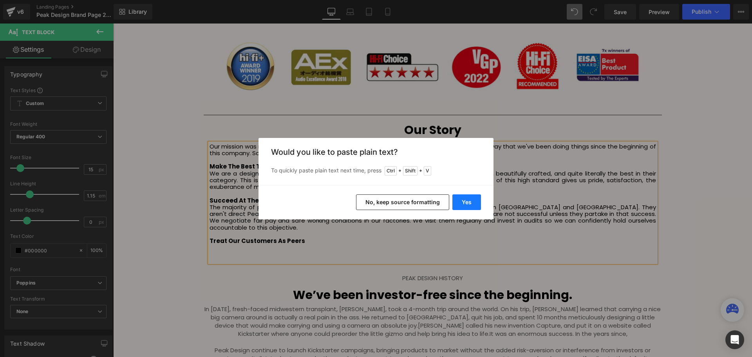
click at [475, 206] on button "Yes" at bounding box center [466, 202] width 29 height 16
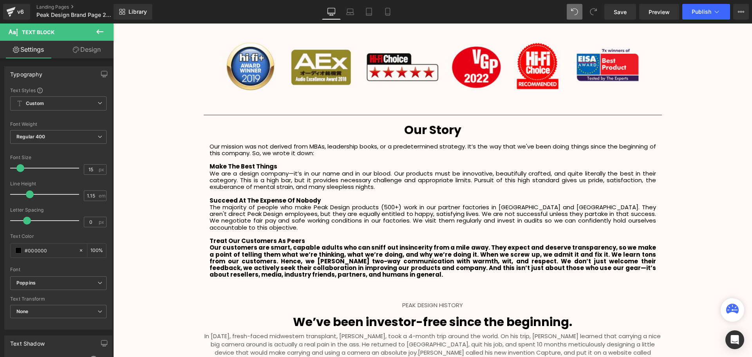
scroll to position [2085, 635]
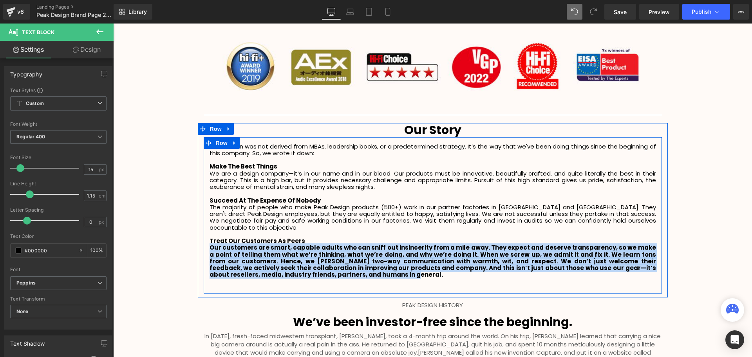
drag, startPoint x: 317, startPoint y: 270, endPoint x: 206, endPoint y: 240, distance: 114.1
click at [206, 240] on div "Our mission was not derived from MBAs, leadership books, or a predetermined str…" at bounding box center [433, 216] width 458 height 147
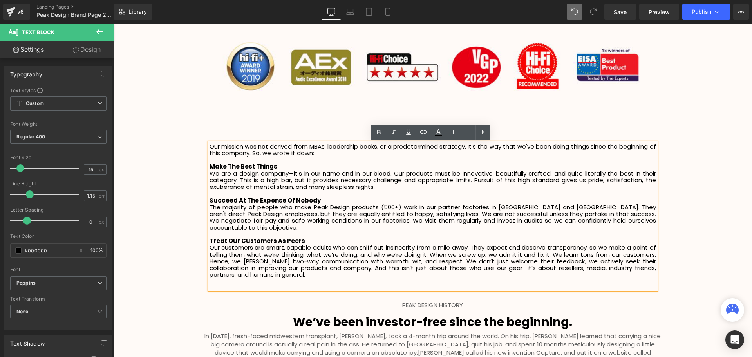
click at [289, 269] on p "Our customers are smart, capable adults who can sniff out insincerity from a mi…" at bounding box center [433, 261] width 447 height 34
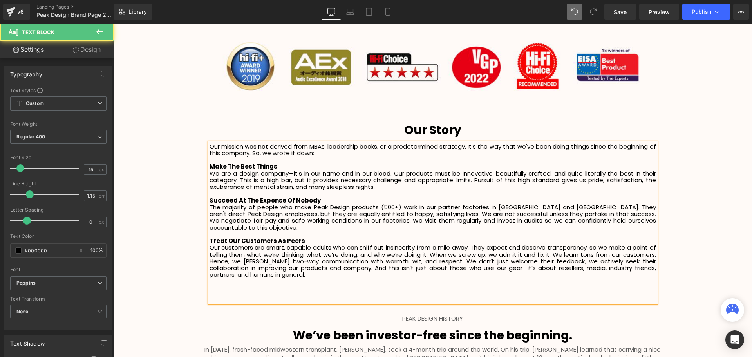
scroll to position [2099, 635]
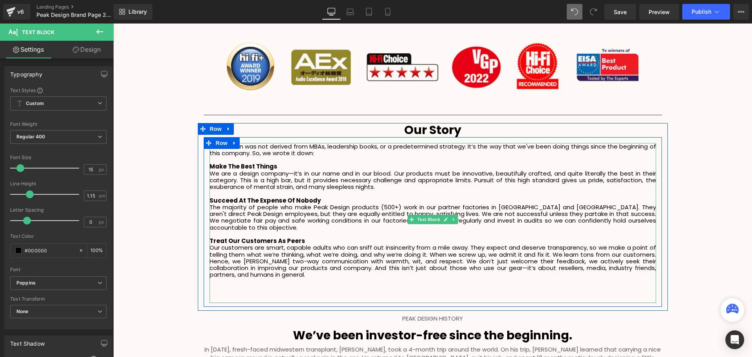
click at [233, 285] on p at bounding box center [433, 288] width 447 height 7
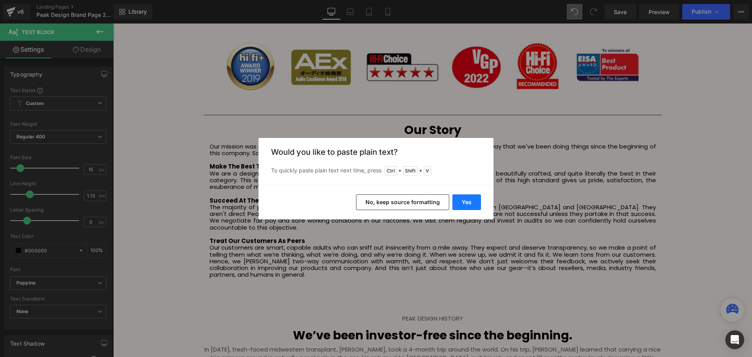
click at [471, 206] on button "Yes" at bounding box center [466, 202] width 29 height 16
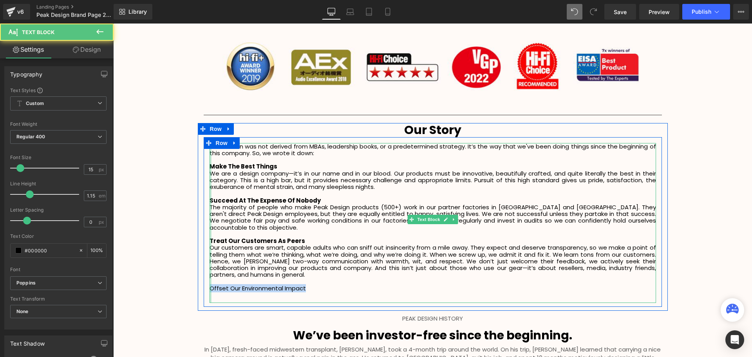
drag, startPoint x: 316, startPoint y: 283, endPoint x: 209, endPoint y: 282, distance: 107.0
click at [210, 282] on div "Our mission was not derived from MBAs, leadership books, or a predetermined str…" at bounding box center [433, 223] width 447 height 160
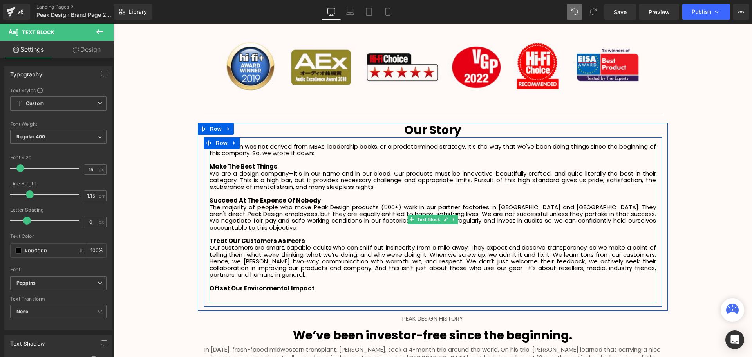
click at [246, 291] on div at bounding box center [433, 296] width 447 height 11
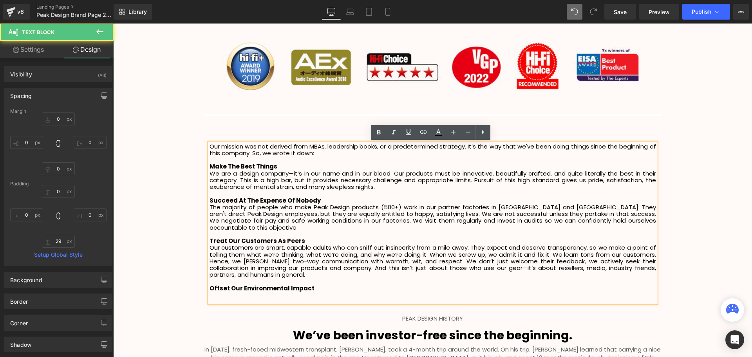
click at [329, 285] on p "Offset Our Environmental Impact" at bounding box center [433, 288] width 447 height 7
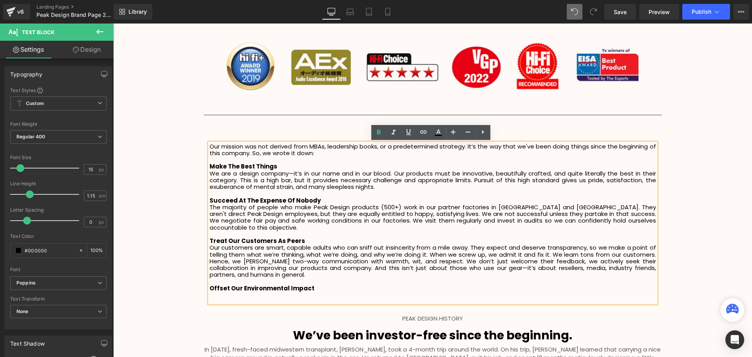
scroll to position [2105, 635]
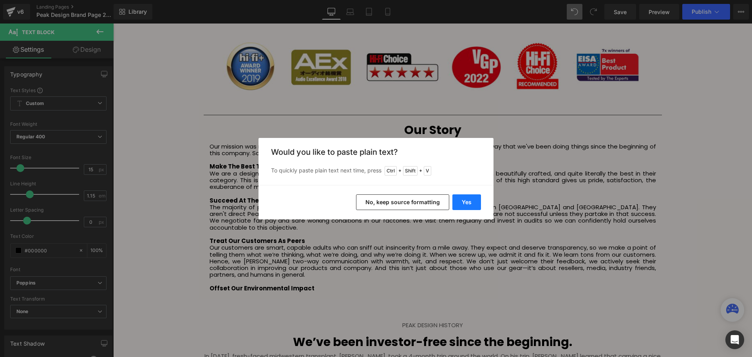
click at [459, 201] on button "Yes" at bounding box center [466, 202] width 29 height 16
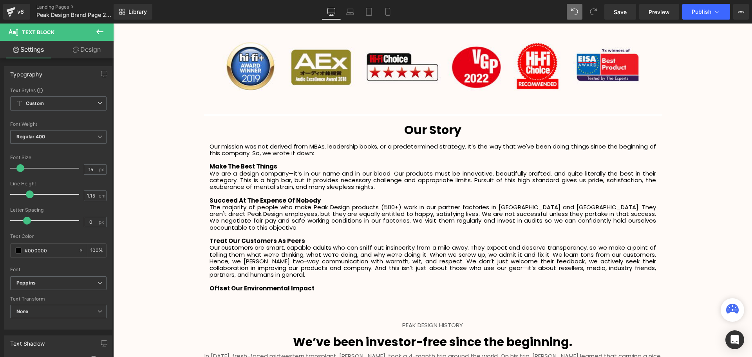
scroll to position [2119, 635]
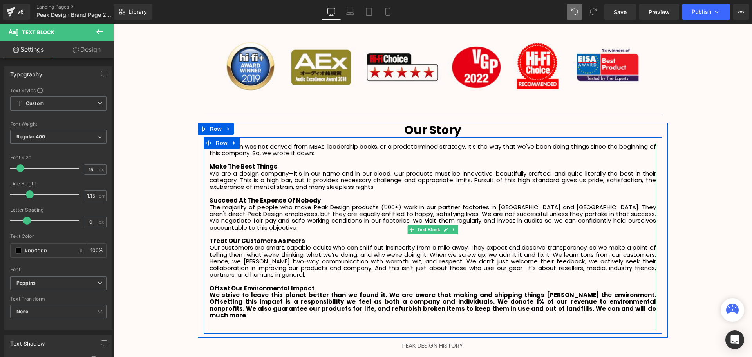
click at [575, 304] on p "We strive to leave this planet better than we found it. We are aware that makin…" at bounding box center [433, 304] width 447 height 27
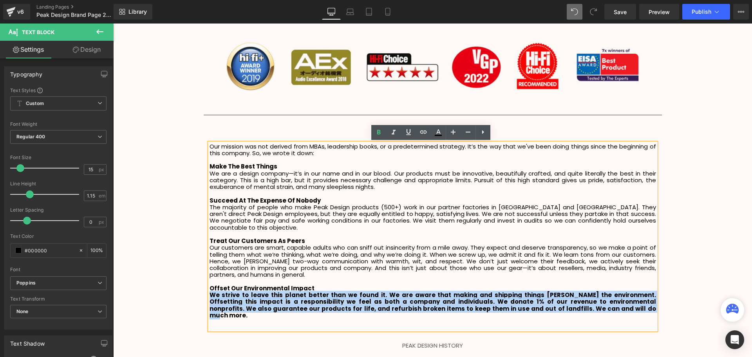
drag, startPoint x: 591, startPoint y: 304, endPoint x: 209, endPoint y: 290, distance: 382.2
click at [210, 291] on p "We strive to leave this planet better than we found it. We are aware that makin…" at bounding box center [433, 304] width 447 height 27
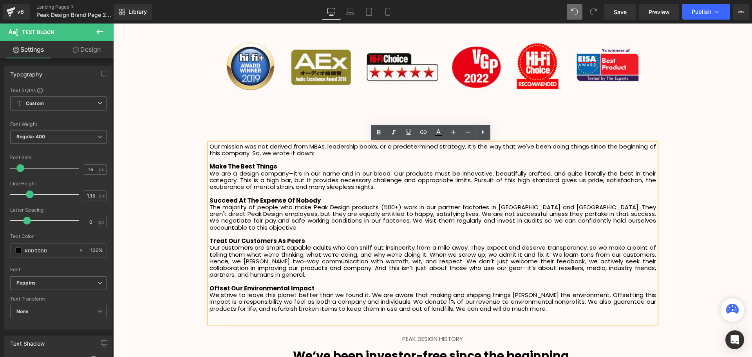
click at [554, 304] on p "We strive to leave this planet better than we found it. We are aware that makin…" at bounding box center [433, 301] width 447 height 20
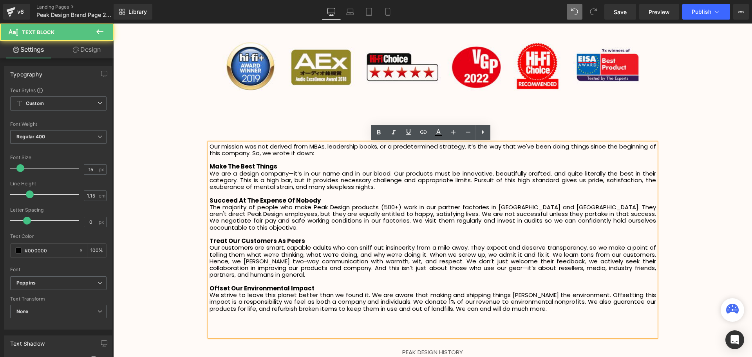
scroll to position [2132, 635]
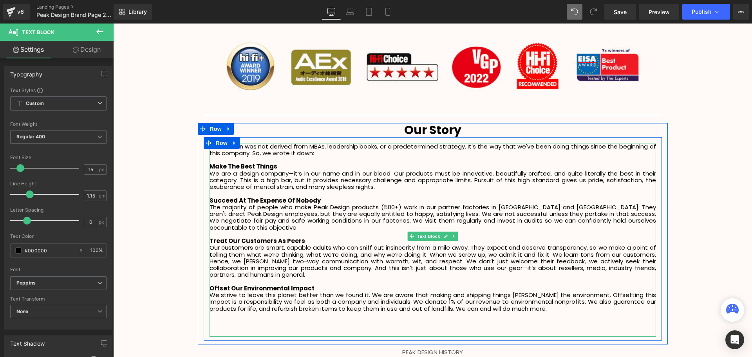
click at [215, 318] on p at bounding box center [433, 321] width 447 height 7
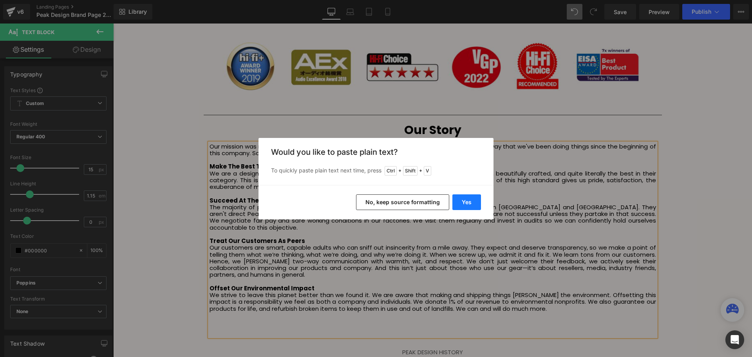
drag, startPoint x: 458, startPoint y: 202, endPoint x: 333, endPoint y: 186, distance: 126.0
click at [458, 202] on button "Yes" at bounding box center [466, 202] width 29 height 16
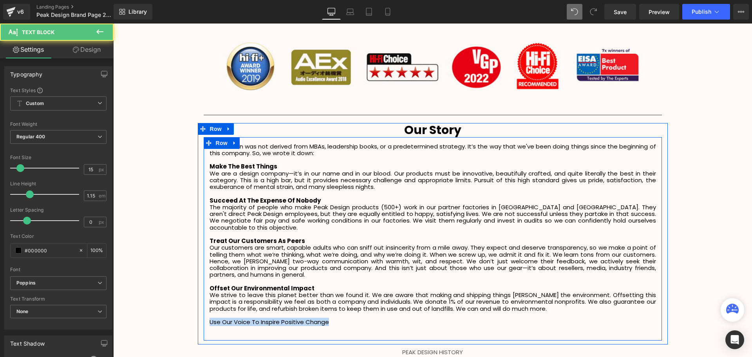
drag, startPoint x: 340, startPoint y: 316, endPoint x: 206, endPoint y: 313, distance: 133.6
click at [206, 313] on div "Our mission was not derived from MBAs, leadership books, or a predetermined str…" at bounding box center [433, 240] width 458 height 194
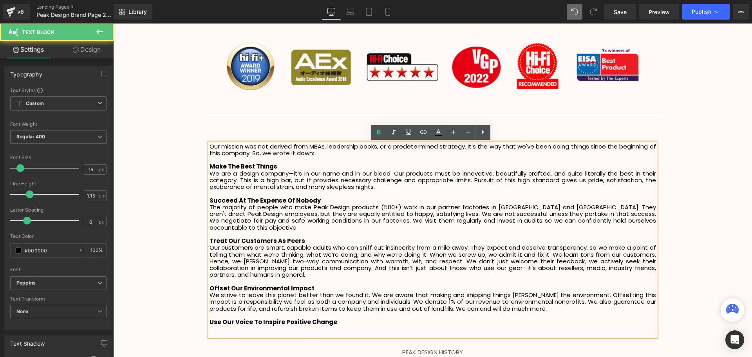
click at [346, 318] on p "Use Our Voice To Inspire Positive Change" at bounding box center [433, 321] width 447 height 7
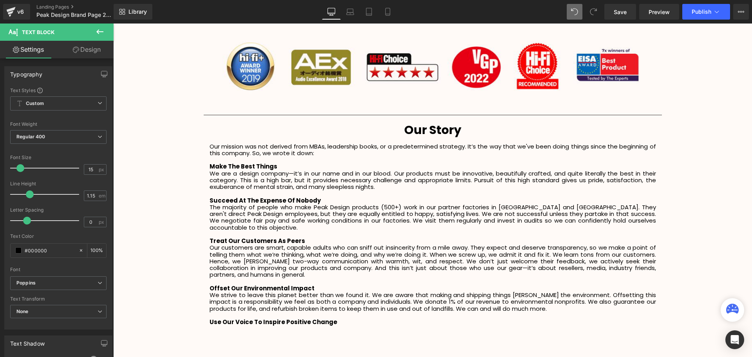
click at [113, 24] on div at bounding box center [113, 24] width 0 height 0
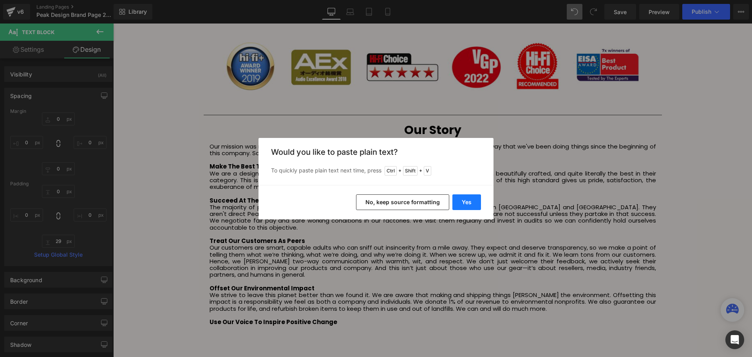
click at [470, 201] on button "Yes" at bounding box center [466, 202] width 29 height 16
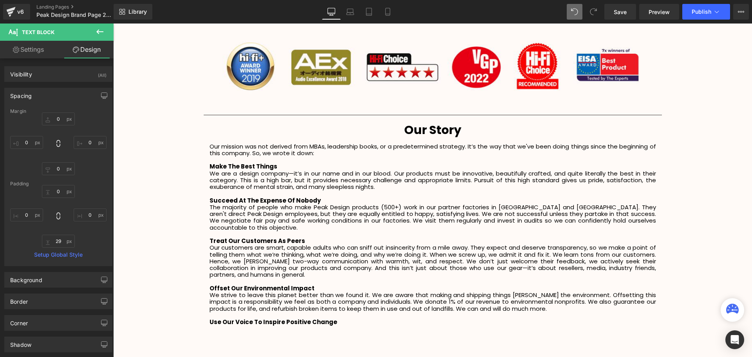
scroll to position [2146, 635]
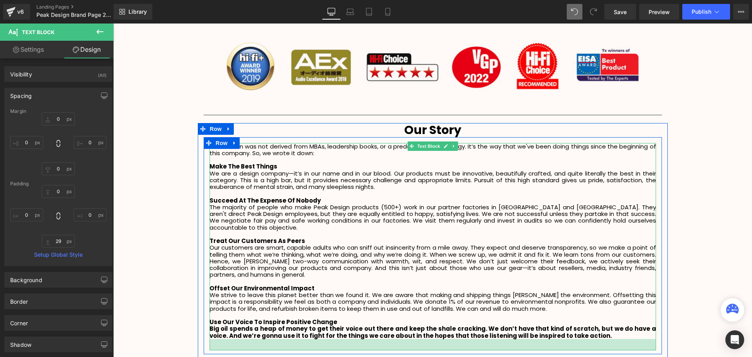
click at [586, 339] on div at bounding box center [433, 344] width 447 height 11
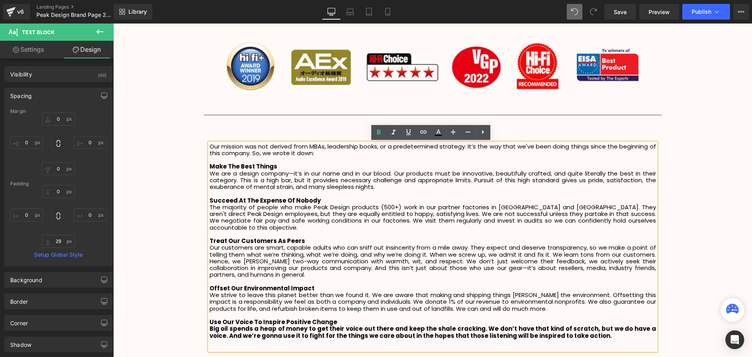
click at [591, 329] on p "Big oil spends a heap of money to get their voice out there and keep the shale …" at bounding box center [433, 332] width 447 height 14
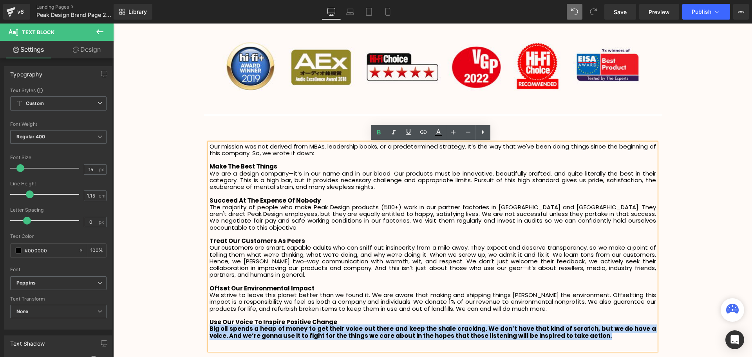
drag, startPoint x: 584, startPoint y: 331, endPoint x: 207, endPoint y: 321, distance: 376.6
click at [210, 325] on p "Big oil spends a heap of money to get their voice out there and keep the shale …" at bounding box center [433, 332] width 447 height 14
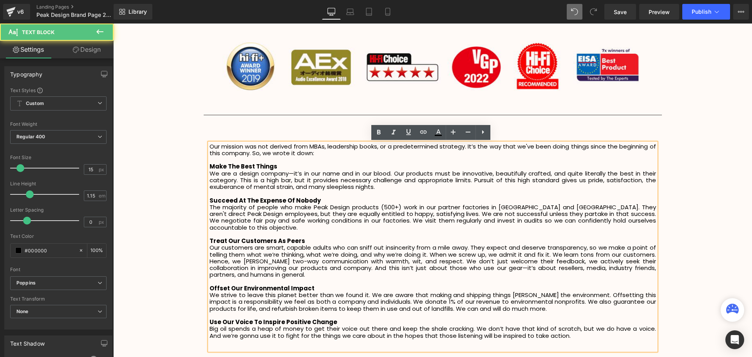
click at [567, 328] on p "Big oil spends a heap of money to get their voice out there and keep the shale …" at bounding box center [433, 332] width 447 height 14
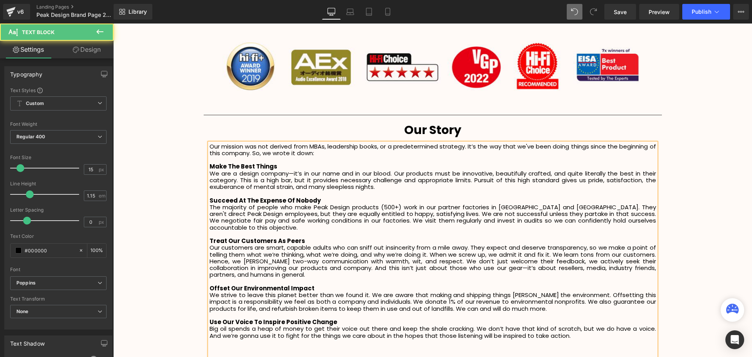
scroll to position [2159, 635]
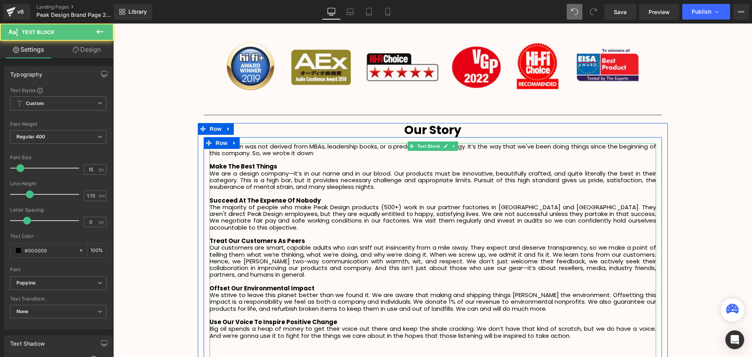
click at [223, 346] on p at bounding box center [433, 349] width 447 height 7
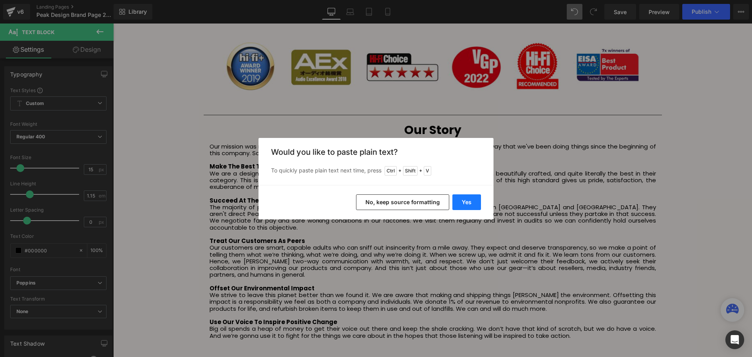
click at [468, 201] on button "Yes" at bounding box center [466, 202] width 29 height 16
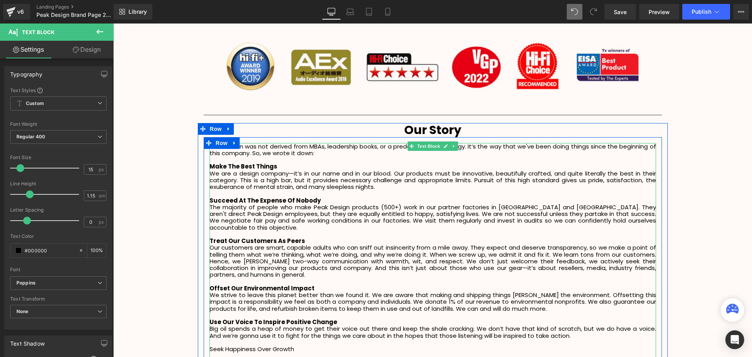
click at [307, 346] on p "Seek Happiness Over Growth" at bounding box center [433, 349] width 447 height 7
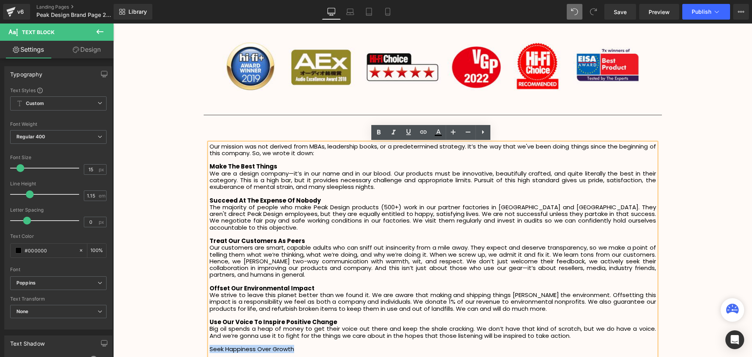
drag, startPoint x: 299, startPoint y: 341, endPoint x: 207, endPoint y: 342, distance: 91.7
click at [210, 346] on p "Seek Happiness Over Growth" at bounding box center [433, 349] width 447 height 7
click at [315, 346] on p "Seek Happiness Over Growth" at bounding box center [433, 349] width 447 height 7
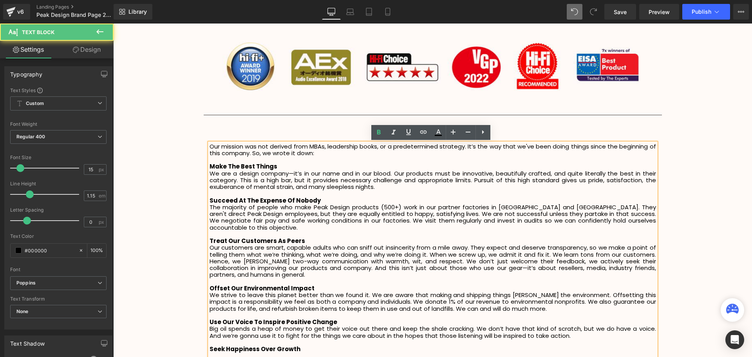
scroll to position [2166, 635]
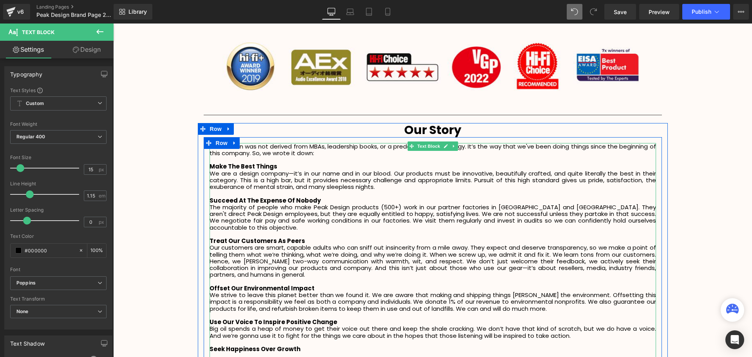
click at [307, 346] on p "Seek Happiness Over Growth" at bounding box center [433, 349] width 447 height 7
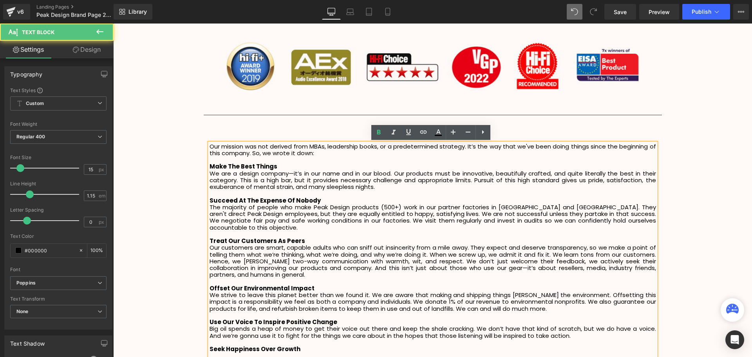
scroll to position [2173, 635]
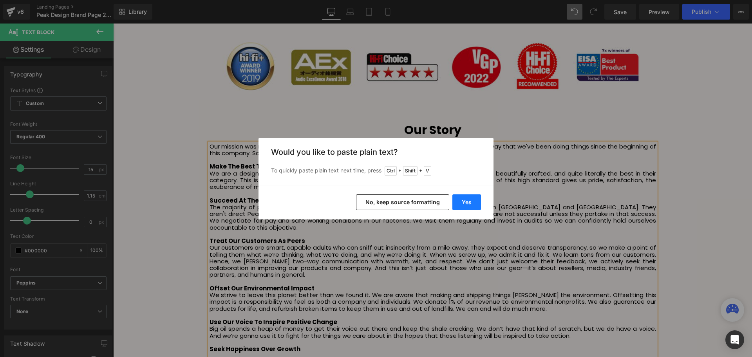
drag, startPoint x: 466, startPoint y: 202, endPoint x: 423, endPoint y: 212, distance: 44.7
click at [466, 202] on button "Yes" at bounding box center [466, 202] width 29 height 16
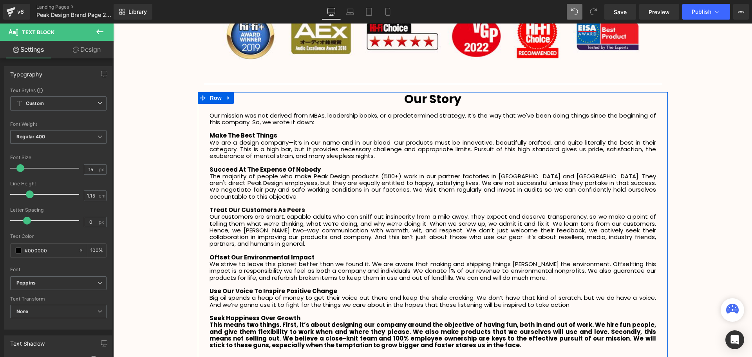
scroll to position [1363, 0]
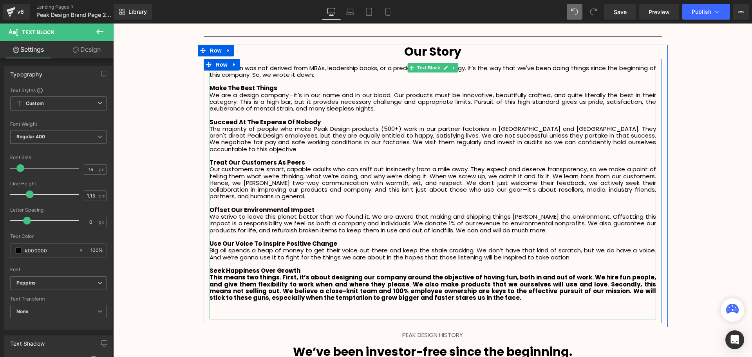
click at [470, 290] on p "This means two things. First, it’s about designing our company around the objec…" at bounding box center [433, 287] width 447 height 27
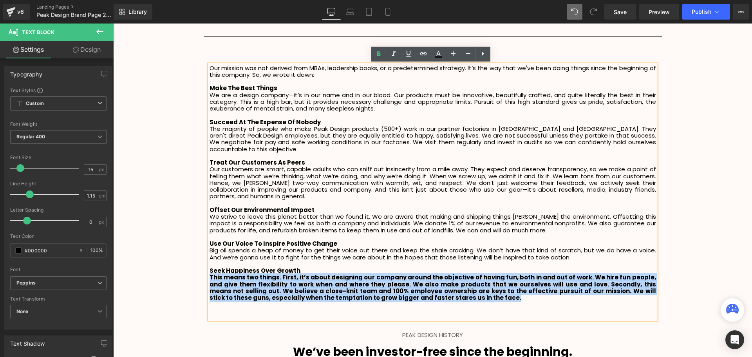
drag, startPoint x: 429, startPoint y: 290, endPoint x: 208, endPoint y: 272, distance: 221.7
click at [210, 274] on p "This means two things. First, it’s about designing our company around the objec…" at bounding box center [433, 287] width 447 height 27
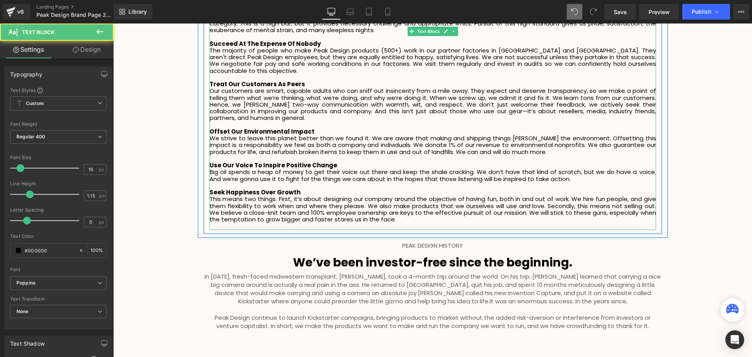
scroll to position [2182, 635]
drag, startPoint x: 400, startPoint y: 230, endPoint x: 646, endPoint y: 208, distance: 247.4
click at [402, 208] on div "Our mission was not derived from MBAs, leadership books, or a predetermined str…" at bounding box center [433, 107] width 447 height 243
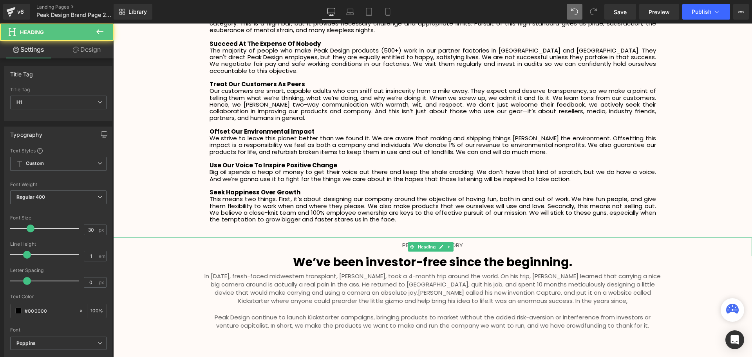
drag, startPoint x: 391, startPoint y: 250, endPoint x: 461, endPoint y: 242, distance: 70.1
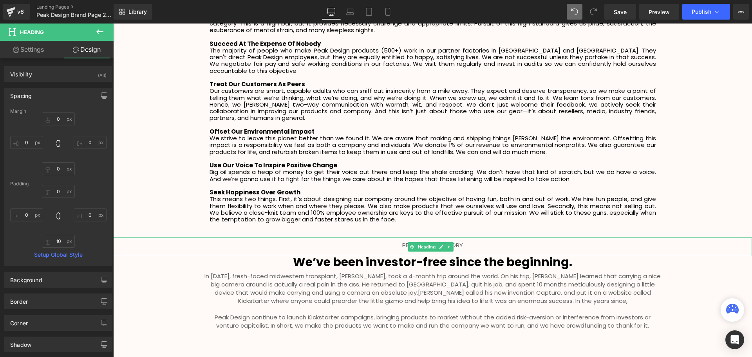
click at [467, 245] on div "PEAK DESIGN HISTORY" at bounding box center [432, 246] width 639 height 19
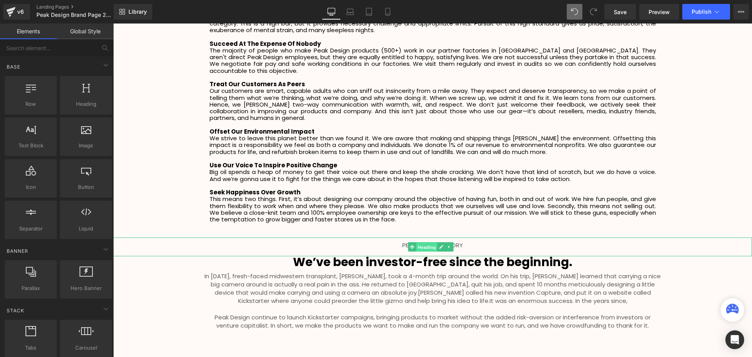
click at [423, 242] on span "Heading" at bounding box center [426, 246] width 21 height 9
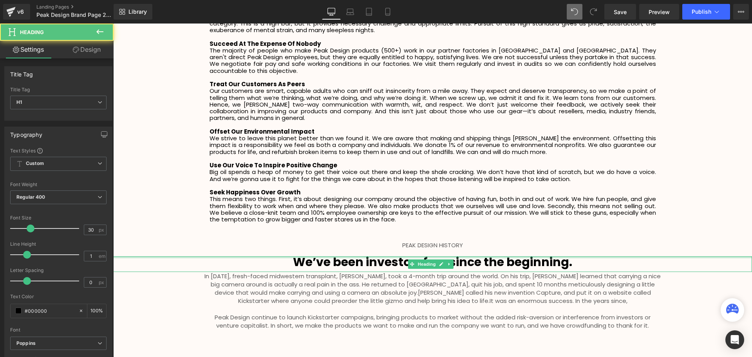
drag, startPoint x: 425, startPoint y: 249, endPoint x: 604, endPoint y: 266, distance: 180.2
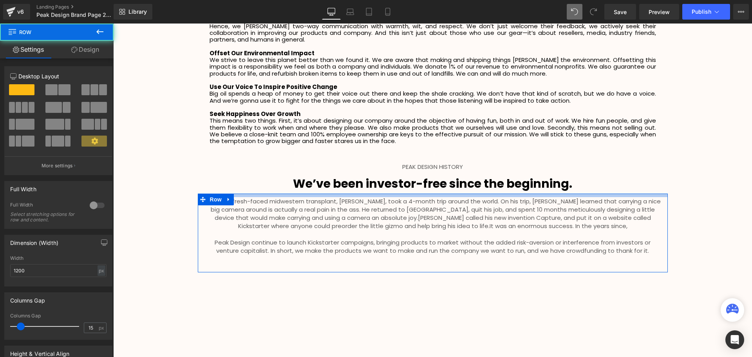
scroll to position [2186, 635]
drag, startPoint x: 415, startPoint y: 187, endPoint x: 414, endPoint y: 191, distance: 4.0
click at [414, 194] on div "In 2010, fresh-faced midwestern transplant, Peter Dering, took a 4-month trip a…" at bounding box center [433, 233] width 470 height 79
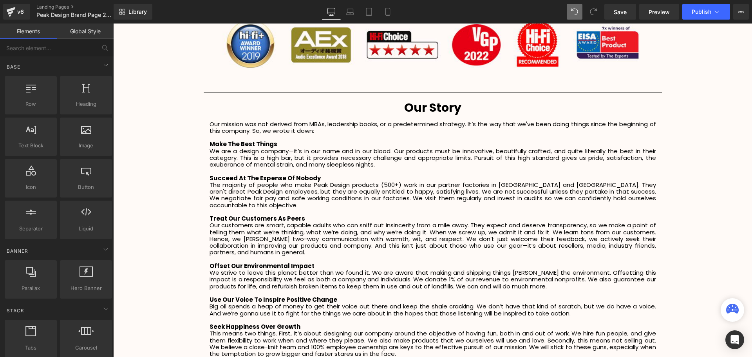
scroll to position [1343, 0]
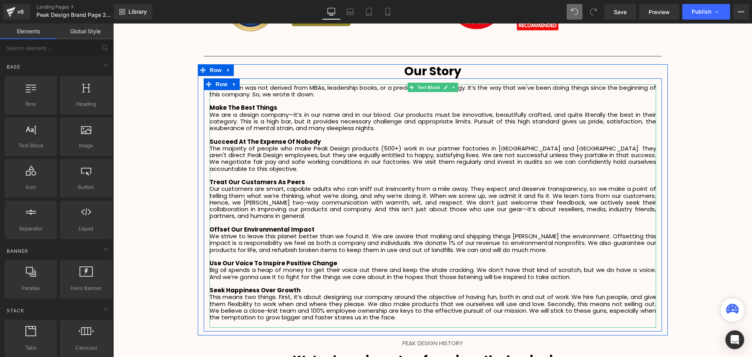
click at [212, 107] on strong "Make The Best Things" at bounding box center [244, 107] width 68 height 8
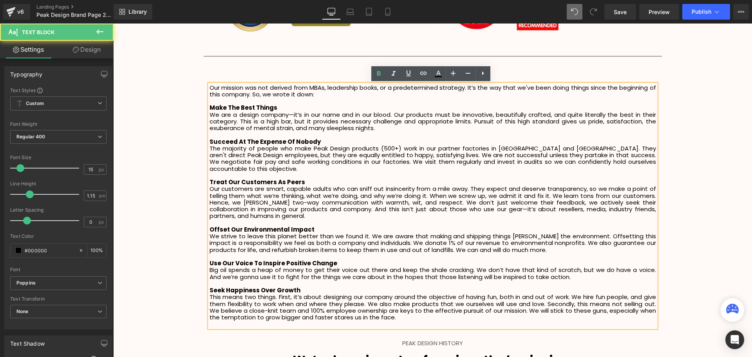
click at [210, 107] on strong "Make The Best Things" at bounding box center [244, 107] width 68 height 8
drag, startPoint x: 220, startPoint y: 108, endPoint x: 209, endPoint y: 108, distance: 11.0
click at [210, 108] on strong "NO.1 Make The Best Things" at bounding box center [251, 107] width 82 height 8
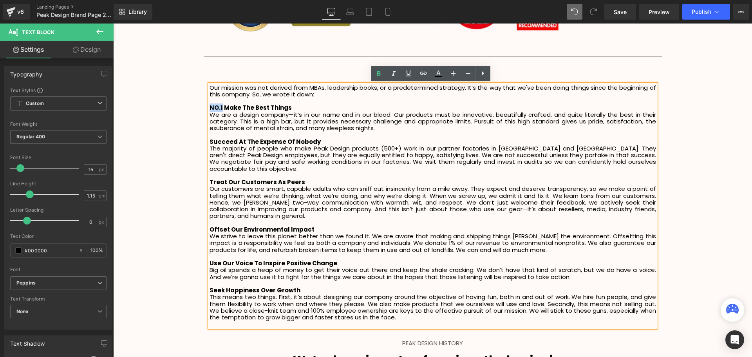
copy strong "NO.1"
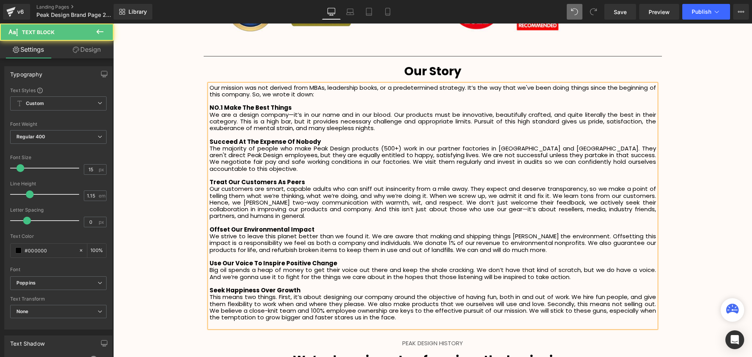
click at [210, 140] on strong "Succeed At The Expense Of Nobody" at bounding box center [265, 142] width 111 height 8
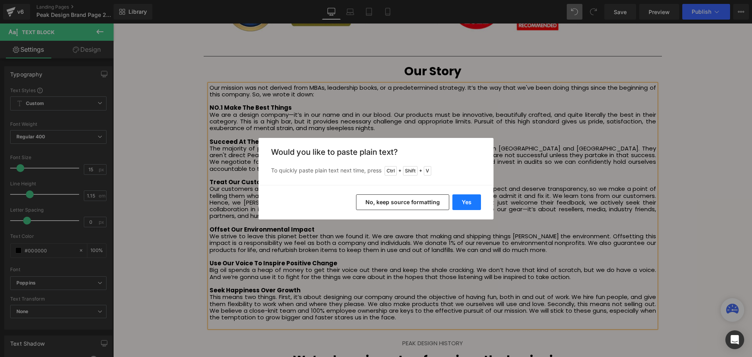
click at [477, 204] on button "Yes" at bounding box center [466, 202] width 29 height 16
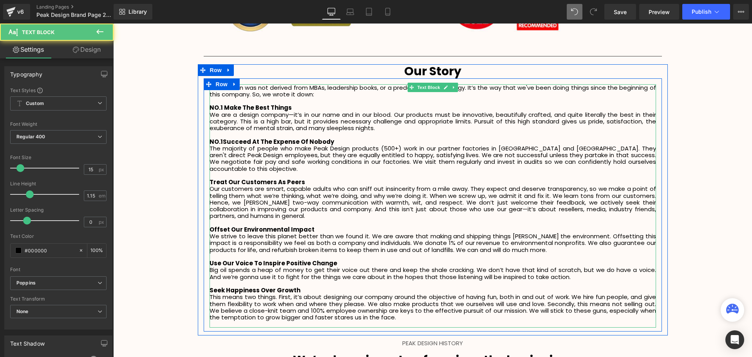
click at [222, 142] on strong "NO.1Succeed At The Expense Of Nobody" at bounding box center [272, 142] width 125 height 8
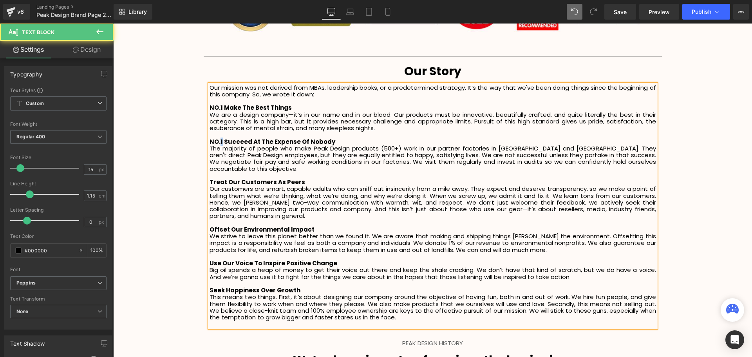
click at [217, 142] on strong "NO.1 Succeed At The Expense Of Nobody" at bounding box center [273, 142] width 126 height 8
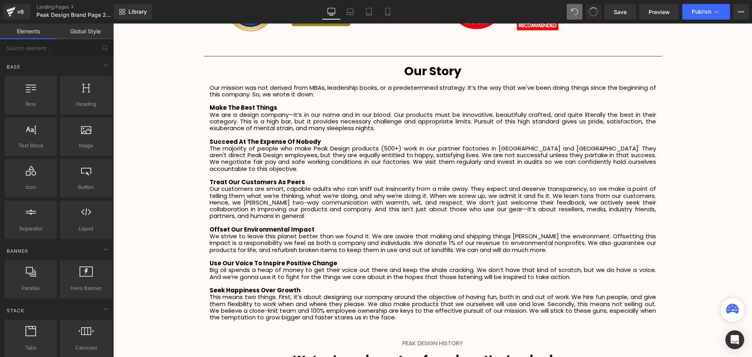
drag, startPoint x: 593, startPoint y: 11, endPoint x: 514, endPoint y: 43, distance: 85.7
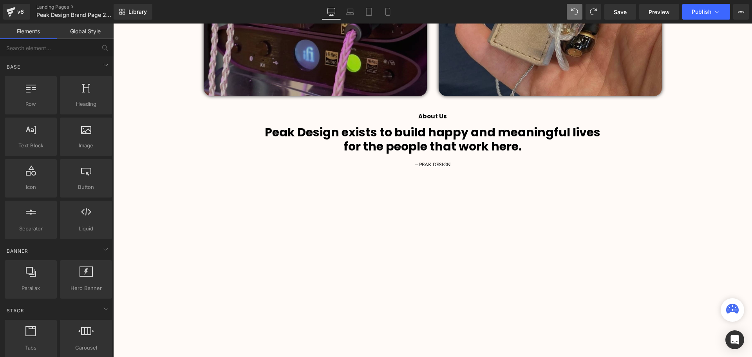
scroll to position [716, 0]
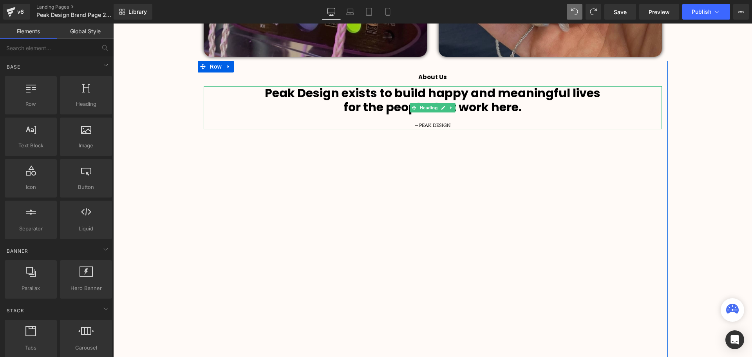
click at [402, 93] on b "Peak Design exists to build happy and meaningful lives" at bounding box center [433, 93] width 336 height 17
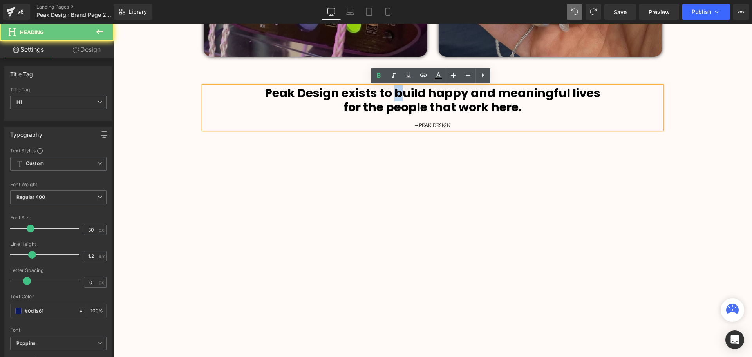
drag, startPoint x: 400, startPoint y: 92, endPoint x: 394, endPoint y: 93, distance: 6.8
click at [394, 93] on b "Peak Design exists to build happy and meaningful lives" at bounding box center [433, 93] width 336 height 17
drag, startPoint x: 436, startPoint y: 93, endPoint x: 430, endPoint y: 94, distance: 6.7
click at [430, 94] on b "Peak Design exists to build happy and meaningful lives" at bounding box center [433, 93] width 336 height 17
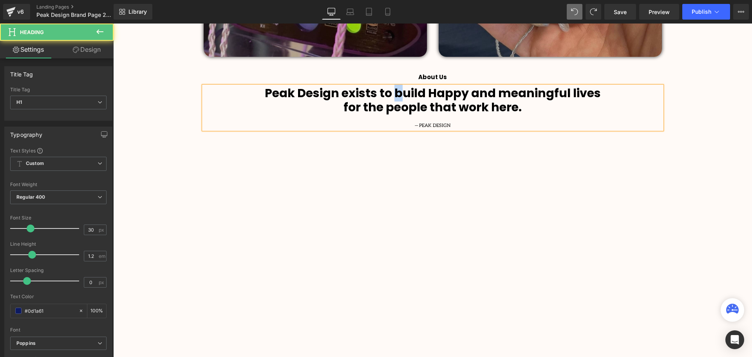
click at [396, 93] on b "Peak Design exists to build Happy and meaningful lives" at bounding box center [433, 93] width 336 height 17
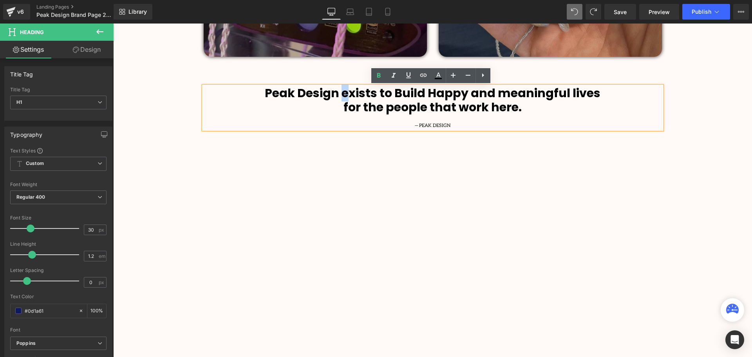
click at [342, 94] on b "Peak Design exists to Build Happy and meaningful lives" at bounding box center [433, 93] width 336 height 17
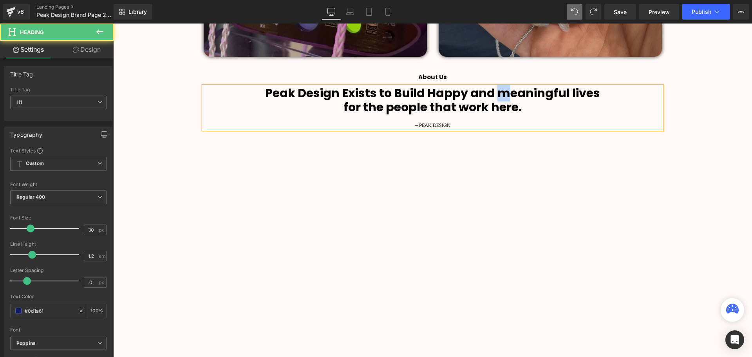
click at [499, 92] on b "Peak Design Exists to Build Happy and meaningful lives" at bounding box center [432, 93] width 335 height 17
drag, startPoint x: 572, startPoint y: 90, endPoint x: 567, endPoint y: 91, distance: 4.8
click at [567, 91] on b "Peak Design Exists to Build Happy and Meaningful lives" at bounding box center [432, 93] width 333 height 17
drag, startPoint x: 391, startPoint y: 108, endPoint x: 387, endPoint y: 109, distance: 4.6
click at [387, 109] on b "for the people that work here." at bounding box center [433, 107] width 178 height 17
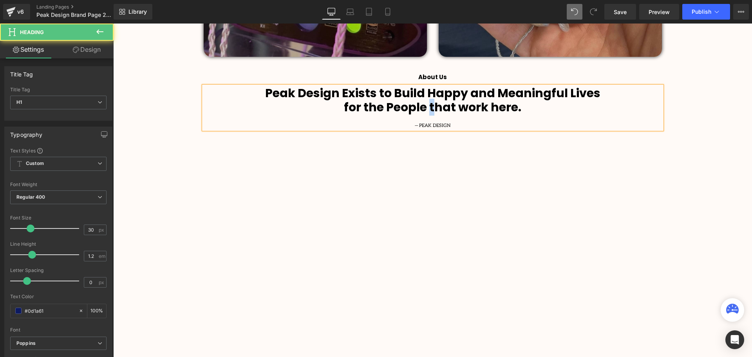
click at [429, 109] on b "for the People that work here." at bounding box center [432, 107] width 177 height 17
click at [461, 106] on b "for the People That work here." at bounding box center [432, 107] width 179 height 17
drag, startPoint x: 494, startPoint y: 109, endPoint x: 490, endPoint y: 109, distance: 4.0
click at [490, 109] on b "for the People That Eork here." at bounding box center [433, 107] width 176 height 17
click at [461, 107] on b "for the People That Eork Here." at bounding box center [433, 107] width 176 height 17
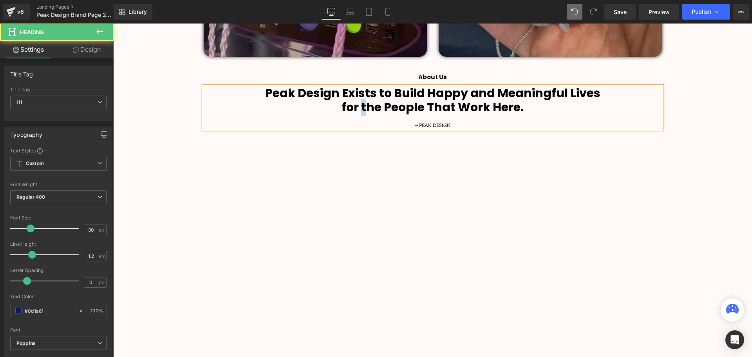
drag, startPoint x: 366, startPoint y: 107, endPoint x: 362, endPoint y: 108, distance: 4.1
click at [362, 108] on b "for the People That Work Here." at bounding box center [433, 107] width 182 height 17
drag, startPoint x: 365, startPoint y: 107, endPoint x: 360, endPoint y: 108, distance: 4.8
click at [360, 108] on b "for Yhe People That Work Here." at bounding box center [432, 107] width 185 height 17
drag, startPoint x: 382, startPoint y: 94, endPoint x: 377, endPoint y: 94, distance: 4.8
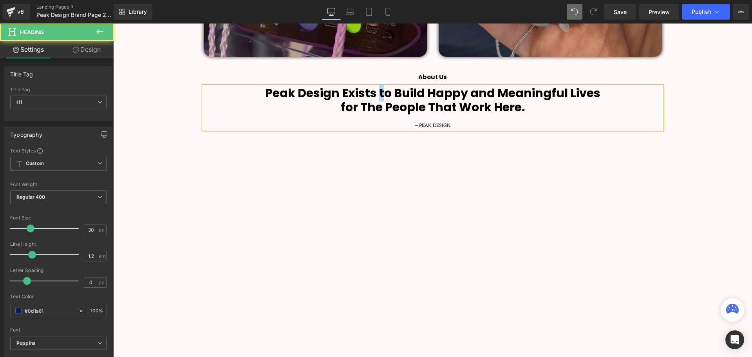
click at [377, 94] on b "Peak Design Exists to Build Happy and Meaningful Lives" at bounding box center [432, 93] width 335 height 17
click at [472, 96] on b "Peak Design Exists To Build Happy and Meaningful Lives" at bounding box center [432, 93] width 337 height 17
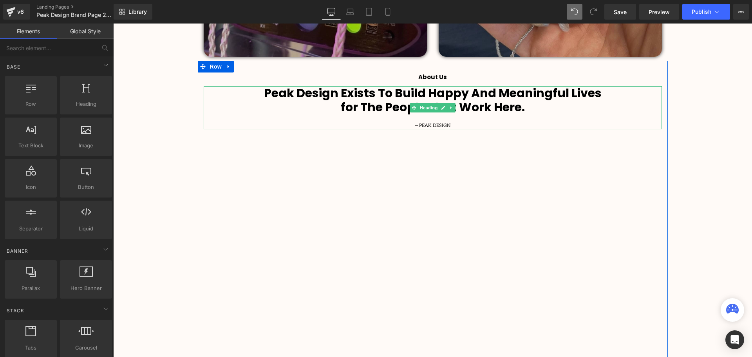
click at [341, 105] on b "for The People That Work Here." at bounding box center [433, 107] width 184 height 17
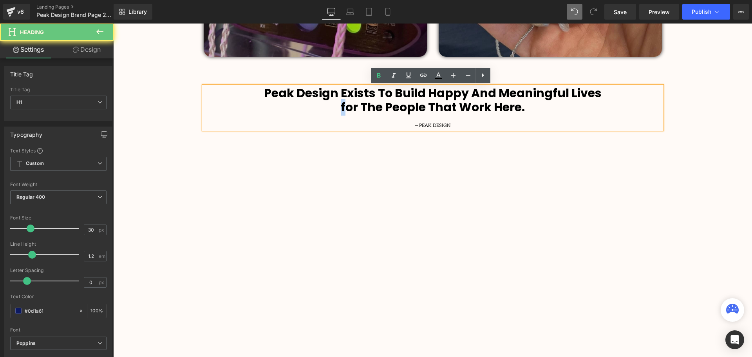
click at [341, 104] on b "for The People That Work Here." at bounding box center [433, 107] width 184 height 17
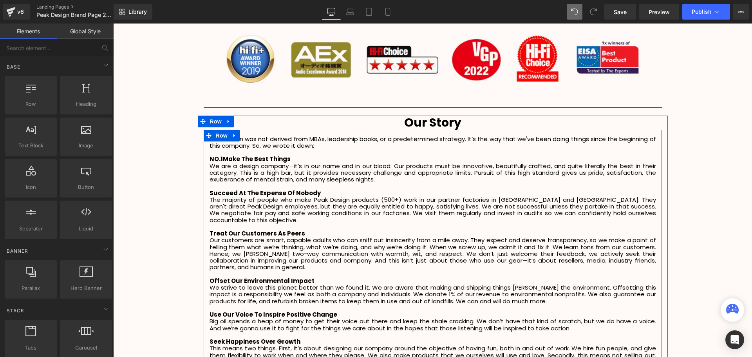
scroll to position [1254, 0]
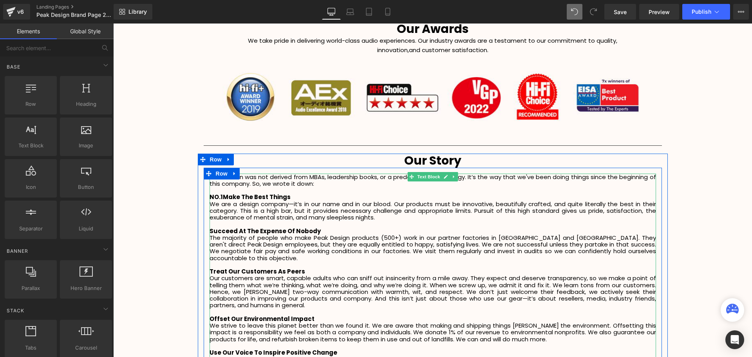
click at [222, 199] on strong "NO.1Make The Best Things" at bounding box center [250, 197] width 81 height 8
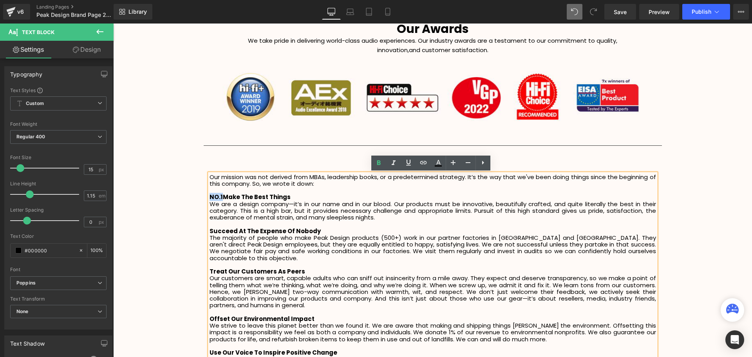
drag, startPoint x: 220, startPoint y: 196, endPoint x: 209, endPoint y: 198, distance: 10.7
click at [210, 198] on strong "NO.1Make The Best Things" at bounding box center [250, 197] width 81 height 8
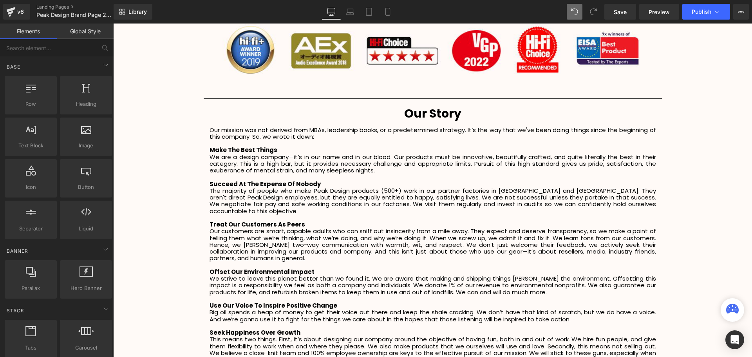
scroll to position [1371, 0]
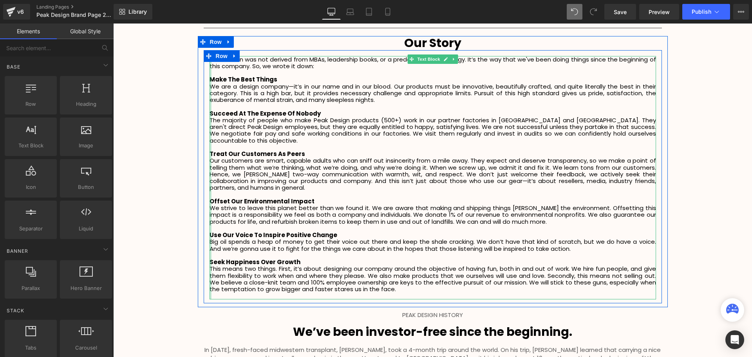
click at [211, 78] on strong "Make The Best Things" at bounding box center [244, 79] width 68 height 8
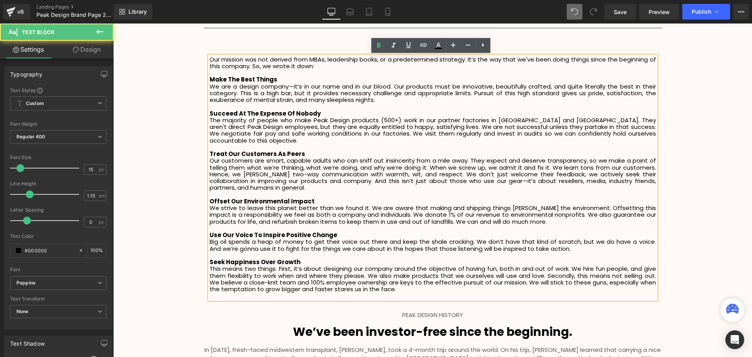
click at [210, 79] on strong "Make The Best Things" at bounding box center [244, 79] width 68 height 8
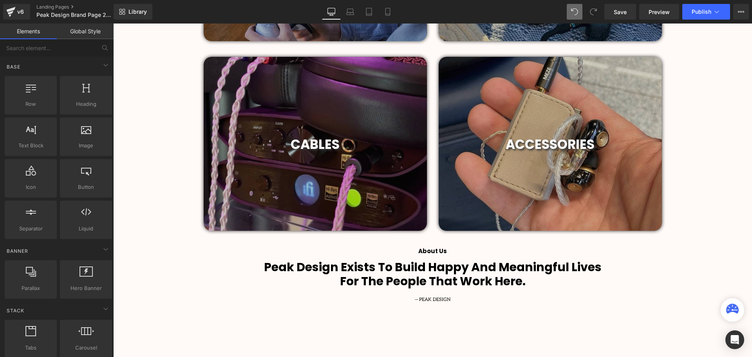
scroll to position [599, 0]
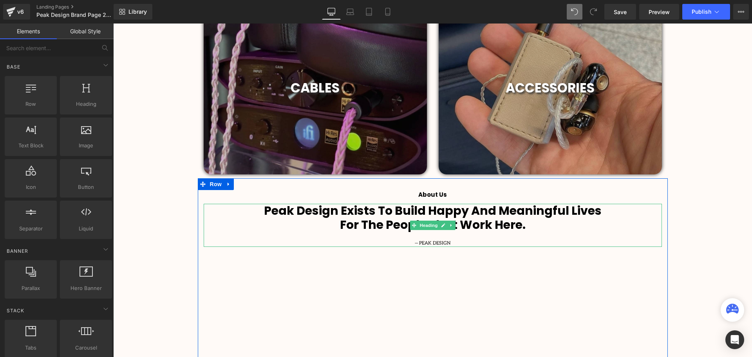
drag, startPoint x: 528, startPoint y: 224, endPoint x: 533, endPoint y: 223, distance: 5.5
click at [528, 224] on h1 "For The People That Work Here." at bounding box center [433, 225] width 458 height 14
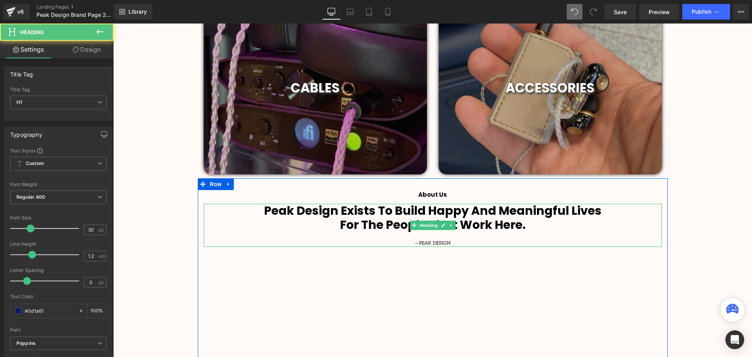
click at [562, 233] on div at bounding box center [433, 235] width 458 height 7
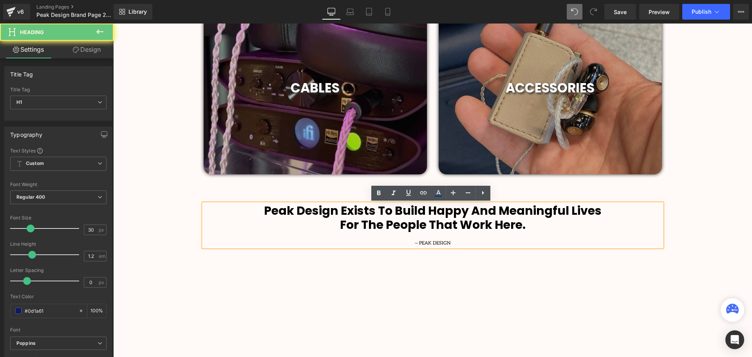
click at [537, 227] on h1 "For The People That Work Here." at bounding box center [433, 225] width 458 height 14
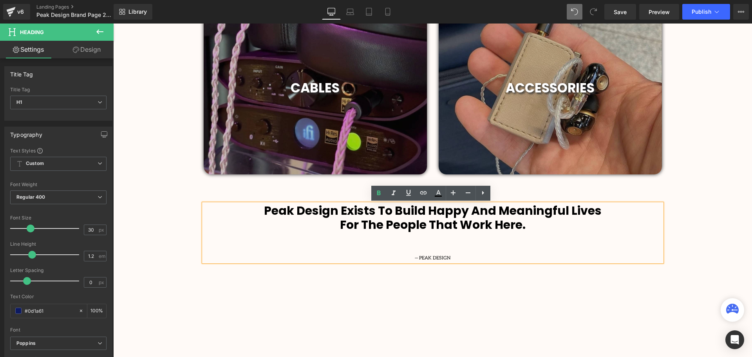
scroll to position [2201, 635]
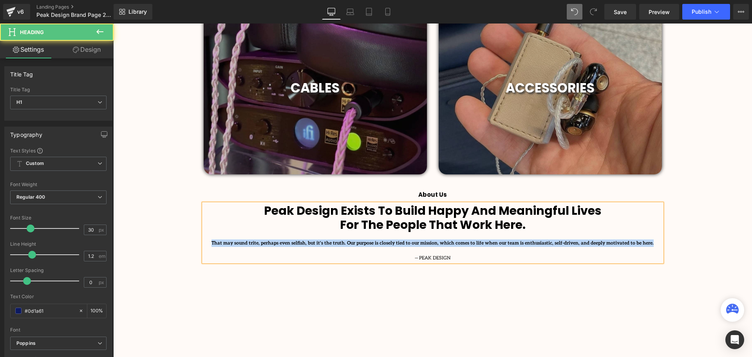
drag, startPoint x: 627, startPoint y: 244, endPoint x: 233, endPoint y: 244, distance: 393.7
click at [233, 244] on div "That may sound trite, perhaps even selfish, but it's the truth. Our purpose is …" at bounding box center [433, 242] width 458 height 7
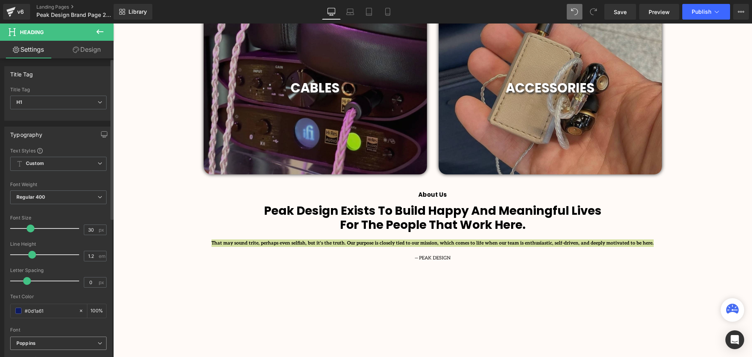
click at [36, 343] on b "Poppins" at bounding box center [56, 343] width 81 height 7
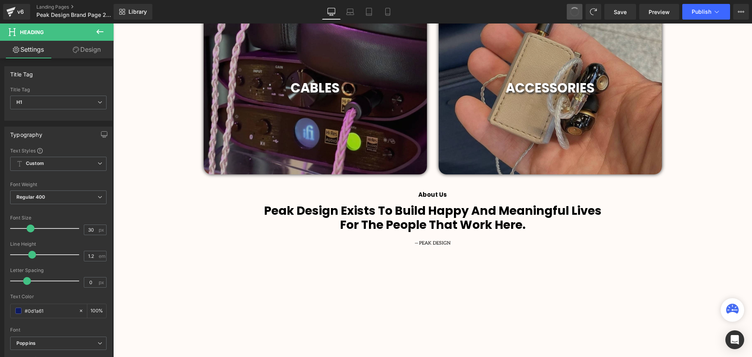
scroll to position [2186, 635]
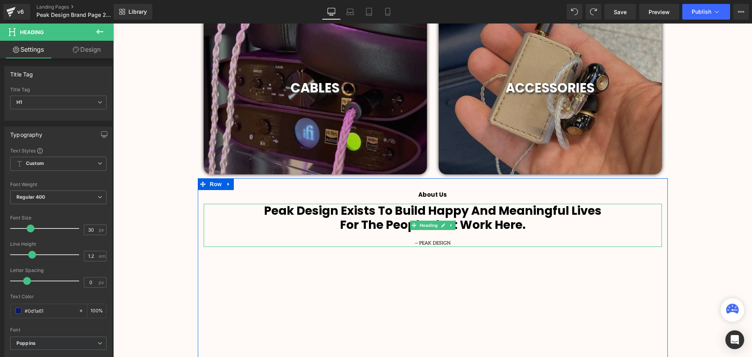
click at [526, 222] on h1 "For The People That Work Here." at bounding box center [433, 225] width 458 height 14
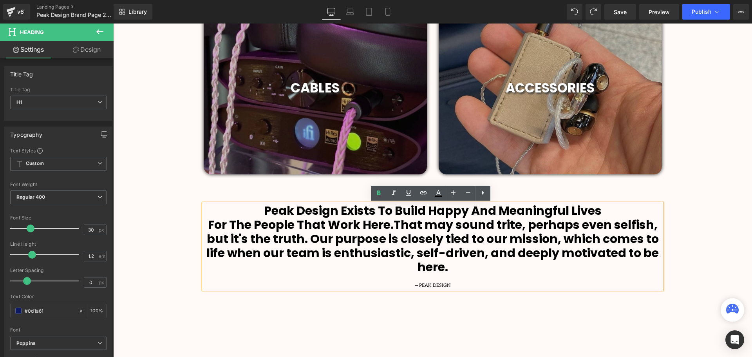
scroll to position [2228, 635]
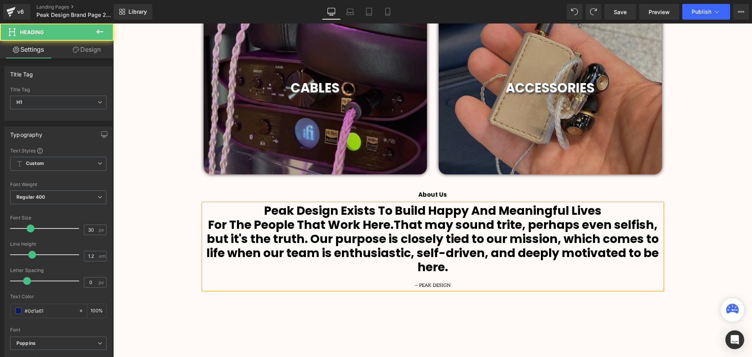
click at [389, 224] on b "For The People That Work Here.That may sound trite, perhaps even selfish, but i…" at bounding box center [432, 245] width 452 height 59
click at [396, 223] on b "For The People That Work Here.That may sound trite, perhaps even selfish, but i…" at bounding box center [432, 245] width 452 height 59
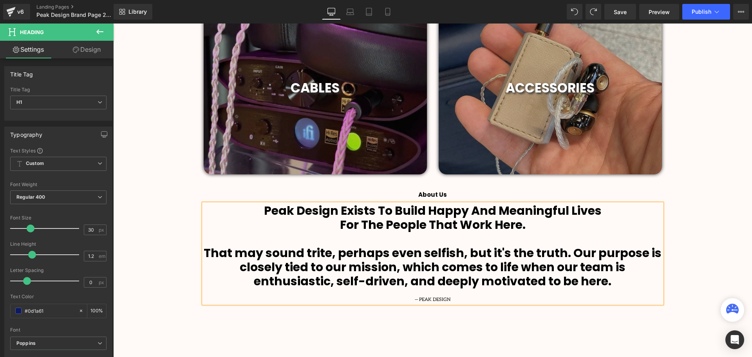
scroll to position [2242, 635]
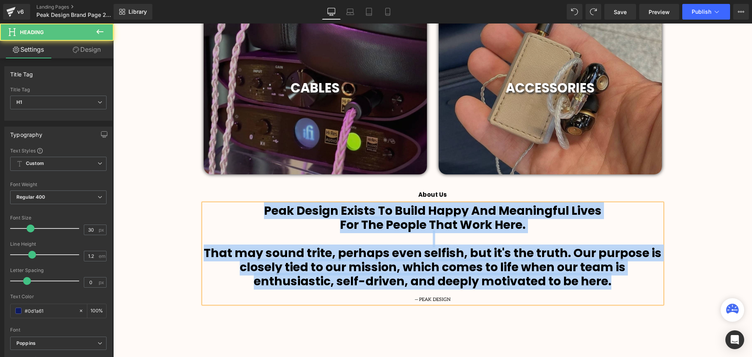
drag, startPoint x: 548, startPoint y: 271, endPoint x: 244, endPoint y: 214, distance: 309.8
click at [244, 213] on div "Peak Design Exists To Build Happy And Meaningful Lives For The People That Work…" at bounding box center [433, 254] width 458 height 100
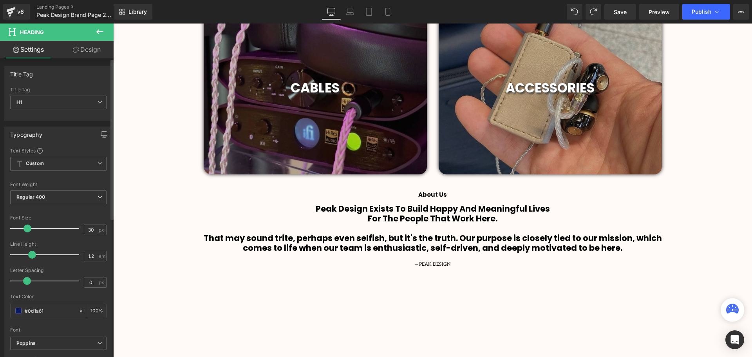
scroll to position [2207, 635]
drag, startPoint x: 29, startPoint y: 229, endPoint x: 23, endPoint y: 231, distance: 6.1
click at [23, 231] on span at bounding box center [24, 228] width 8 height 8
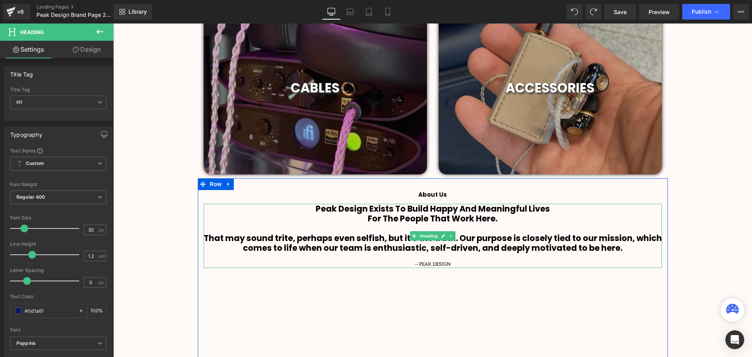
click at [361, 223] on h1 at bounding box center [433, 228] width 458 height 10
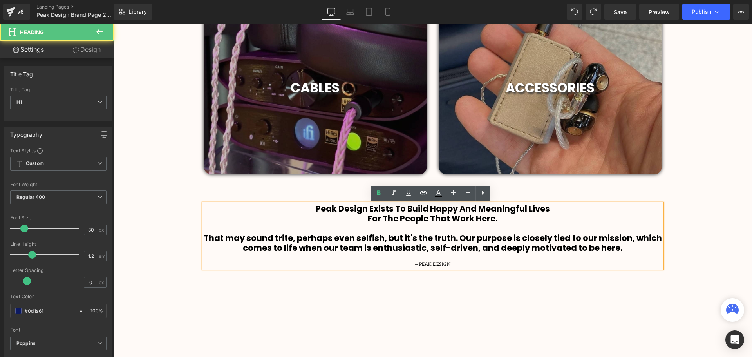
click at [368, 217] on b "For The People That Work Here." at bounding box center [433, 218] width 130 height 11
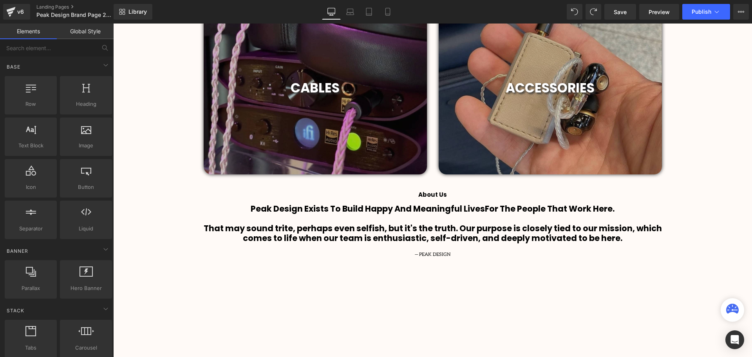
click at [564, 239] on b "That may sound trite, perhaps even selfish, but it's the truth. Our purpose is …" at bounding box center [433, 233] width 458 height 21
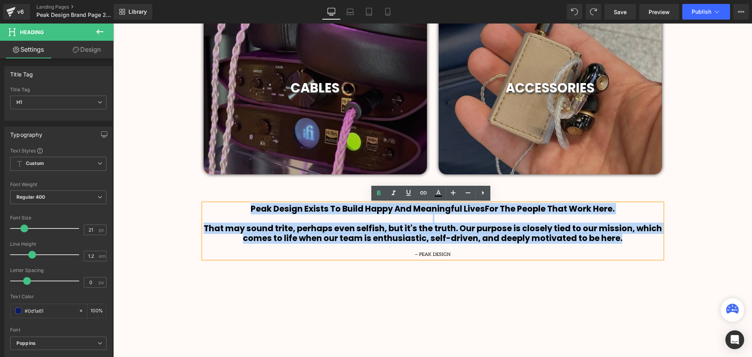
drag, startPoint x: 641, startPoint y: 241, endPoint x: 241, endPoint y: 209, distance: 401.6
click at [241, 209] on div "Peak Design Exists To Build Happy And Meaningful Lives For The People That Work…" at bounding box center [433, 231] width 458 height 54
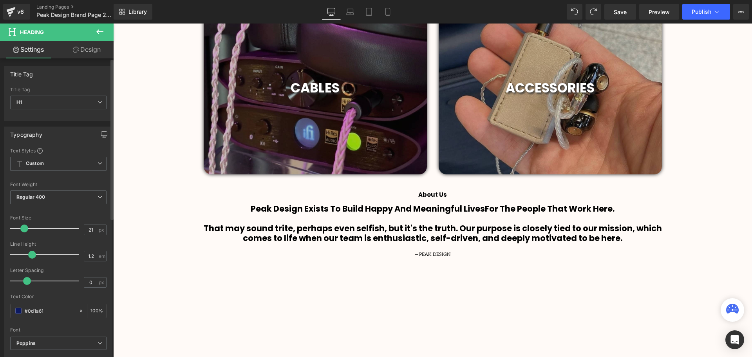
click at [26, 229] on span at bounding box center [24, 228] width 8 height 8
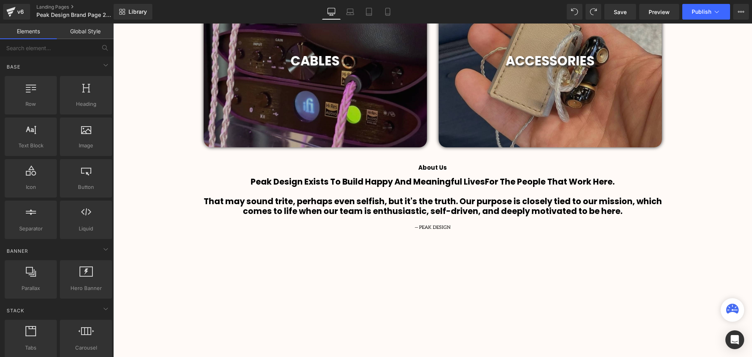
scroll to position [638, 0]
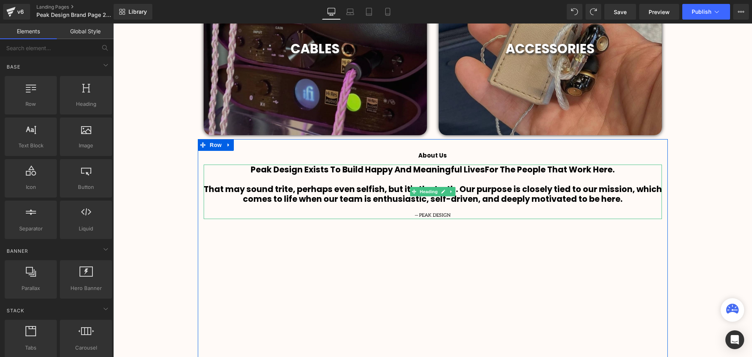
click at [408, 171] on b "Peak Design Exists To Build Happy And Meaningful Lives" at bounding box center [368, 169] width 234 height 11
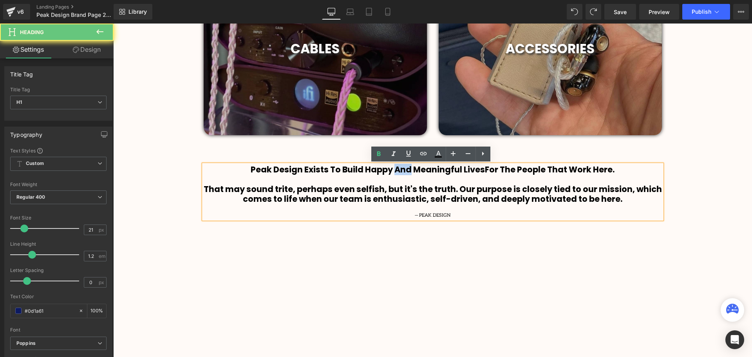
drag, startPoint x: 409, startPoint y: 169, endPoint x: 394, endPoint y: 169, distance: 14.1
click at [394, 169] on b "Peak Design Exists To Build Happy And Meaningful Lives" at bounding box center [368, 169] width 234 height 11
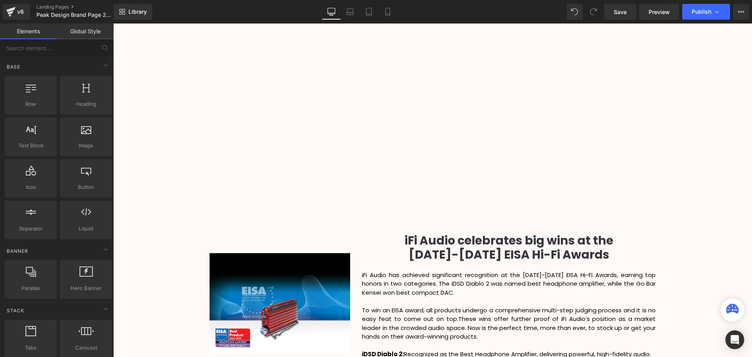
scroll to position [951, 0]
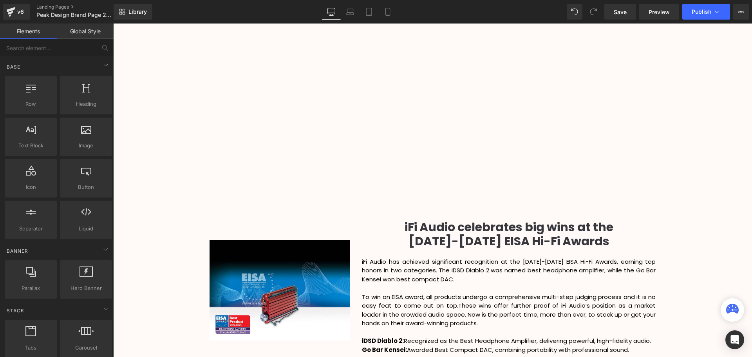
click at [464, 117] on div at bounding box center [433, 83] width 447 height 252
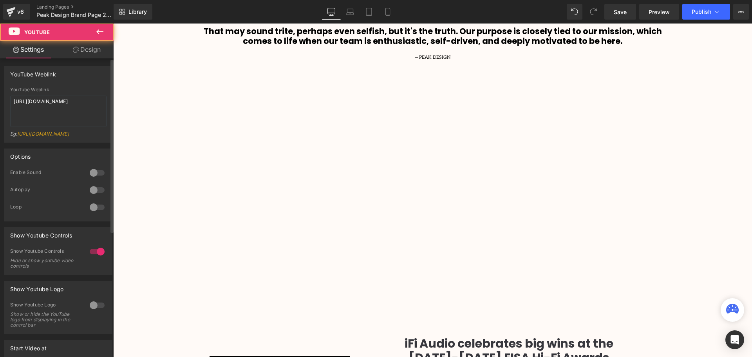
scroll to position [794, 0]
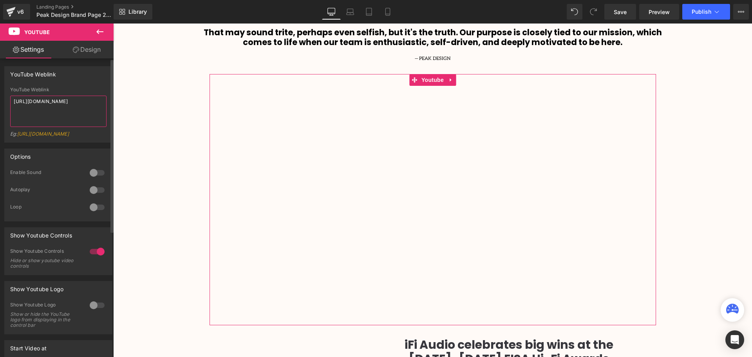
drag, startPoint x: 61, startPoint y: 107, endPoint x: 6, endPoint y: 102, distance: 55.1
click at [6, 102] on div "YouTube Weblink [URL][DOMAIN_NAME] Eg: [URL][DOMAIN_NAME]" at bounding box center [58, 114] width 107 height 55
paste textarea "eq5KPhA0O3E"
type textarea "https://www.youtube.com/watch?v=eq5KPhA0O3E"
click at [685, 188] on div "Video Bg Row Welcome to Button Row 42px Image 460px 460px Row High-Octane Audio…" at bounding box center [432, 332] width 639 height 2083
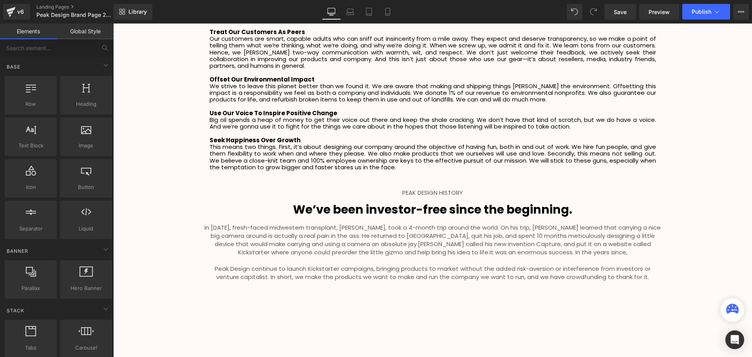
scroll to position [1567, 0]
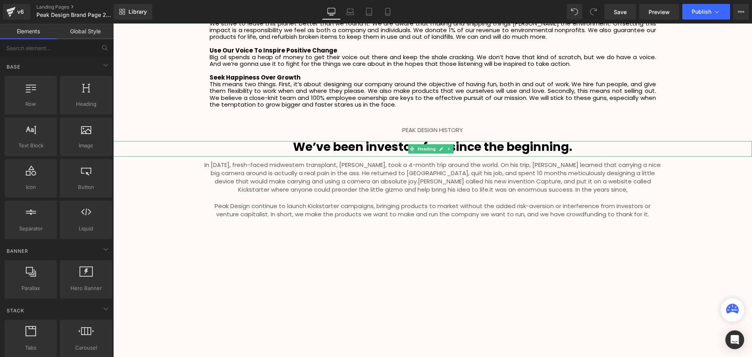
click at [366, 139] on b "We’ve been investor-free since the beginning." at bounding box center [432, 146] width 279 height 17
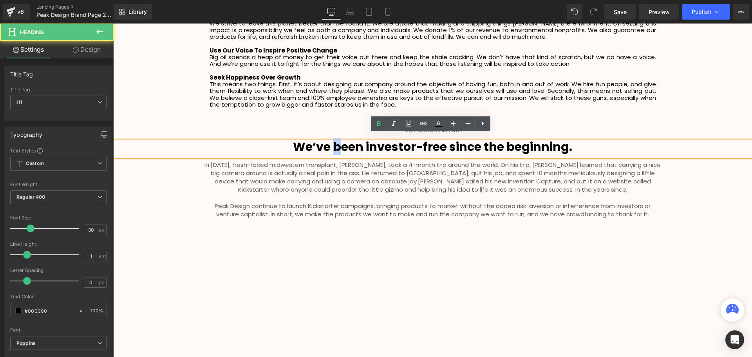
click at [333, 139] on b "We’ve been investor-free since the beginning." at bounding box center [432, 146] width 279 height 17
click at [335, 141] on b "We’ve been investor-free since the beginning." at bounding box center [432, 146] width 279 height 17
drag, startPoint x: 368, startPoint y: 143, endPoint x: 364, endPoint y: 143, distance: 4.4
click at [364, 143] on b "We’ve Been investor-free since the beginning." at bounding box center [432, 146] width 279 height 17
click at [422, 139] on b "We’ve Been Investor-free since the beginning." at bounding box center [432, 146] width 279 height 17
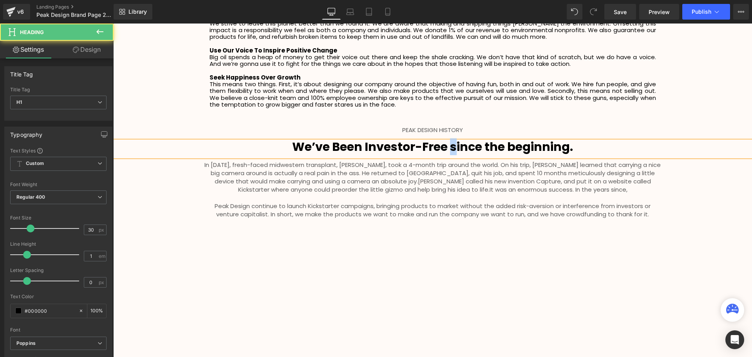
drag, startPoint x: 456, startPoint y: 143, endPoint x: 451, endPoint y: 144, distance: 5.2
click at [451, 144] on b "We’ve Been Investor-Free since the beginning." at bounding box center [432, 146] width 281 height 17
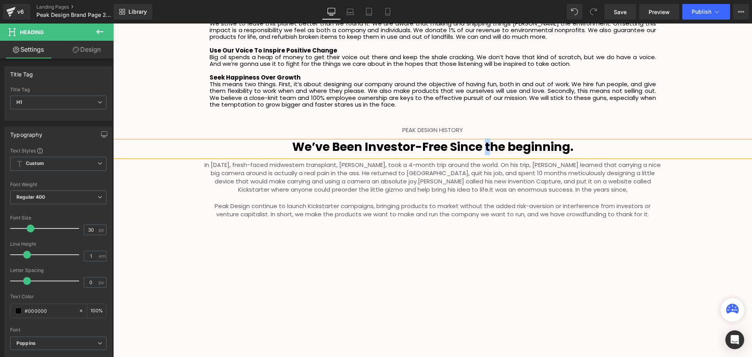
drag, startPoint x: 490, startPoint y: 143, endPoint x: 484, endPoint y: 145, distance: 6.5
click at [484, 145] on b "We’ve Been Investor-Free Since the beginning." at bounding box center [432, 146] width 281 height 17
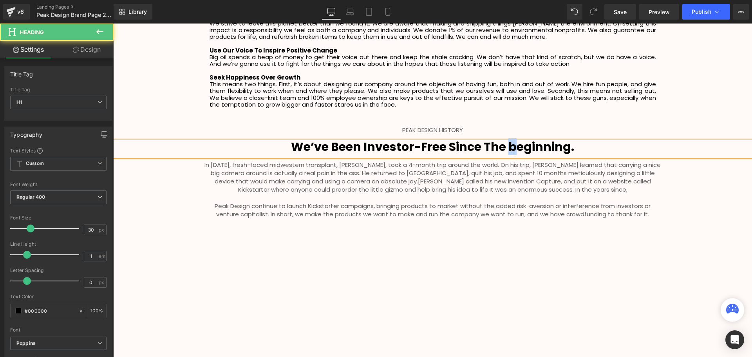
drag, startPoint x: 516, startPoint y: 139, endPoint x: 511, endPoint y: 141, distance: 6.1
click at [511, 141] on b "We’ve Been Investor-Free Since The beginning." at bounding box center [432, 146] width 283 height 17
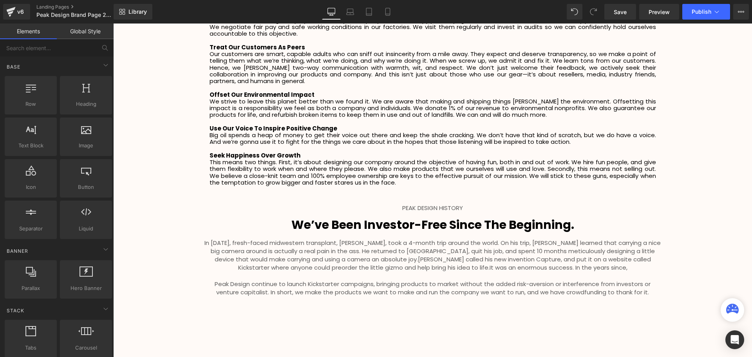
scroll to position [1489, 0]
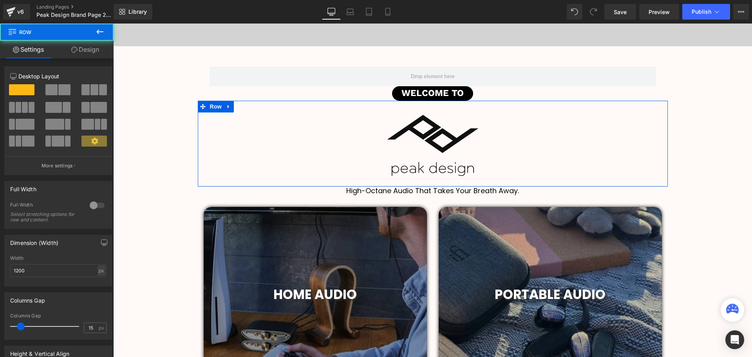
scroll to position [2190, 635]
drag, startPoint x: 435, startPoint y: 192, endPoint x: 498, endPoint y: 184, distance: 64.0
click at [436, 183] on div "Image 460px 460px Row" at bounding box center [433, 144] width 470 height 86
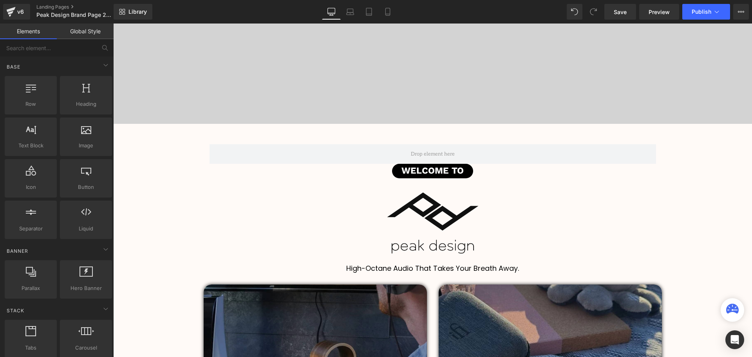
scroll to position [118, 0]
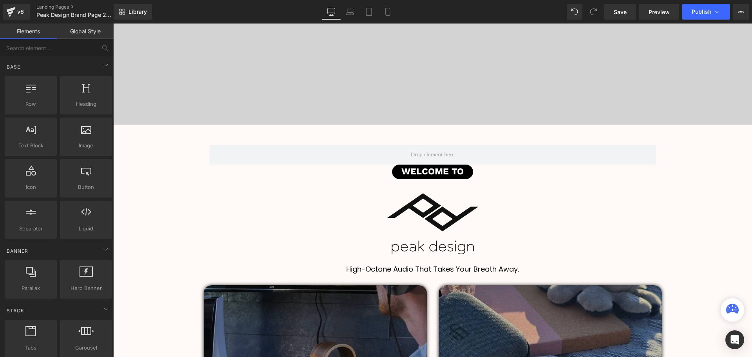
click at [519, 268] on h1 "High-Octane Audio That Takes Your Breath Away." at bounding box center [432, 269] width 639 height 9
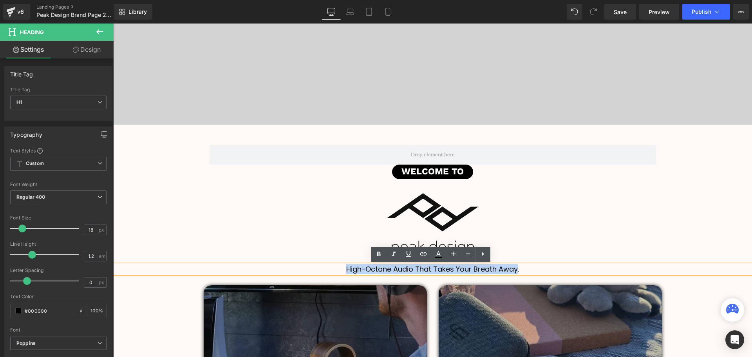
drag, startPoint x: 516, startPoint y: 269, endPoint x: 332, endPoint y: 263, distance: 183.4
click at [339, 266] on h1 "High-Octane Audio That Takes Your Breath Away." at bounding box center [432, 269] width 639 height 9
paste div
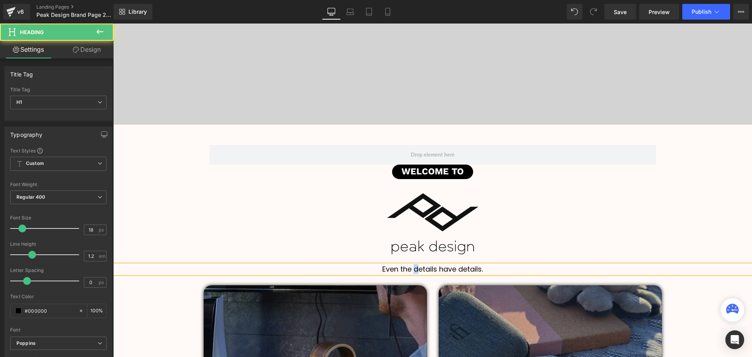
click at [413, 268] on h1 "Even the details have details." at bounding box center [432, 269] width 639 height 9
click at [458, 270] on h1 "Even the Details have details." at bounding box center [432, 269] width 639 height 9
click at [442, 270] on h1 "Even the Details have Details." at bounding box center [432, 269] width 639 height 9
drag, startPoint x: 402, startPoint y: 267, endPoint x: 398, endPoint y: 269, distance: 4.6
click at [398, 269] on h1 "Even the Details Have Details." at bounding box center [432, 269] width 639 height 9
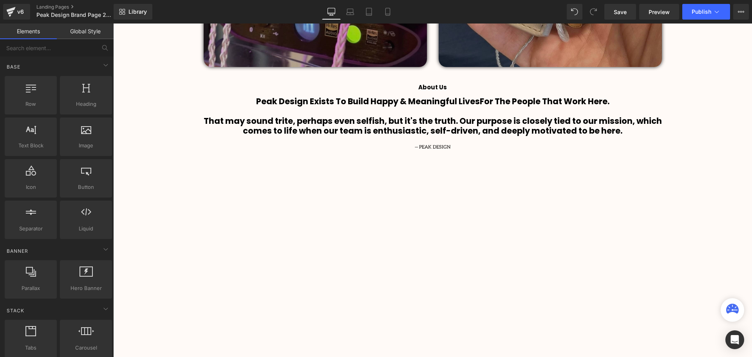
scroll to position [784, 0]
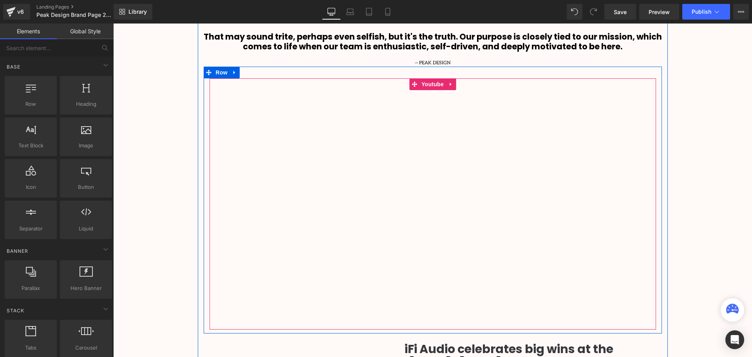
click at [429, 206] on div at bounding box center [433, 204] width 447 height 252
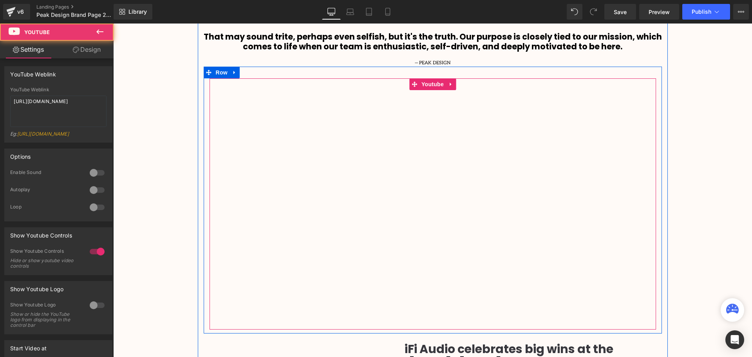
click at [429, 205] on div at bounding box center [433, 204] width 447 height 252
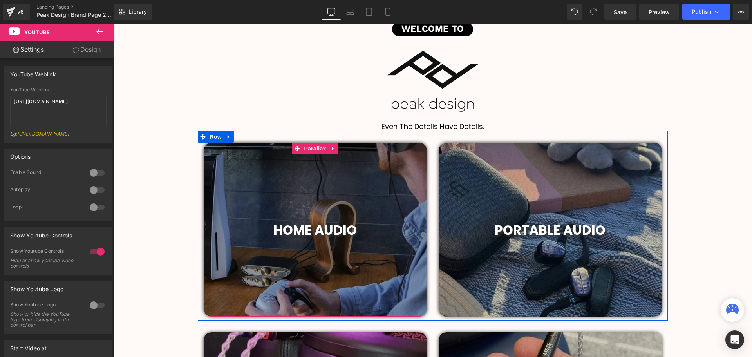
scroll to position [274, 0]
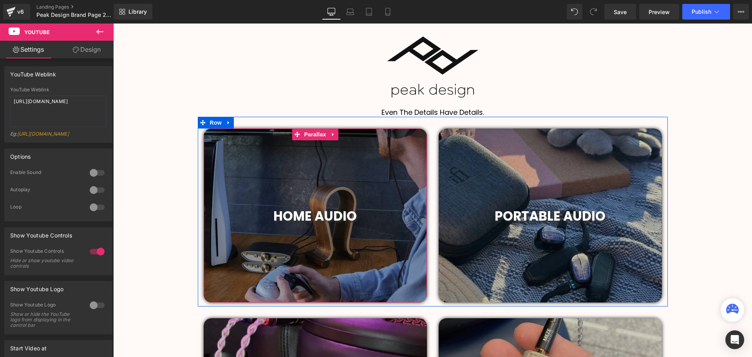
click at [326, 217] on div "HOME AUDIO Heading" at bounding box center [316, 216] width 212 height 16
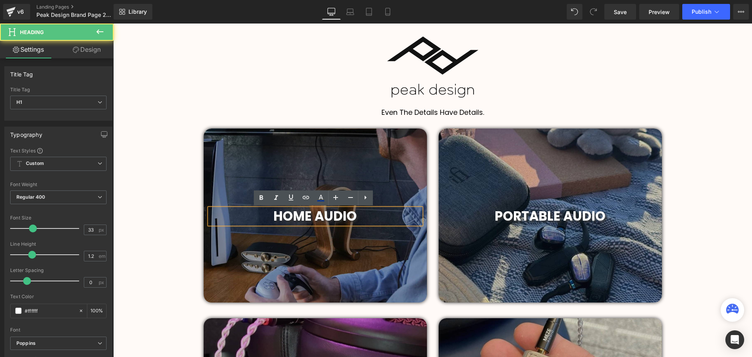
click at [360, 215] on h1 "HOME AUDIO" at bounding box center [316, 216] width 212 height 16
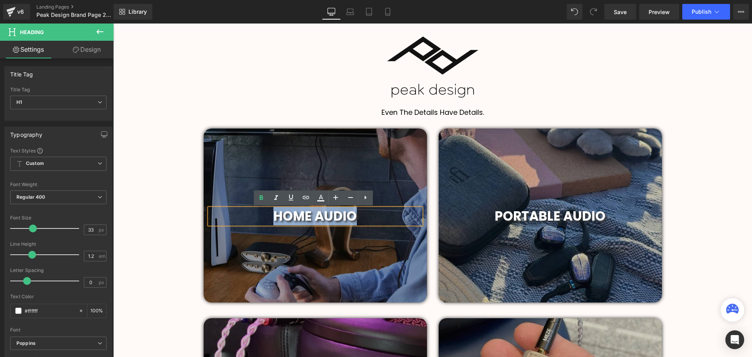
drag, startPoint x: 286, startPoint y: 214, endPoint x: 266, endPoint y: 214, distance: 20.8
click at [266, 214] on h1 "HOME AUDIO" at bounding box center [316, 216] width 212 height 16
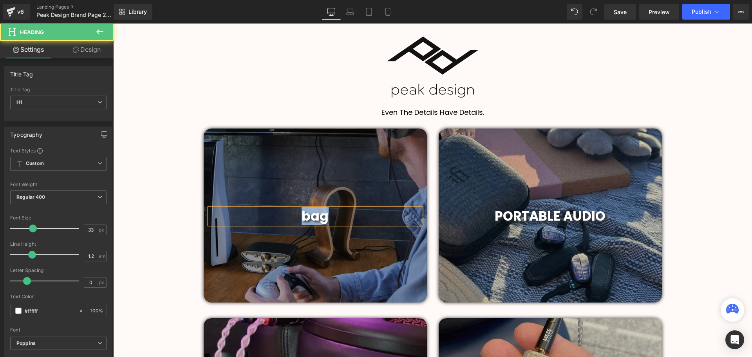
click at [300, 218] on h1 "bag" at bounding box center [316, 216] width 212 height 16
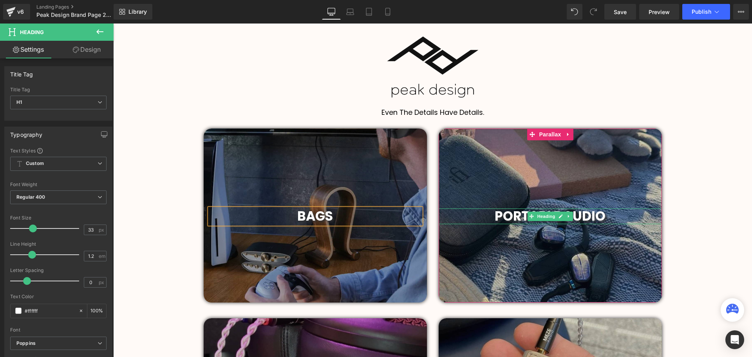
click at [595, 217] on span "PORTABLE AUDIO" at bounding box center [550, 216] width 111 height 18
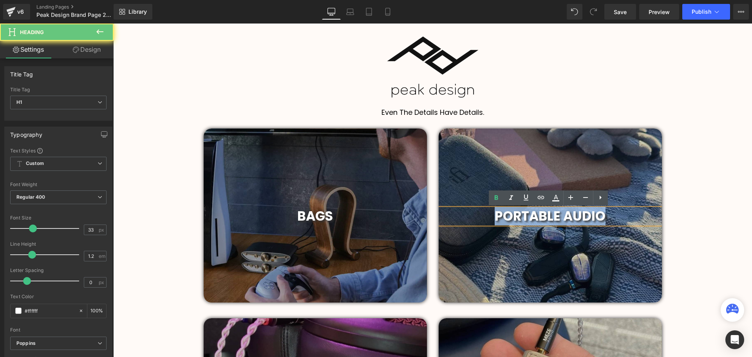
drag, startPoint x: 598, startPoint y: 216, endPoint x: 480, endPoint y: 216, distance: 117.9
click at [480, 216] on h1 "PORTABLE AUDIO" at bounding box center [550, 216] width 223 height 16
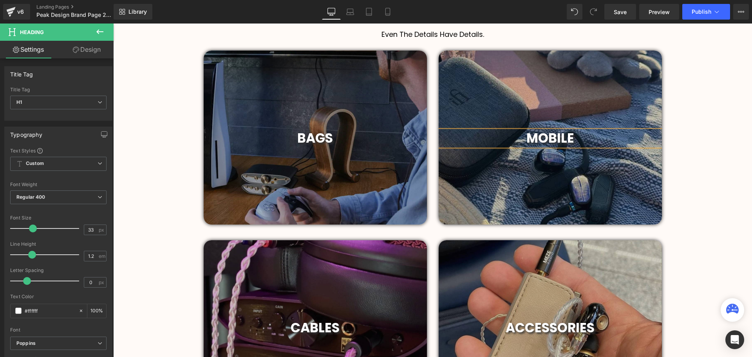
scroll to position [353, 0]
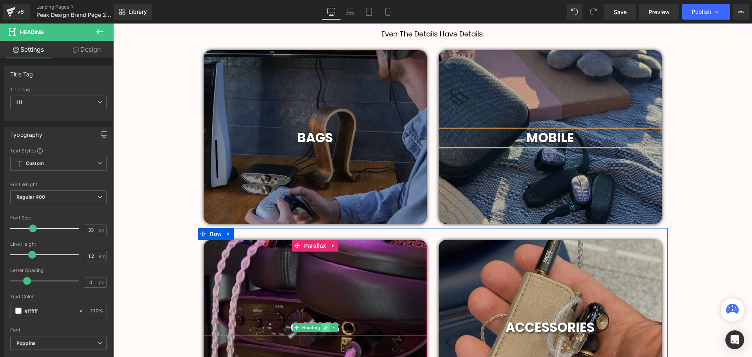
click at [327, 328] on link at bounding box center [326, 327] width 8 height 9
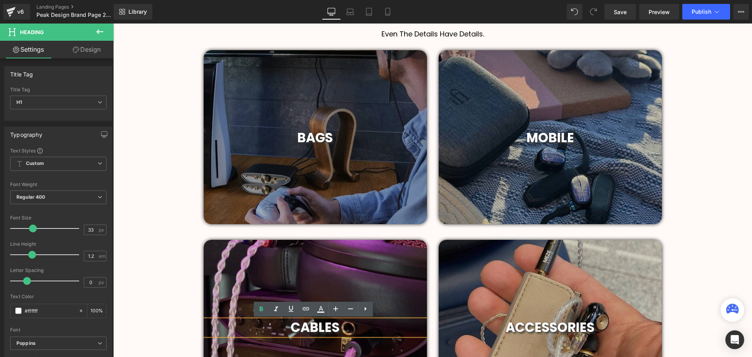
click at [349, 327] on h1 "CABLES" at bounding box center [315, 328] width 223 height 16
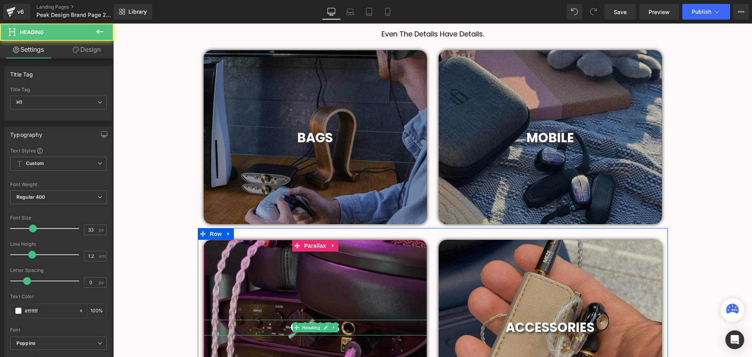
drag, startPoint x: 465, startPoint y: 349, endPoint x: 289, endPoint y: 327, distance: 177.7
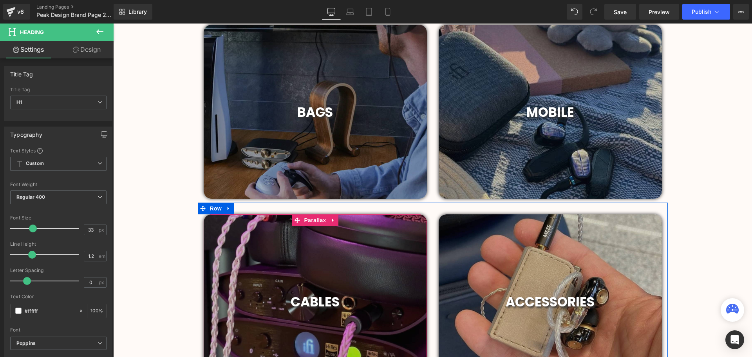
scroll to position [392, 0]
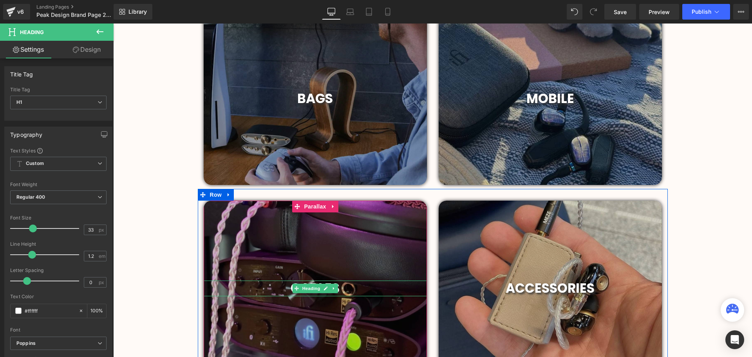
click at [347, 287] on h1 "CABLES" at bounding box center [315, 288] width 223 height 16
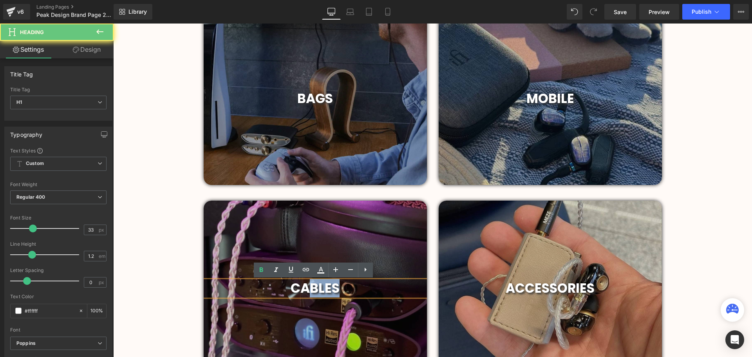
drag, startPoint x: 311, startPoint y: 288, endPoint x: 305, endPoint y: 289, distance: 5.9
click at [305, 289] on h1 "CABLES" at bounding box center [315, 288] width 223 height 16
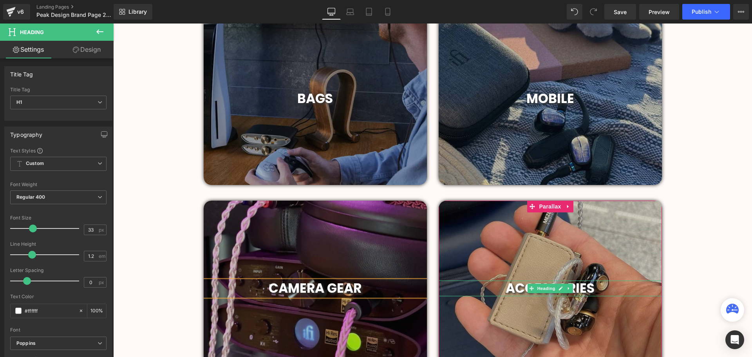
click at [600, 290] on h1 "ACCESSORIES" at bounding box center [550, 288] width 223 height 16
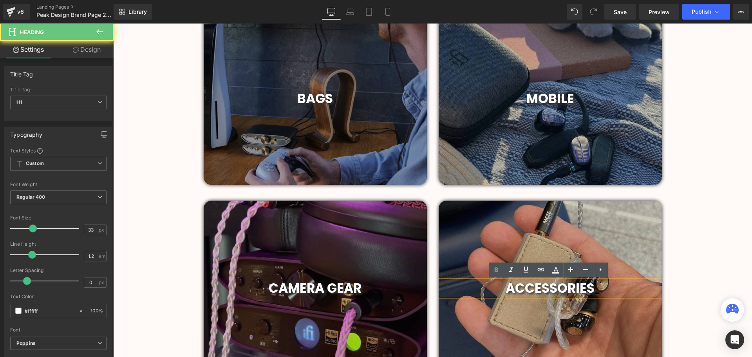
click at [590, 289] on span "ACCESSORIES" at bounding box center [550, 288] width 89 height 18
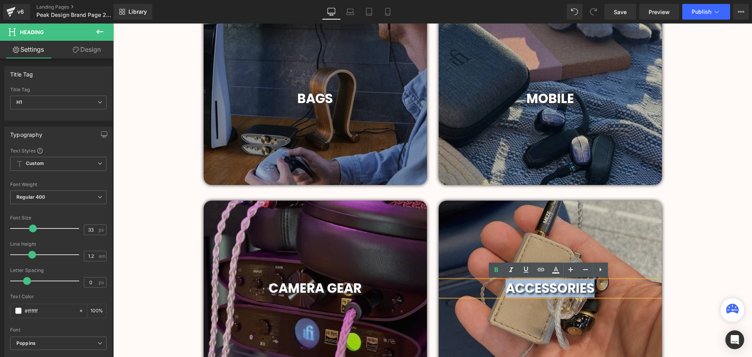
drag, startPoint x: 545, startPoint y: 289, endPoint x: 507, endPoint y: 292, distance: 38.5
click at [507, 292] on span "ACCESSORIES" at bounding box center [550, 288] width 89 height 18
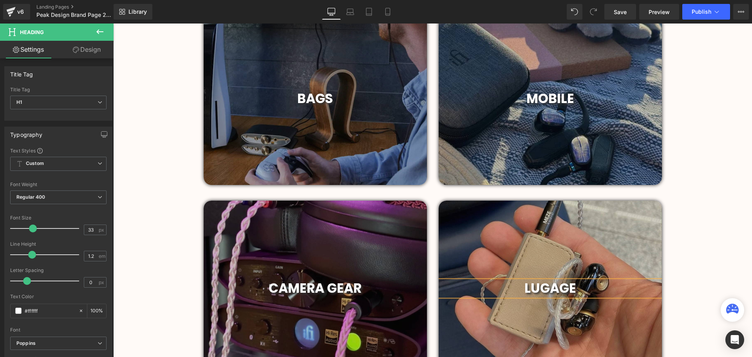
click at [549, 290] on span "LUGAGE" at bounding box center [551, 288] width 52 height 18
click at [588, 291] on h1 "LUGGAGE" at bounding box center [550, 288] width 223 height 16
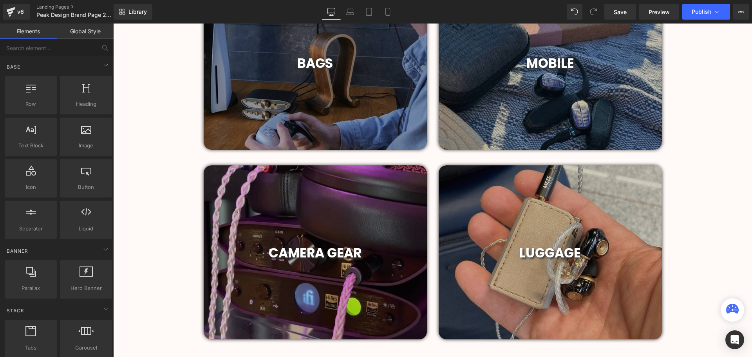
scroll to position [353, 0]
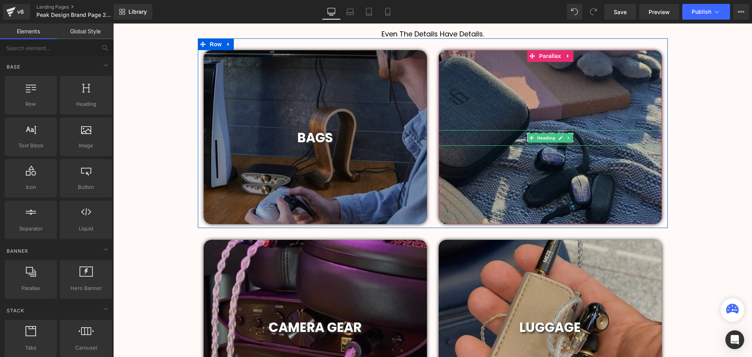
click at [574, 139] on h1 "MOBILE" at bounding box center [550, 138] width 223 height 16
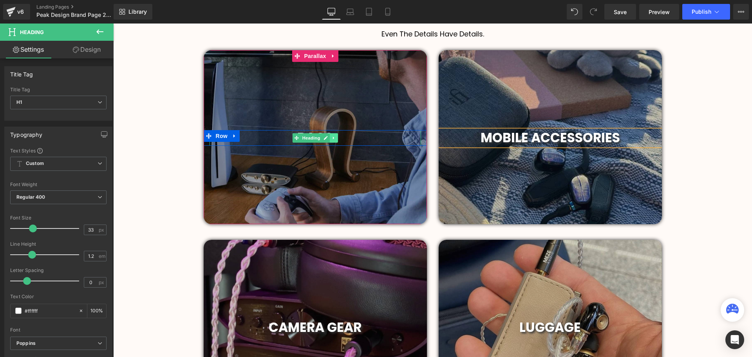
click at [330, 134] on link at bounding box center [334, 137] width 8 height 9
click at [361, 136] on h1 "BAGS" at bounding box center [316, 138] width 212 height 16
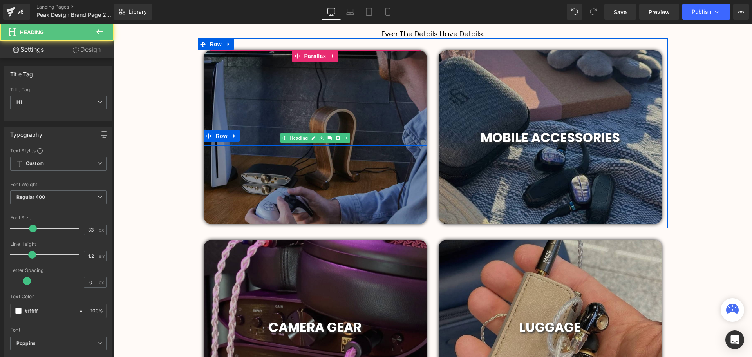
click at [352, 137] on h1 "BAGS" at bounding box center [316, 138] width 212 height 16
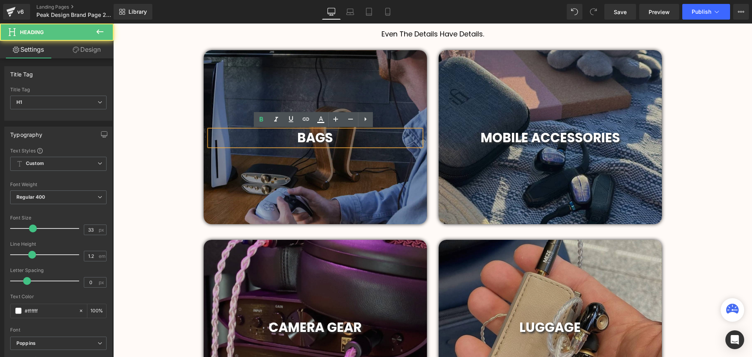
click at [291, 138] on h1 "BAGS" at bounding box center [316, 138] width 212 height 16
click at [287, 141] on span "ALL BAGS" at bounding box center [315, 137] width 60 height 18
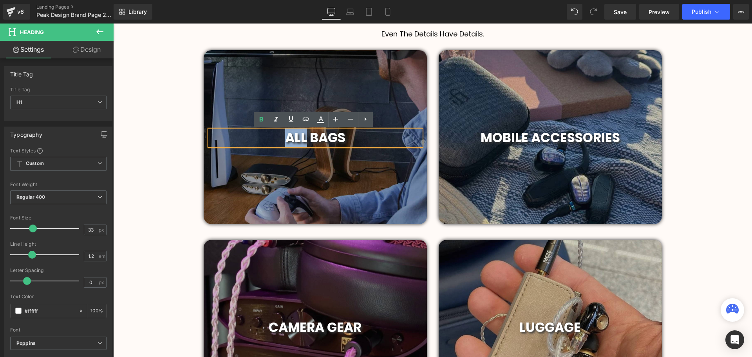
drag, startPoint x: 302, startPoint y: 138, endPoint x: 286, endPoint y: 139, distance: 16.1
click at [286, 139] on span "ALL BAGS" at bounding box center [315, 137] width 60 height 18
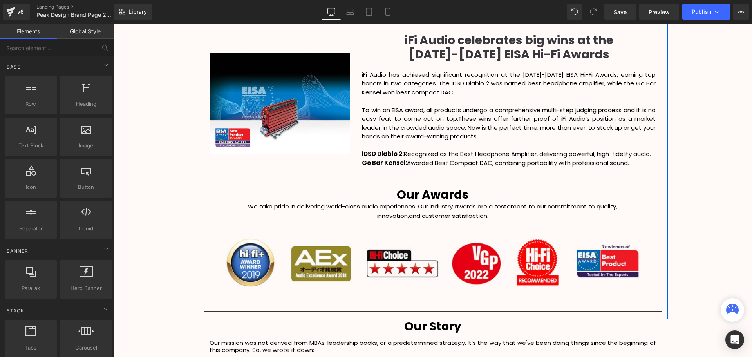
scroll to position [1097, 0]
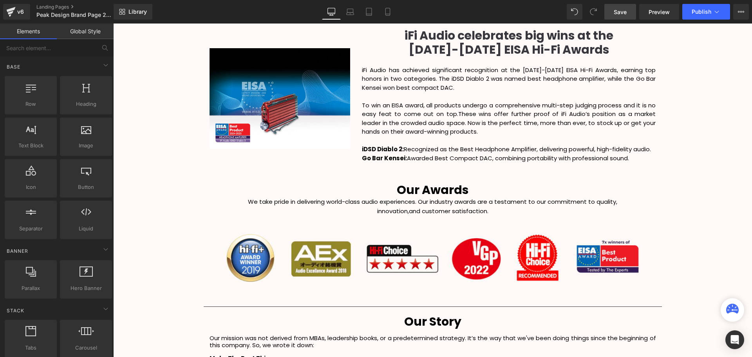
click at [628, 12] on link "Save" at bounding box center [620, 12] width 32 height 16
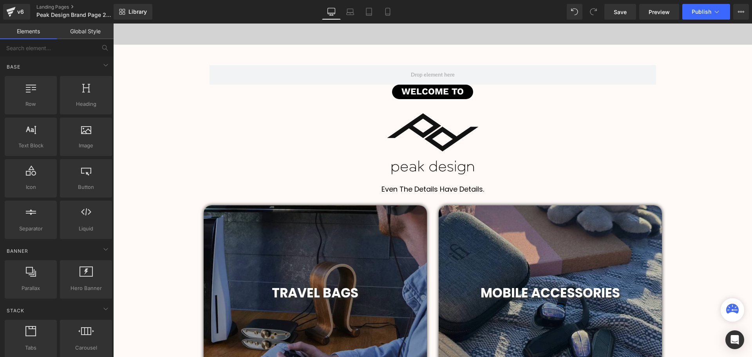
scroll to position [212, 0]
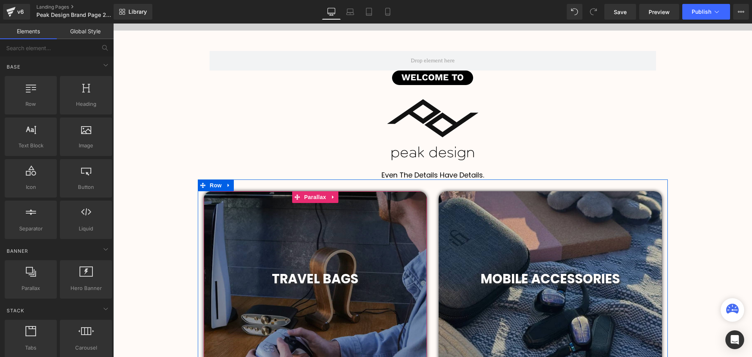
click at [309, 198] on span "Parallax" at bounding box center [315, 197] width 26 height 12
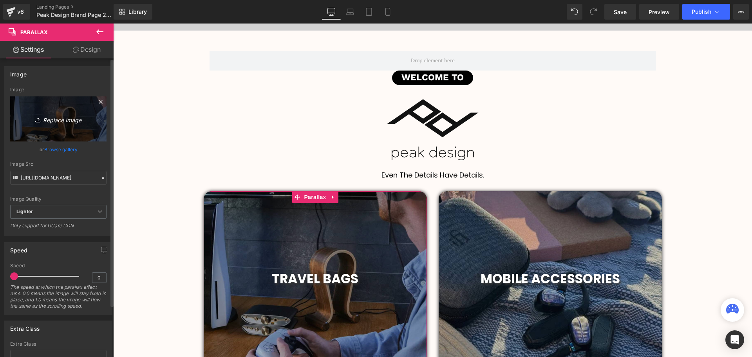
click at [52, 122] on icon "Replace Image" at bounding box center [58, 119] width 63 height 10
type input "C:\fakepath\159A0023.webp"
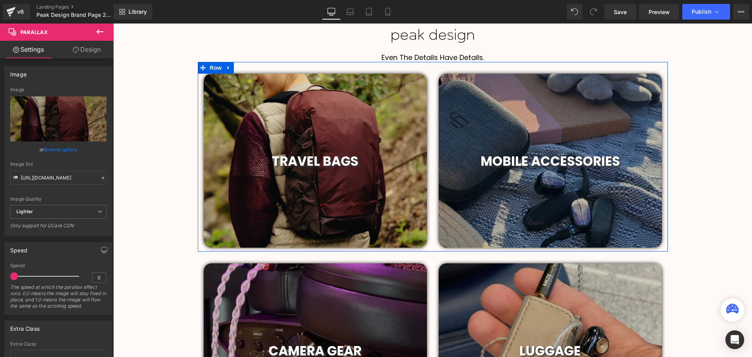
scroll to position [290, 0]
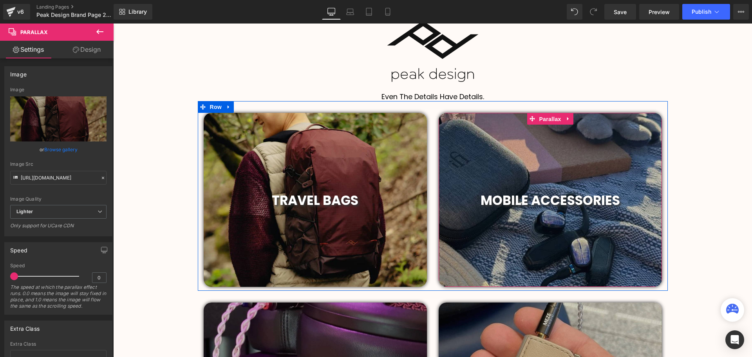
drag, startPoint x: 553, startPoint y: 123, endPoint x: 222, endPoint y: 121, distance: 331.0
click at [553, 122] on span "Parallax" at bounding box center [550, 119] width 26 height 12
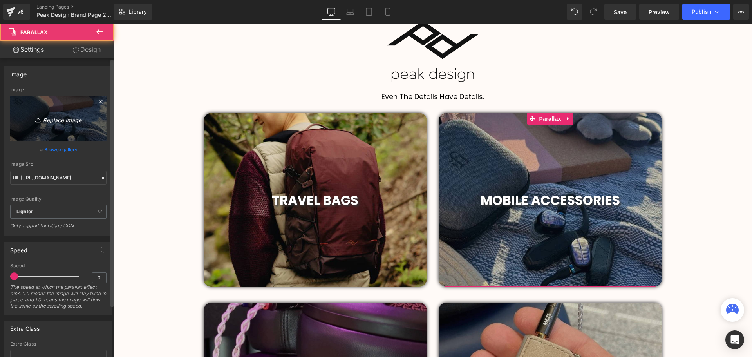
click at [54, 117] on icon "Replace Image" at bounding box center [58, 119] width 63 height 10
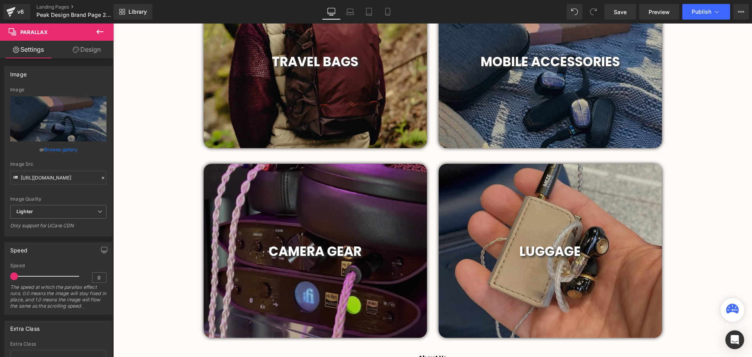
scroll to position [486, 0]
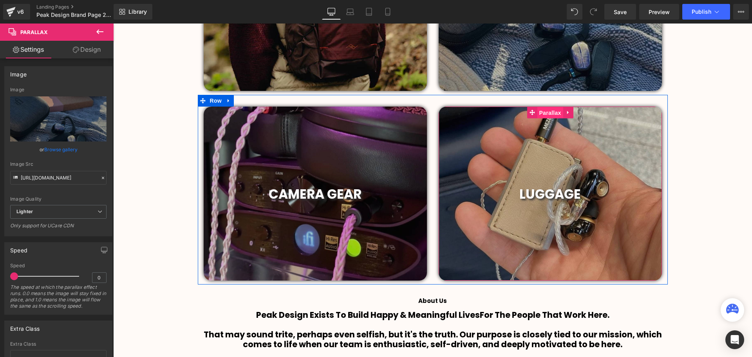
click at [546, 116] on span "Parallax" at bounding box center [550, 113] width 26 height 12
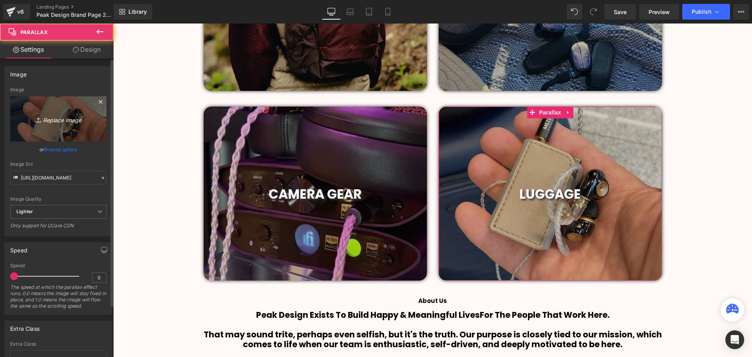
click at [62, 120] on icon "Replace Image" at bounding box center [58, 119] width 63 height 10
type input "C:\fakepath\roller-lifestyle-sage-159A0108_1.webp"
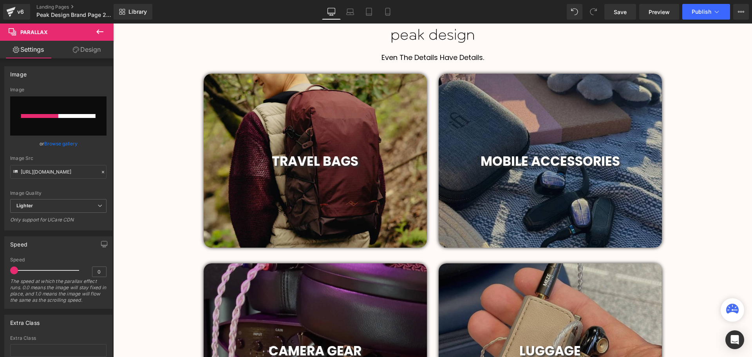
scroll to position [447, 0]
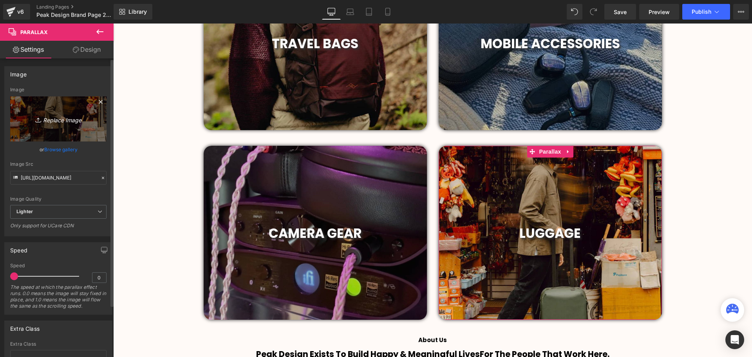
click at [56, 118] on icon "Replace Image" at bounding box center [58, 119] width 63 height 10
type input "C:\fakepath\Mission-Roller-Pro.webp"
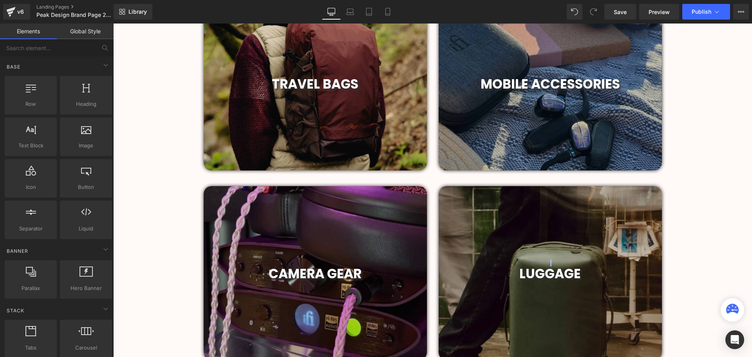
scroll to position [368, 0]
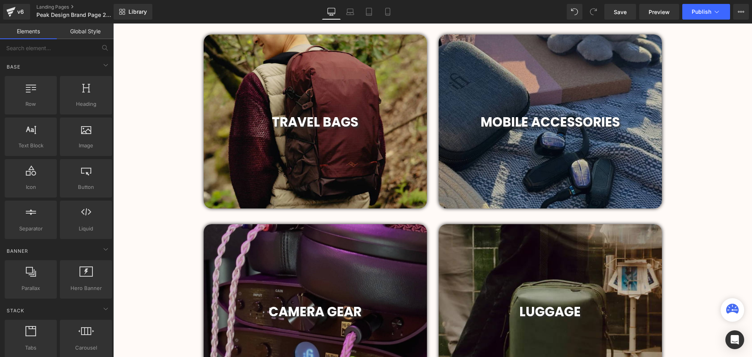
click at [325, 259] on div at bounding box center [315, 311] width 223 height 174
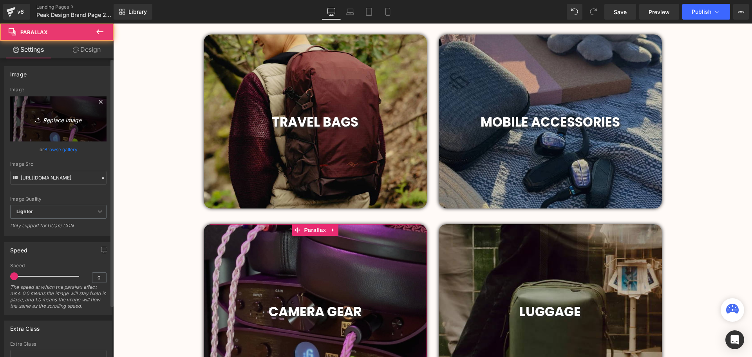
click at [47, 114] on icon "Replace Image" at bounding box center [58, 119] width 63 height 10
type input "C:\fakepath\Tripod-CF-Secondary.webp"
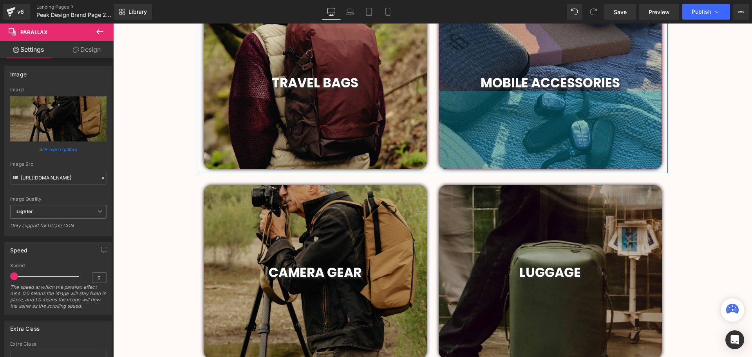
scroll to position [290, 0]
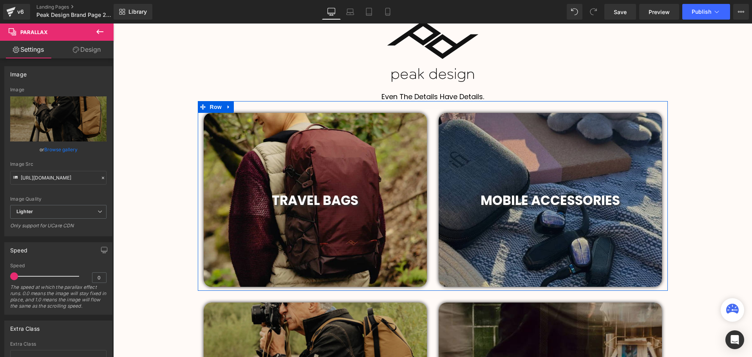
click at [556, 145] on div "Heading MOBILE ACCESSORIES Heading Parallax 190px 200px" at bounding box center [550, 200] width 223 height 174
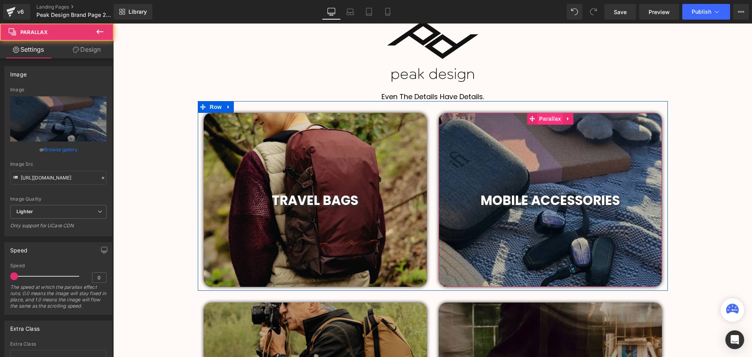
click at [551, 121] on span "Parallax" at bounding box center [550, 119] width 26 height 12
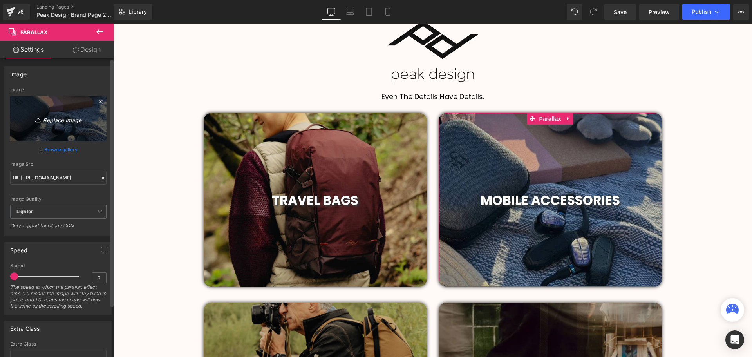
click at [61, 121] on icon "Replace Image" at bounding box center [58, 119] width 63 height 10
type input "C:\fakepath\iPhone16-Gnar-Secondary.webp"
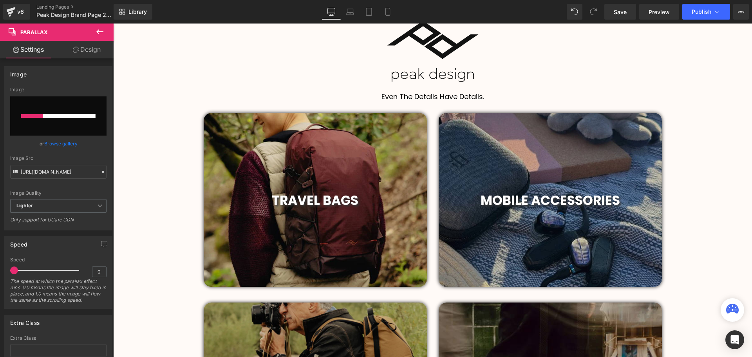
scroll to position [329, 0]
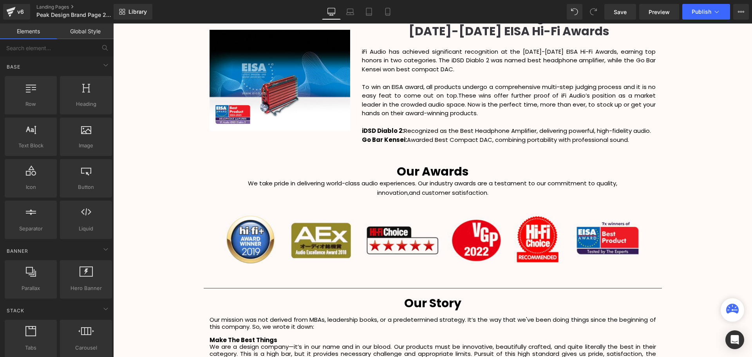
scroll to position [1034, 0]
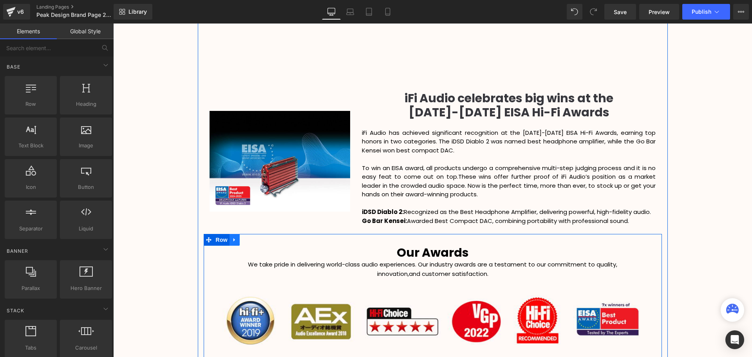
click at [233, 242] on icon at bounding box center [234, 240] width 5 height 6
click at [252, 239] on icon at bounding box center [254, 239] width 5 height 5
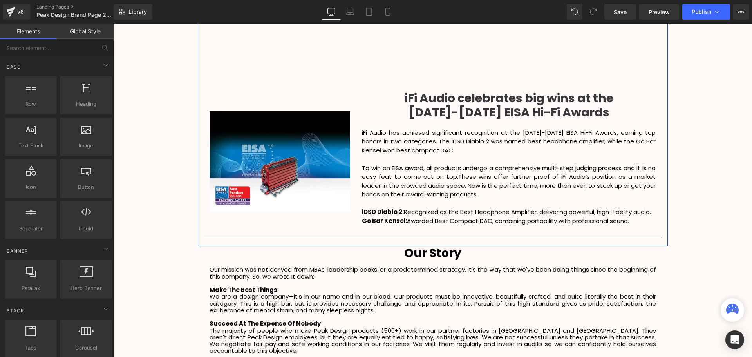
scroll to position [2059, 635]
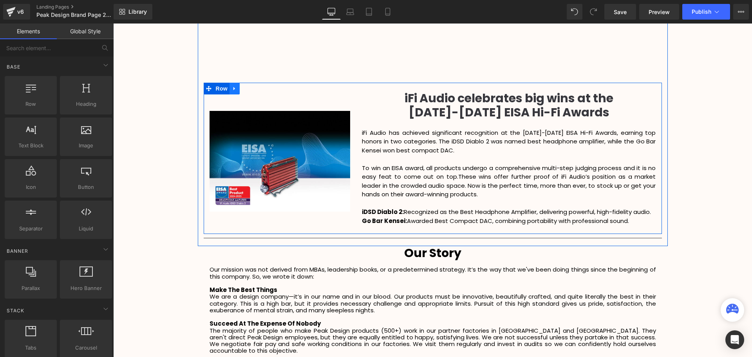
click at [234, 86] on icon at bounding box center [234, 89] width 5 height 6
click at [255, 89] on icon at bounding box center [254, 88] width 5 height 5
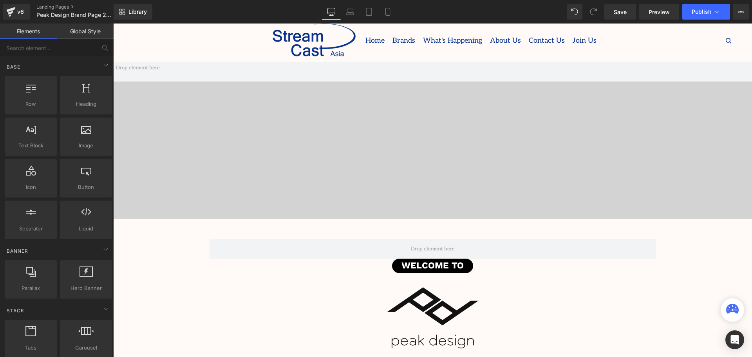
scroll to position [0, 0]
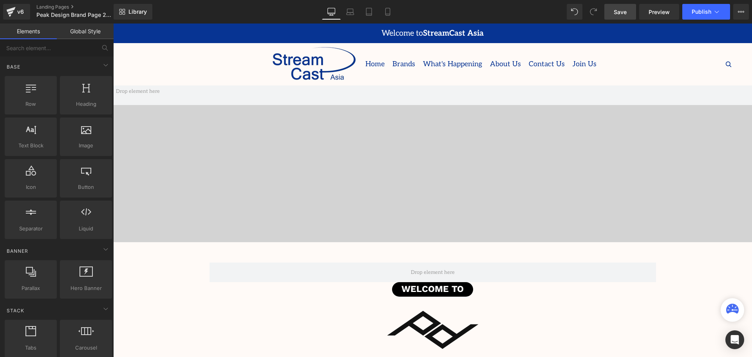
drag, startPoint x: 624, startPoint y: 10, endPoint x: 507, endPoint y: 6, distance: 117.6
click at [624, 10] on span "Save" at bounding box center [620, 12] width 13 height 8
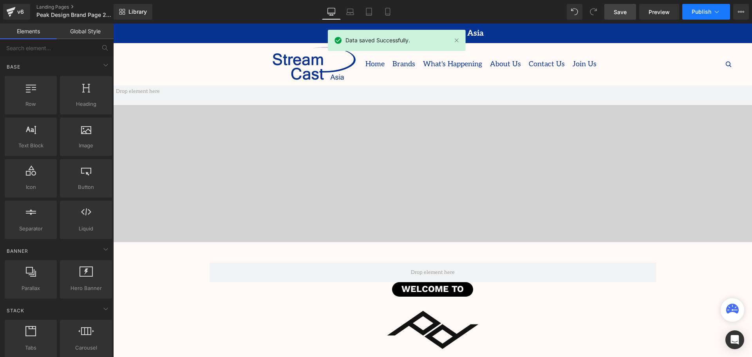
click at [701, 13] on span "Publish" at bounding box center [702, 12] width 20 height 6
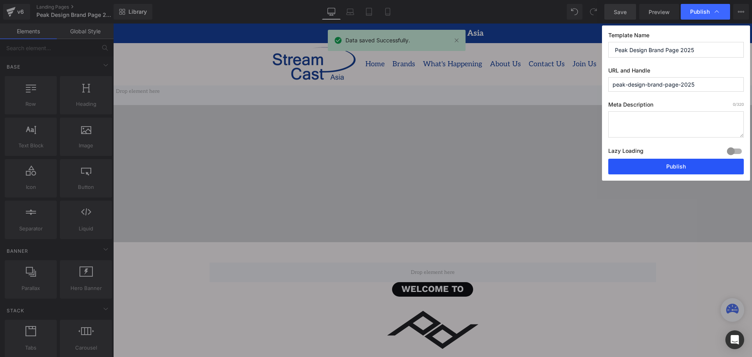
click at [675, 170] on button "Publish" at bounding box center [676, 167] width 136 height 16
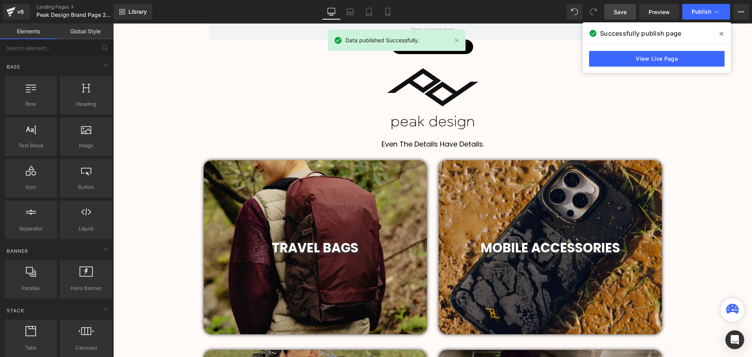
scroll to position [47, 0]
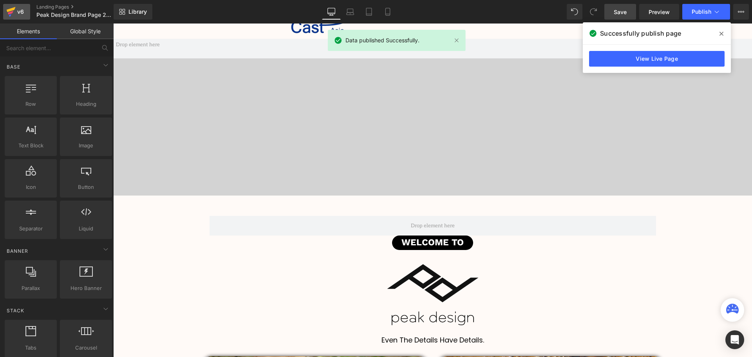
click at [13, 8] on icon at bounding box center [11, 9] width 9 height 5
